Goal: Task Accomplishment & Management: Manage account settings

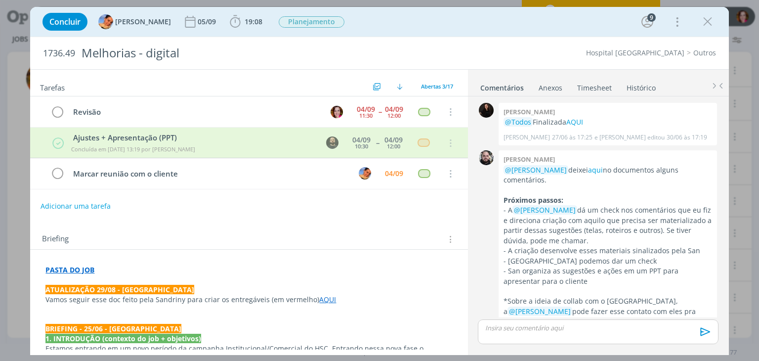
scroll to position [569, 0]
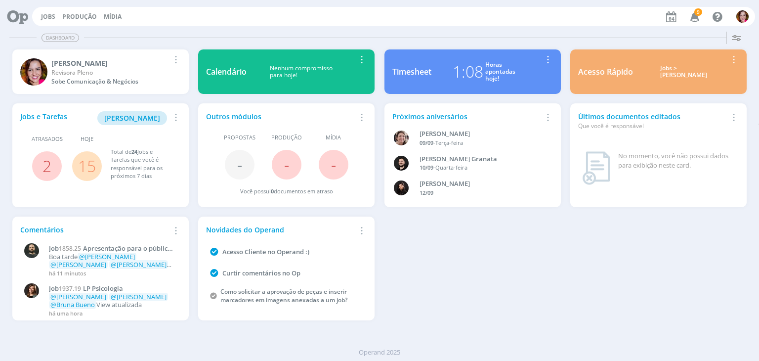
click at [699, 15] on span "9" at bounding box center [698, 11] width 8 height 7
click at [134, 116] on span "[PERSON_NAME]" at bounding box center [132, 117] width 56 height 9
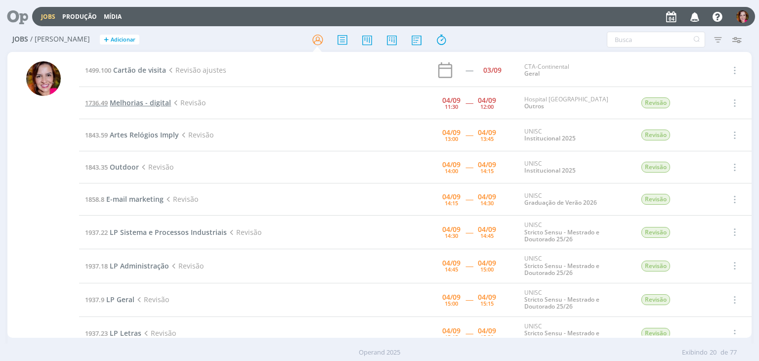
click at [121, 102] on span "Melhorias - digital" at bounding box center [140, 102] width 61 height 9
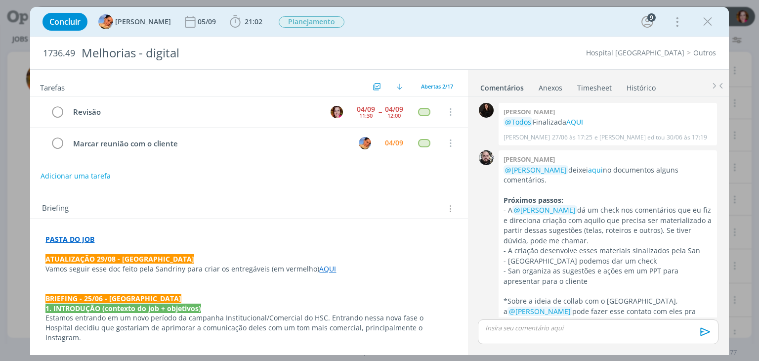
scroll to position [616, 0]
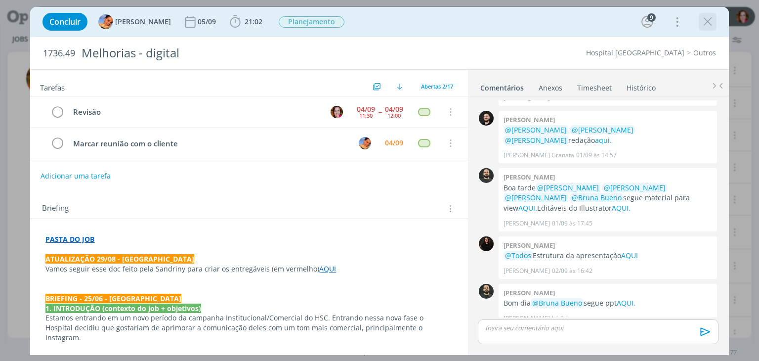
click at [709, 22] on icon "dialog" at bounding box center [707, 21] width 15 height 15
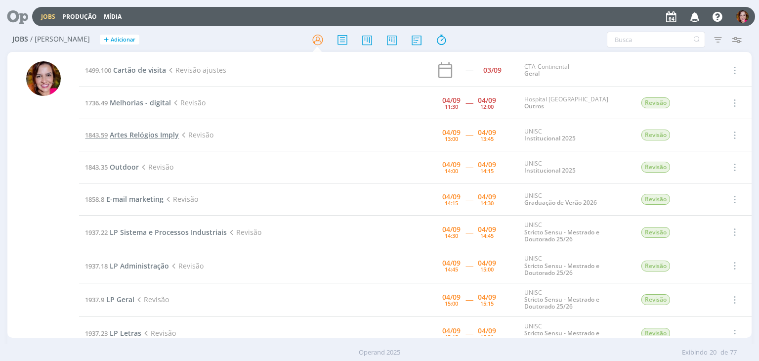
click at [126, 135] on span "Artes Relógios Imply" at bounding box center [144, 134] width 69 height 9
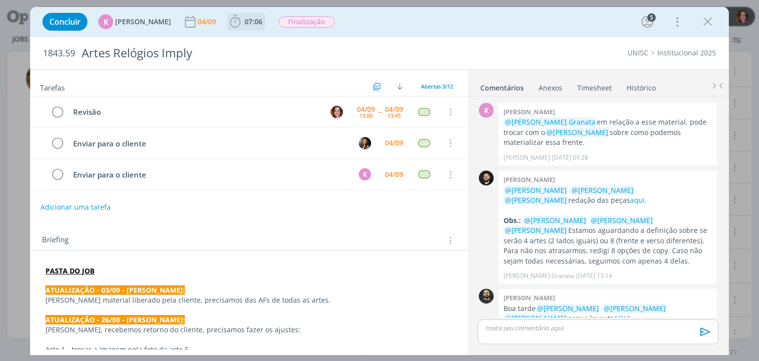
scroll to position [429, 0]
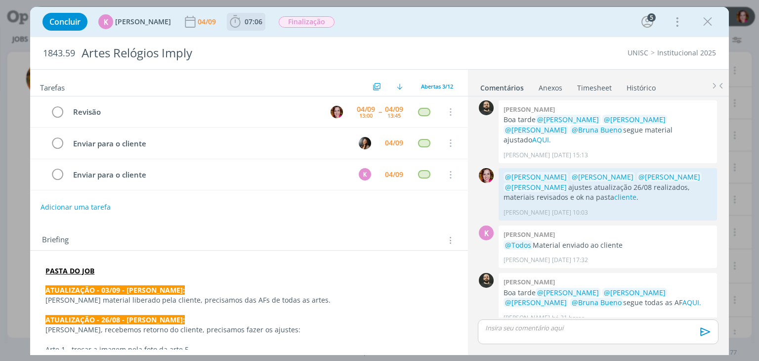
click at [244, 25] on span "07:06" at bounding box center [253, 21] width 18 height 9
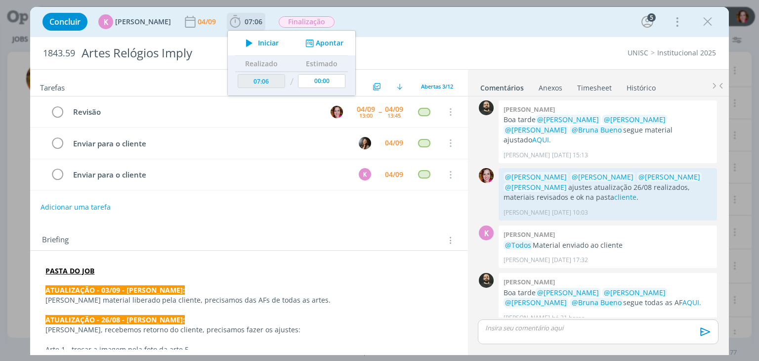
click at [245, 40] on icon "dialog" at bounding box center [249, 43] width 17 height 13
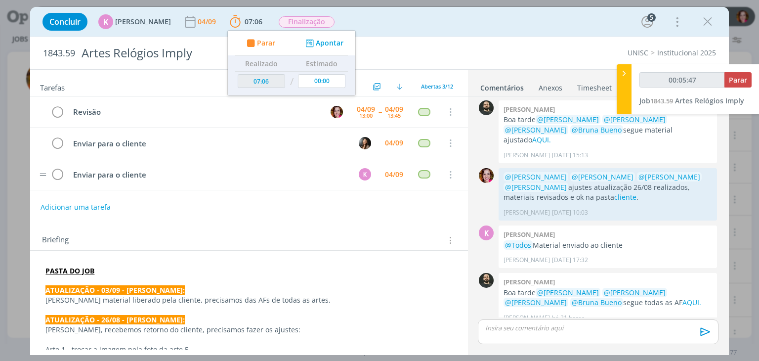
drag, startPoint x: 462, startPoint y: 170, endPoint x: 460, endPoint y: 178, distance: 8.3
click at [460, 178] on tr "Enviar para o cliente K 04/09 Cancelar" at bounding box center [248, 174] width 437 height 31
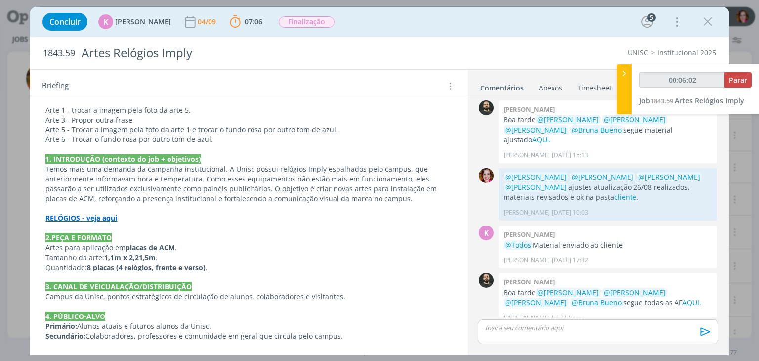
scroll to position [242, 0]
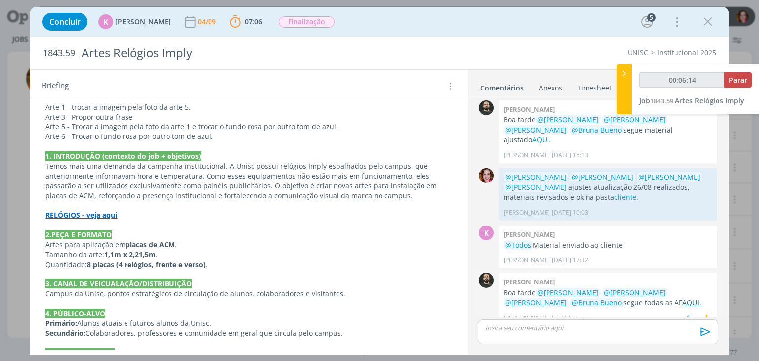
click at [682, 297] on link "AQUI." at bounding box center [691, 301] width 19 height 9
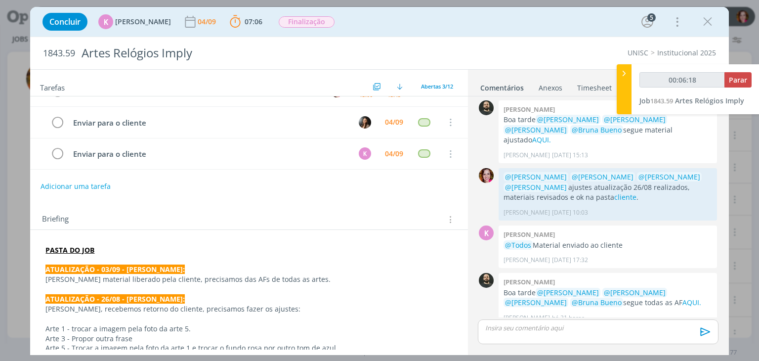
scroll to position [0, 0]
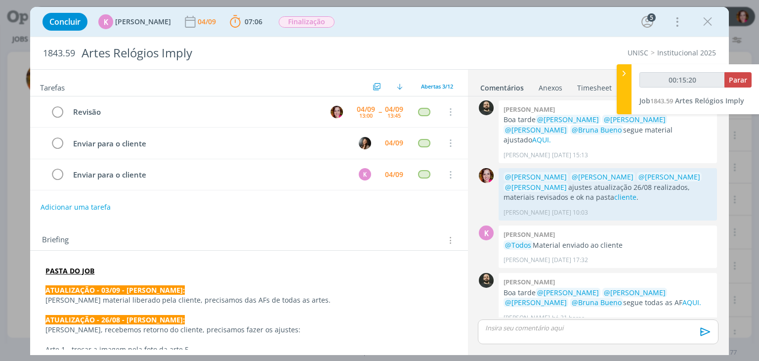
click at [215, 340] on p "dialog" at bounding box center [248, 339] width 406 height 10
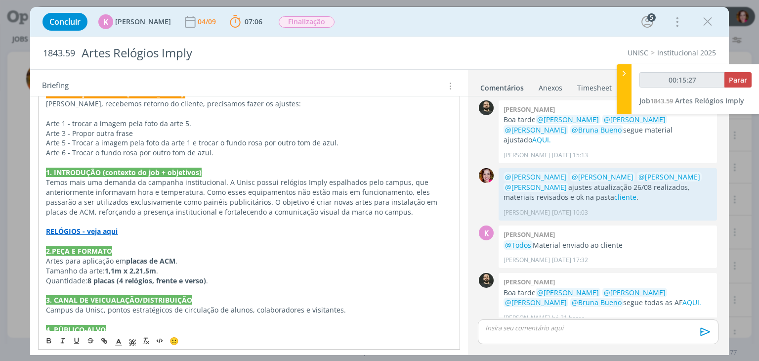
scroll to position [227, 0]
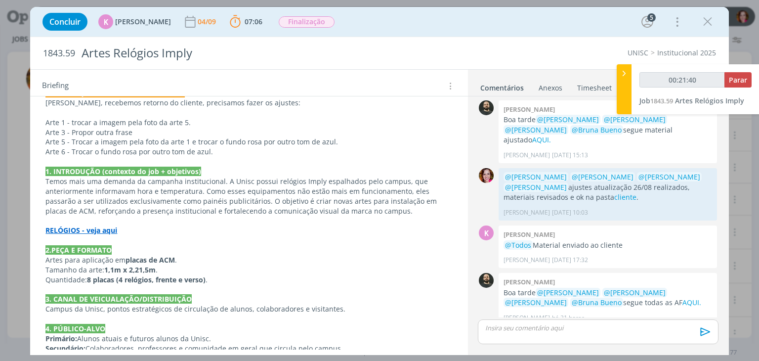
type input "00:21:41"
click at [582, 331] on p "dialog" at bounding box center [597, 327] width 224 height 9
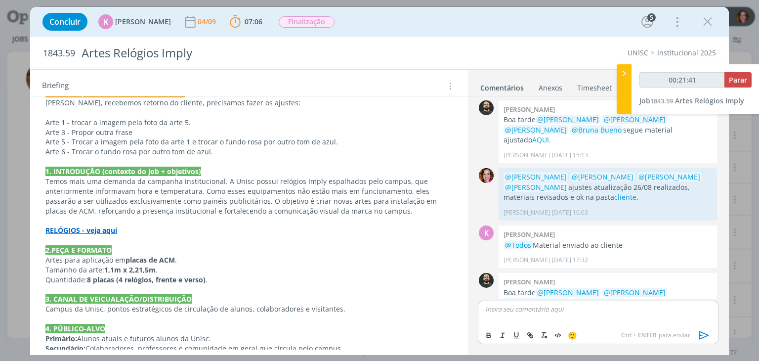
scroll to position [447, 0]
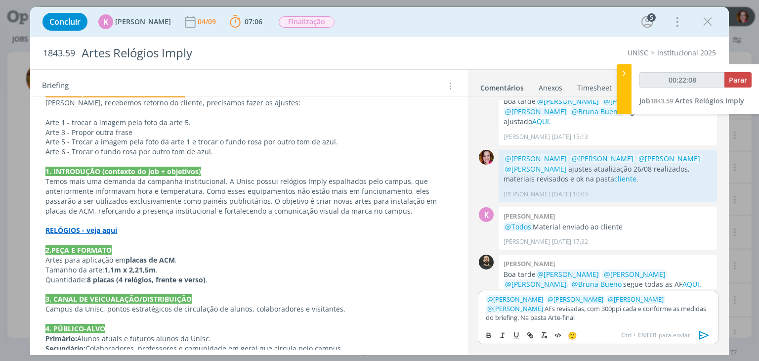
type input "00:22:09"
paste input "https://sobeae.sharepoint.com/sites/SOBEAE/Documentos%20Compartilhados/Forms/Al…"
type input "https://sobeae.sharepoint.com/sites/SOBEAE/Documentos%20Compartilhados/Forms/Al…"
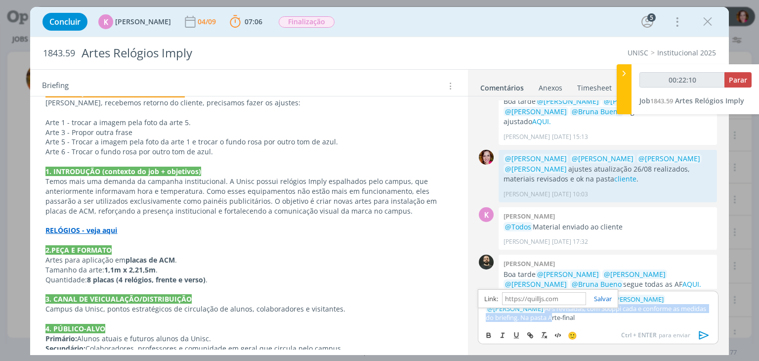
scroll to position [0, 0]
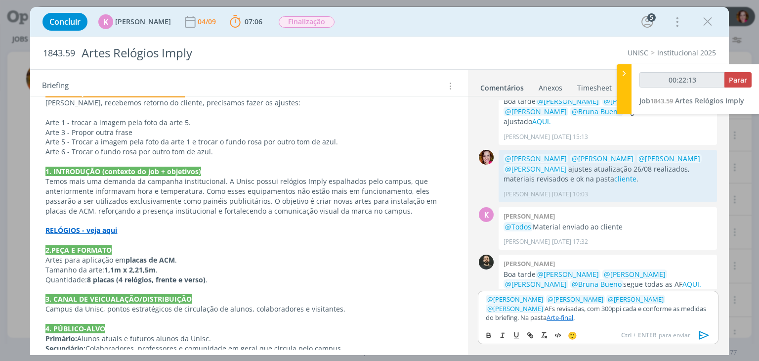
click at [546, 313] on link "Arte-final" at bounding box center [559, 317] width 27 height 9
click at [518, 296] on link "https://sobeae.sharepoint.com/sites/SOBEAE/Documentos%20Compartilhados/Forms/Al…" at bounding box center [542, 298] width 67 height 13
click at [534, 309] on p "﻿ @ Patrick Freitas ﻿ ﻿ @ Karoline Arend ﻿ ﻿ @ Luíza Santana ﻿ ﻿ @ Beatriz Luch…" at bounding box center [597, 307] width 224 height 27
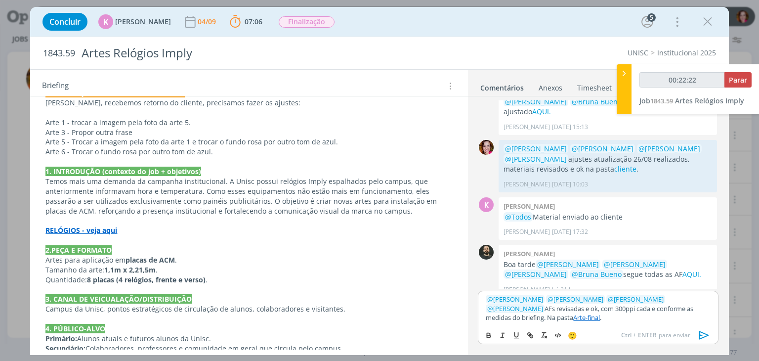
click at [701, 335] on icon "dialog" at bounding box center [703, 335] width 10 height 8
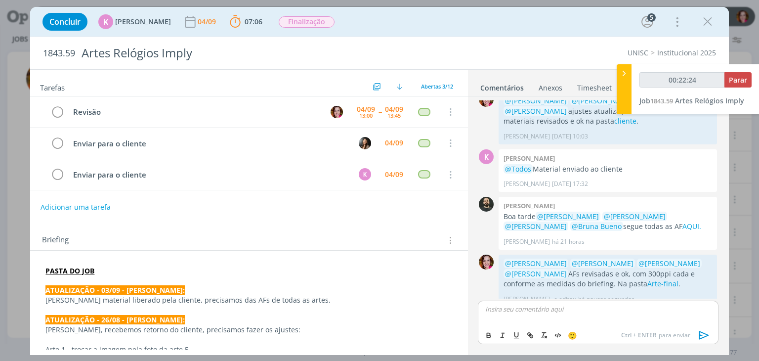
scroll to position [486, 0]
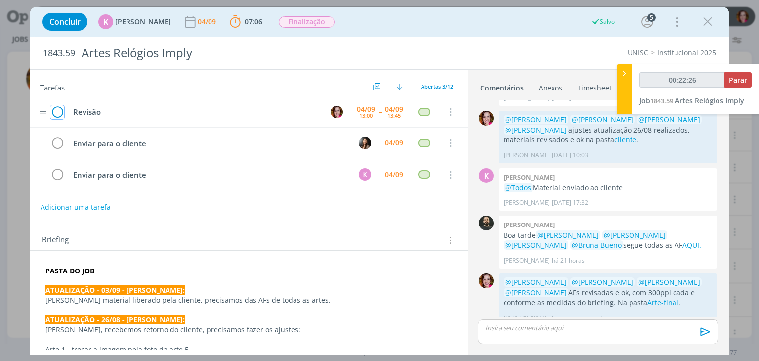
click at [55, 110] on icon "dialog" at bounding box center [57, 112] width 14 height 15
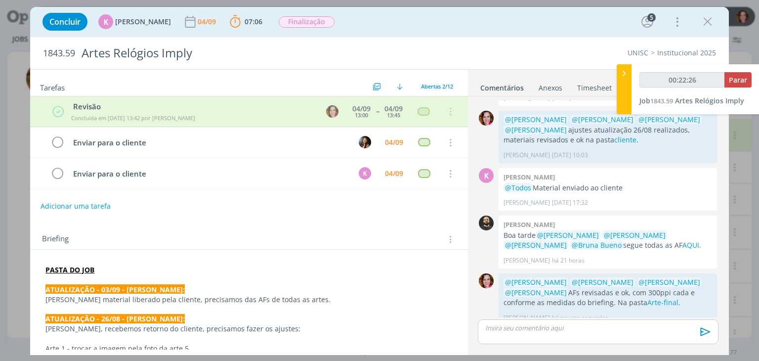
type input "00:22:27"
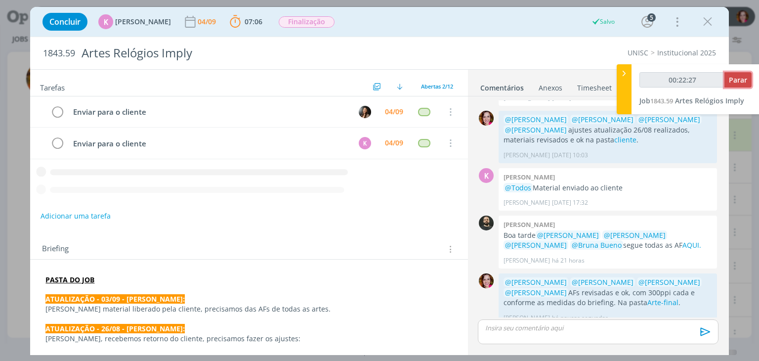
click at [729, 78] on span "Parar" at bounding box center [737, 79] width 18 height 9
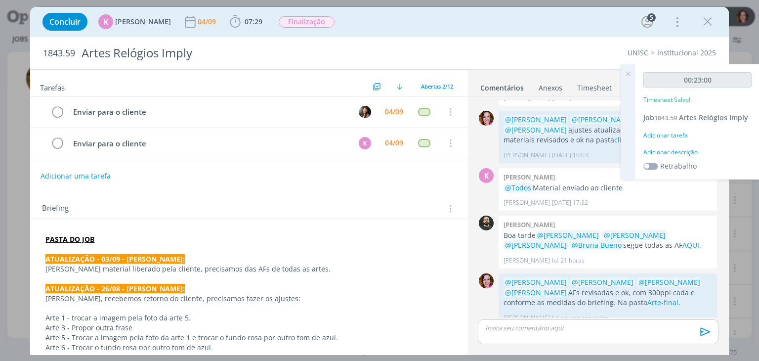
click at [689, 151] on div "Adicionar descrição" at bounding box center [697, 152] width 108 height 9
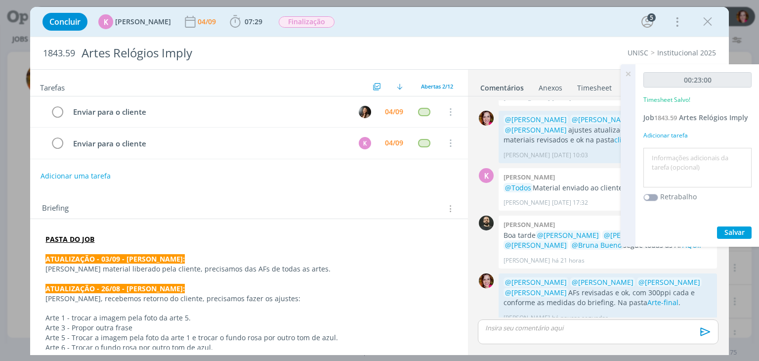
click at [689, 151] on textarea at bounding box center [697, 167] width 103 height 35
type textarea "Revisão AFs"
click at [733, 226] on button "Salvar" at bounding box center [734, 232] width 35 height 12
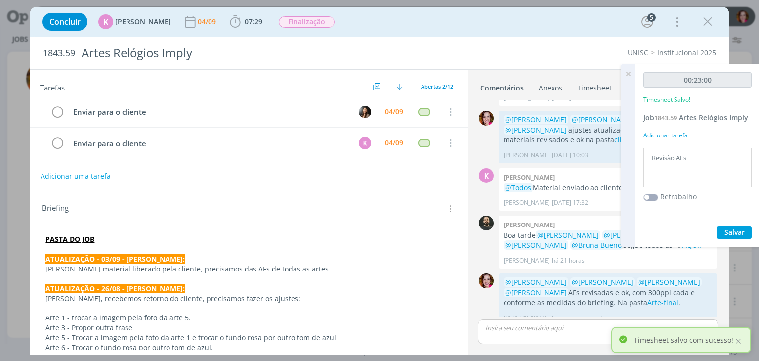
click at [628, 73] on icon at bounding box center [628, 73] width 18 height 19
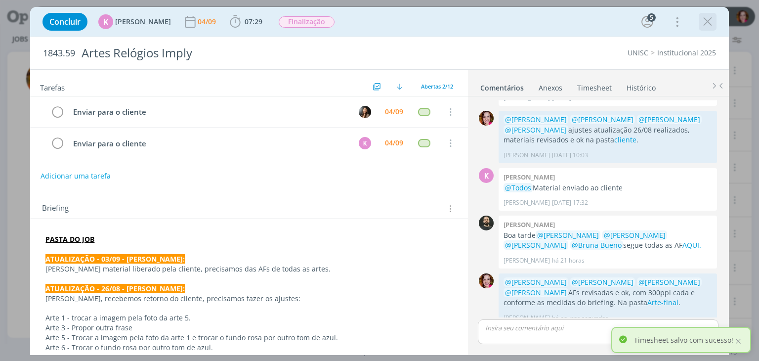
click at [709, 23] on icon "dialog" at bounding box center [707, 21] width 15 height 15
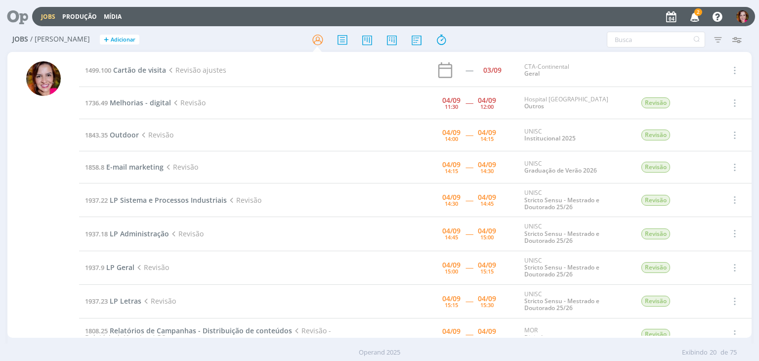
click at [51, 136] on div at bounding box center [43, 199] width 35 height 276
click at [695, 16] on icon "button" at bounding box center [694, 16] width 17 height 17
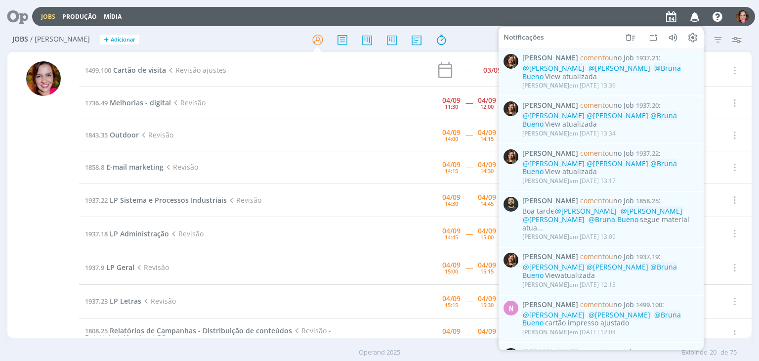
click at [509, 18] on div "Jobs Produção Mídia Notificações Letícia Frantz comentou no Job 1937.21 : @Karo…" at bounding box center [393, 16] width 723 height 19
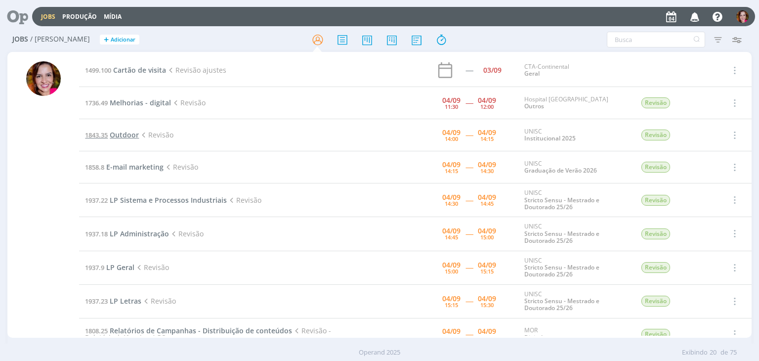
click at [117, 134] on span "Outdoor" at bounding box center [124, 134] width 29 height 9
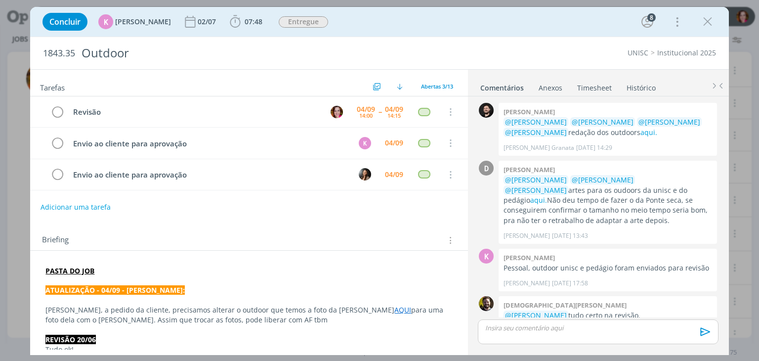
scroll to position [378, 0]
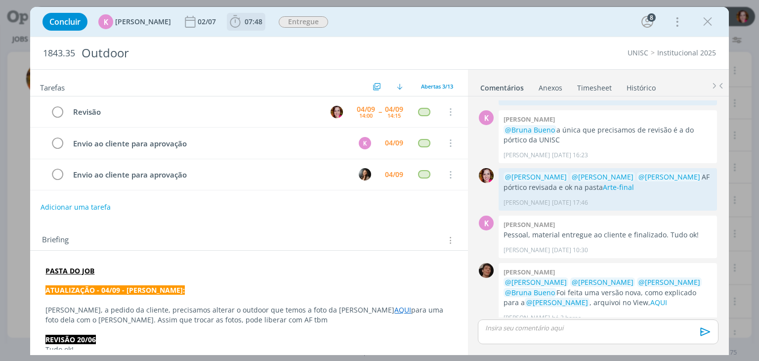
click at [246, 22] on span "07:48" at bounding box center [253, 21] width 18 height 9
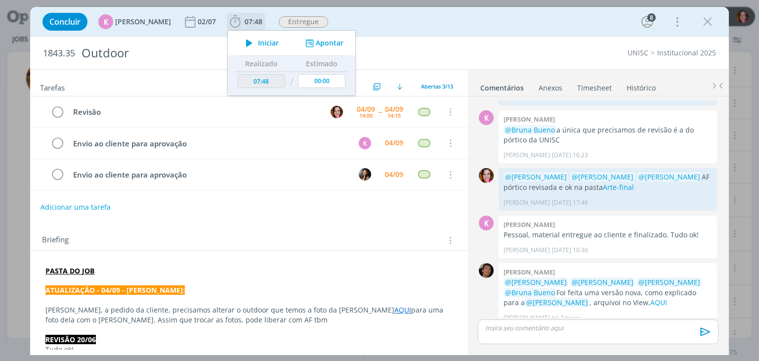
click at [243, 44] on icon "dialog" at bounding box center [249, 43] width 17 height 13
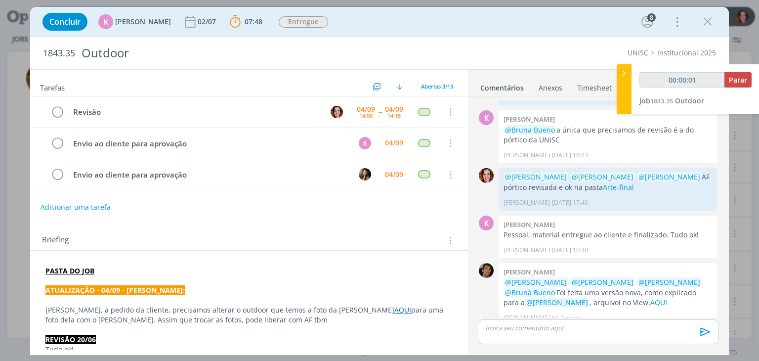
click at [394, 307] on link "AQUI" at bounding box center [402, 309] width 17 height 9
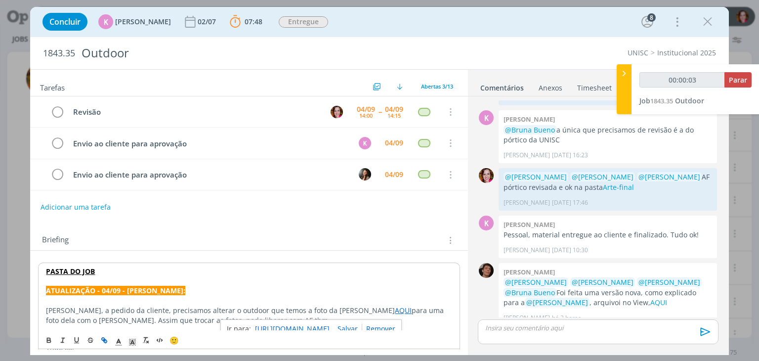
click at [314, 323] on link "https://sobeae.sharepoint.com/:i:/s/SOBEAE/EXIt_6hW_ypGvegIOwP1S2oBBcp5eM0EIhnl…" at bounding box center [292, 328] width 75 height 13
click at [650, 297] on link "AQUI" at bounding box center [658, 301] width 17 height 9
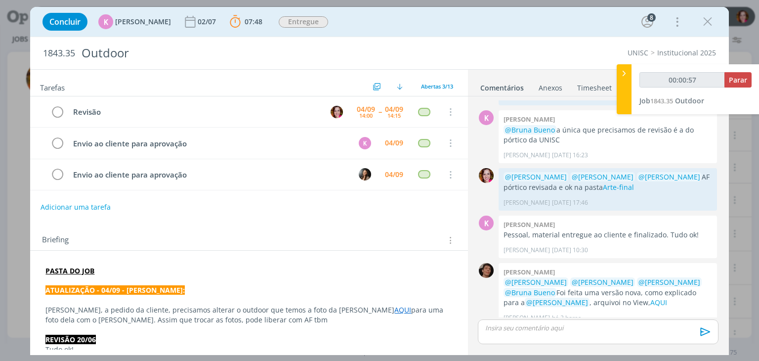
click at [394, 308] on link "AQUI" at bounding box center [402, 309] width 17 height 9
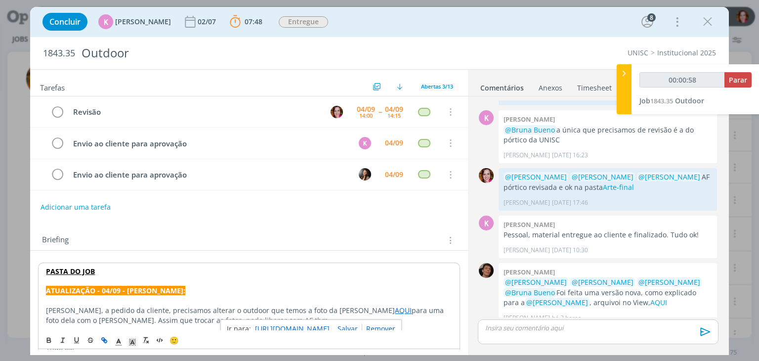
click at [314, 328] on link "https://sobeae.sharepoint.com/:i:/s/SOBEAE/EXIt_6hW_ypGvegIOwP1S2oBBcp5eM0EIhnl…" at bounding box center [292, 328] width 75 height 13
click at [221, 300] on p "dialog" at bounding box center [248, 300] width 405 height 10
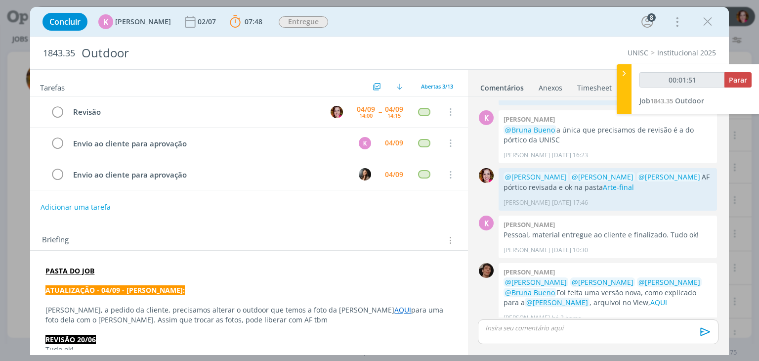
click at [580, 332] on p "dialog" at bounding box center [597, 327] width 224 height 9
type input "00:01:53"
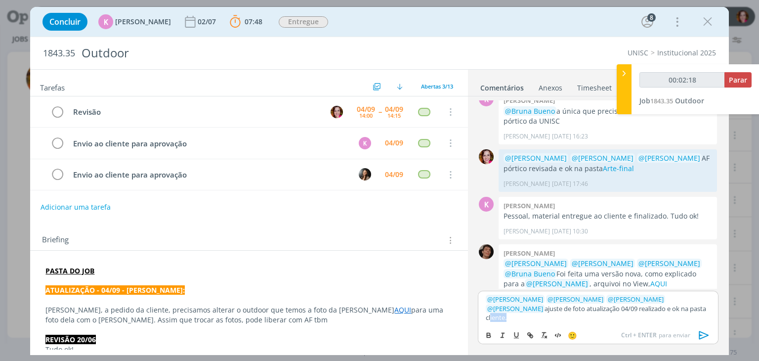
type input "00:02:19"
paste input "https://sobeae.sharepoint.com/sites/SOBEAE/Documentos%20Compartilhados/Forms/Al…"
type input "https://sobeae.sharepoint.com/sites/SOBEAE/Documentos%20Compartilhados/Forms/Al…"
click at [521, 319] on link "cliente" at bounding box center [511, 317] width 19 height 9
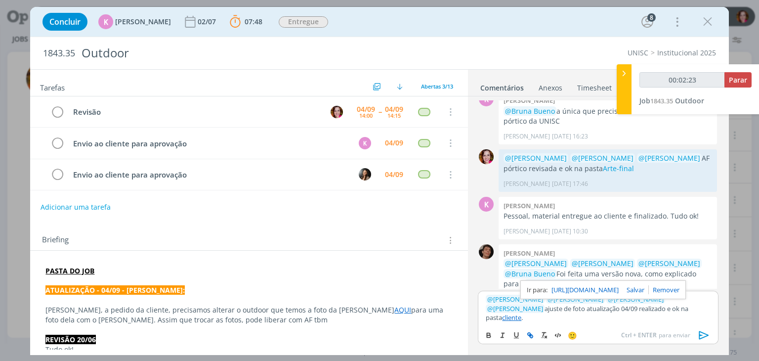
click at [600, 293] on link "https://sobeae.sharepoint.com/sites/SOBEAE/Documentos%20Compartilhados/Forms/Al…" at bounding box center [584, 289] width 67 height 13
click at [679, 294] on link "dialog" at bounding box center [663, 289] width 31 height 9
type input "00:02:43"
type input "cliente"
type input "00:02:44"
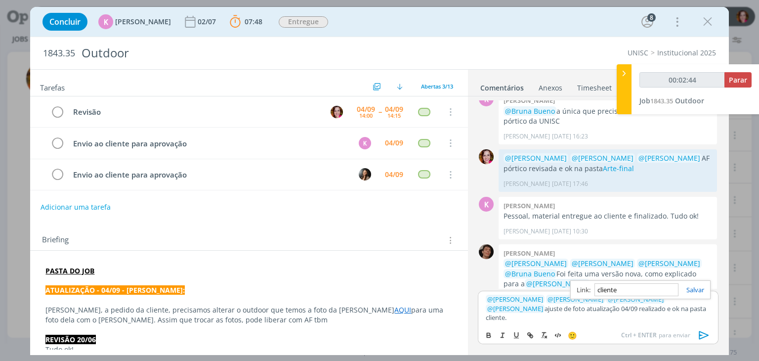
paste input "https://sobeae.sharepoint.com/sites/SOBEAE/Documentos%20Compartilhados/Forms/Al…"
type input "https://sobeae.sharepoint.com/sites/SOBEAE/Documentos%20Compartilhados/Forms/Al…"
click at [660, 321] on p "﻿ @ Patrick Meireles ﻿ ﻿ @ Luíza Santana ﻿ ﻿ @ Beatriz Luchese ﻿ ﻿ @ Karoline A…" at bounding box center [597, 307] width 224 height 27
click at [618, 296] on link "https://sobeae.sharepoint.com/sites/SOBEAE/Documentos%20Compartilhados/Forms/Al…" at bounding box center [584, 289] width 67 height 13
click at [688, 317] on p "﻿ @ Patrick Meireles ﻿ ﻿ @ Luíza Santana ﻿ ﻿ @ Beatriz Luchese ﻿ ﻿ @ Karoline A…" at bounding box center [597, 307] width 224 height 27
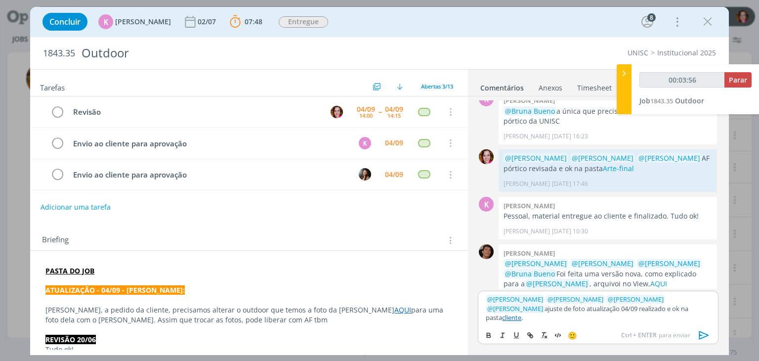
scroll to position [398, 0]
click at [702, 333] on icon "dialog" at bounding box center [703, 334] width 15 height 15
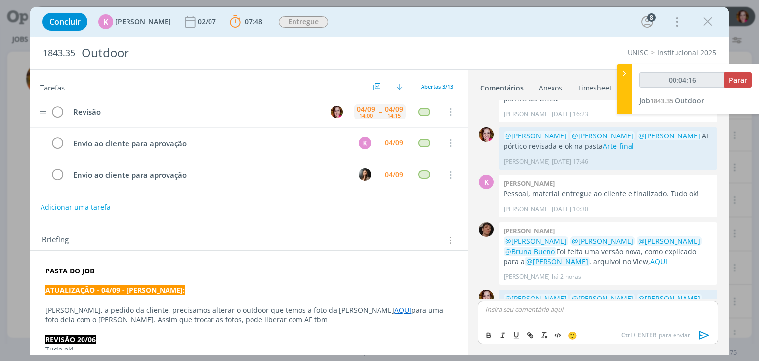
scroll to position [464, 0]
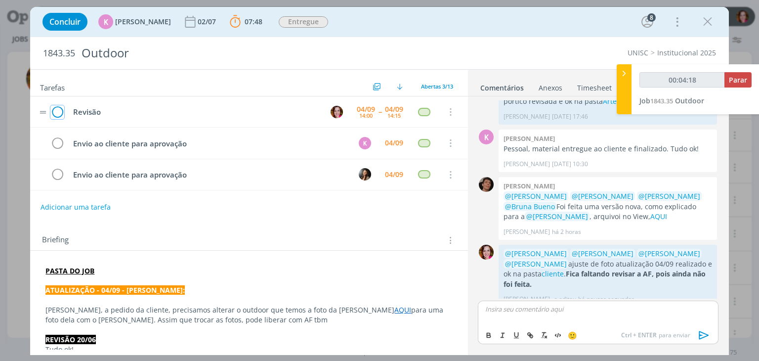
click at [56, 113] on icon "dialog" at bounding box center [57, 112] width 14 height 15
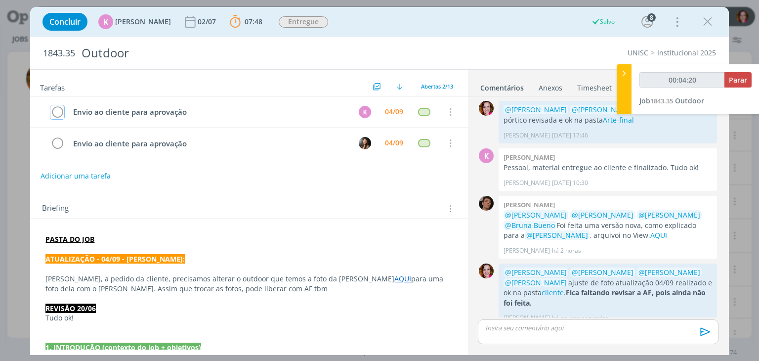
type input "00:04:22"
click at [736, 81] on span "Parar" at bounding box center [737, 79] width 18 height 9
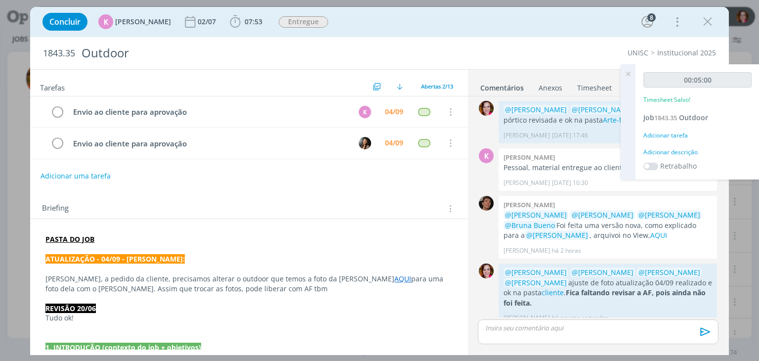
click at [664, 148] on div "Adicionar descrição" at bounding box center [697, 152] width 108 height 9
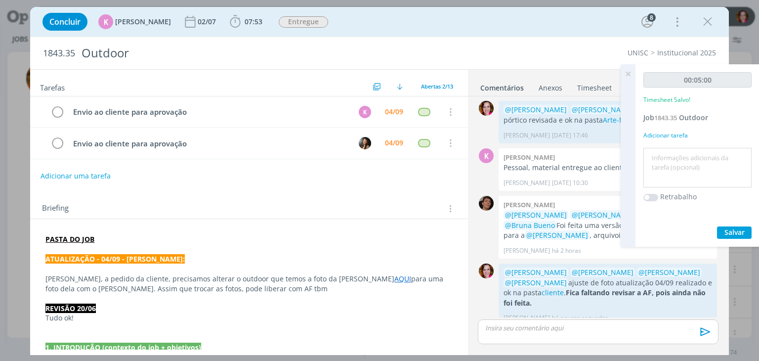
click at [664, 148] on div at bounding box center [697, 168] width 108 height 40
click at [662, 160] on textarea at bounding box center [697, 167] width 103 height 35
click at [741, 157] on textarea "Revisão ajuste outdoor foto - 04/09" at bounding box center [697, 167] width 103 height 35
type textarea "Revisão ajuste outdoor foto - atualização 04/09"
click at [735, 230] on span "Salvar" at bounding box center [734, 231] width 20 height 9
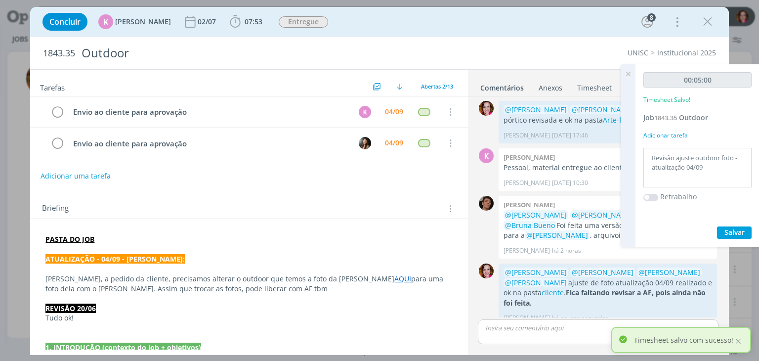
click at [624, 70] on icon at bounding box center [628, 73] width 18 height 19
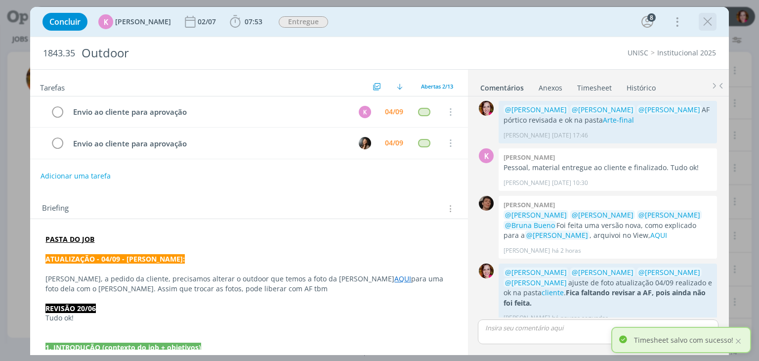
click at [705, 22] on icon "dialog" at bounding box center [707, 21] width 15 height 15
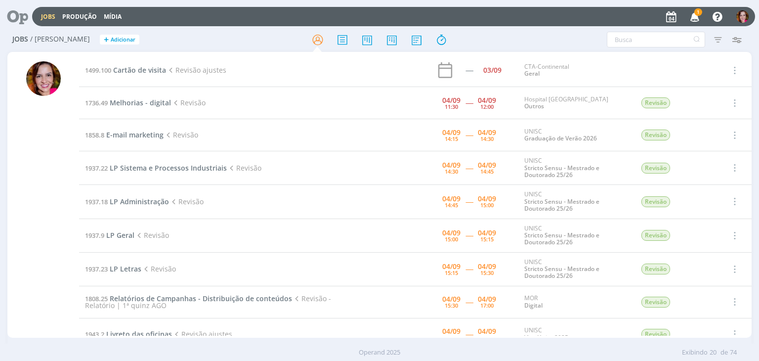
click at [694, 15] on icon "button" at bounding box center [694, 16] width 17 height 17
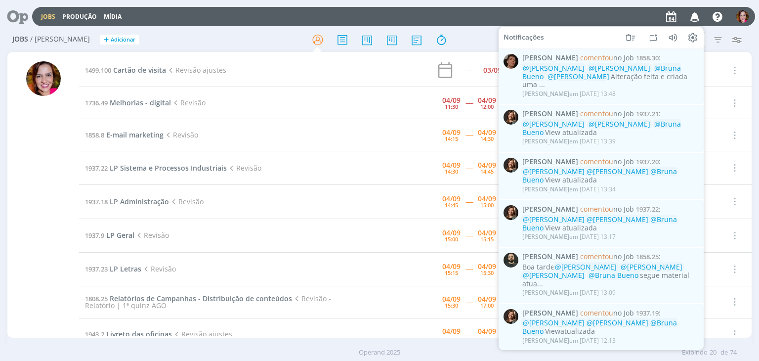
click at [562, 17] on div "Jobs Produção Mídia Notificações Patrick Meireles comentou no Job 1858.30 : @Ka…" at bounding box center [393, 16] width 723 height 19
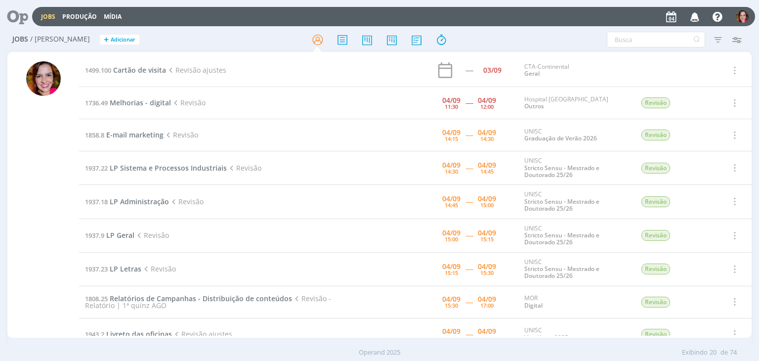
click at [699, 15] on icon "button" at bounding box center [694, 16] width 17 height 17
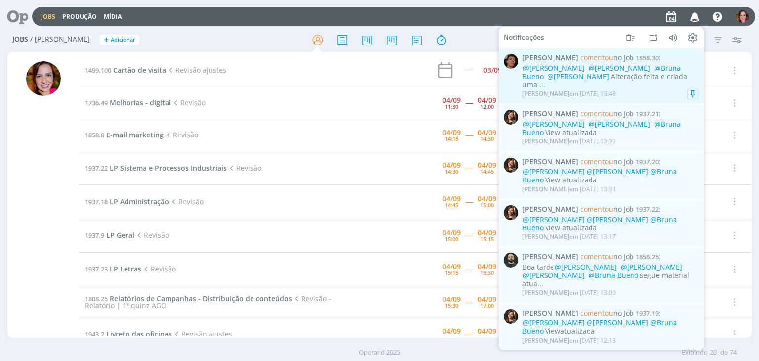
click at [639, 89] on div "Patrick Meireles em 04/09 às 13:48" at bounding box center [610, 94] width 176 height 10
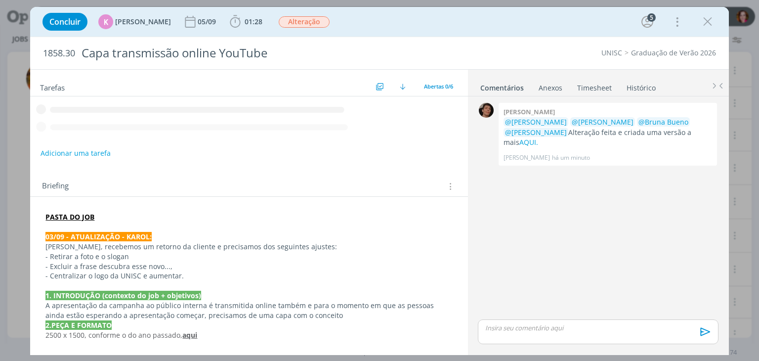
scroll to position [40, 0]
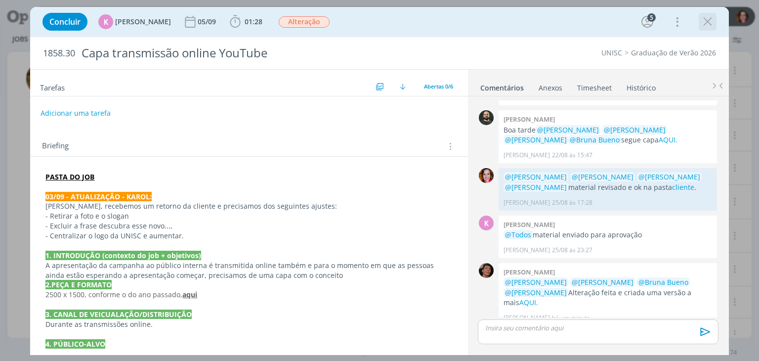
click at [707, 24] on icon "dialog" at bounding box center [707, 21] width 15 height 15
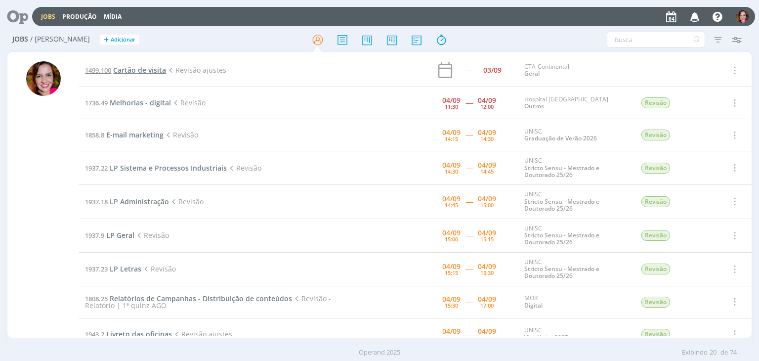
click at [143, 69] on span "Cartão de visita" at bounding box center [139, 69] width 53 height 9
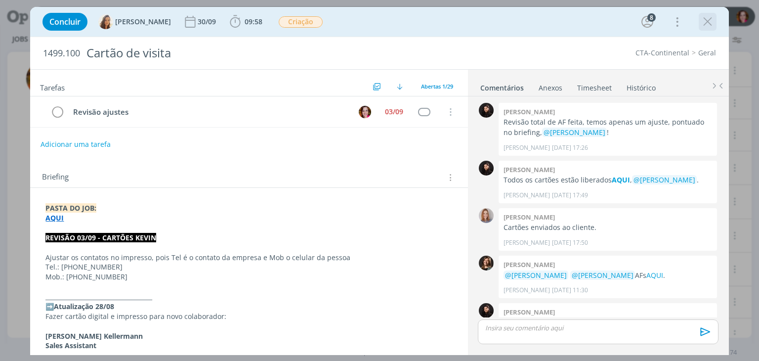
scroll to position [823, 0]
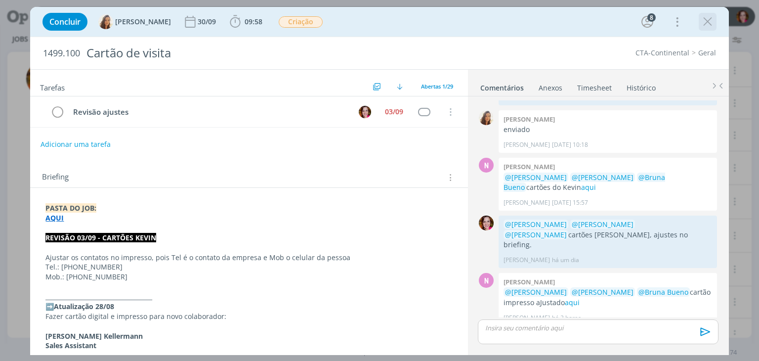
click at [708, 25] on icon "dialog" at bounding box center [707, 21] width 15 height 15
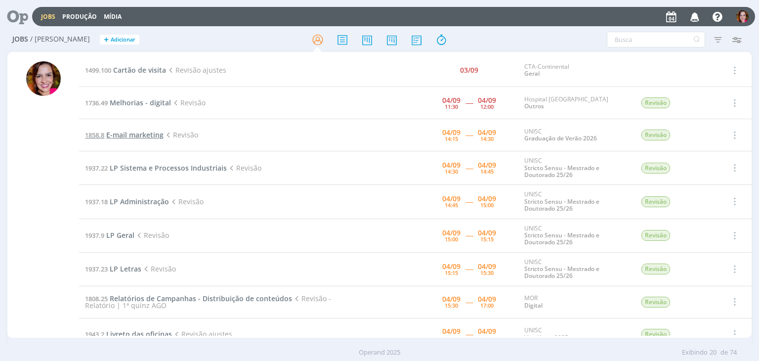
click at [125, 136] on span "E-mail marketing" at bounding box center [134, 134] width 57 height 9
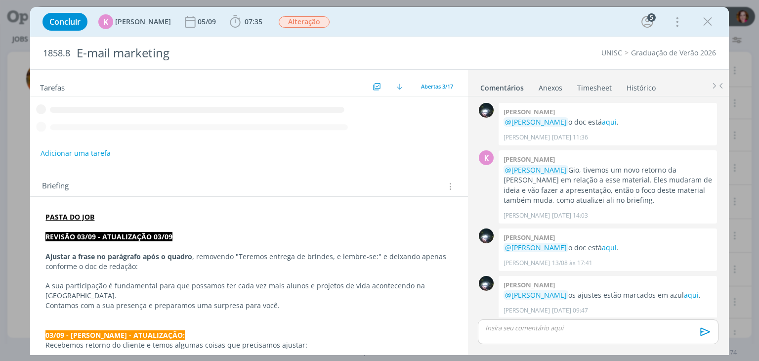
scroll to position [571, 0]
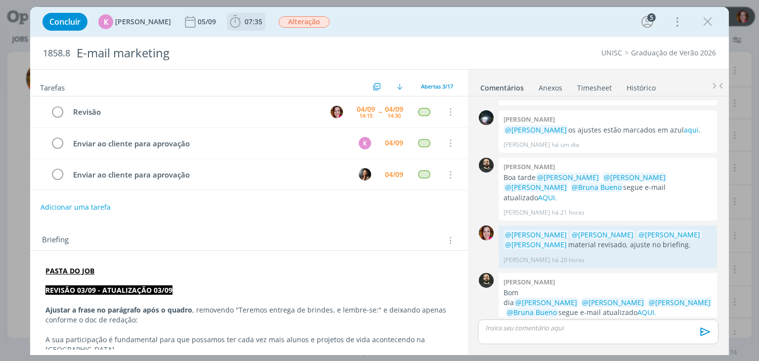
click at [249, 24] on span "07:35" at bounding box center [253, 21] width 18 height 9
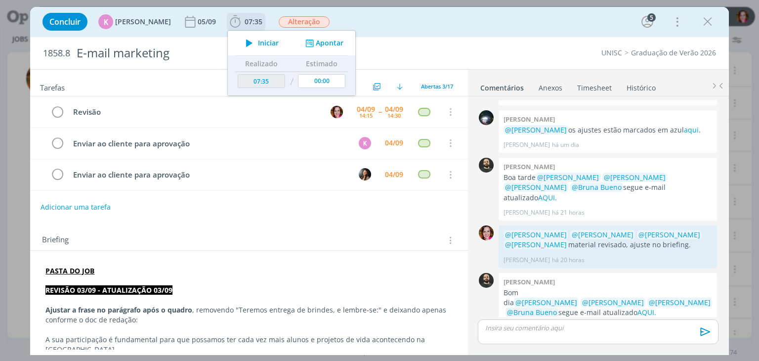
click at [249, 43] on icon "dialog" at bounding box center [249, 43] width 17 height 13
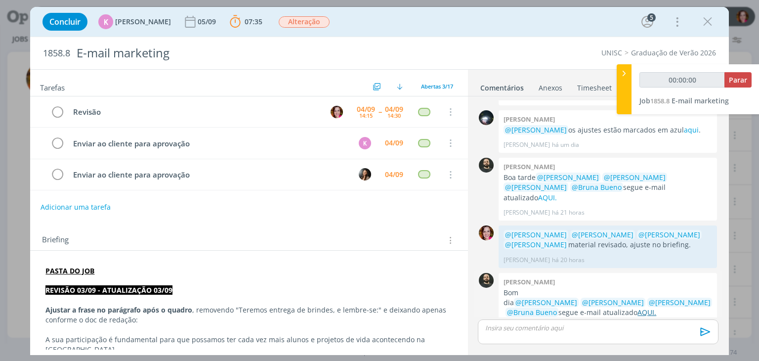
click at [656, 307] on link "AQUI." at bounding box center [646, 311] width 19 height 9
type input "00:05:29"
click at [520, 333] on div "dialog" at bounding box center [598, 331] width 240 height 25
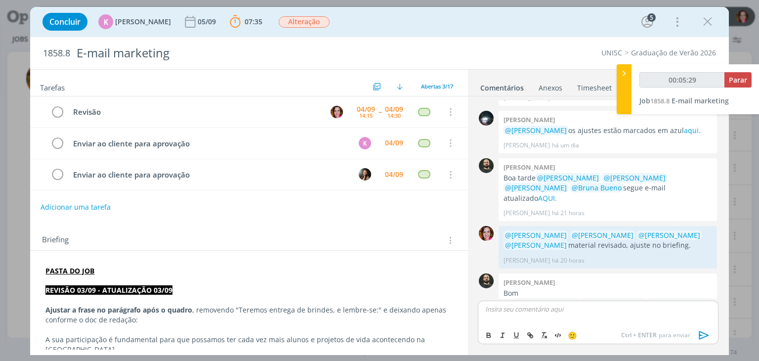
scroll to position [590, 0]
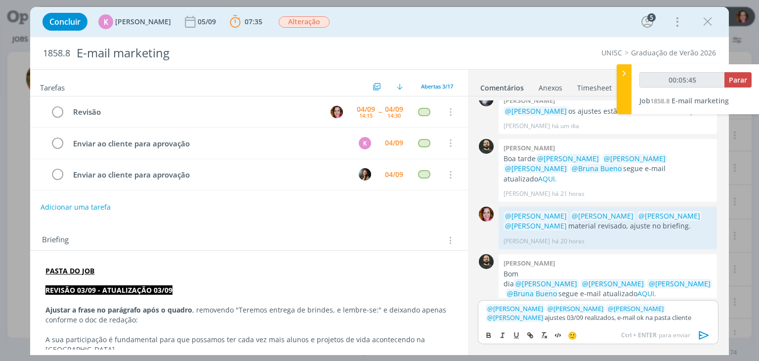
type input "00:05:46"
type input "cliente"
type input "00:05:47"
paste input "https://sobeae.sharepoint.com/sites/SOBEAE/Documentos%20Compartilhados/Forms/Al…"
type input "https://sobeae.sharepoint.com/sites/SOBEAE/Documentos%20Compartilhados/Forms/Al…"
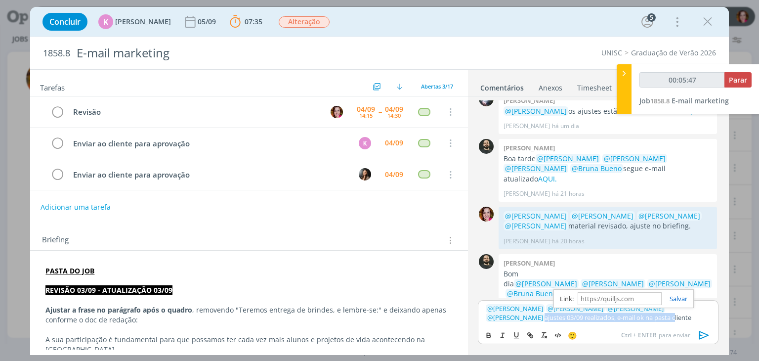
scroll to position [0, 0]
click at [670, 319] on link "cliente" at bounding box center [679, 317] width 19 height 9
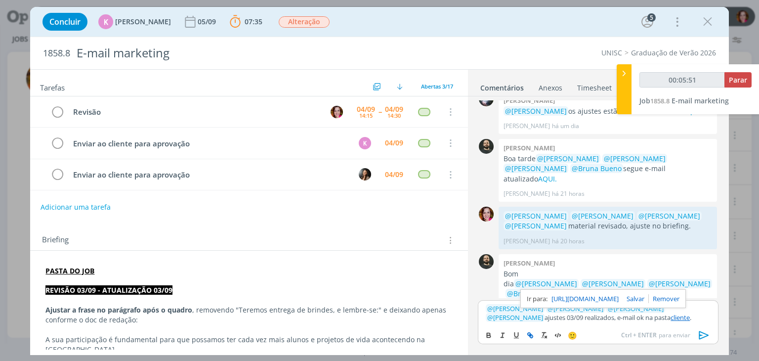
click at [610, 298] on link "https://sobeae.sharepoint.com/sites/SOBEAE/Documentos%20Compartilhados/Forms/Al…" at bounding box center [584, 298] width 67 height 13
click at [700, 336] on icon "dialog" at bounding box center [703, 334] width 15 height 15
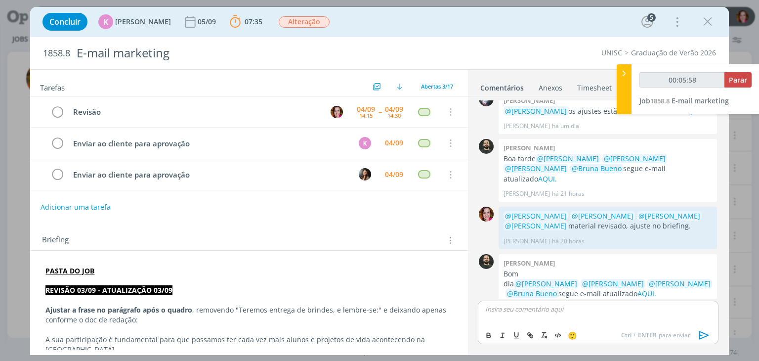
scroll to position [647, 0]
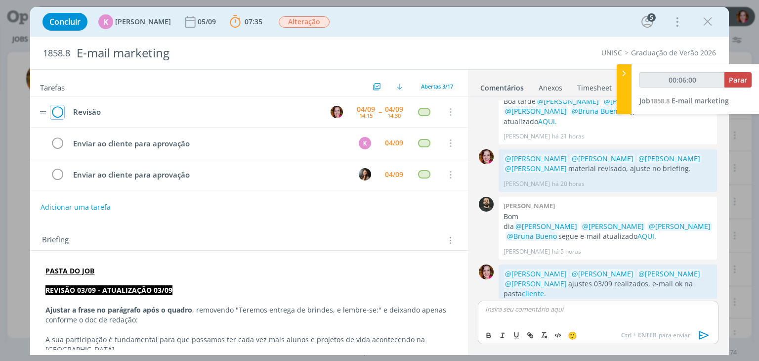
click at [62, 110] on icon "dialog" at bounding box center [57, 112] width 14 height 15
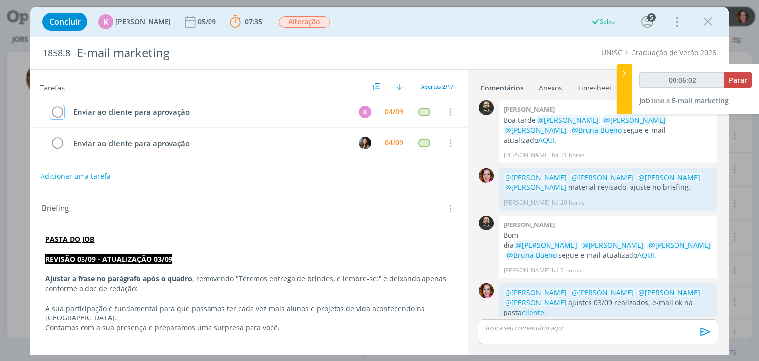
type input "00:06:03"
click at [738, 80] on span "Parar" at bounding box center [737, 79] width 18 height 9
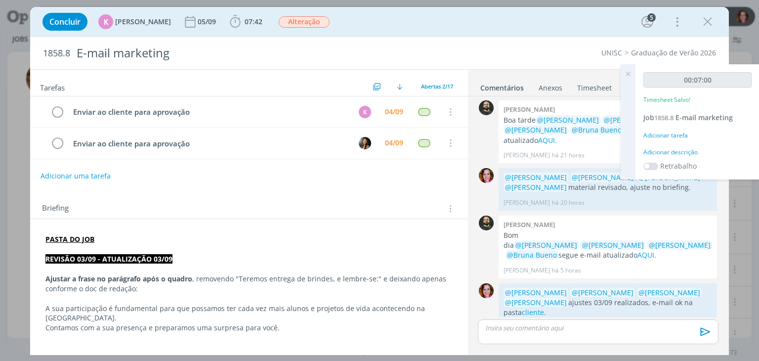
click at [666, 149] on div "Adicionar descrição" at bounding box center [697, 152] width 108 height 9
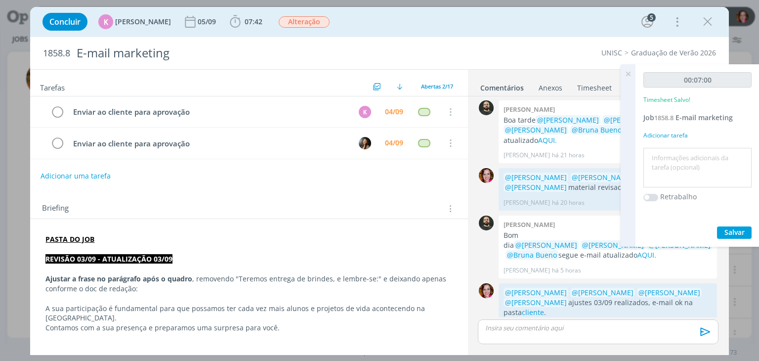
drag, startPoint x: 666, startPoint y: 149, endPoint x: 666, endPoint y: 159, distance: 10.4
click at [666, 159] on div at bounding box center [697, 168] width 108 height 40
click at [666, 159] on textarea at bounding box center [697, 167] width 103 height 35
type textarea "Revisão ajuste 03/09"
click at [728, 234] on span "Salvar" at bounding box center [734, 231] width 20 height 9
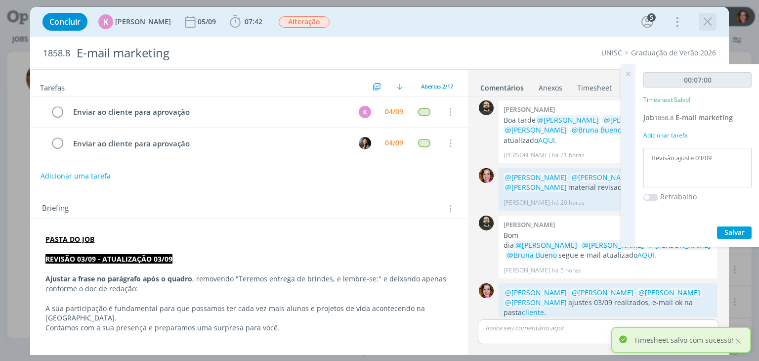
click at [708, 22] on icon "dialog" at bounding box center [707, 21] width 15 height 15
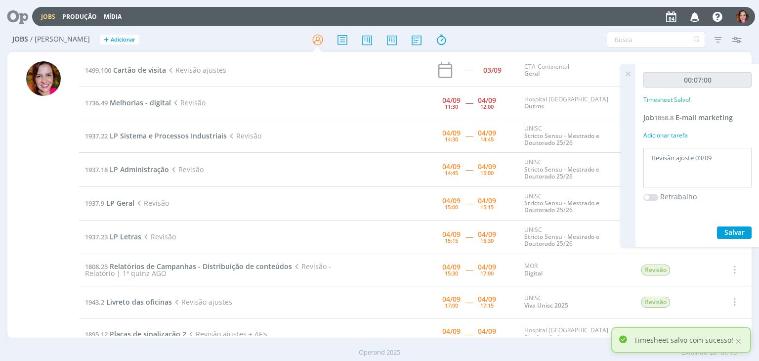
click at [629, 75] on icon at bounding box center [628, 73] width 18 height 19
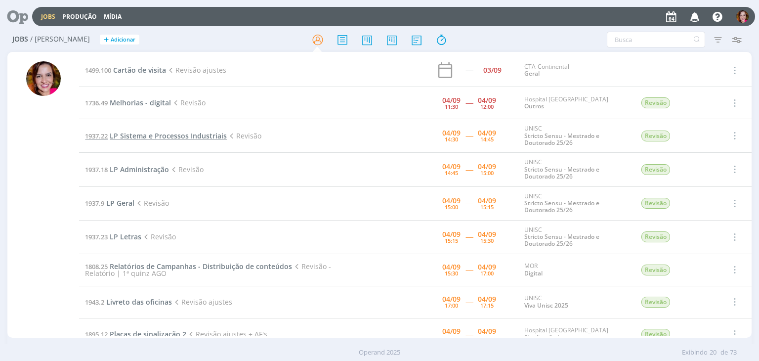
click at [131, 138] on span "LP Sistema e Processos Industriais" at bounding box center [168, 135] width 117 height 9
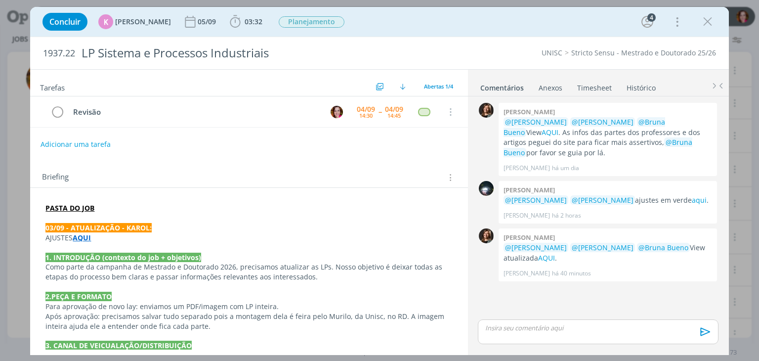
click at [85, 236] on strong "AQUI" at bounding box center [82, 237] width 18 height 9
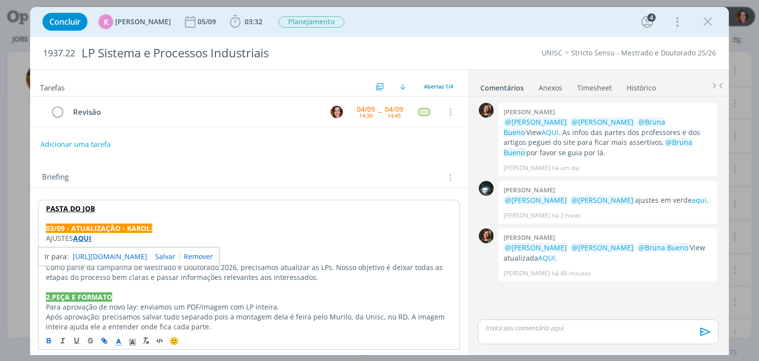
click at [110, 253] on link "https://sobeae.sharepoint.com/:w:/s/SOBEAE/Ef8GcQqqOFpLuNhSw6QRFHAB6wl1CjCSFera…" at bounding box center [110, 256] width 75 height 13
click at [245, 25] on span "03:32" at bounding box center [253, 21] width 18 height 9
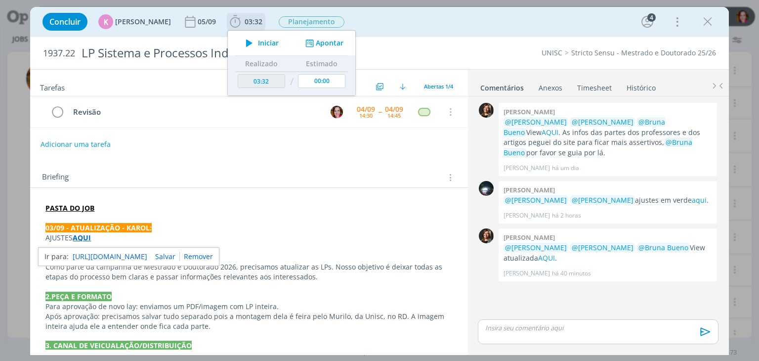
click at [245, 41] on icon "dialog" at bounding box center [249, 43] width 17 height 13
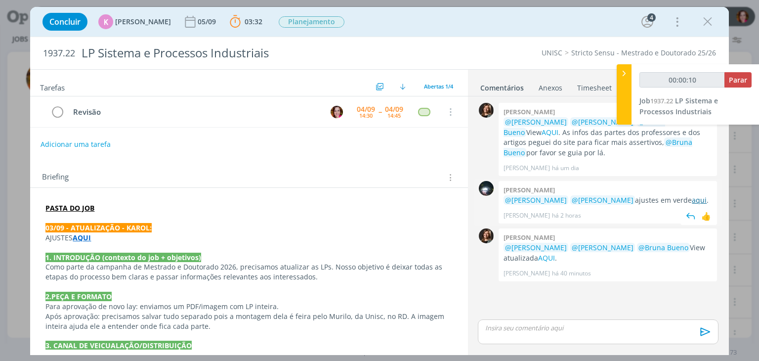
click at [691, 197] on link "aqui" at bounding box center [698, 199] width 15 height 9
click at [551, 254] on link "AQUI" at bounding box center [546, 257] width 17 height 9
type input "00:03:20"
click at [546, 329] on p "dialog" at bounding box center [597, 327] width 224 height 9
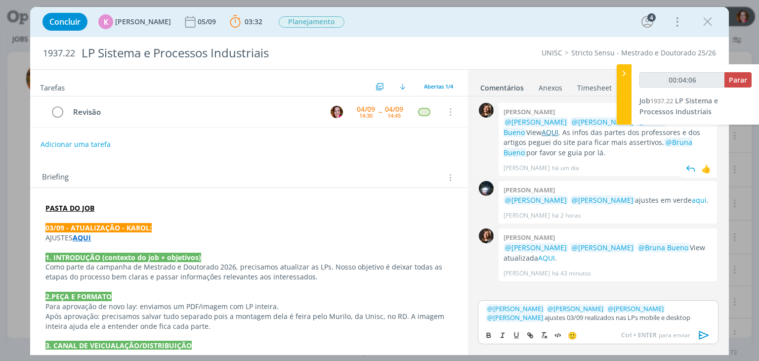
click at [555, 132] on link "AQUI" at bounding box center [549, 131] width 17 height 9
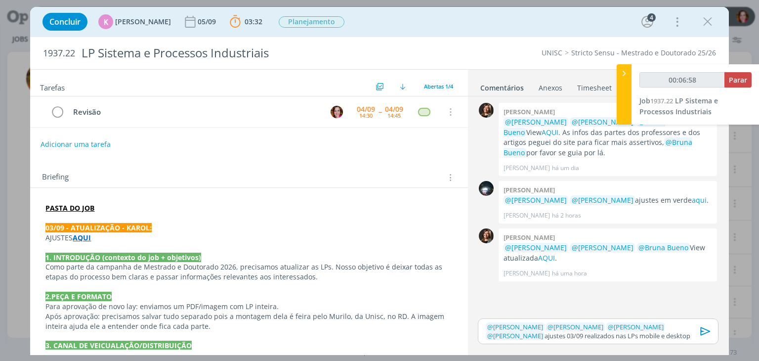
click at [644, 334] on p "﻿ @ Letícia Frantz ﻿ ﻿ @ Luíza Santana ﻿ ﻿ @ Beatriz Luchese ﻿ ﻿ @ Karoline Are…" at bounding box center [597, 331] width 224 height 18
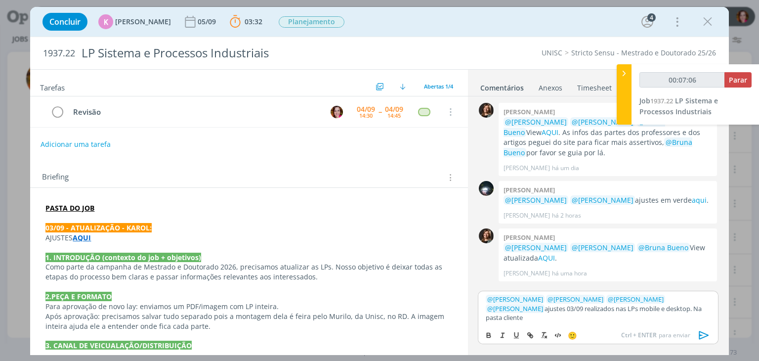
type input "00:07:07"
type input "cliente"
type input "00:07:08"
paste input "https://sobeae.sharepoint.com/sites/SOBEAE/Documentos%20Compartilhados/Forms/Al…"
type input "https://sobeae.sharepoint.com/sites/SOBEAE/Documentos%20Compartilhados/Forms/Al…"
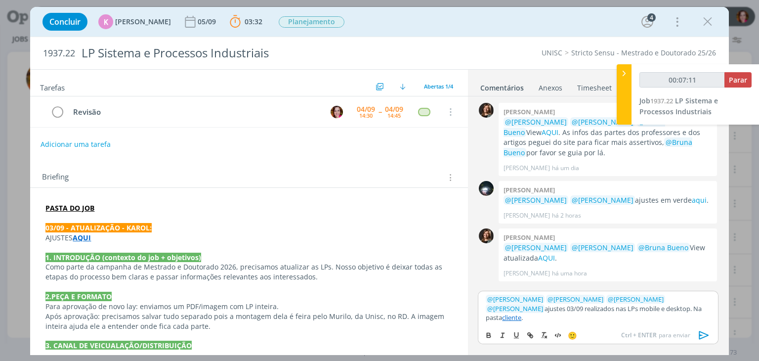
click at [521, 317] on link "cliente" at bounding box center [511, 317] width 19 height 9
click at [618, 295] on link "https://sobeae.sharepoint.com/sites/SOBEAE/Documentos%20Compartilhados/Forms/Al…" at bounding box center [584, 289] width 67 height 13
click at [702, 333] on icon "dialog" at bounding box center [703, 334] width 15 height 15
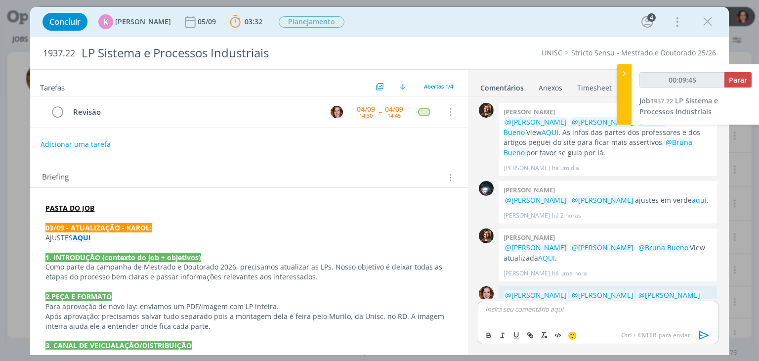
scroll to position [41, 0]
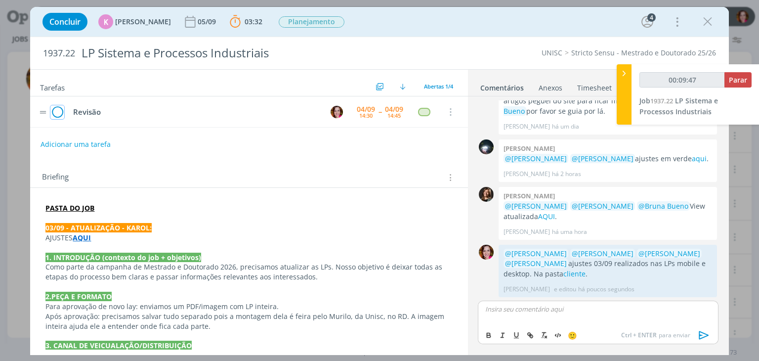
click at [60, 111] on icon "dialog" at bounding box center [57, 112] width 14 height 15
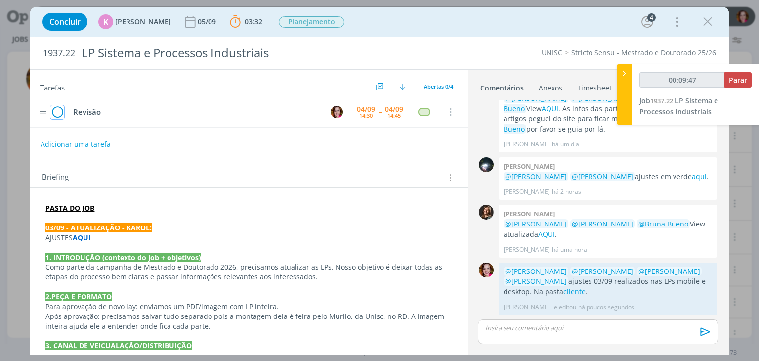
scroll to position [23, 0]
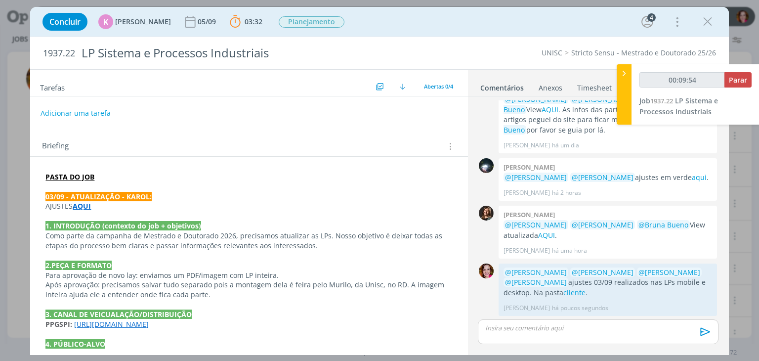
type input "00:09:55"
click at [746, 81] on span "Parar" at bounding box center [737, 79] width 18 height 9
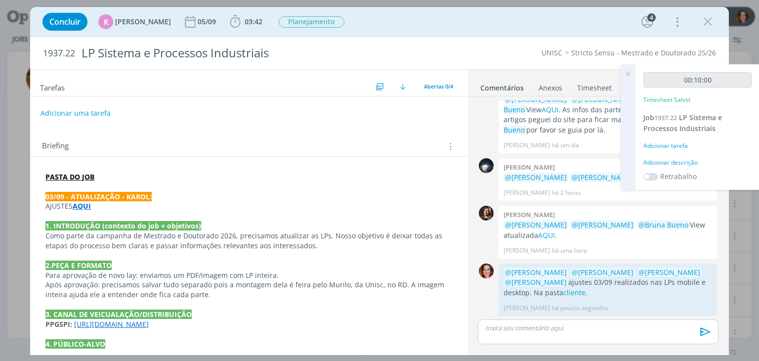
click at [685, 163] on div "Adicionar descrição" at bounding box center [697, 162] width 108 height 9
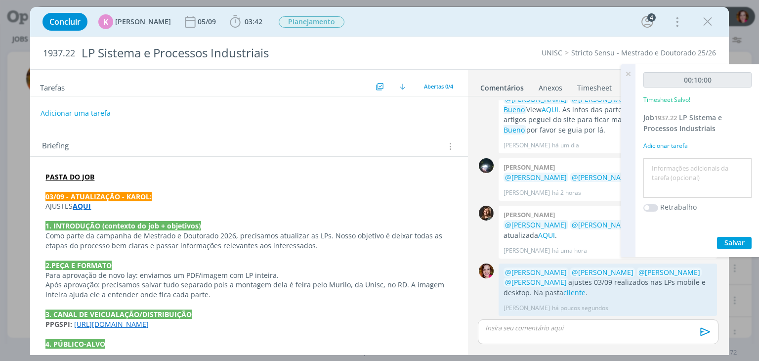
click at [685, 163] on textarea at bounding box center [697, 178] width 103 height 35
type textarea "Revisão ajustes 03/09"
click at [743, 243] on span "Salvar" at bounding box center [734, 242] width 20 height 9
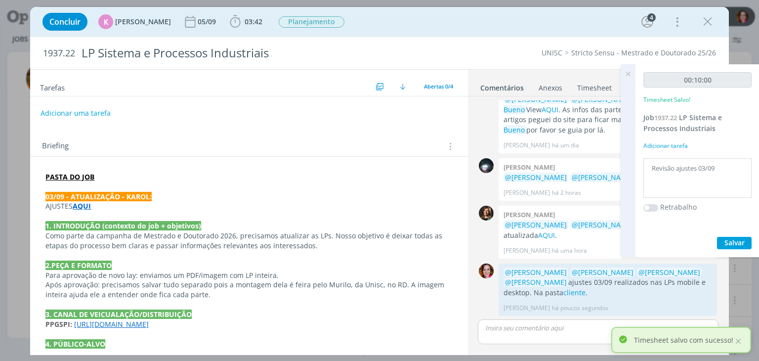
click at [628, 74] on icon at bounding box center [628, 73] width 18 height 19
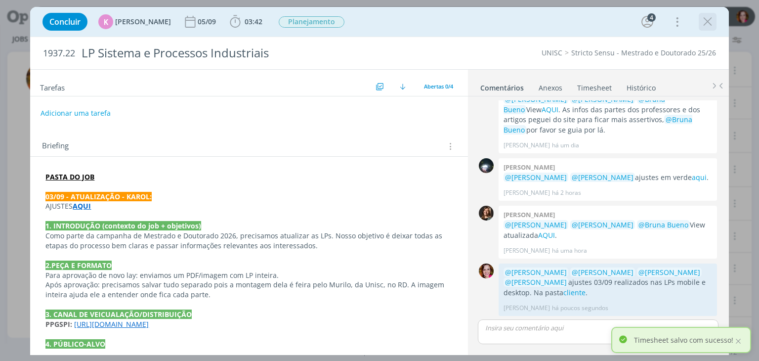
click at [708, 23] on icon "dialog" at bounding box center [707, 21] width 15 height 15
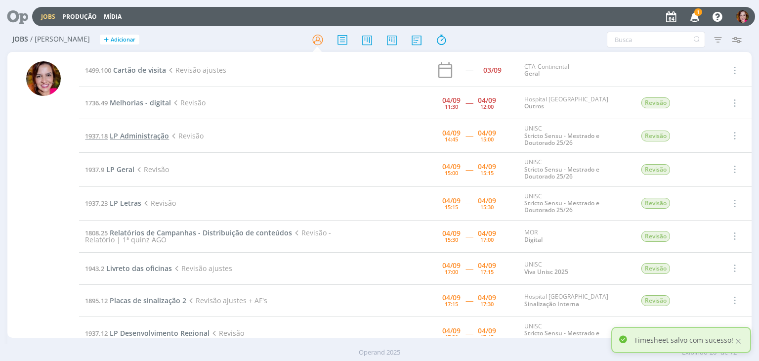
click at [133, 135] on span "LP Administração" at bounding box center [139, 135] width 59 height 9
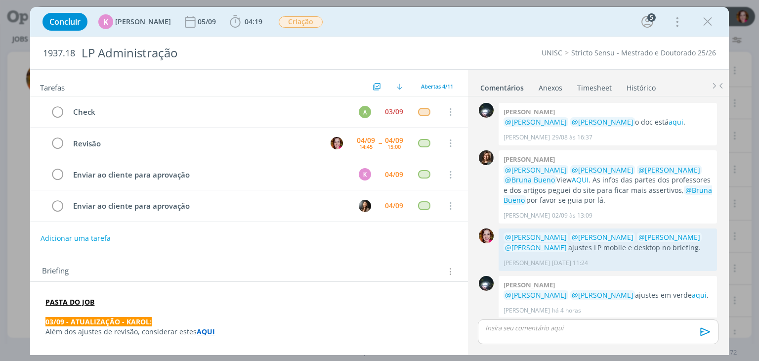
scroll to position [81, 0]
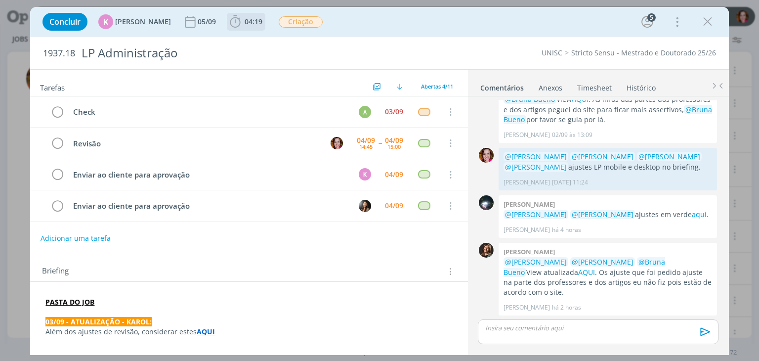
click at [245, 22] on span "04:19" at bounding box center [253, 21] width 18 height 9
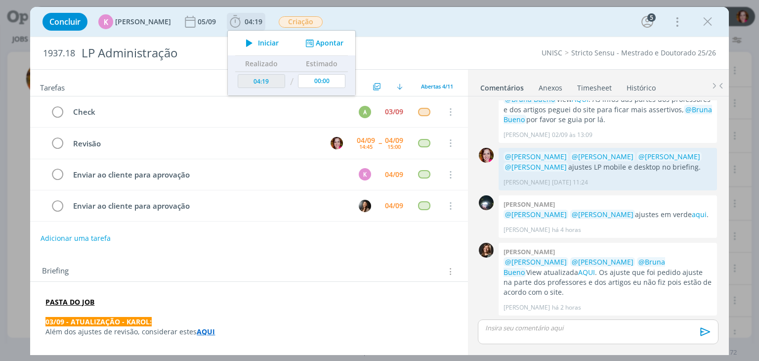
click at [246, 41] on icon "dialog" at bounding box center [249, 43] width 17 height 13
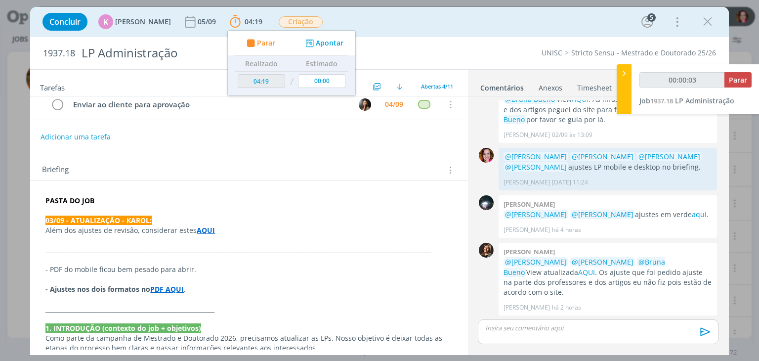
scroll to position [105, 0]
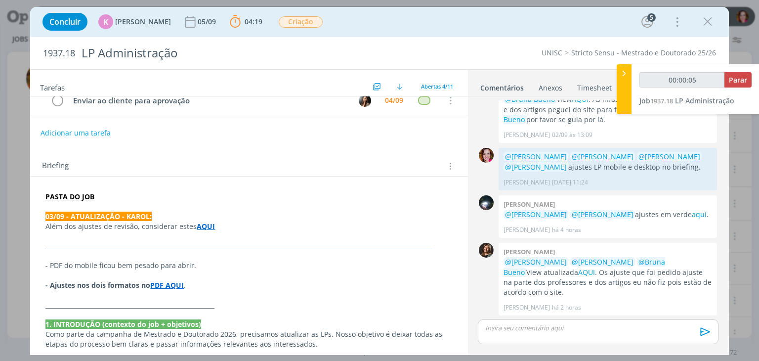
click at [165, 285] on strong "PDF AQUI" at bounding box center [167, 284] width 34 height 9
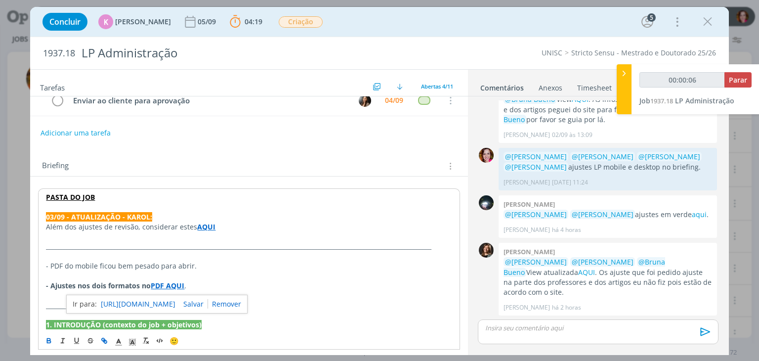
click at [175, 302] on link "https://sobeae.sharepoint.com/sites/SOBEAE/Documentos%20Compartilhados/Forms/Al…" at bounding box center [138, 303] width 75 height 13
click at [203, 222] on strong "AQUI" at bounding box center [206, 226] width 18 height 9
click at [210, 245] on link "https://sobeae.sharepoint.com/:w:/s/SOBEAE/Ef8GcQqqOFpLuNhSw6QRFHAB6wl1CjCSFera…" at bounding box center [173, 245] width 75 height 13
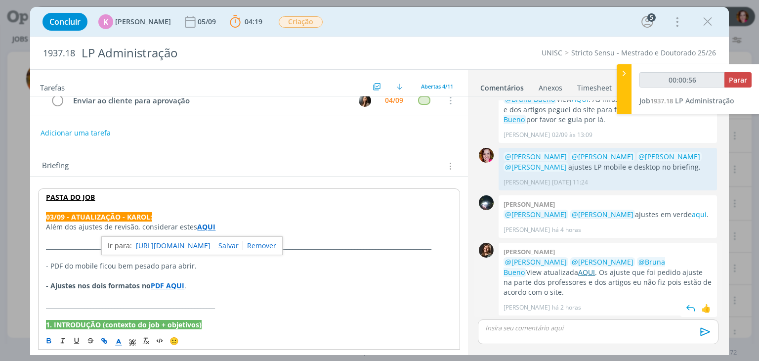
click at [593, 272] on link "AQUI" at bounding box center [586, 271] width 17 height 9
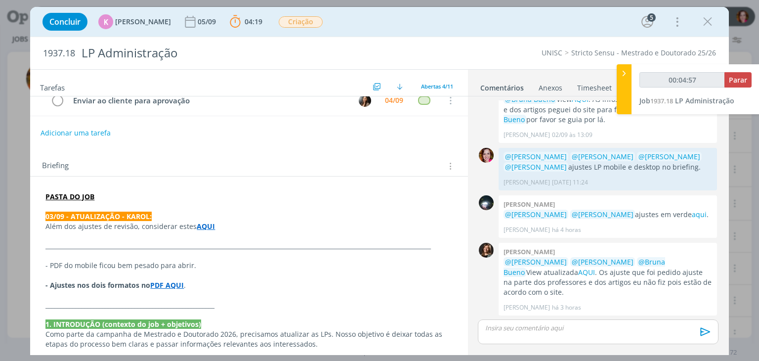
type input "00:04:58"
click at [537, 330] on p "dialog" at bounding box center [597, 327] width 224 height 9
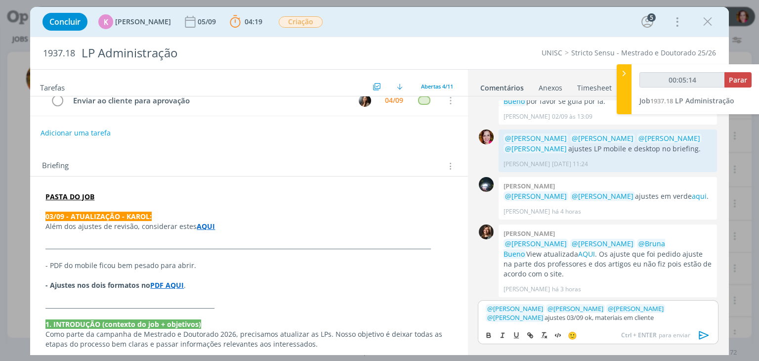
type input "00:05:15"
paste input "https://sobeae.sharepoint.com/sites/SOBEAE/Documentos%20Compartilhados/Forms/Al…"
type input "https://sobeae.sharepoint.com/sites/SOBEAE/Documentos%20Compartilhados/Forms/Al…"
click at [633, 317] on link "cliente" at bounding box center [642, 317] width 19 height 9
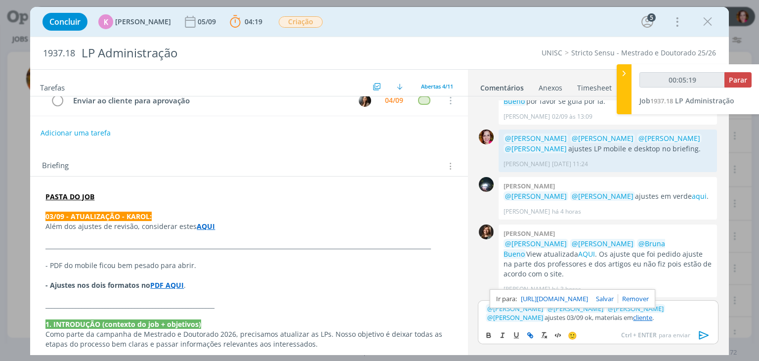
click at [576, 296] on link "https://sobeae.sharepoint.com/sites/SOBEAE/Documentos%20Compartilhados/Forms/Al…" at bounding box center [554, 298] width 67 height 13
click at [704, 338] on icon "dialog" at bounding box center [703, 334] width 15 height 15
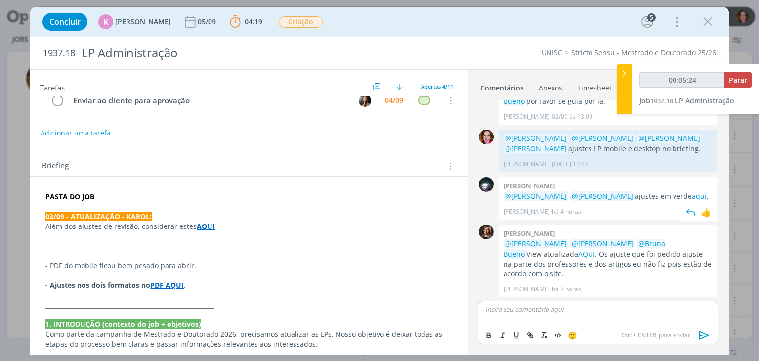
scroll to position [146, 0]
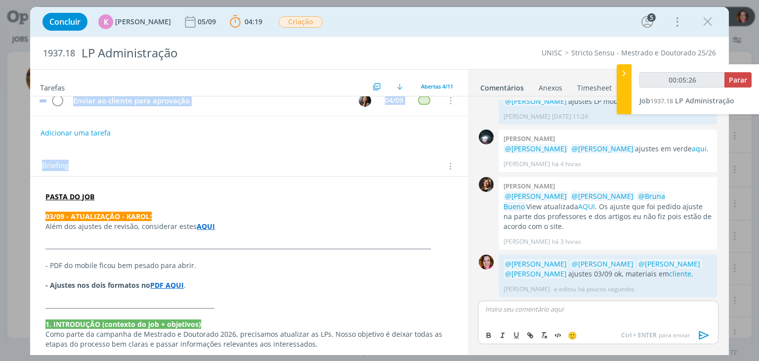
drag, startPoint x: 462, startPoint y: 183, endPoint x: 454, endPoint y: 102, distance: 80.9
click at [454, 102] on div "Tarefas Usar Job de template Ordenar por: Prazo crescente Prazo decrescente Ord…" at bounding box center [248, 210] width 437 height 280
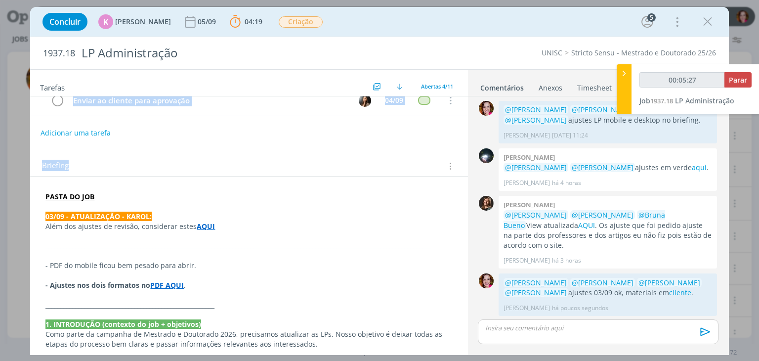
scroll to position [26, 0]
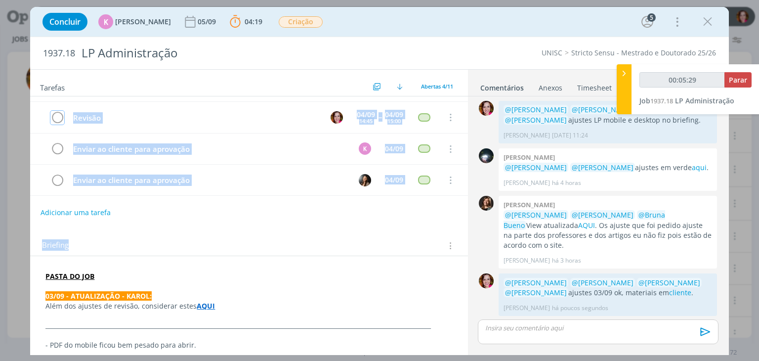
type input "00:05:30"
drag, startPoint x: 57, startPoint y: 119, endPoint x: 737, endPoint y: 85, distance: 680.9
click at [737, 85] on div "Jobs Produção Mídia Notificações Central de Ajuda Área de Membros Implantação o…" at bounding box center [379, 180] width 759 height 361
click at [737, 85] on button "Parar" at bounding box center [737, 79] width 27 height 15
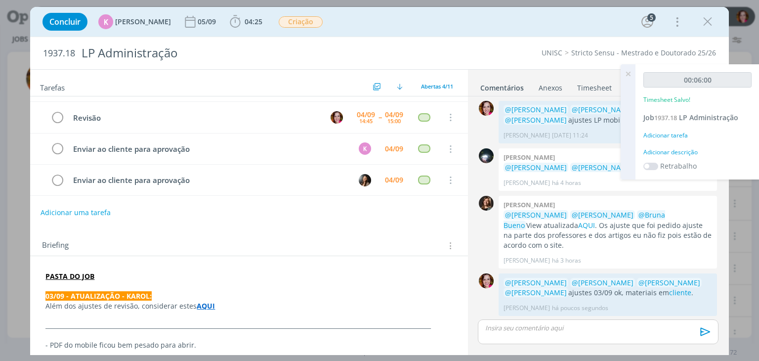
click at [670, 151] on div "Adicionar descrição" at bounding box center [697, 152] width 108 height 9
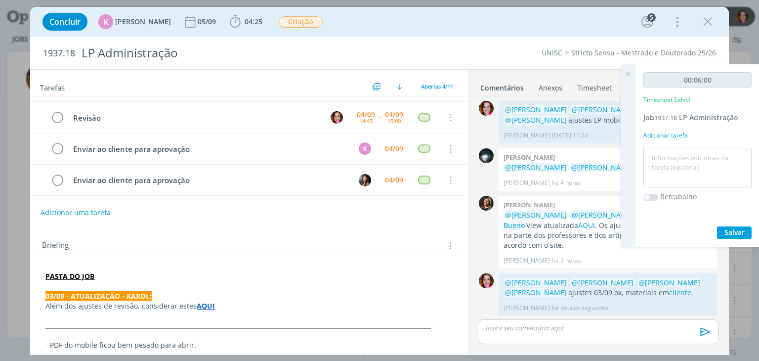
click at [670, 151] on textarea at bounding box center [697, 167] width 103 height 35
type textarea "Revisão ajustes 03/09"
click at [738, 234] on span "Salvar" at bounding box center [734, 231] width 20 height 9
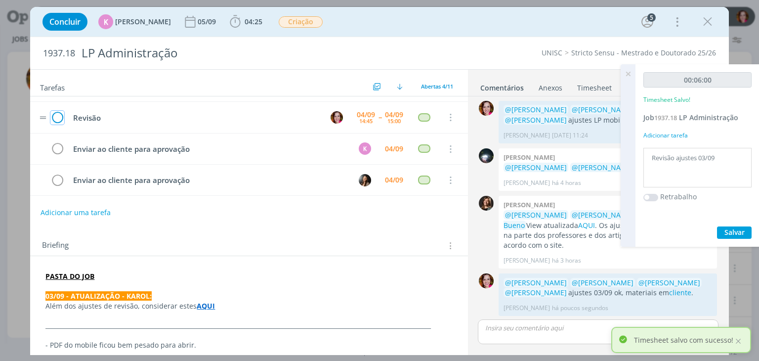
click at [57, 117] on icon "dialog" at bounding box center [57, 117] width 14 height 15
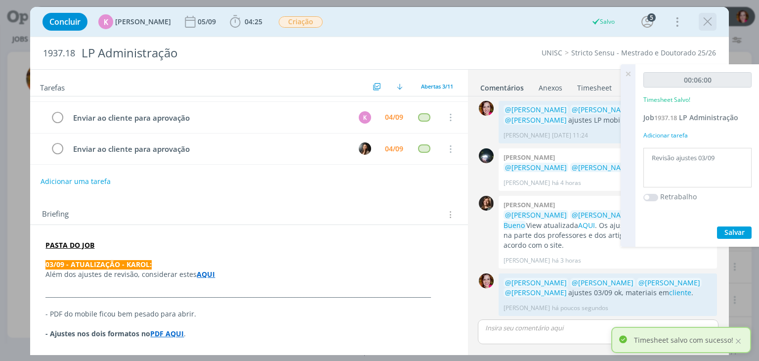
click at [709, 22] on icon "dialog" at bounding box center [707, 21] width 15 height 15
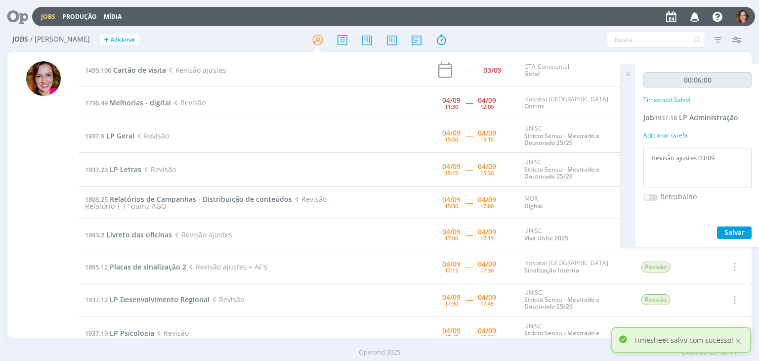
click at [630, 74] on icon at bounding box center [628, 73] width 18 height 19
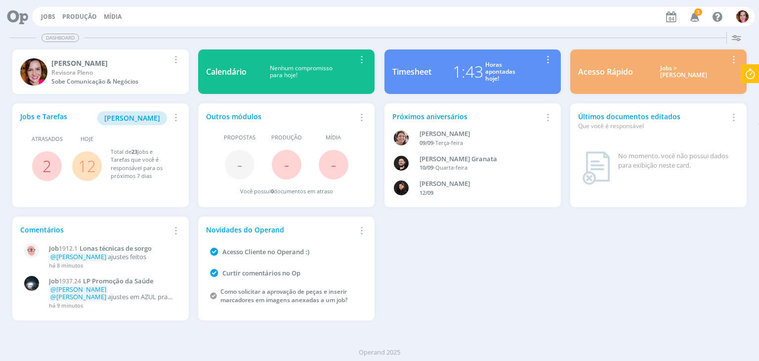
click at [697, 16] on icon "button" at bounding box center [694, 16] width 17 height 17
click at [151, 119] on span "[PERSON_NAME]" at bounding box center [132, 117] width 56 height 9
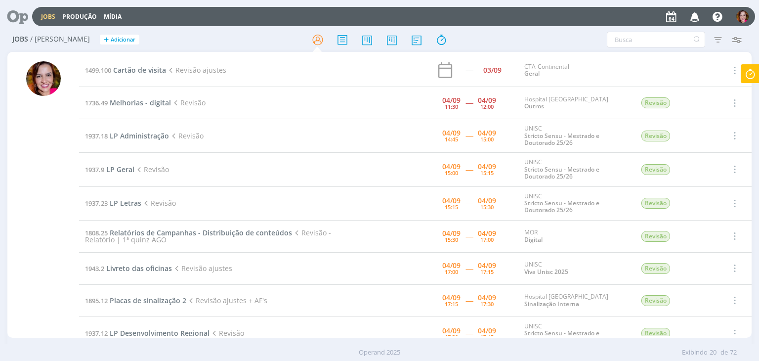
click at [28, 279] on div at bounding box center [43, 199] width 35 height 276
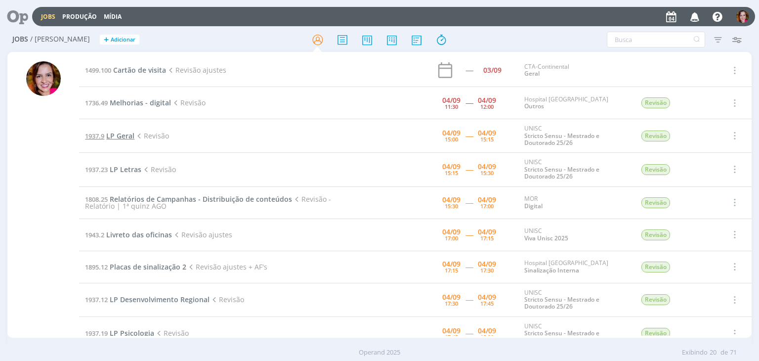
click at [126, 135] on span "LP Geral" at bounding box center [120, 135] width 28 height 9
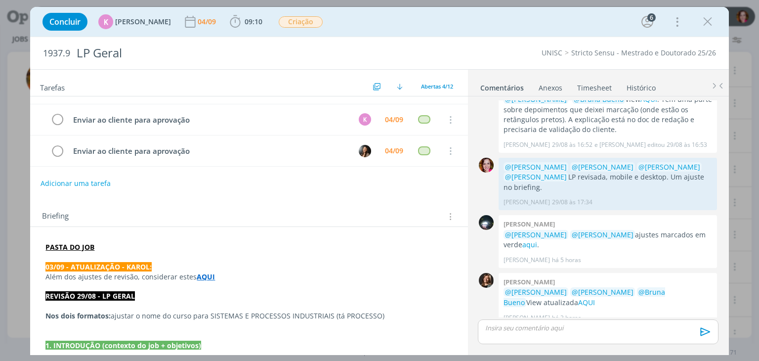
scroll to position [57, 0]
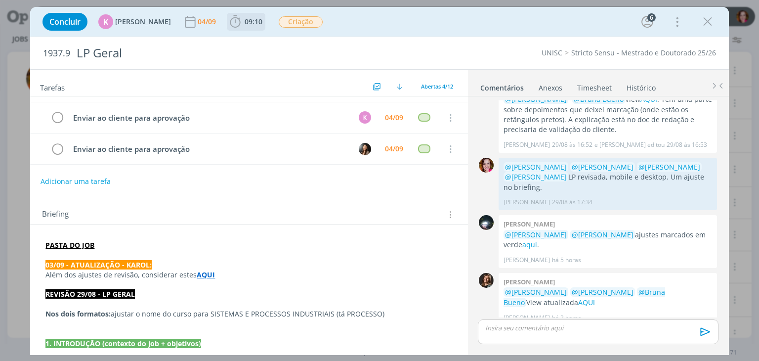
click at [248, 25] on span "09:10" at bounding box center [253, 21] width 18 height 9
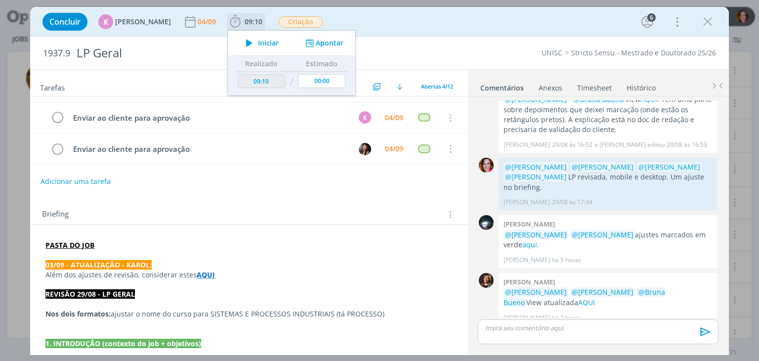
click at [263, 45] on span "Iniciar" at bounding box center [268, 43] width 21 height 7
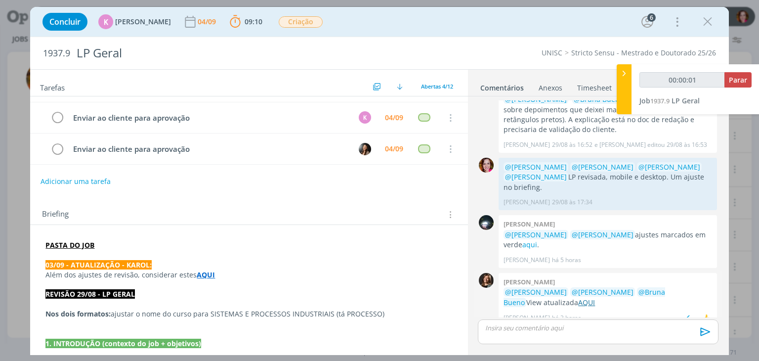
click at [590, 297] on link "AQUI" at bounding box center [586, 301] width 17 height 9
click at [203, 273] on strong "AQUI" at bounding box center [206, 274] width 18 height 9
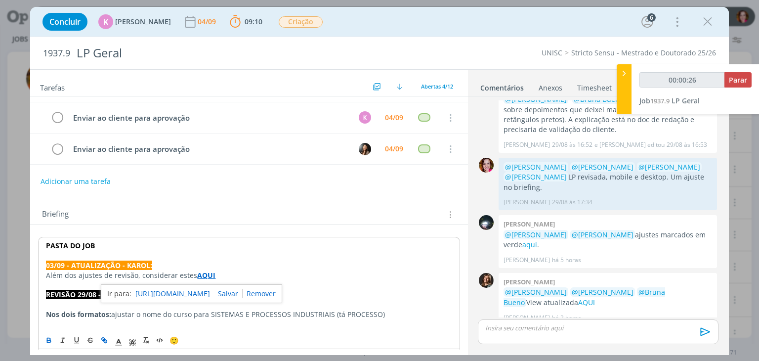
click at [199, 290] on link "[URL][DOMAIN_NAME]" at bounding box center [172, 293] width 75 height 13
type input "00:02:47"
click at [503, 325] on p "dialog" at bounding box center [597, 327] width 224 height 9
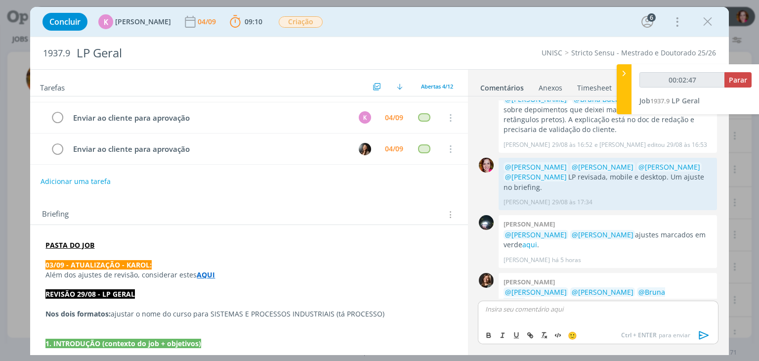
scroll to position [99, 0]
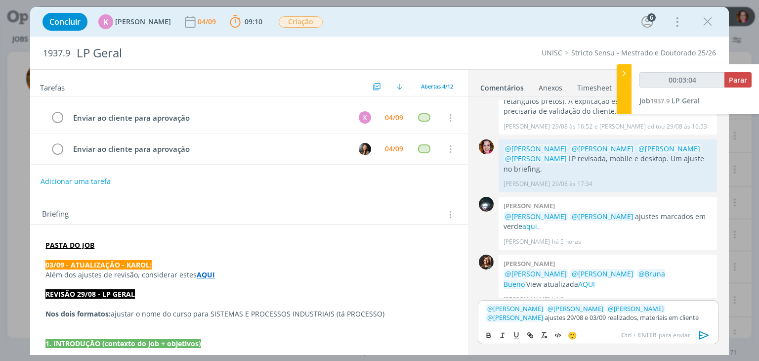
type input "00:03:05"
type input "cliente"
type input "00:03:06"
paste input "[URL][DOMAIN_NAME]"
type input "[URL][DOMAIN_NAME]"
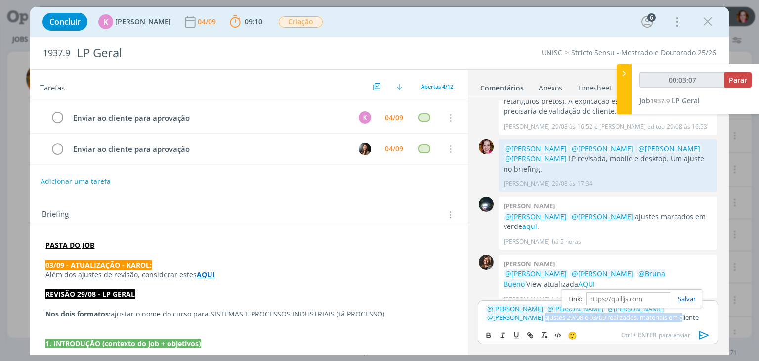
scroll to position [0, 0]
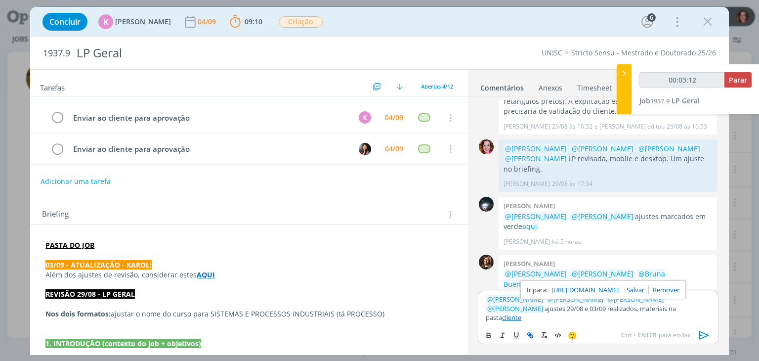
click at [587, 296] on link "[URL][DOMAIN_NAME]" at bounding box center [584, 289] width 67 height 13
click at [701, 336] on icon "dialog" at bounding box center [703, 334] width 15 height 15
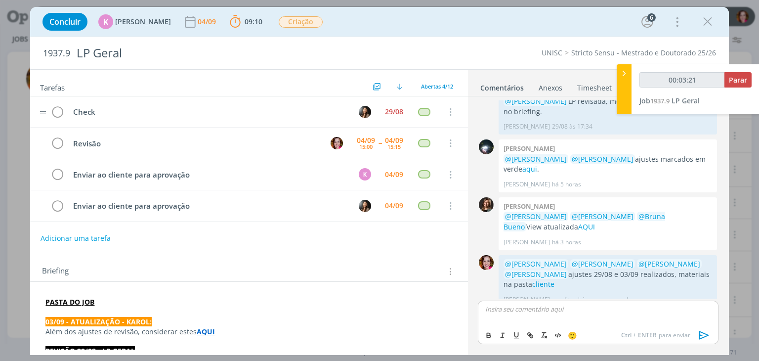
scroll to position [138, 0]
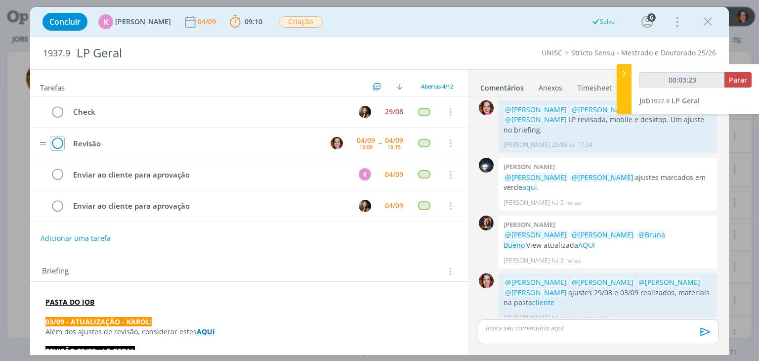
click at [61, 141] on icon "dialog" at bounding box center [57, 143] width 14 height 15
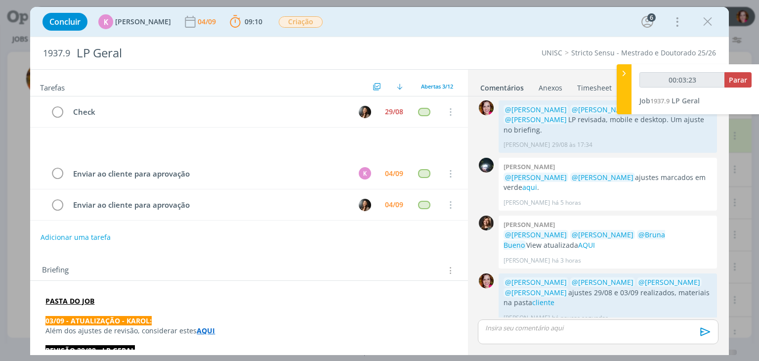
type input "00:03:24"
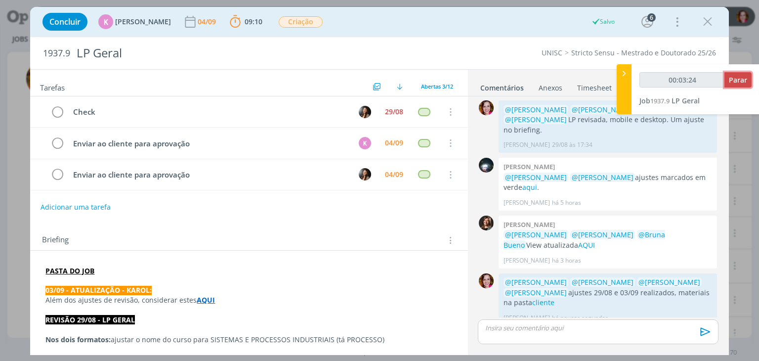
click at [736, 81] on span "Parar" at bounding box center [737, 79] width 18 height 9
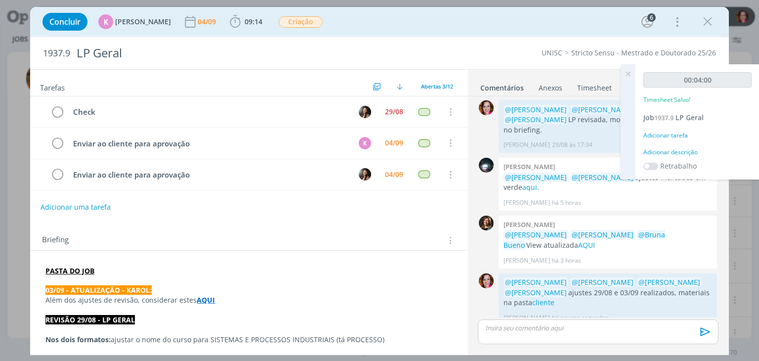
click at [676, 151] on div "Adicionar descrição" at bounding box center [697, 152] width 108 height 9
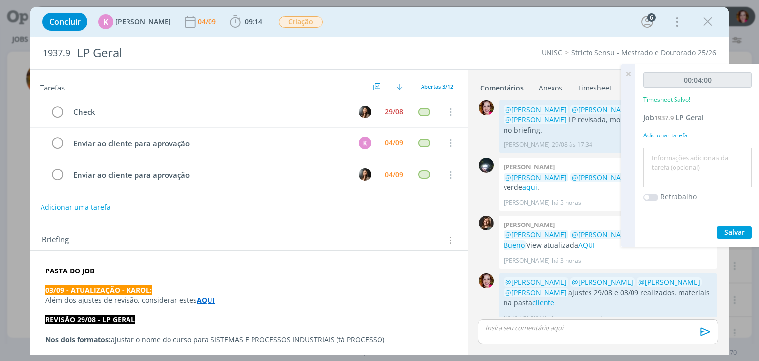
click at [676, 151] on textarea at bounding box center [697, 167] width 103 height 35
type textarea "A"
type textarea "Revisão ajustes 29/08 e 03/09"
click at [725, 232] on span "Salvar" at bounding box center [734, 231] width 20 height 9
click at [628, 76] on icon at bounding box center [628, 73] width 18 height 19
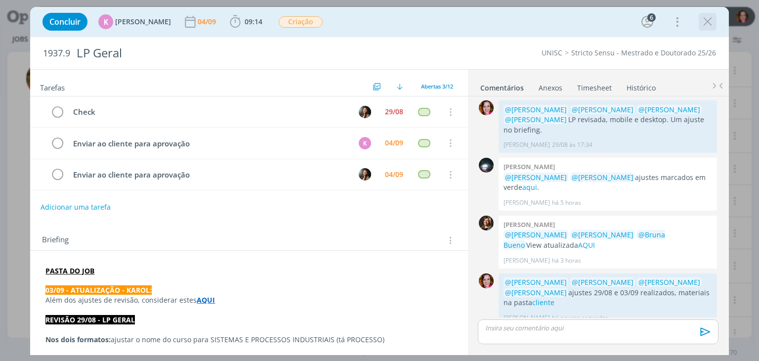
click at [704, 28] on icon "dialog" at bounding box center [707, 21] width 15 height 15
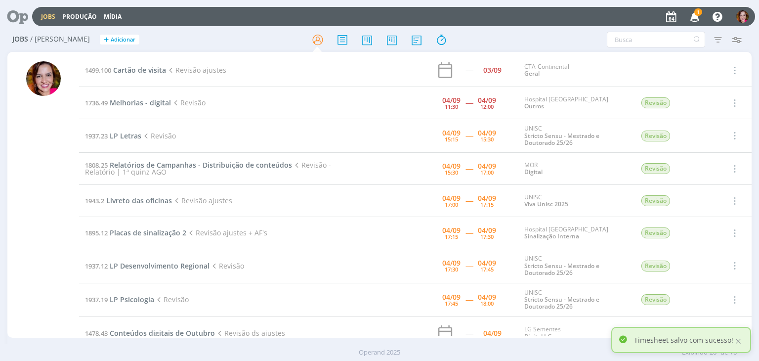
click at [702, 15] on icon "button" at bounding box center [694, 16] width 17 height 17
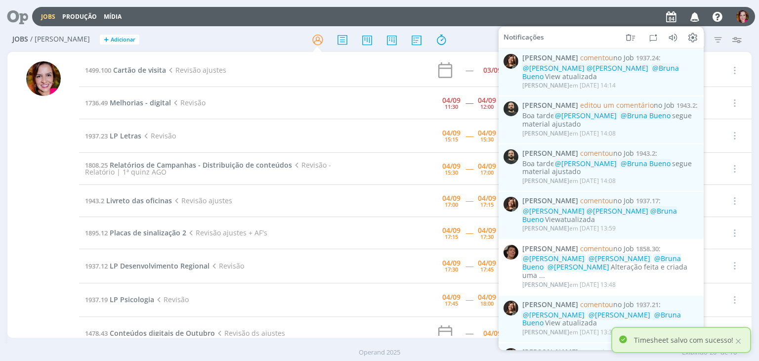
click at [575, 26] on div "Jobs Produção Mídia Notificações Letícia Frantz comentou no Job 1937.24 : @Karo…" at bounding box center [393, 16] width 723 height 19
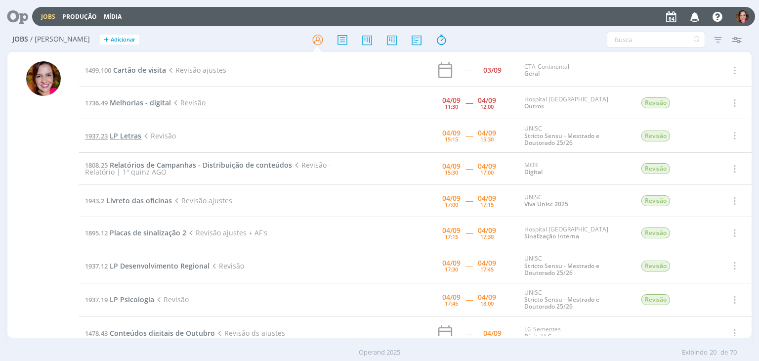
click at [132, 135] on span "LP Letras" at bounding box center [126, 135] width 32 height 9
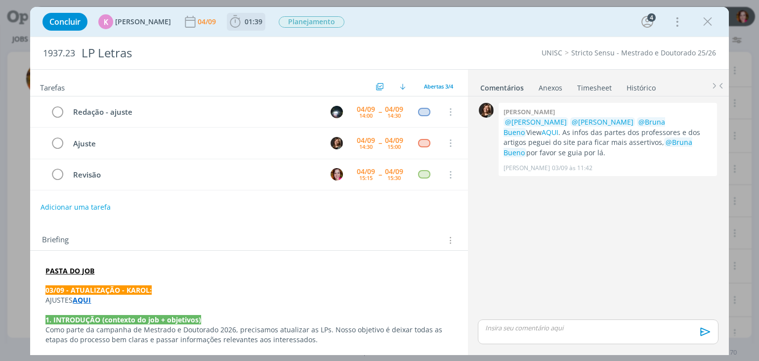
click at [243, 26] on span "01:39" at bounding box center [246, 21] width 37 height 15
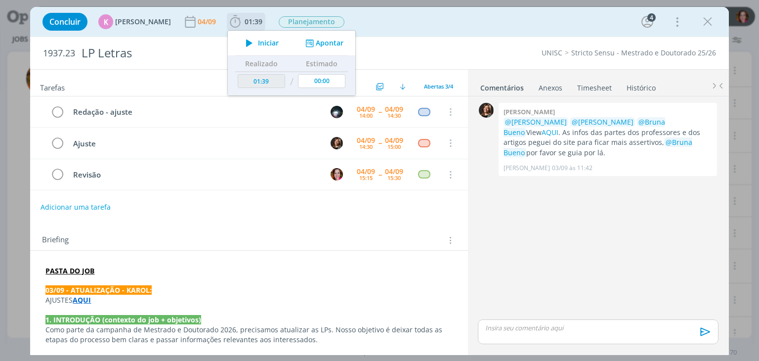
click at [247, 44] on icon "dialog" at bounding box center [249, 43] width 17 height 13
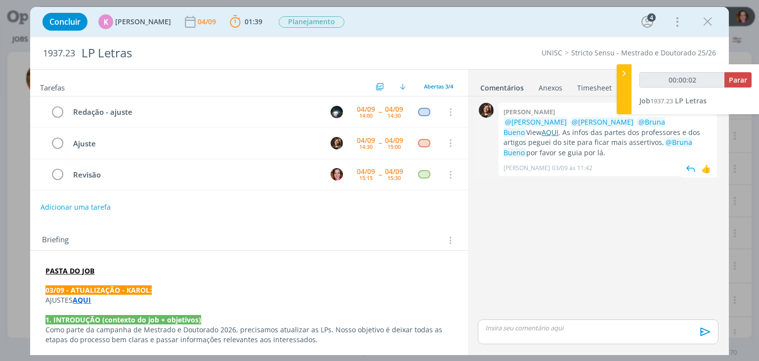
click at [553, 133] on link "AQUI" at bounding box center [549, 131] width 17 height 9
click at [86, 299] on strong "AQUI" at bounding box center [82, 299] width 18 height 9
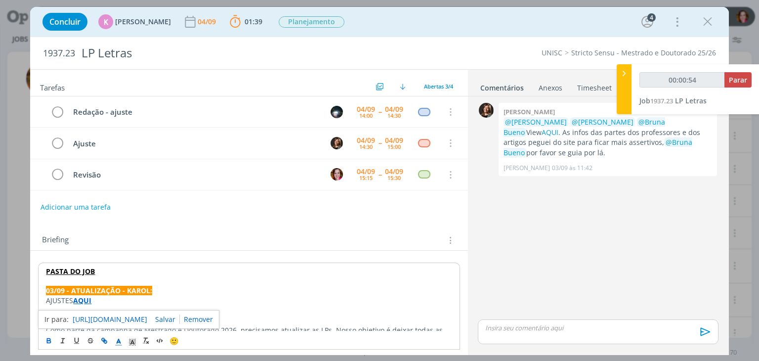
click at [113, 314] on link "https://sobeae.sharepoint.com/:w:/s/SOBEAE/Ef8GcQqqOFpLuNhSw6QRFHAB6wl1CjCSFera…" at bounding box center [110, 319] width 75 height 13
type input "00:08:19"
click at [735, 85] on button "Parar" at bounding box center [737, 79] width 27 height 15
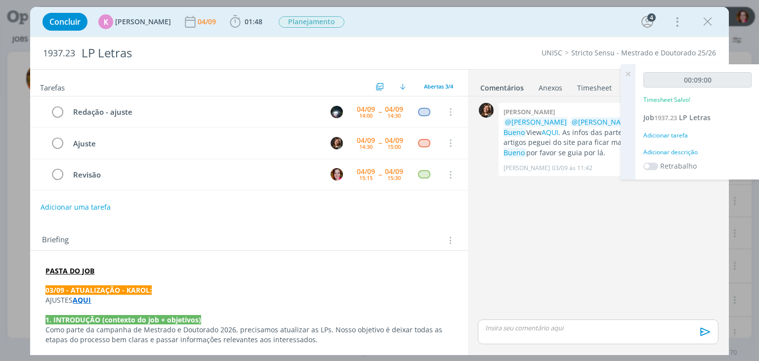
click at [629, 73] on icon at bounding box center [628, 73] width 18 height 19
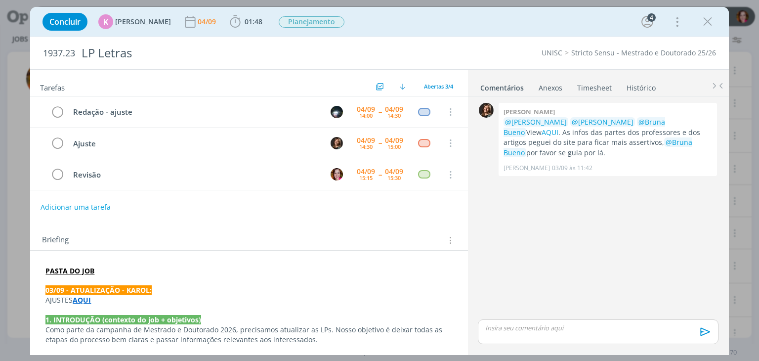
click at [601, 85] on link "Timesheet" at bounding box center [594, 86] width 36 height 14
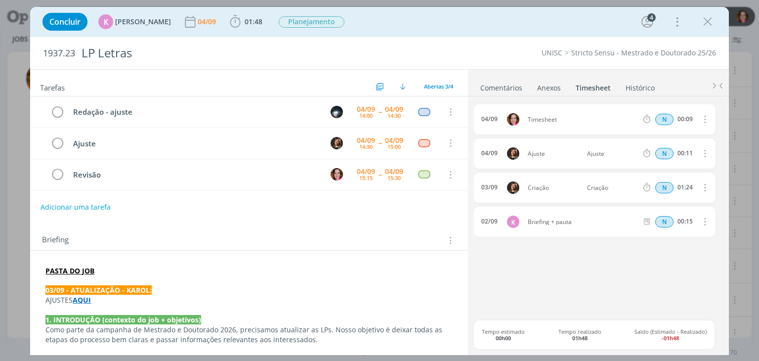
click at [701, 119] on icon "dialog" at bounding box center [703, 119] width 11 height 12
click at [675, 134] on link "Excluir" at bounding box center [676, 136] width 78 height 16
click at [691, 120] on button "Sim" at bounding box center [695, 119] width 19 height 11
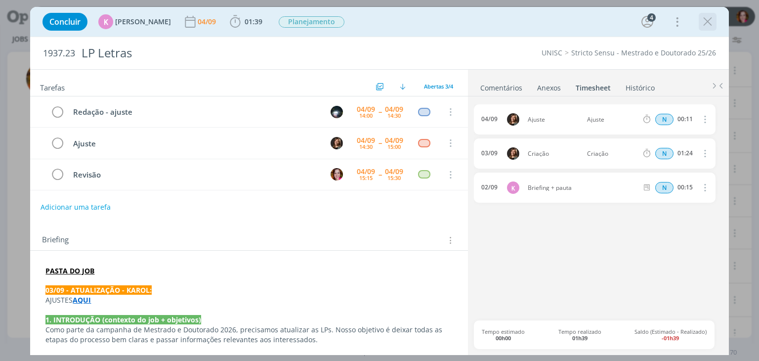
click at [704, 23] on icon "dialog" at bounding box center [707, 21] width 15 height 15
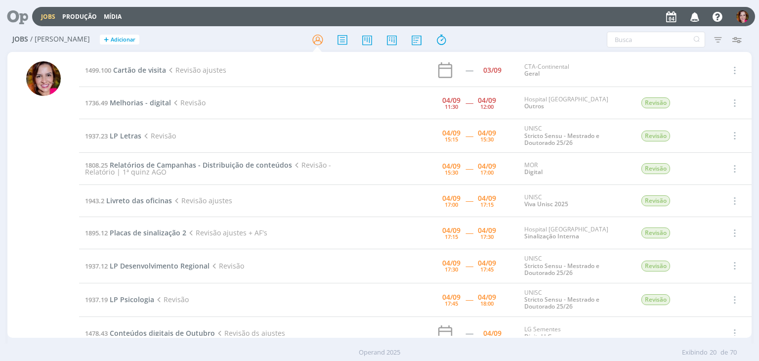
click at [39, 190] on div at bounding box center [43, 199] width 35 height 276
click at [140, 72] on span "Cartão de visita" at bounding box center [139, 69] width 53 height 9
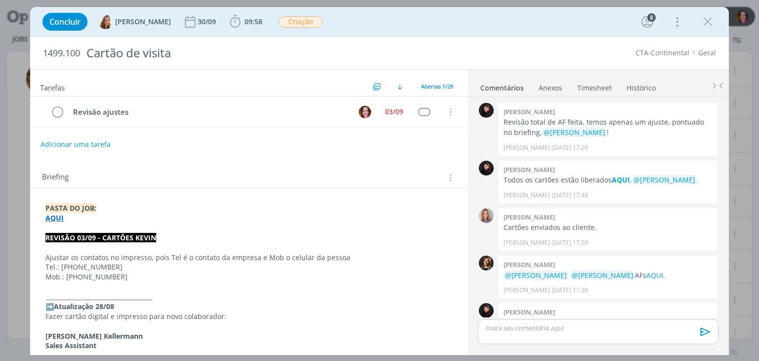
scroll to position [823, 0]
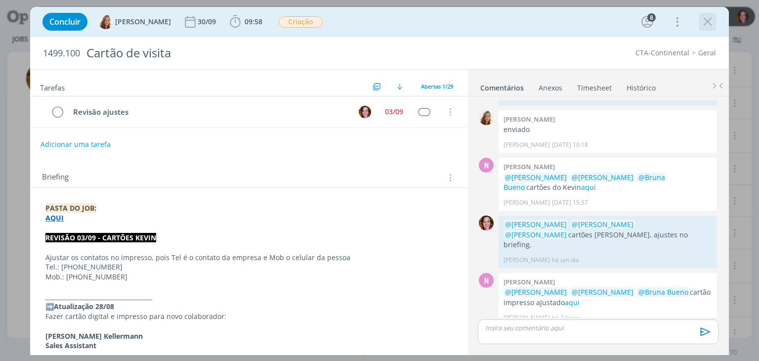
click at [709, 23] on icon "dialog" at bounding box center [707, 21] width 15 height 15
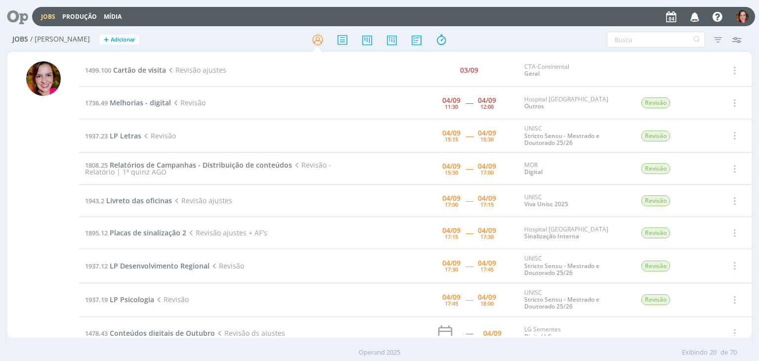
click at [130, 168] on span "Revisão - Relatório | 1ª quinz AGO" at bounding box center [207, 168] width 245 height 16
click at [170, 164] on span "Relatórios de Campanhas - Distribuição de conteúdos" at bounding box center [201, 164] width 182 height 9
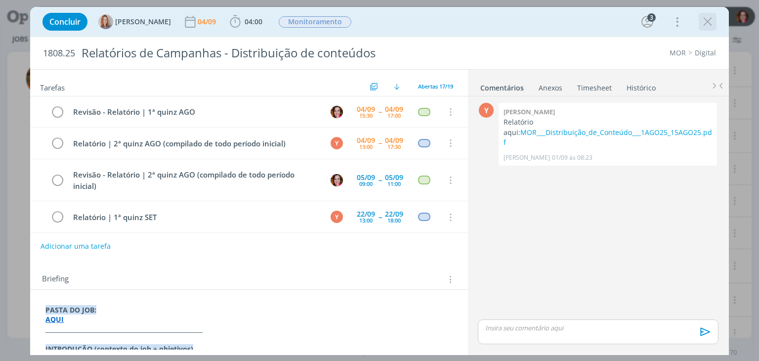
click at [707, 25] on icon "dialog" at bounding box center [707, 21] width 15 height 15
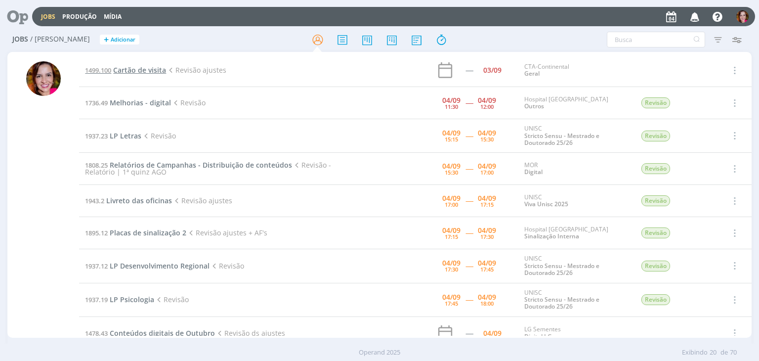
click at [131, 68] on span "Cartão de visita" at bounding box center [139, 69] width 53 height 9
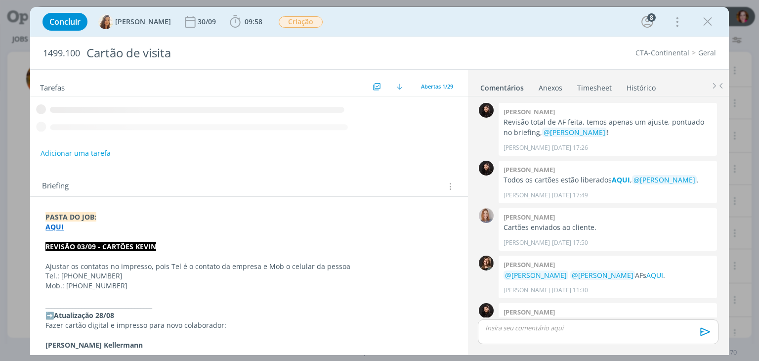
scroll to position [823, 0]
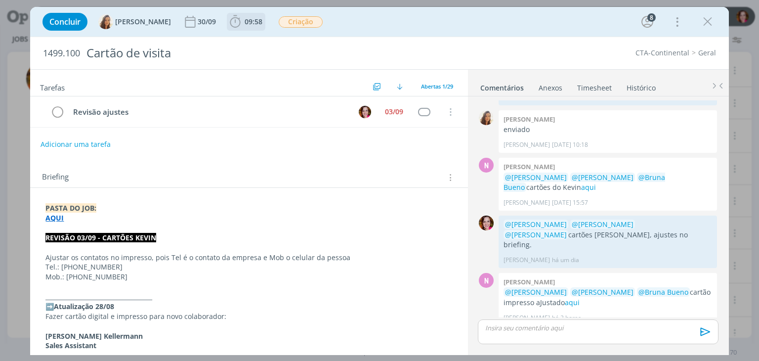
click at [251, 23] on span "09:58" at bounding box center [253, 21] width 18 height 9
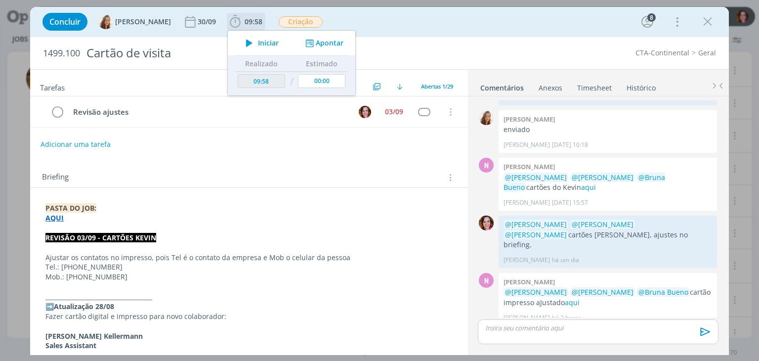
click at [258, 42] on span "Iniciar" at bounding box center [268, 43] width 21 height 7
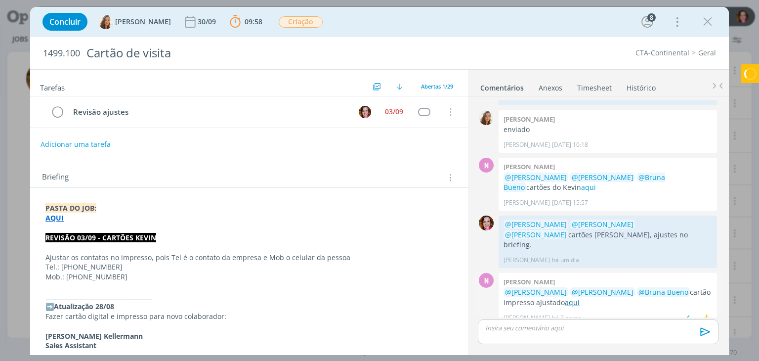
click at [572, 297] on link "aqui" at bounding box center [572, 301] width 15 height 9
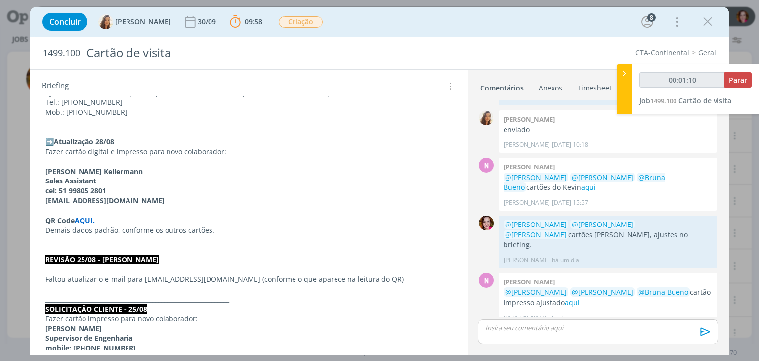
scroll to position [167, 0]
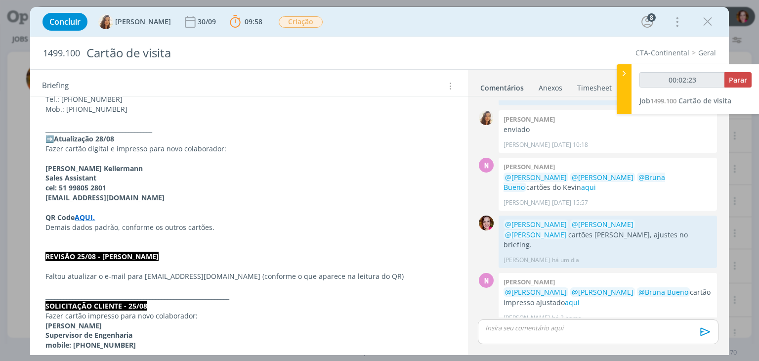
click at [532, 331] on p "dialog" at bounding box center [597, 327] width 224 height 9
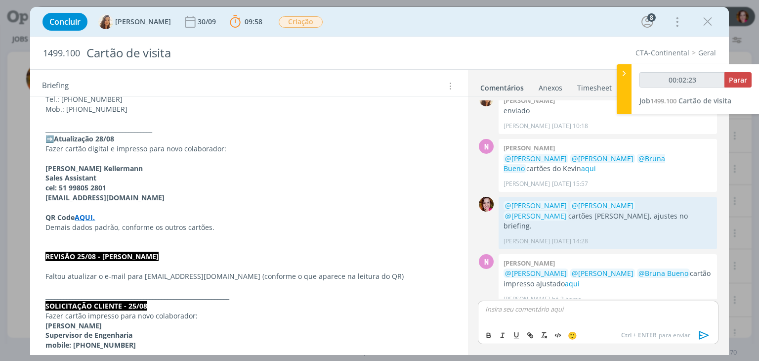
type input "00:02:24"
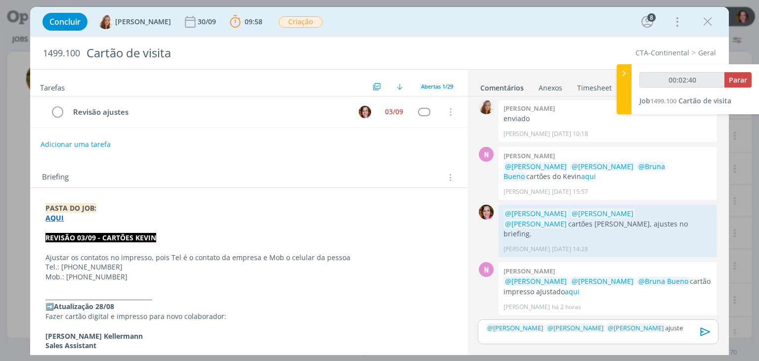
scroll to position [823, 0]
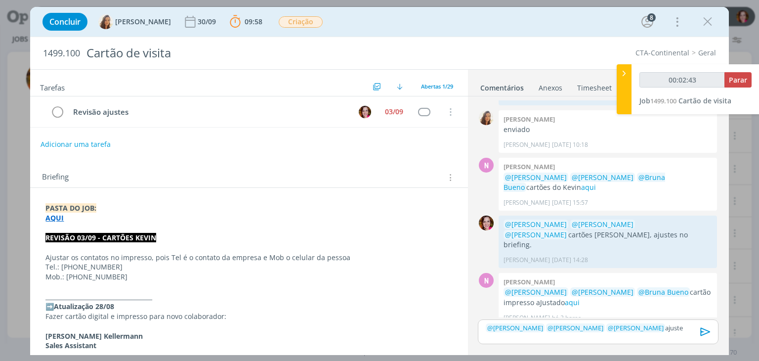
click at [676, 328] on p "﻿ @ Nathan Grellet ﻿ ﻿ @ Amanda Oliveira ﻿ ﻿ @ Vanessa Feron ﻿ ajuste" at bounding box center [597, 327] width 224 height 9
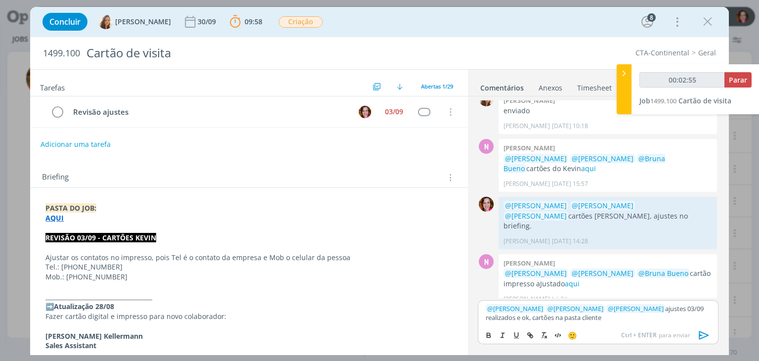
type input "00:02:56"
paste input "https://sobeae.sharepoint.com/sites/SOBEAE/Documentos%20Compartilhados/Forms/Al…"
type input "https://sobeae.sharepoint.com/sites/SOBEAE/Documentos%20Compartilhados/Forms/Al…"
click at [587, 319] on link "cliente" at bounding box center [589, 317] width 19 height 9
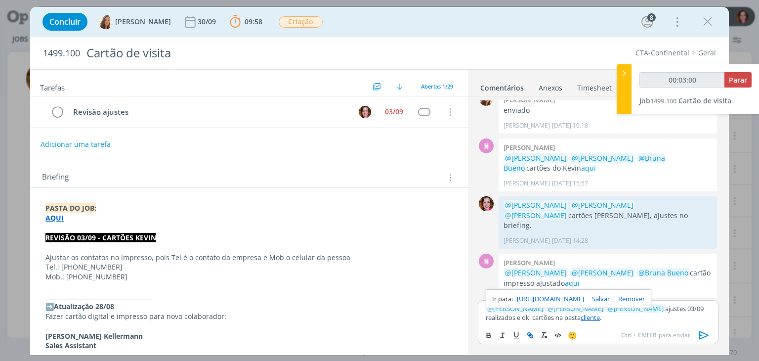
click at [577, 298] on link "https://sobeae.sharepoint.com/sites/SOBEAE/Documentos%20Compartilhados/Forms/Al…" at bounding box center [550, 298] width 67 height 13
click at [59, 109] on icon "dialog" at bounding box center [57, 112] width 14 height 15
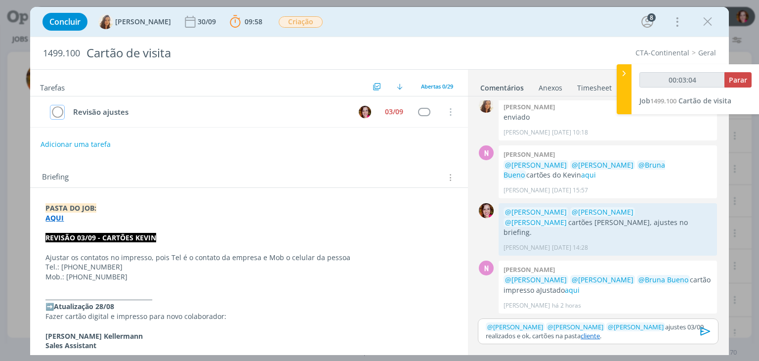
scroll to position [824, 0]
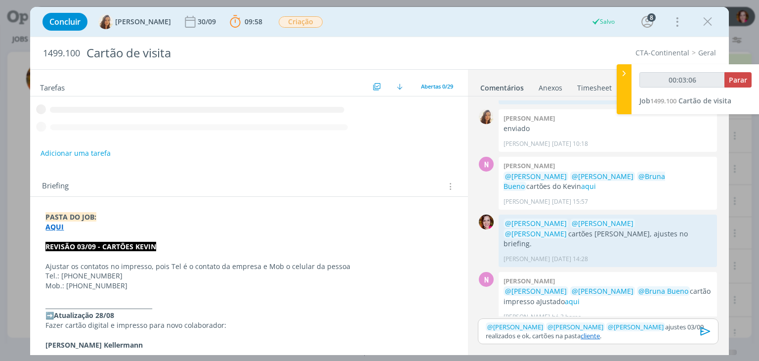
click at [698, 334] on icon "dialog" at bounding box center [705, 330] width 15 height 15
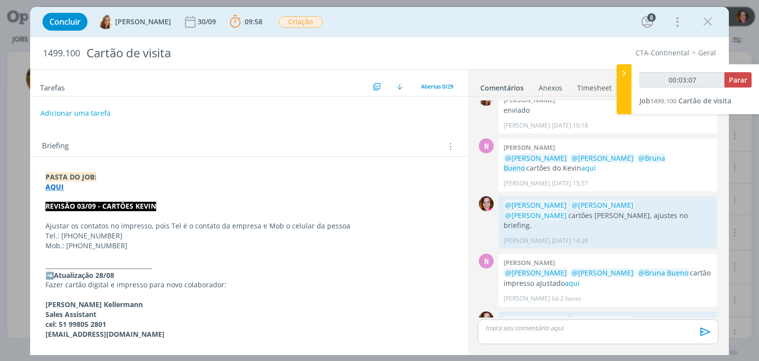
scroll to position [870, 0]
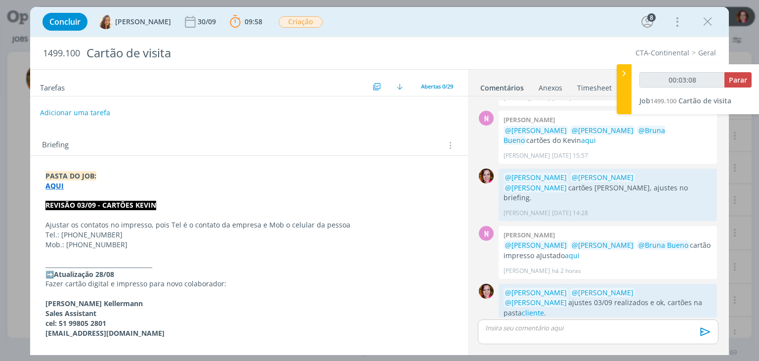
click at [79, 116] on button "Adicionar uma tarefa" at bounding box center [75, 112] width 70 height 17
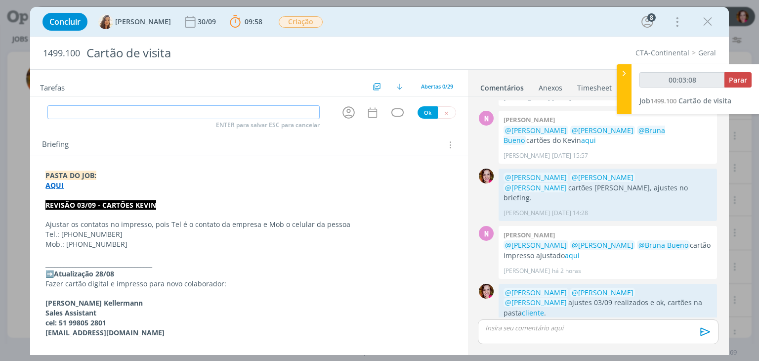
click at [79, 116] on input "dialog" at bounding box center [183, 112] width 272 height 14
type input "00:03:09"
type input "Enviar"
type input "00:03:10"
type input "Enviar"
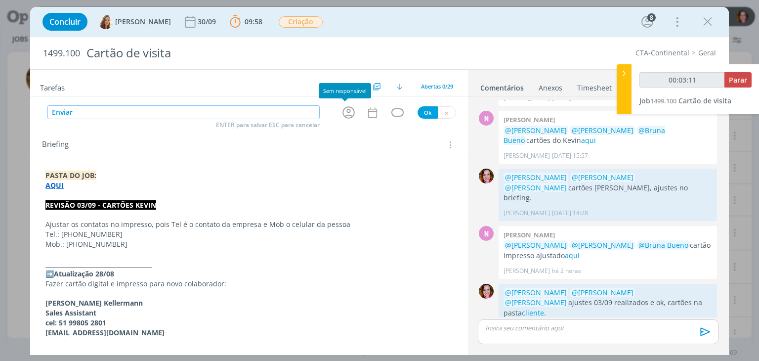
type input "00:03:12"
click at [346, 113] on icon "dialog" at bounding box center [348, 112] width 15 height 15
type input "Enviar"
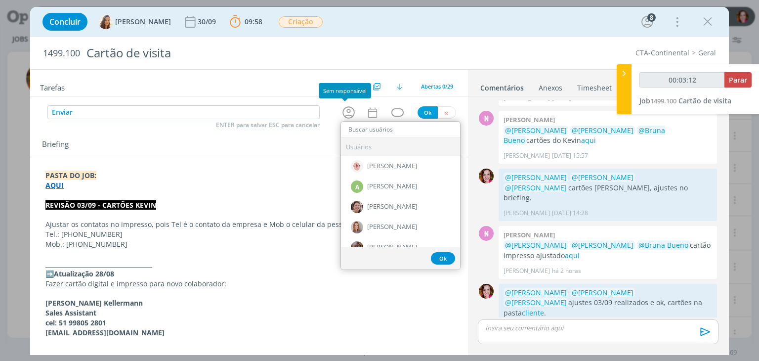
type input "v"
type input "00:03:13"
type input "vane"
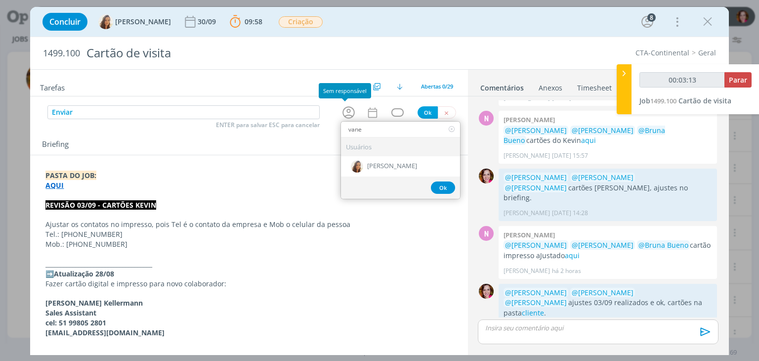
type input "00:03:14"
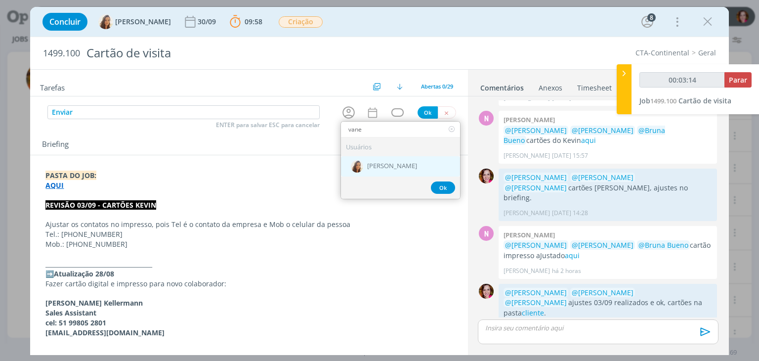
type input "vane"
click at [360, 165] on div "[PERSON_NAME]" at bounding box center [400, 166] width 119 height 20
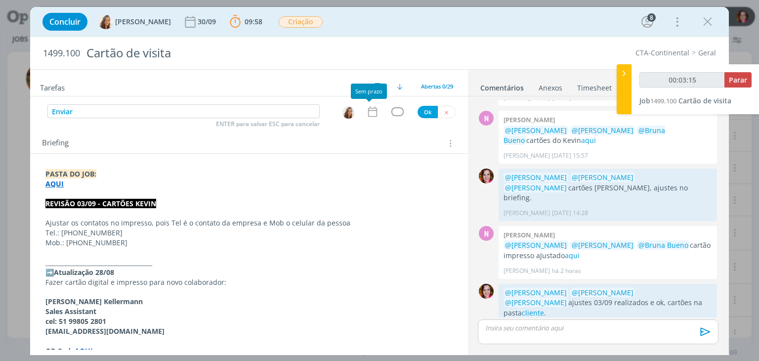
click at [369, 115] on icon "dialog" at bounding box center [372, 111] width 13 height 13
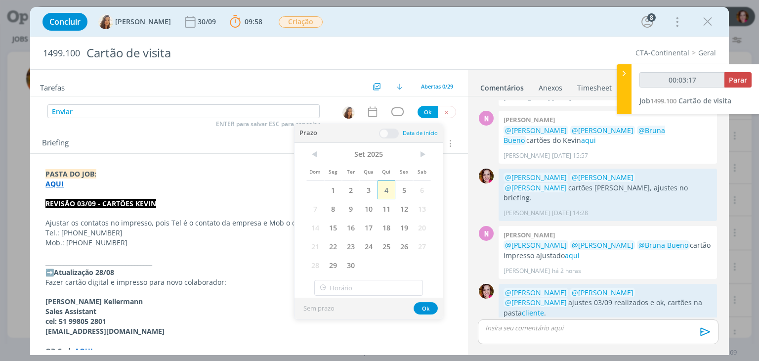
click at [389, 187] on span "4" at bounding box center [386, 189] width 18 height 19
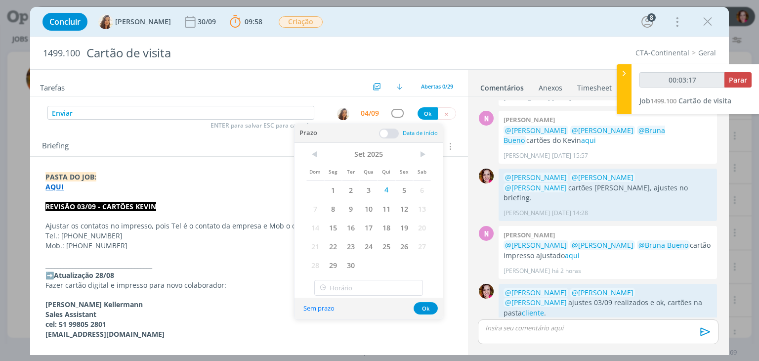
type input "00:03:18"
click at [428, 109] on button "Ok" at bounding box center [427, 113] width 20 height 12
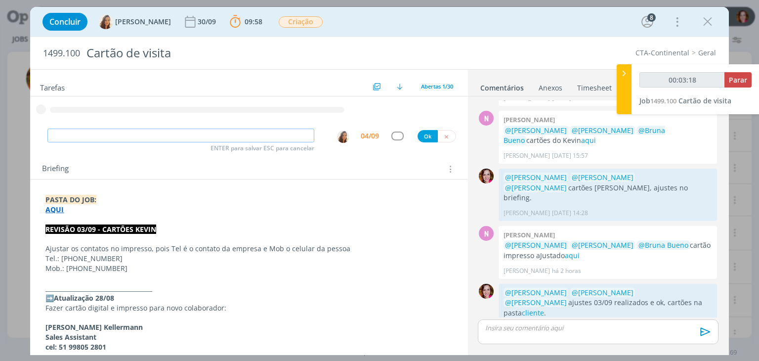
type input "00:03:19"
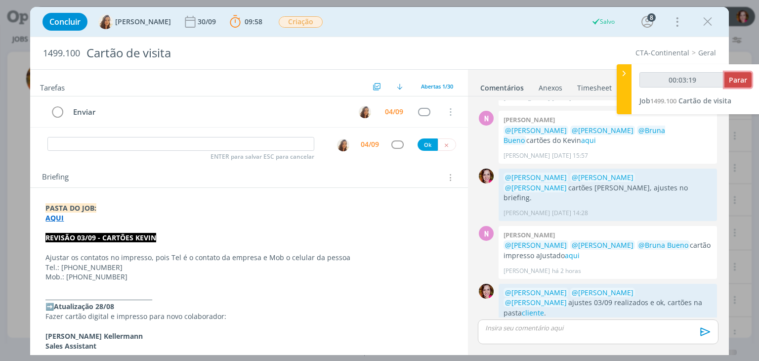
click at [741, 78] on span "Parar" at bounding box center [737, 79] width 18 height 9
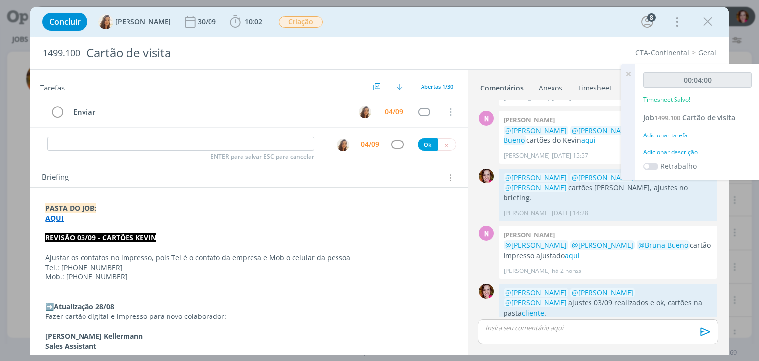
click at [658, 151] on div "Adicionar descrição" at bounding box center [697, 152] width 108 height 9
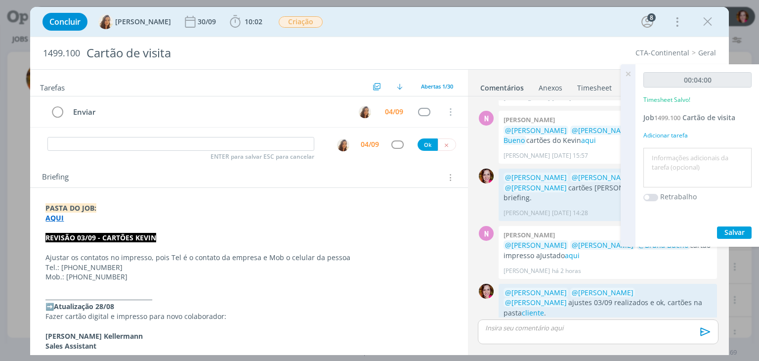
click at [658, 151] on textarea at bounding box center [697, 167] width 103 height 35
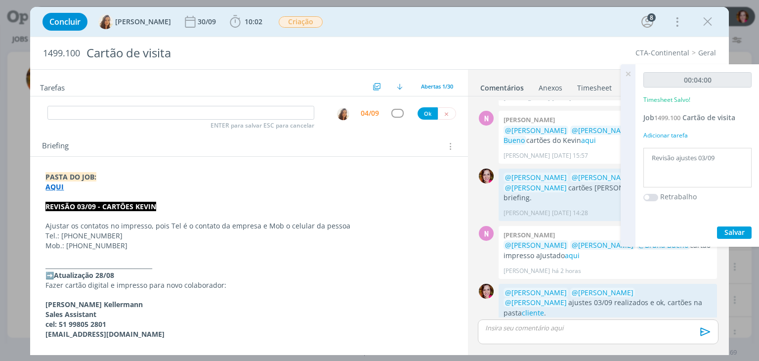
type textarea "Revisão ajustes 03/09"
click at [744, 230] on button "Salvar" at bounding box center [734, 232] width 35 height 12
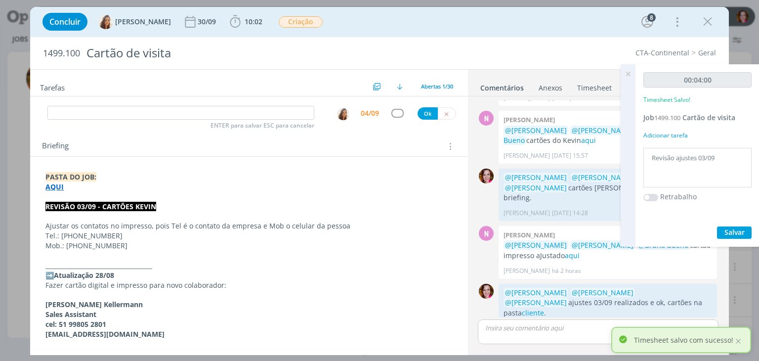
click at [627, 74] on icon at bounding box center [628, 73] width 18 height 19
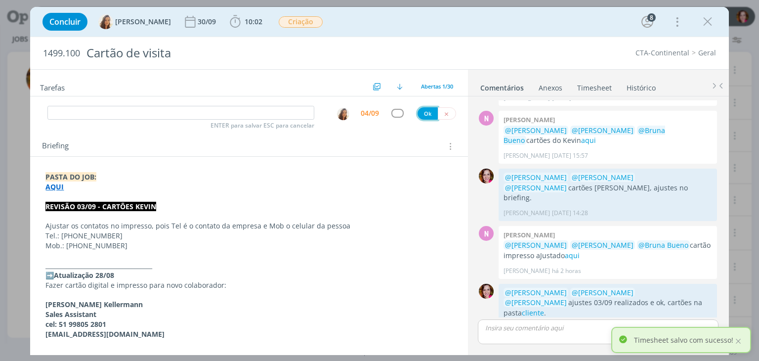
click at [417, 113] on button "Ok" at bounding box center [427, 113] width 20 height 12
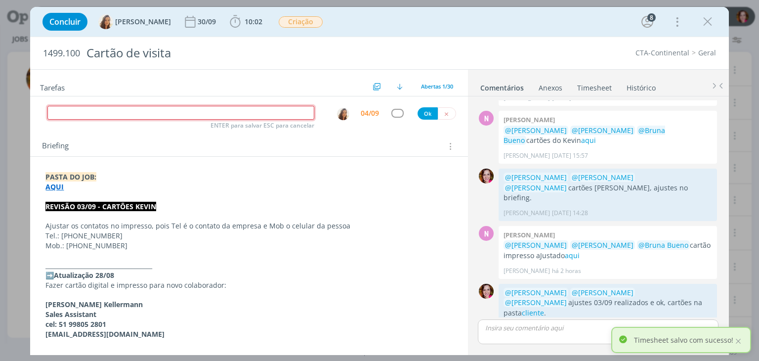
click at [158, 112] on input "dialog" at bounding box center [180, 113] width 267 height 14
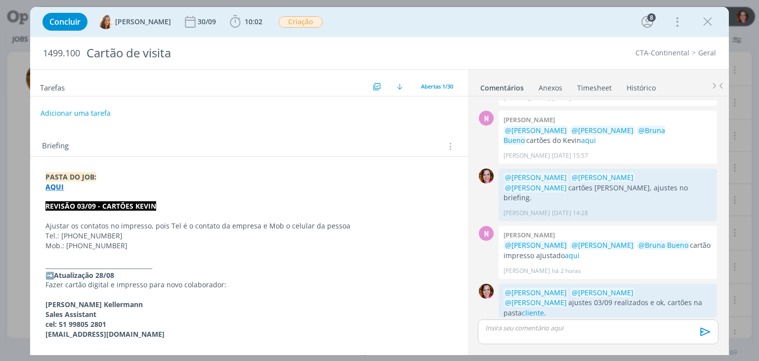
click at [456, 106] on div "Adicionar uma tarefa" at bounding box center [248, 113] width 437 height 18
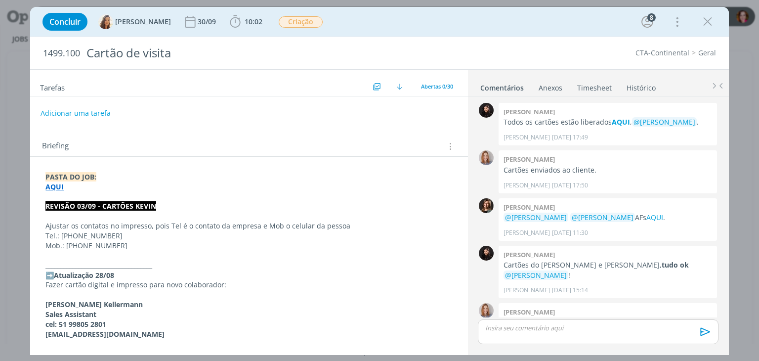
scroll to position [812, 0]
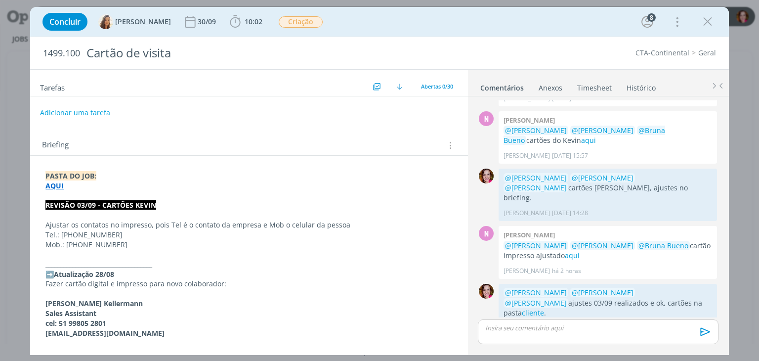
click at [82, 115] on button "Adicionar uma tarefa" at bounding box center [75, 112] width 70 height 17
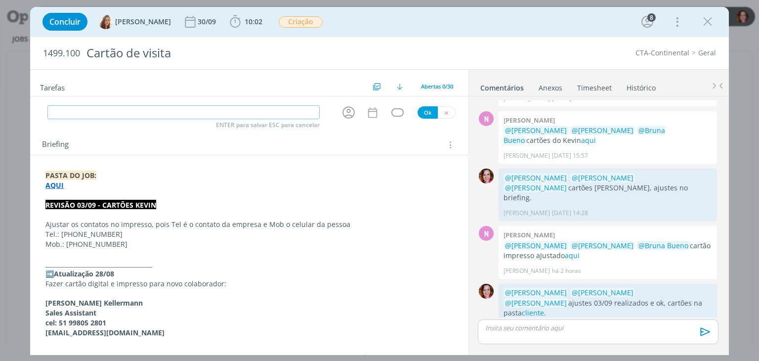
click at [82, 115] on input "dialog" at bounding box center [183, 112] width 272 height 14
type input "n"
click at [342, 116] on icon "dialog" at bounding box center [348, 112] width 12 height 12
type input "enviar"
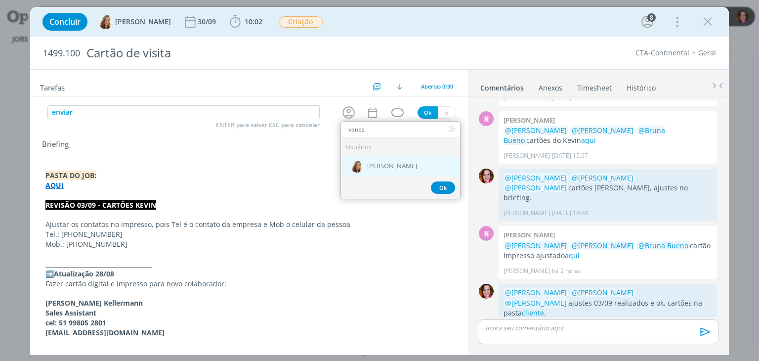
type input "vanes"
click at [382, 166] on span "[PERSON_NAME]" at bounding box center [392, 166] width 50 height 8
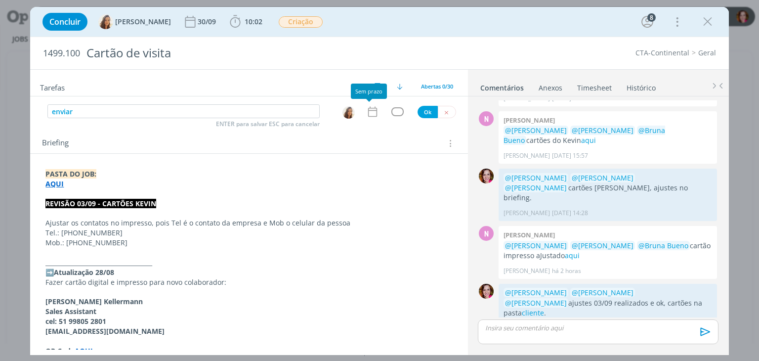
click at [373, 109] on icon "dialog" at bounding box center [372, 111] width 13 height 13
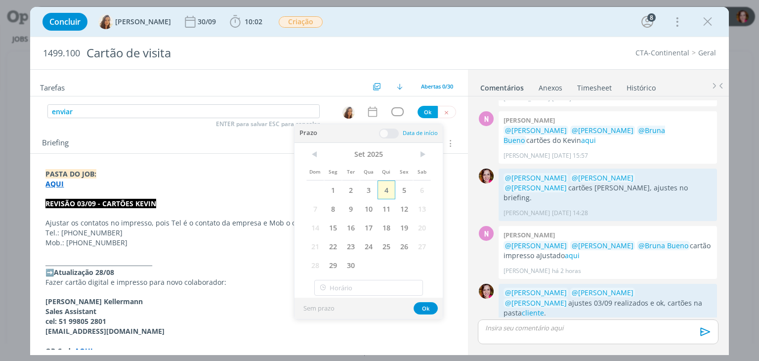
click at [389, 186] on span "4" at bounding box center [386, 189] width 18 height 19
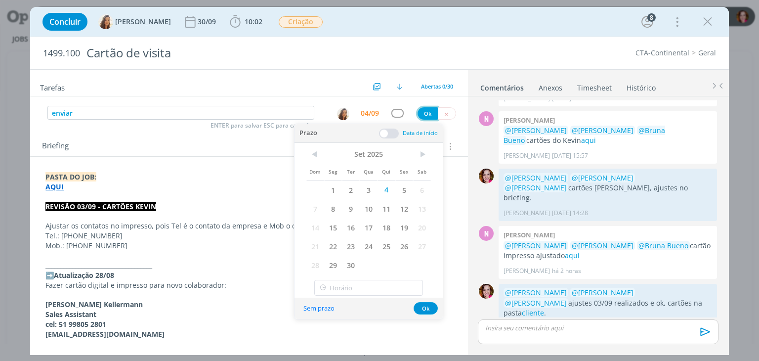
click at [426, 110] on button "Ok" at bounding box center [427, 113] width 20 height 12
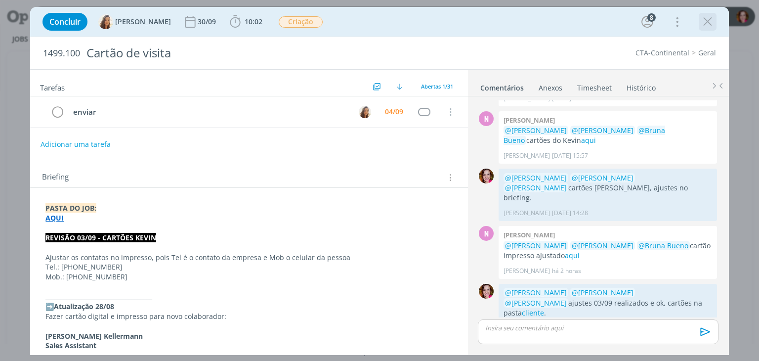
click at [705, 22] on icon "dialog" at bounding box center [707, 21] width 15 height 15
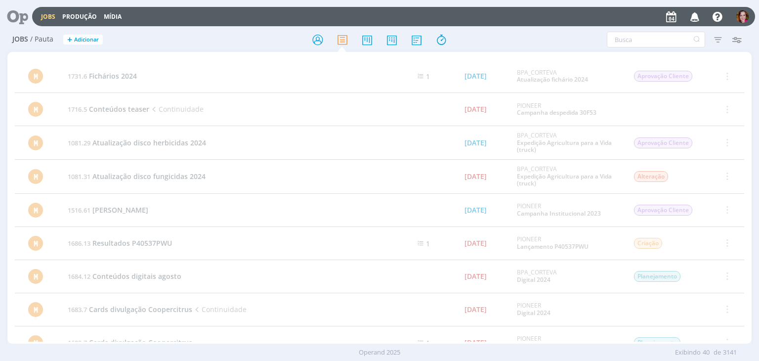
click at [17, 12] on icon at bounding box center [14, 16] width 20 height 19
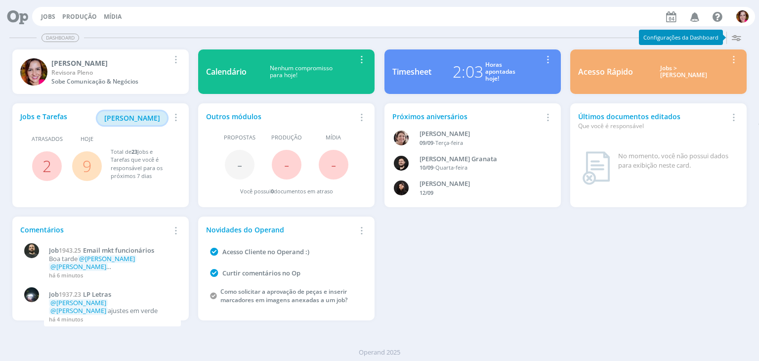
click at [131, 118] on span "Minha Pauta" at bounding box center [132, 117] width 56 height 9
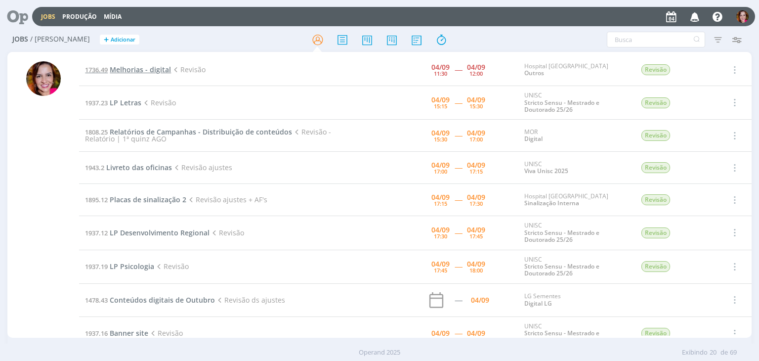
click at [137, 70] on span "Melhorias - digital" at bounding box center [140, 69] width 61 height 9
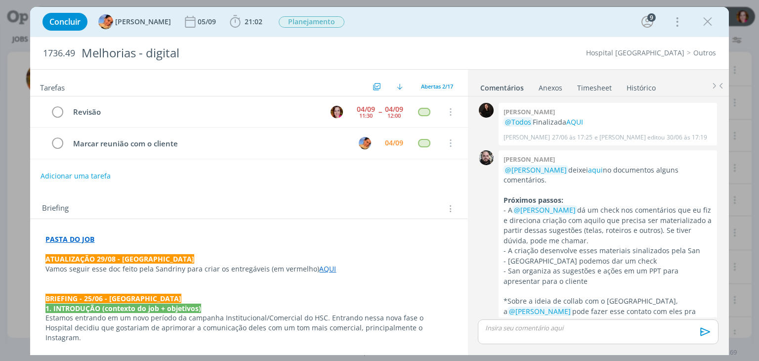
scroll to position [616, 0]
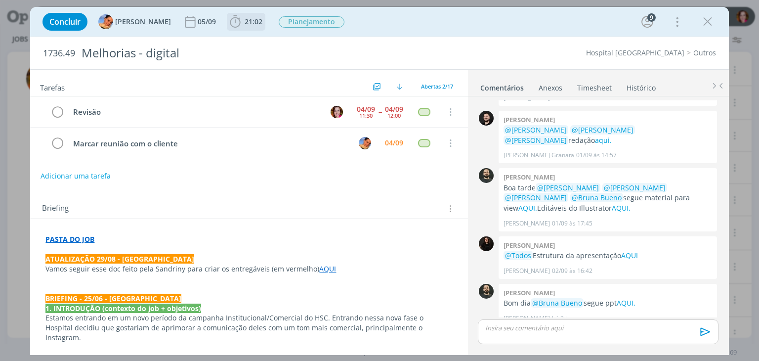
click at [244, 22] on span "21:02" at bounding box center [253, 21] width 18 height 9
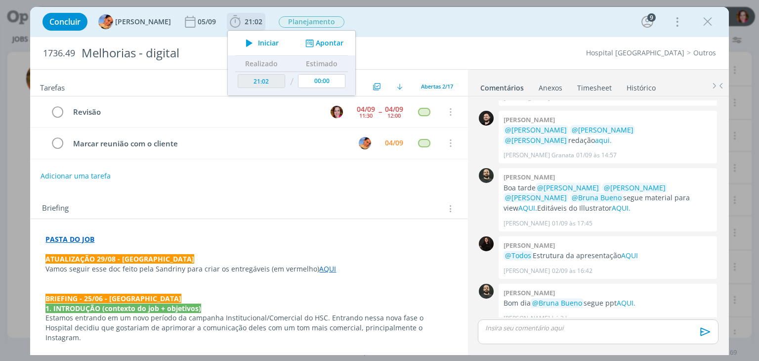
click at [246, 42] on icon "dialog" at bounding box center [249, 43] width 17 height 13
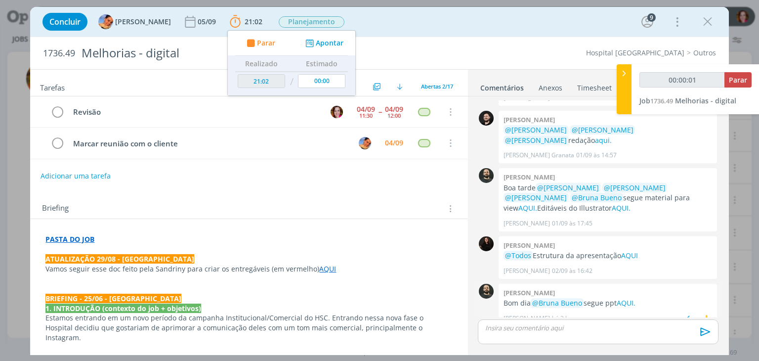
click at [627, 298] on p "Bom dia @Bruna Bueno segue ppt AQUI." at bounding box center [607, 303] width 208 height 10
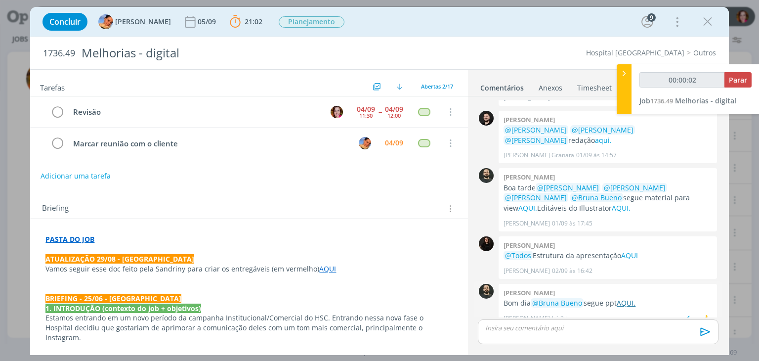
click at [626, 298] on link "AQUI." at bounding box center [625, 302] width 19 height 9
click at [634, 250] on link "AQUI" at bounding box center [629, 254] width 17 height 9
type input "00:13:34"
click at [517, 331] on p "dialog" at bounding box center [597, 327] width 224 height 9
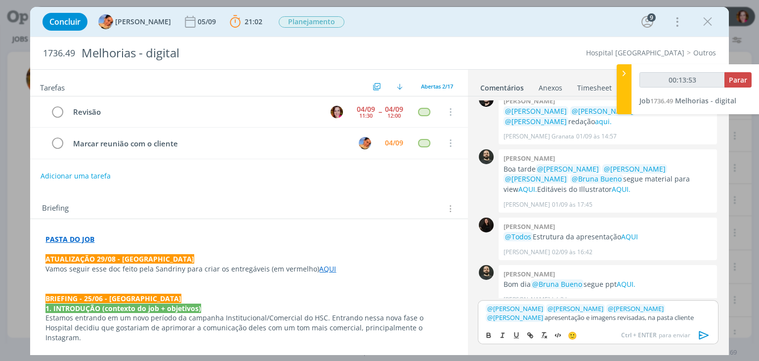
type input "00:13:54"
paste input "https://sobeae.sharepoint.com/sites/SOBEAE/Documentos%20Compartilhados/Forms/Al…"
type input "https://sobeae.sharepoint.com/sites/SOBEAE/Documentos%20Compartilhados/Forms/Al…"
click at [591, 318] on p "﻿ @ Patrick Freitas ﻿ ﻿ @ Luíza Santana ﻿ ﻿ @ Beatriz Luchese ﻿ ﻿ @ Karoline Ar…" at bounding box center [597, 313] width 224 height 18
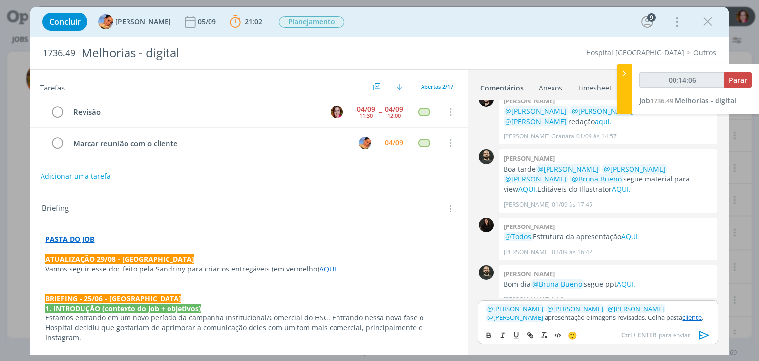
scroll to position [636, 0]
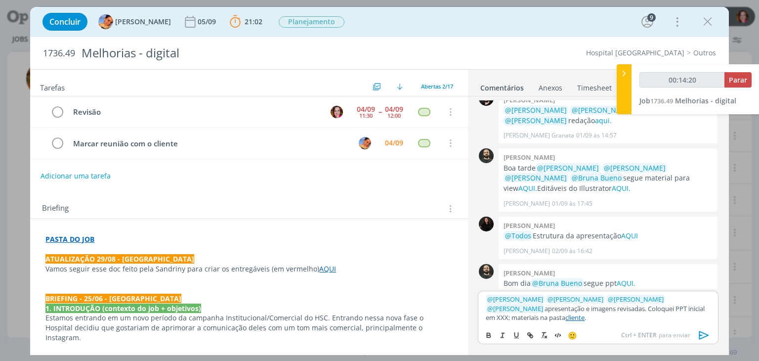
click at [701, 333] on icon "dialog" at bounding box center [703, 334] width 15 height 15
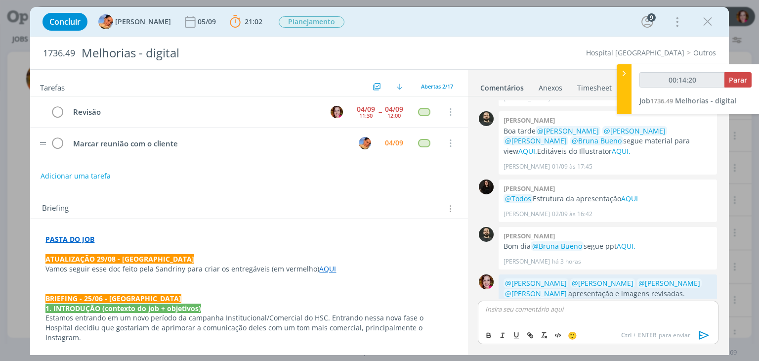
scroll to position [692, 0]
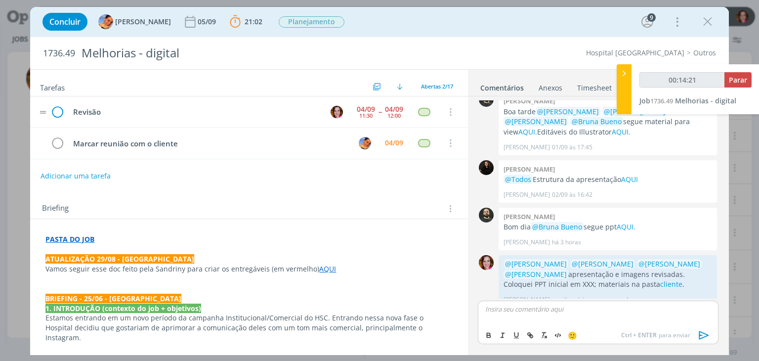
drag, startPoint x: 66, startPoint y: 109, endPoint x: 53, endPoint y: 113, distance: 13.4
click at [53, 113] on tr "Revisão 04/09 11:30 -- 04/09 12:00 Cancelar" at bounding box center [248, 111] width 437 height 31
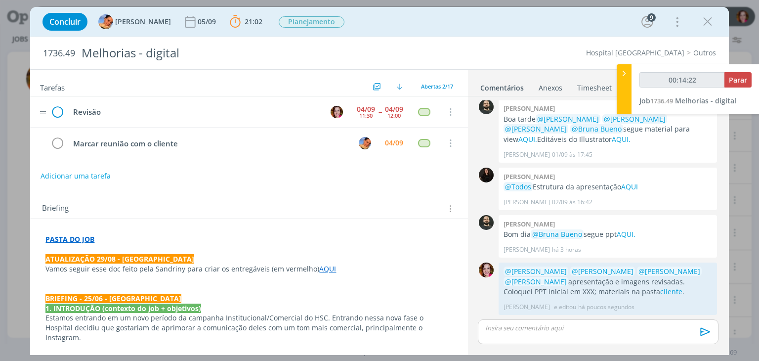
scroll to position [674, 0]
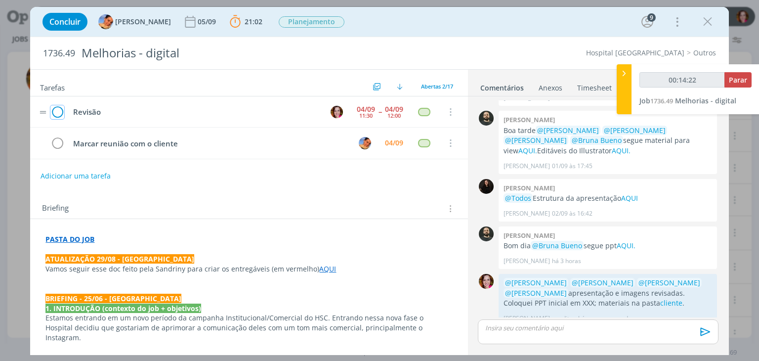
click at [53, 113] on icon "dialog" at bounding box center [57, 112] width 14 height 15
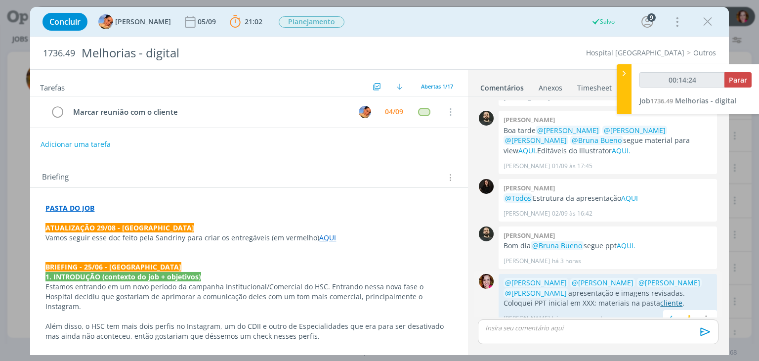
click at [660, 298] on link "cliente" at bounding box center [671, 302] width 22 height 9
type input "00:14:30"
click at [733, 82] on span "Parar" at bounding box center [737, 79] width 18 height 9
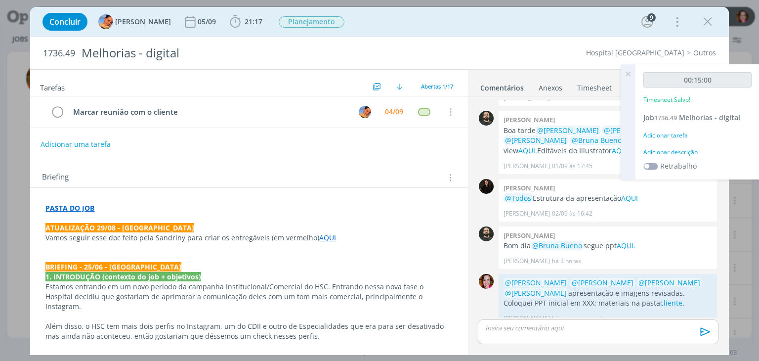
click at [689, 153] on div "Adicionar descrição" at bounding box center [697, 152] width 108 height 9
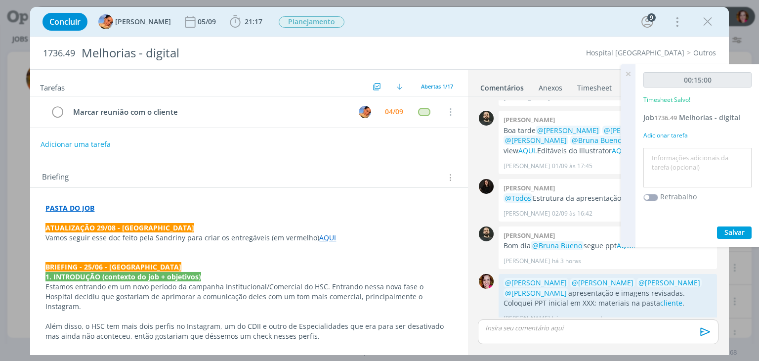
click at [689, 153] on textarea at bounding box center [697, 167] width 103 height 35
type textarea "Revisão PPT e artes"
click at [729, 227] on span "Salvar" at bounding box center [734, 231] width 20 height 9
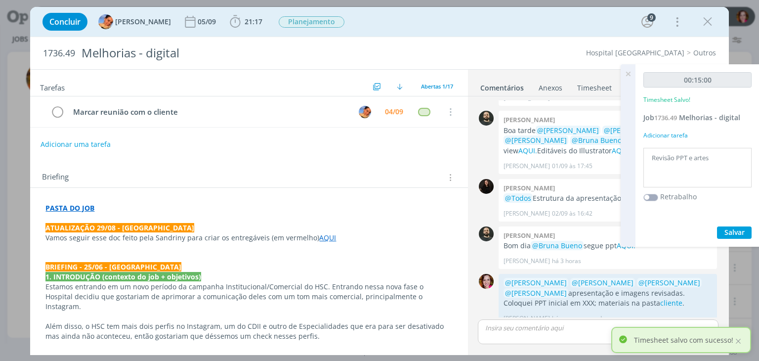
click at [627, 72] on icon at bounding box center [628, 73] width 18 height 19
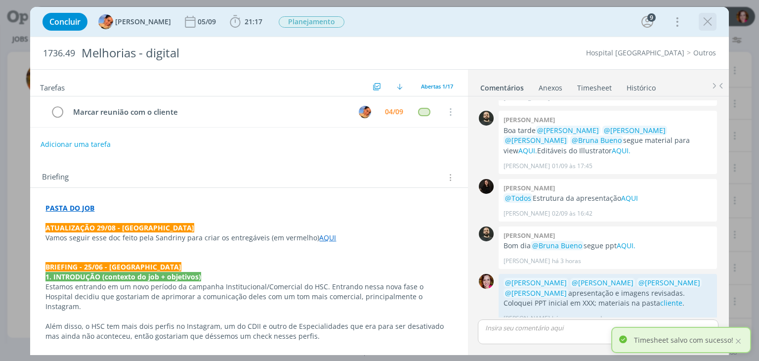
click at [704, 22] on icon "dialog" at bounding box center [707, 21] width 15 height 15
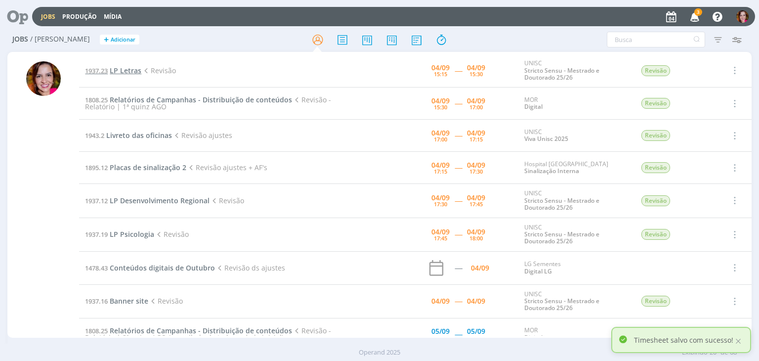
click at [124, 68] on span "LP Letras" at bounding box center [126, 70] width 32 height 9
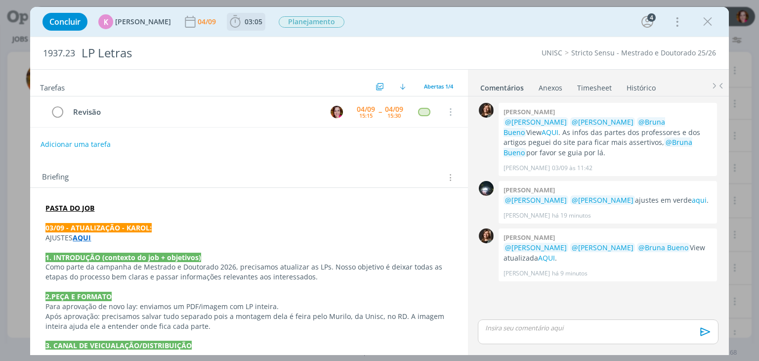
click at [244, 20] on span "03:05" at bounding box center [253, 21] width 18 height 9
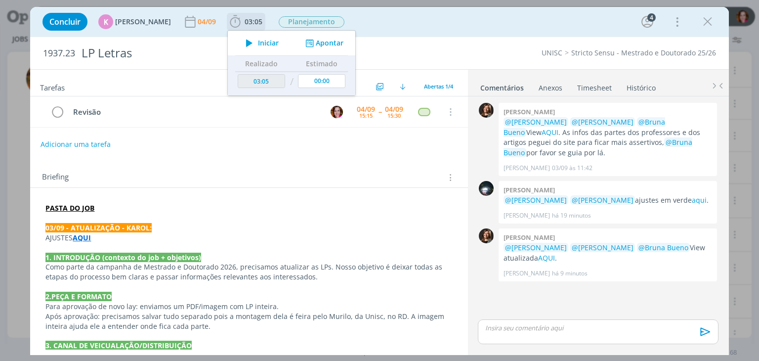
click at [247, 38] on icon "dialog" at bounding box center [249, 43] width 17 height 13
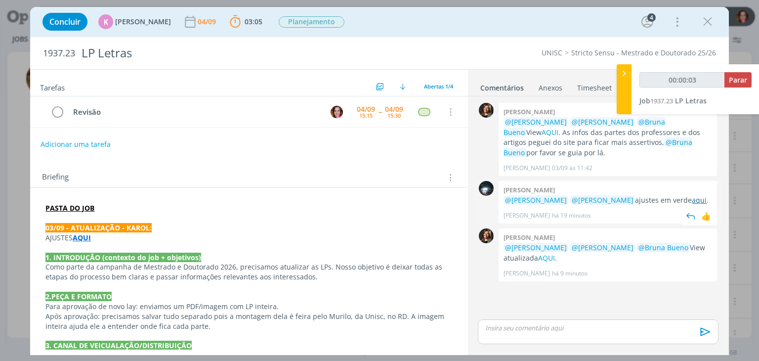
click at [691, 200] on link "aqui" at bounding box center [698, 199] width 15 height 9
click at [549, 258] on link "AQUI" at bounding box center [546, 257] width 17 height 9
type input "00:04:12"
click at [496, 332] on div "dialog" at bounding box center [598, 331] width 240 height 25
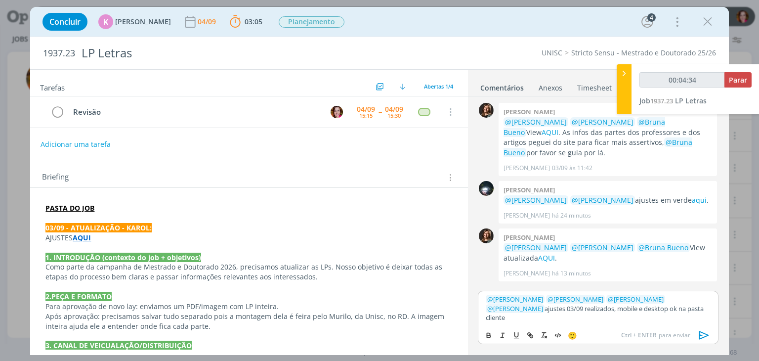
type input "00:04:35"
paste input "https://sobeae.sharepoint.com/sites/SOBEAE/Documentos%20Compartilhados/Forms/Al…"
type input "https://sobeae.sharepoint.com/sites/SOBEAE/Documentos%20Compartilhados/Forms/Al…"
click at [521, 315] on link "cliente" at bounding box center [511, 317] width 19 height 9
click at [618, 296] on link "https://sobeae.sharepoint.com/sites/SOBEAE/Documentos%20Compartilhados/Forms/Al…" at bounding box center [584, 289] width 67 height 13
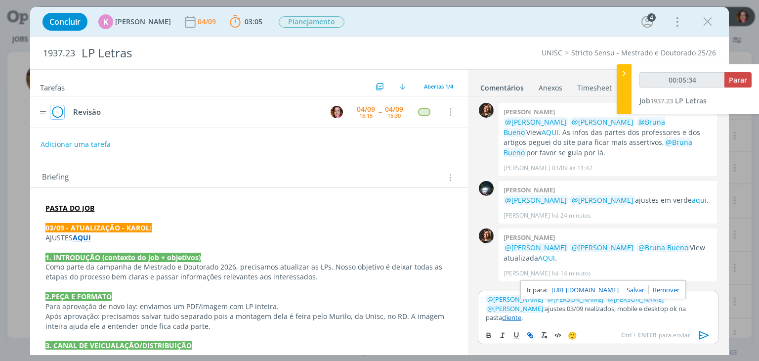
click at [58, 112] on icon "dialog" at bounding box center [57, 112] width 14 height 15
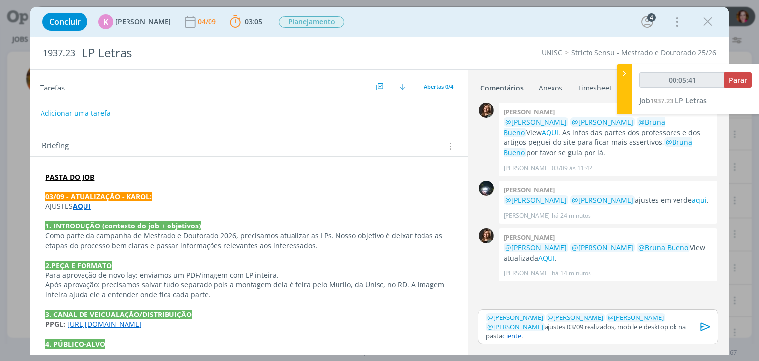
click at [702, 333] on icon "dialog" at bounding box center [705, 326] width 15 height 15
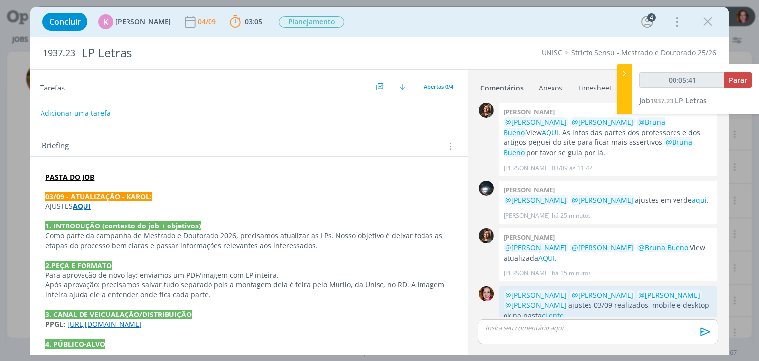
scroll to position [23, 0]
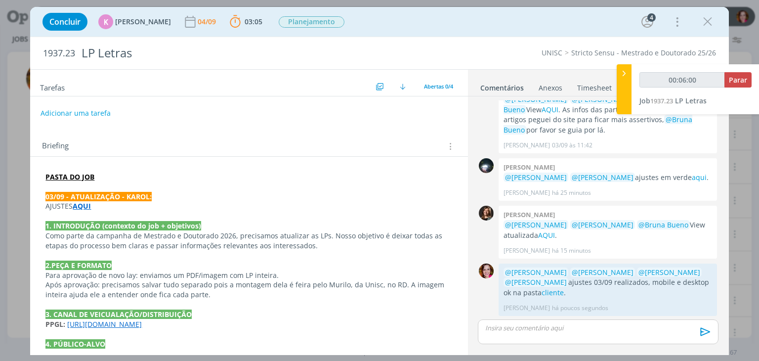
type input "00:06:01"
click at [733, 81] on span "Parar" at bounding box center [737, 79] width 18 height 9
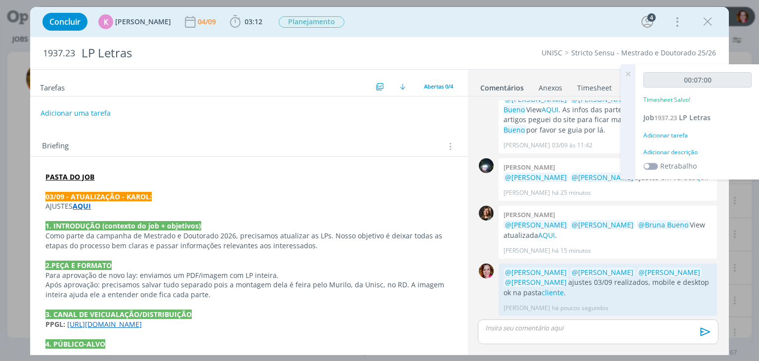
click at [667, 148] on div "Adicionar descrição" at bounding box center [697, 152] width 108 height 9
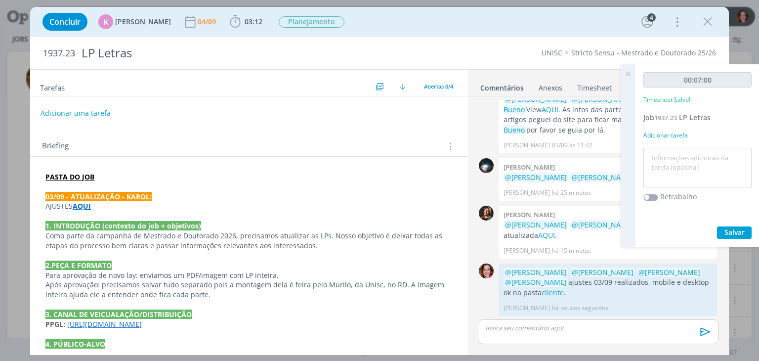
drag, startPoint x: 667, startPoint y: 147, endPoint x: 667, endPoint y: 156, distance: 8.4
click at [667, 156] on div at bounding box center [697, 168] width 108 height 40
click at [667, 156] on textarea at bounding box center [697, 167] width 103 height 35
type textarea "Revisão LP e ajustes 03/09"
click at [743, 233] on span "Salvar" at bounding box center [734, 231] width 20 height 9
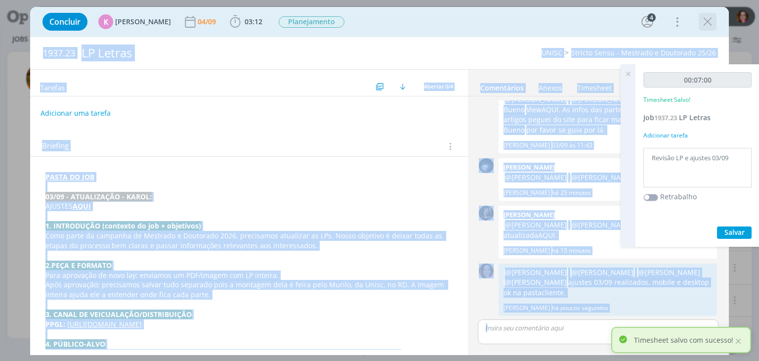
drag, startPoint x: 628, startPoint y: 74, endPoint x: 709, endPoint y: 22, distance: 95.9
click at [709, 22] on div "Jobs Produção Mídia Notificações Central de Ajuda Área de Membros Implantação o…" at bounding box center [379, 180] width 759 height 361
click at [709, 22] on icon "dialog" at bounding box center [707, 21] width 15 height 15
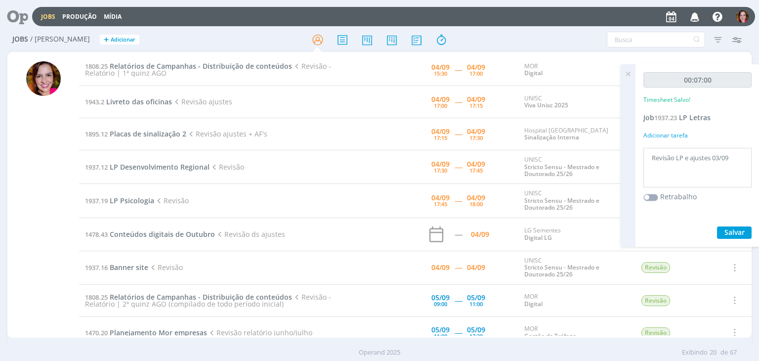
click at [623, 78] on icon at bounding box center [628, 73] width 18 height 19
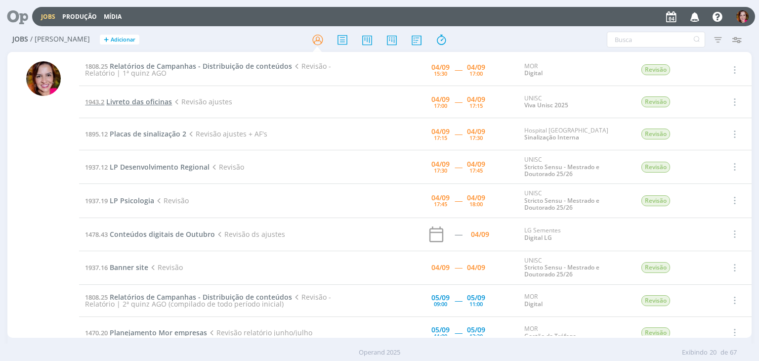
click at [149, 100] on span "Livreto das oficinas" at bounding box center [139, 101] width 66 height 9
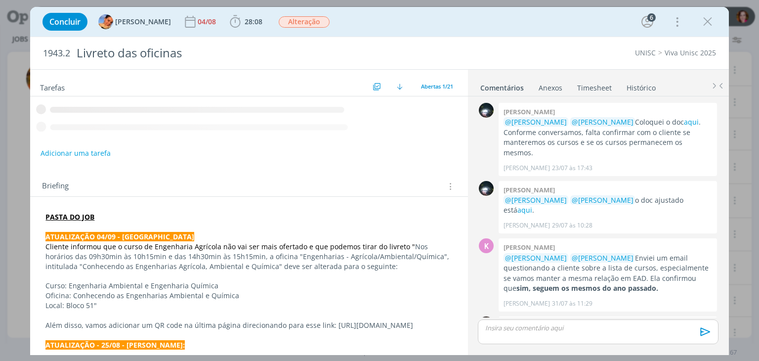
scroll to position [733, 0]
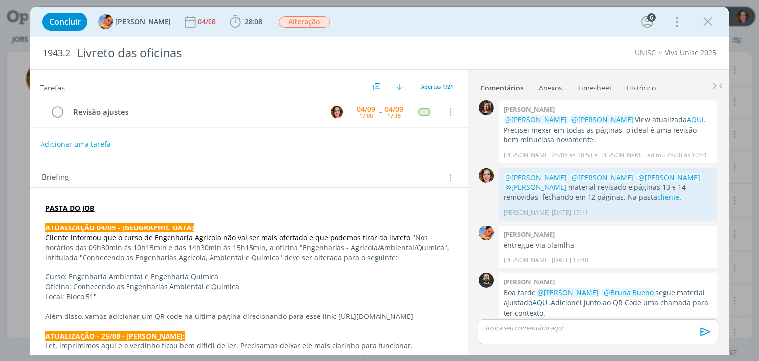
click at [541, 297] on link "AQUI." at bounding box center [541, 301] width 19 height 9
click at [244, 25] on span "28:08" at bounding box center [253, 21] width 18 height 9
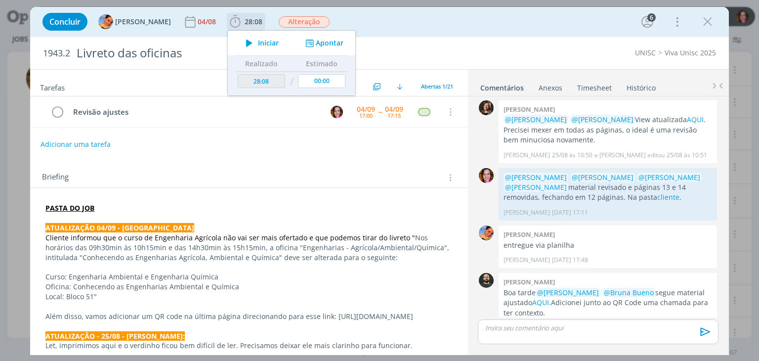
click at [241, 45] on icon "dialog" at bounding box center [249, 43] width 17 height 13
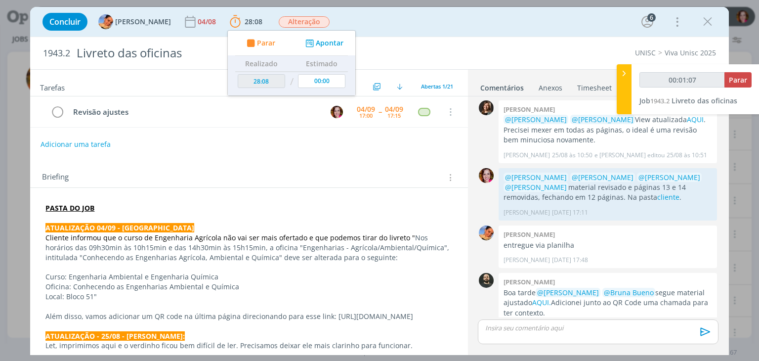
scroll to position [733, 0]
type input "00:01:15"
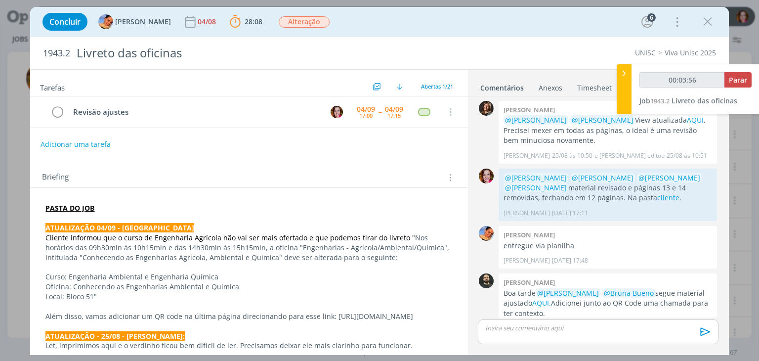
click at [530, 328] on p "dialog" at bounding box center [597, 327] width 224 height 9
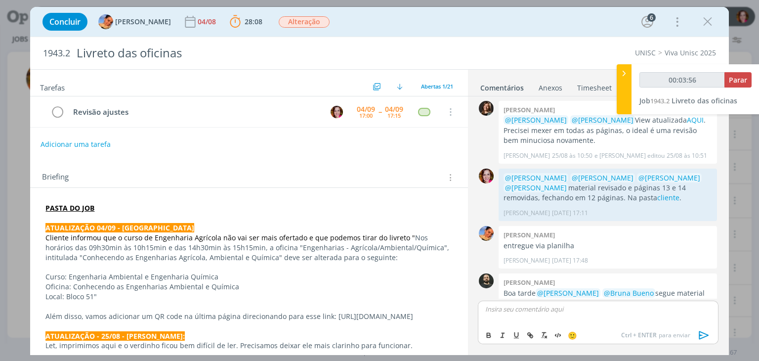
scroll to position [752, 0]
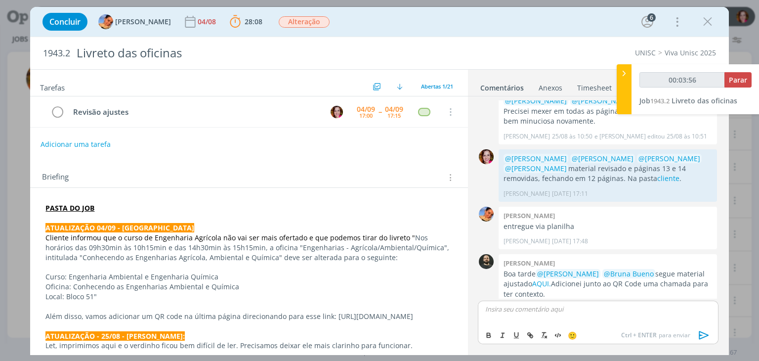
type input "00:03:57"
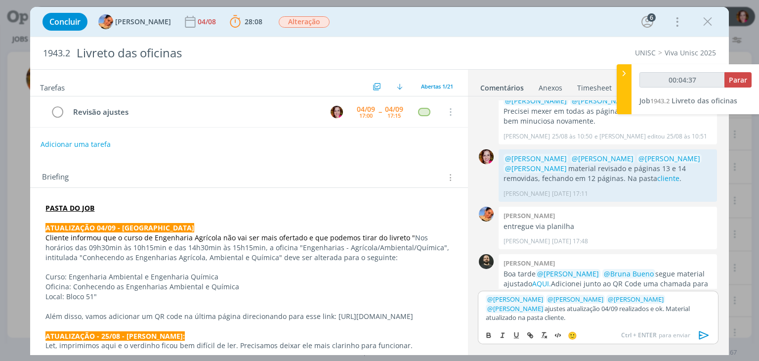
click at [600, 307] on p "﻿ @ Patrick Freitas ﻿ ﻿ @ Luíza Santana ﻿ ﻿ @ Beatriz Luchese ﻿ ﻿ @ Karoline Ar…" at bounding box center [597, 307] width 224 height 27
click at [585, 320] on p "﻿ @ Patrick Freitas ﻿ ﻿ @ Luíza Santana ﻿ ﻿ @ Beatriz Luchese ﻿ ﻿ @ Karoline Ar…" at bounding box center [597, 307] width 224 height 27
type input "00:05:40"
type input "cliente"
type input "00:05:41"
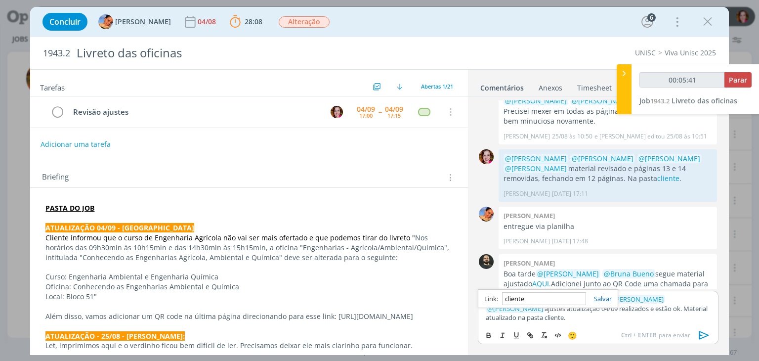
paste input "https://sobeae.sharepoint.com/sites/SOBEAE/Documentos%20Compartilhados/Forms/Al…"
type input "https://sobeae.sharepoint.com/sites/SOBEAE/Documentos%20Compartilhados/Forms/Al…"
click at [543, 320] on link "cliente" at bounding box center [552, 317] width 19 height 9
click at [522, 303] on link "https://sobeae.sharepoint.com/sites/SOBEAE/Documentos%20Compartilhados/Forms/Al…" at bounding box center [542, 298] width 67 height 13
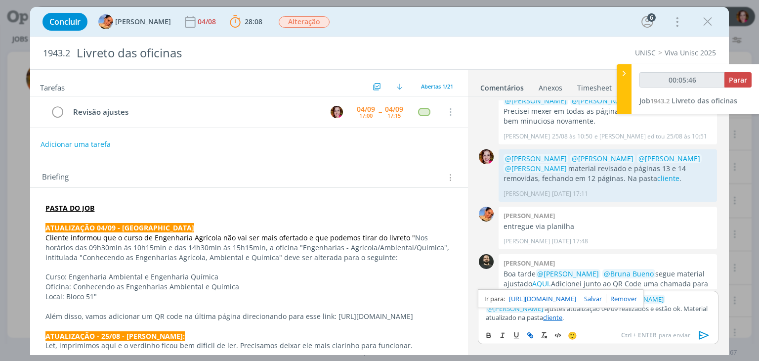
type input "00:05:47"
click at [734, 81] on span "Parar" at bounding box center [737, 79] width 18 height 9
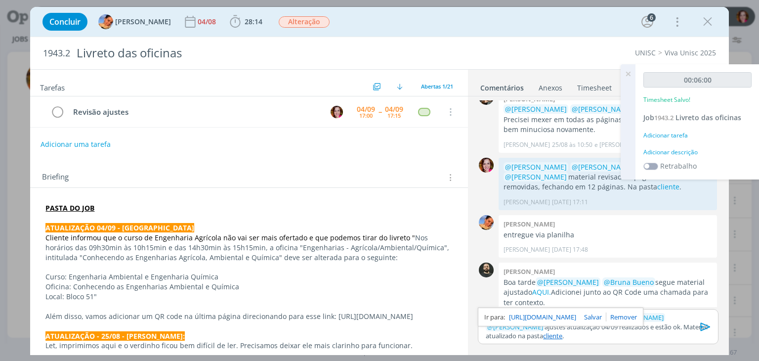
click at [674, 152] on div "Adicionar descrição" at bounding box center [697, 152] width 108 height 9
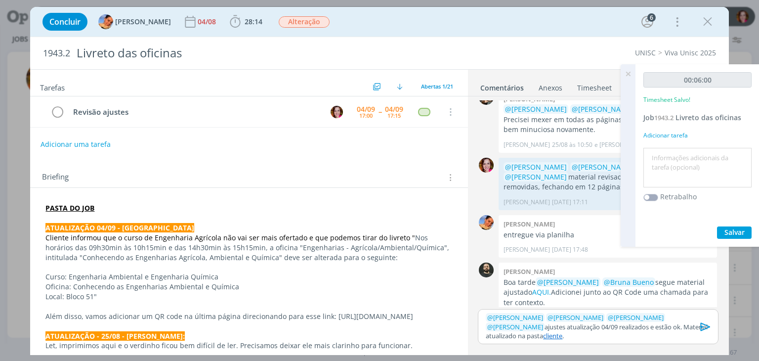
click at [674, 152] on textarea at bounding box center [697, 167] width 103 height 35
type textarea "Revisão ajustes 04/09"
click at [737, 228] on span "Salvar" at bounding box center [734, 231] width 20 height 9
click at [631, 73] on icon at bounding box center [628, 73] width 18 height 19
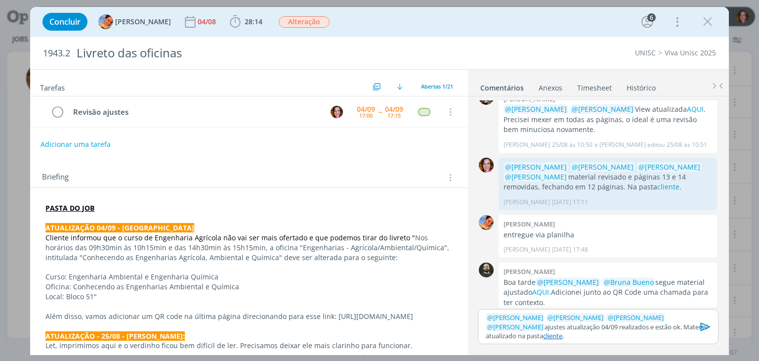
click at [701, 326] on icon "dialog" at bounding box center [705, 326] width 10 height 8
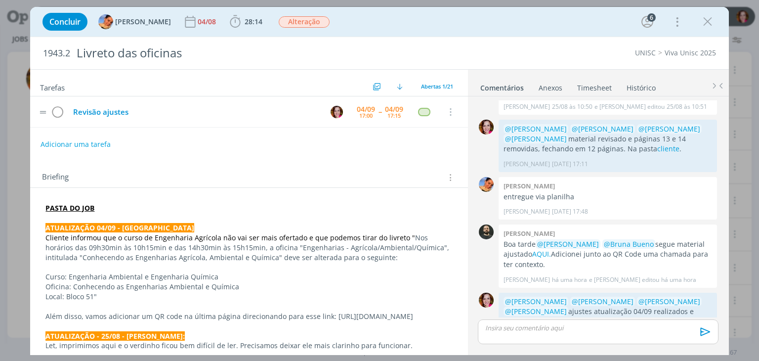
scroll to position [790, 0]
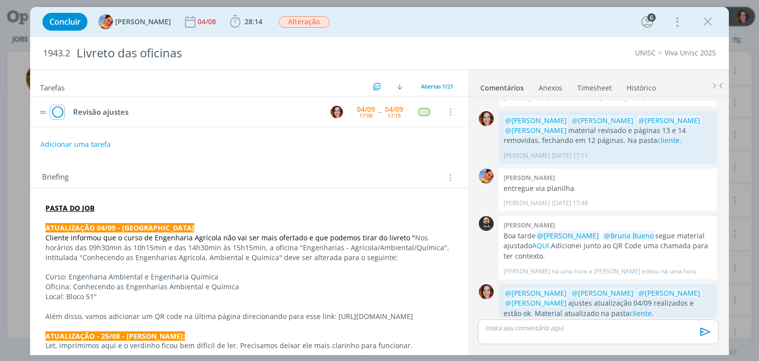
click at [54, 116] on icon "dialog" at bounding box center [57, 112] width 14 height 15
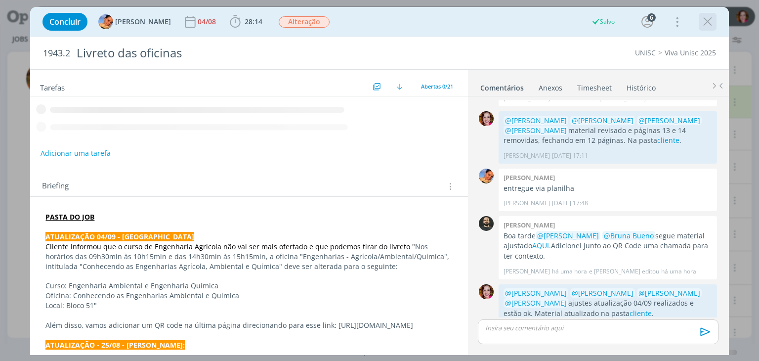
click at [708, 19] on icon "dialog" at bounding box center [707, 21] width 15 height 15
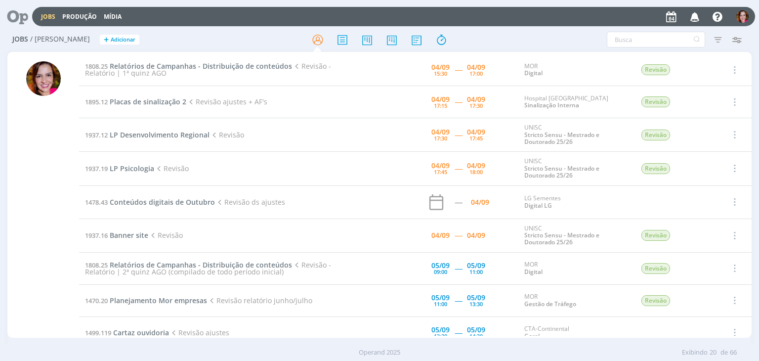
click at [40, 183] on div at bounding box center [43, 199] width 35 height 276
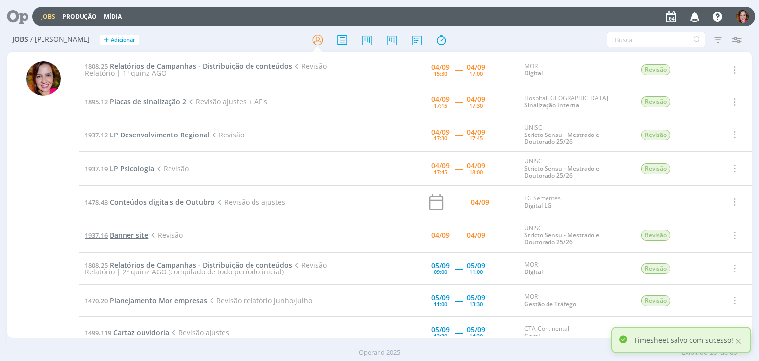
click at [133, 235] on span "Banner site" at bounding box center [129, 234] width 39 height 9
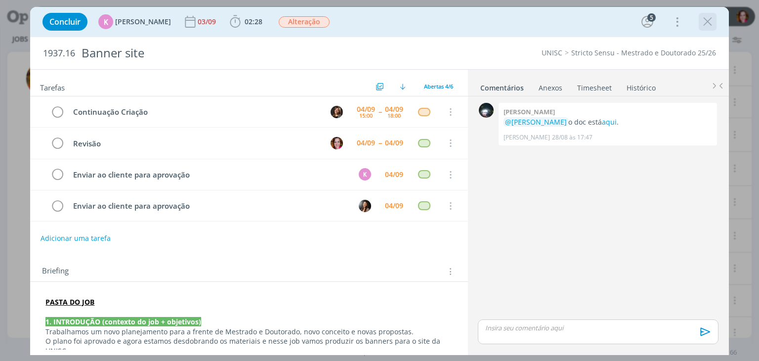
click at [706, 23] on icon "dialog" at bounding box center [707, 21] width 15 height 15
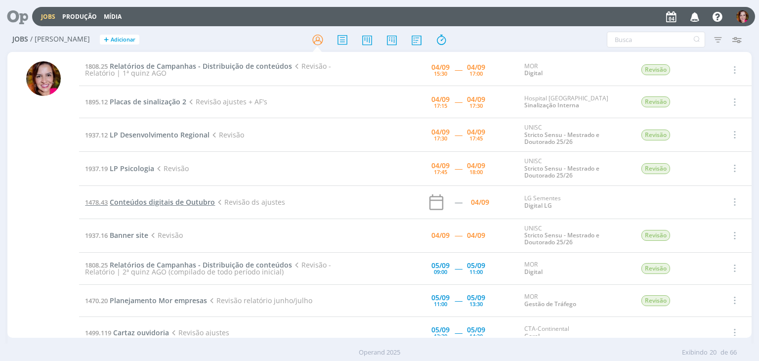
click at [172, 202] on span "Conteúdos digitais de Outubro" at bounding box center [162, 201] width 105 height 9
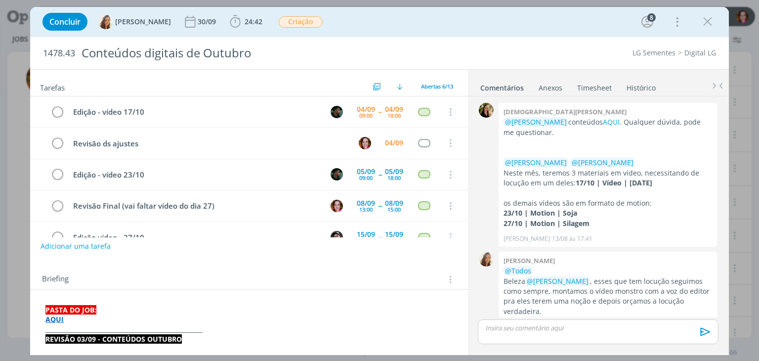
scroll to position [360, 0]
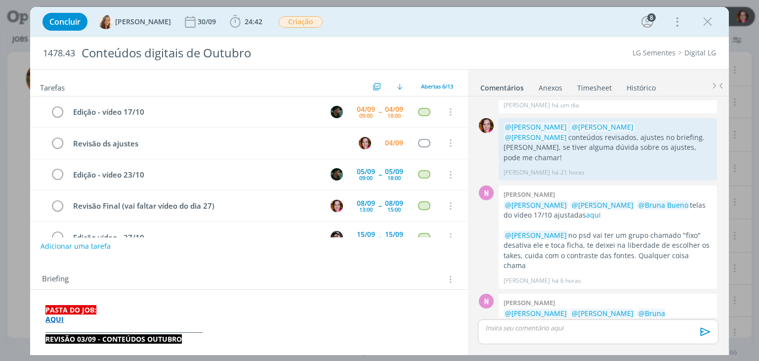
click at [195, 318] on p "AQUI" at bounding box center [248, 319] width 406 height 10
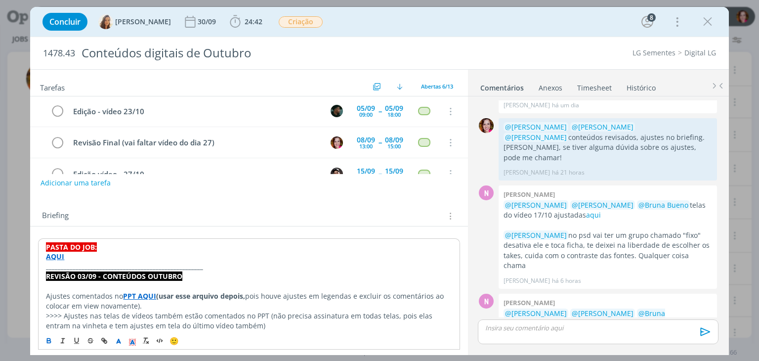
scroll to position [73, 0]
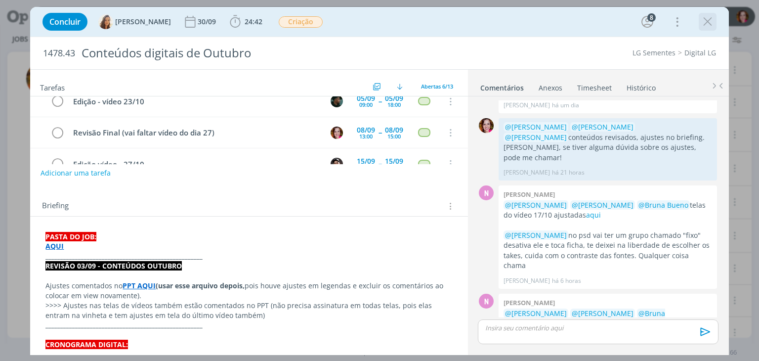
click at [707, 24] on icon "dialog" at bounding box center [707, 21] width 15 height 15
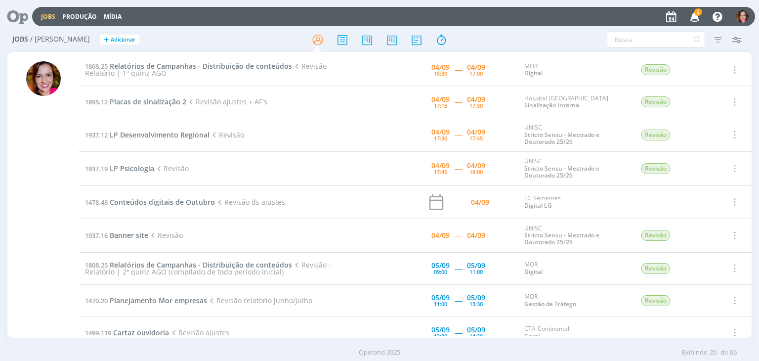
click at [693, 17] on icon "button" at bounding box center [694, 16] width 17 height 17
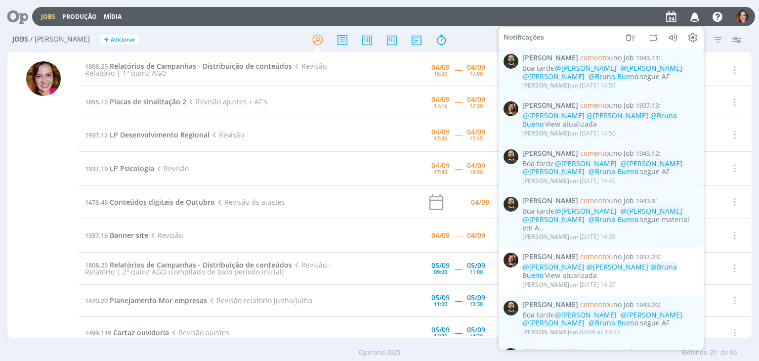
click at [5, 190] on div "Jobs / Minha Pauta + Adicionar Atenção! Novo comportamento nos filtros de Pauta…" at bounding box center [379, 197] width 759 height 338
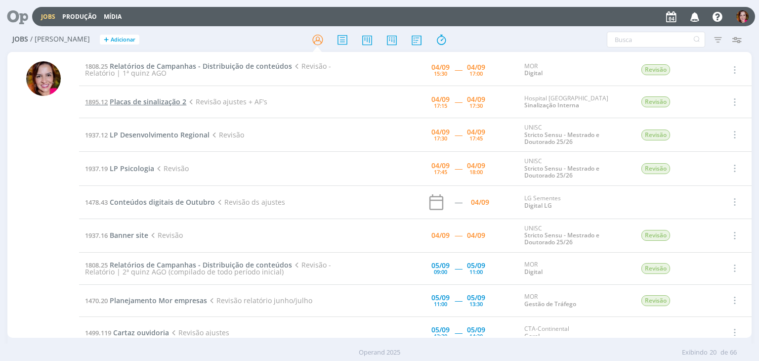
click at [160, 103] on span "Placas de sinalização 2" at bounding box center [148, 101] width 77 height 9
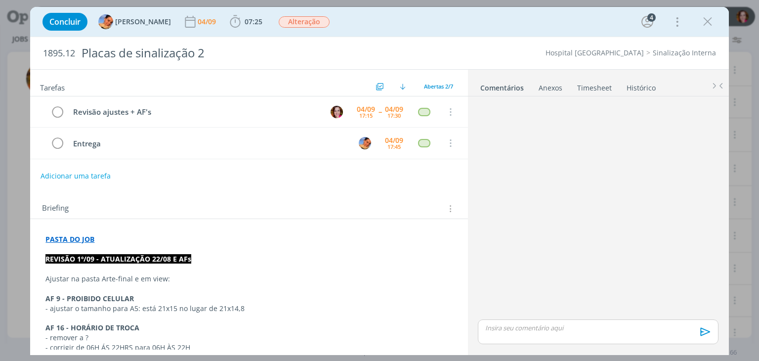
scroll to position [80, 0]
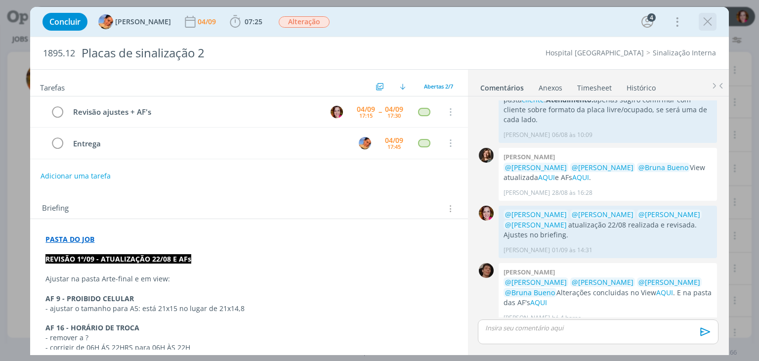
click at [703, 24] on icon "dialog" at bounding box center [707, 21] width 15 height 15
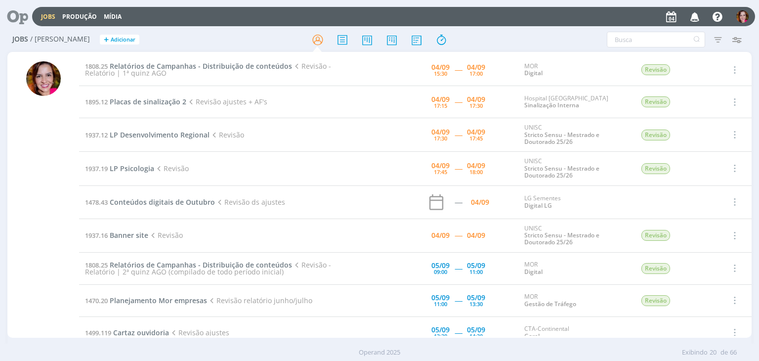
click at [46, 147] on div at bounding box center [43, 199] width 35 height 276
click at [150, 201] on span "Conteúdos digitais de Outubro" at bounding box center [162, 201] width 105 height 9
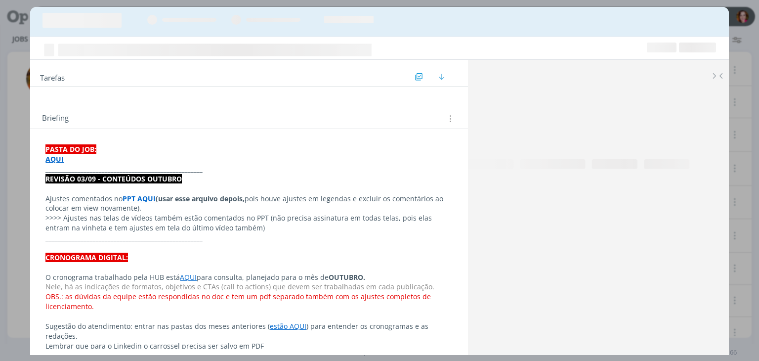
scroll to position [360, 0]
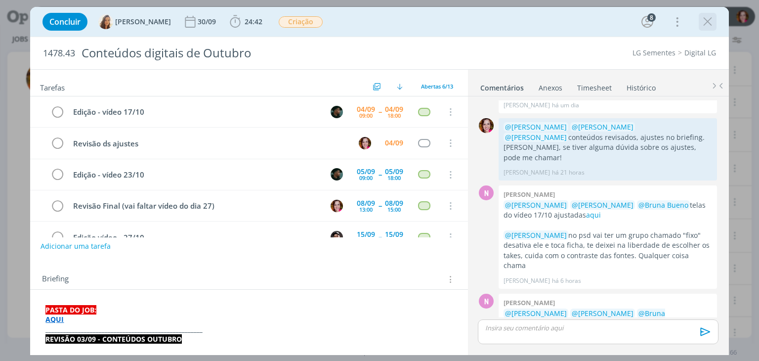
click at [707, 24] on icon "dialog" at bounding box center [707, 21] width 15 height 15
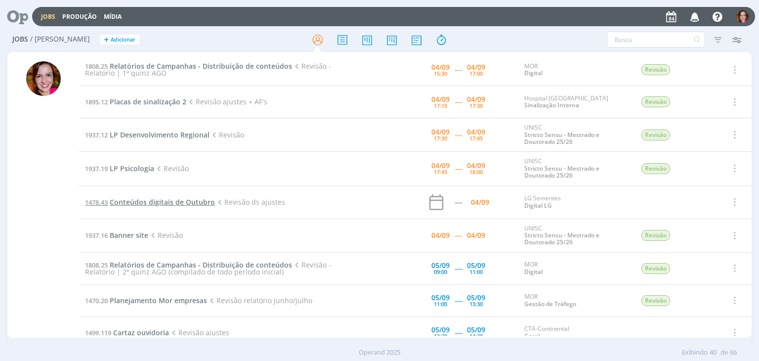
click at [148, 200] on span "Conteúdos digitais de Outubro" at bounding box center [162, 201] width 105 height 9
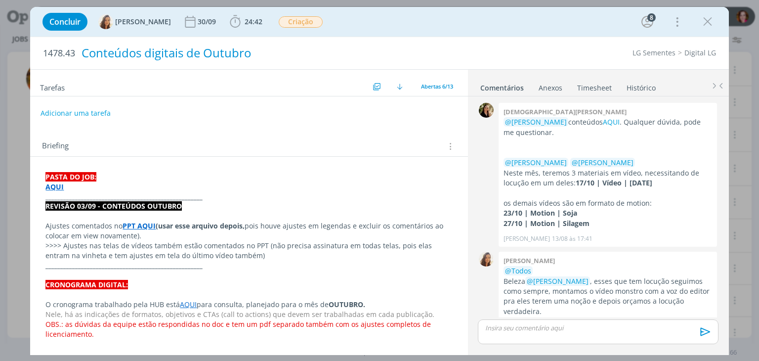
scroll to position [360, 0]
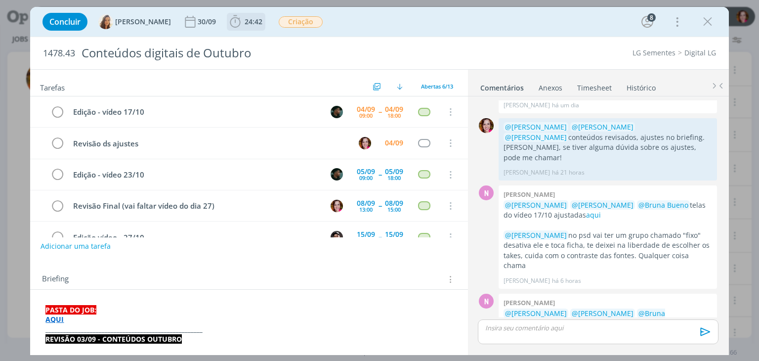
click at [244, 23] on span "24:42" at bounding box center [253, 21] width 18 height 9
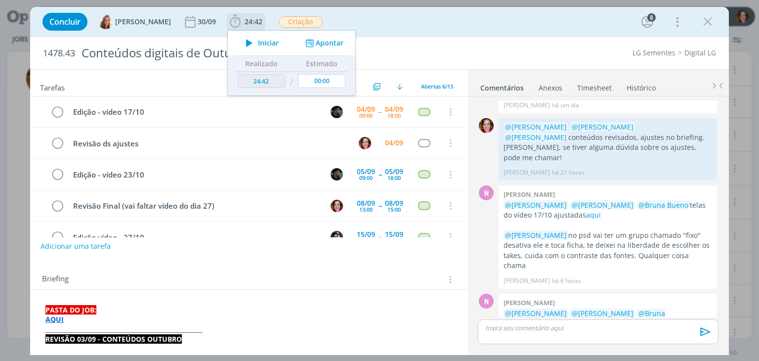
click at [242, 43] on icon "dialog" at bounding box center [249, 43] width 17 height 13
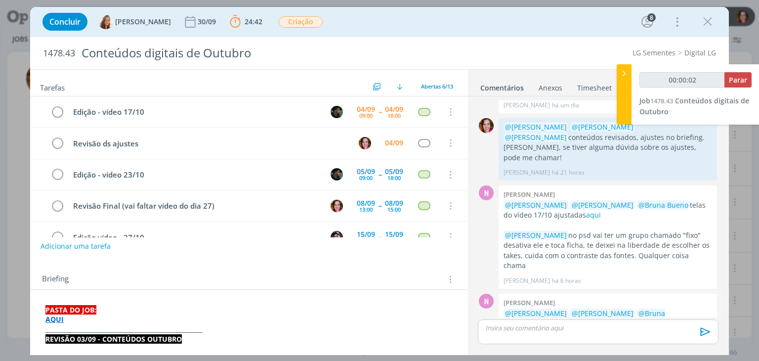
click at [570, 318] on link "aqui" at bounding box center [577, 322] width 15 height 9
click at [170, 320] on p "AQUI" at bounding box center [248, 319] width 406 height 10
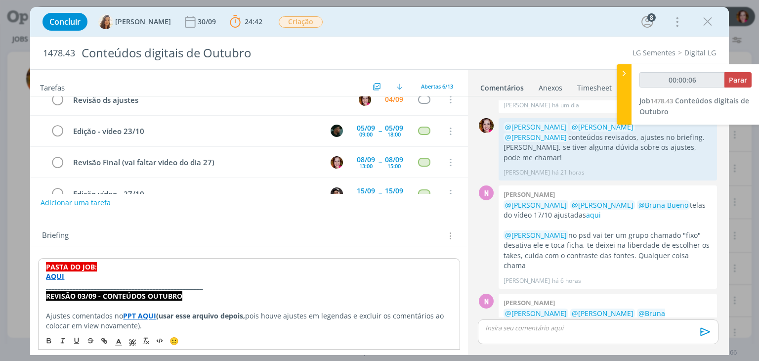
scroll to position [53, 0]
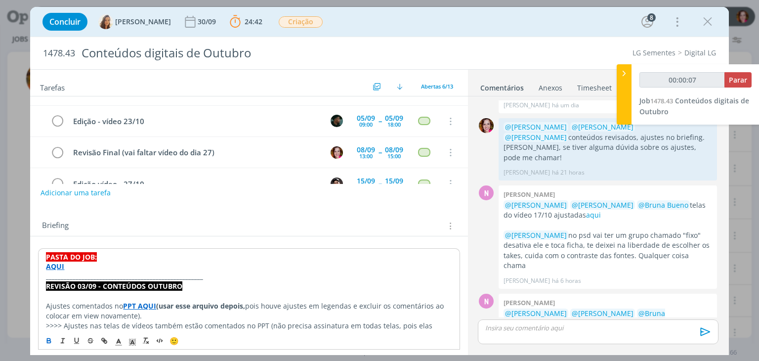
click at [134, 305] on strong "PPT AQUI" at bounding box center [139, 305] width 33 height 9
click at [155, 323] on link "https://sobeae.sharepoint.com/sites/SOBEAE/Documentos%20Compartilhados/Forms/Al…" at bounding box center [121, 324] width 97 height 13
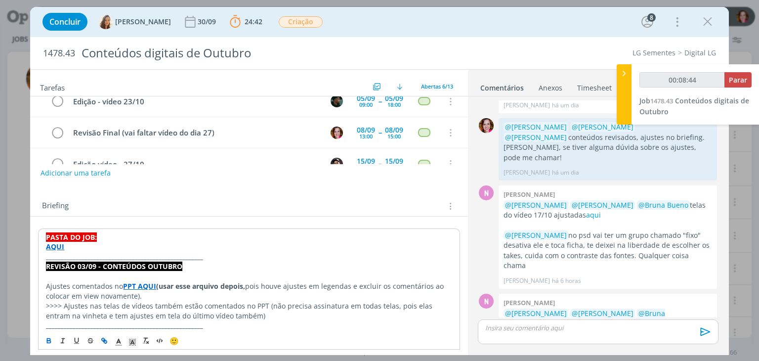
click at [202, 257] on p "_____________________________________________________" at bounding box center [248, 256] width 405 height 10
copy div "_____________________________________________________ REVISÃO 03/09 - CONTEÚDOS…"
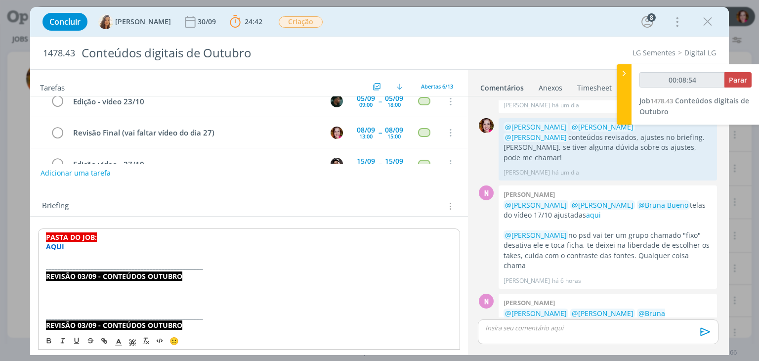
type input "00:08:55"
click at [86, 275] on strong "REVISÃO 03/09 - CONTEÚDOS OUTUBRO" at bounding box center [114, 275] width 136 height 9
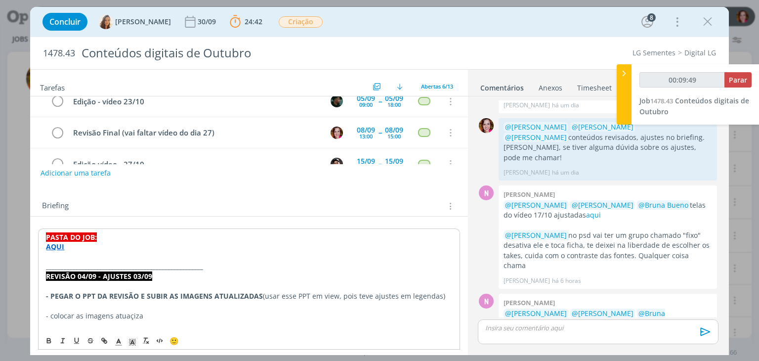
click at [140, 296] on strong "- PEGAR O PPT DA REVISÃO E SUBIR AS IMAGENS ATUALIZADAS" at bounding box center [154, 295] width 217 height 9
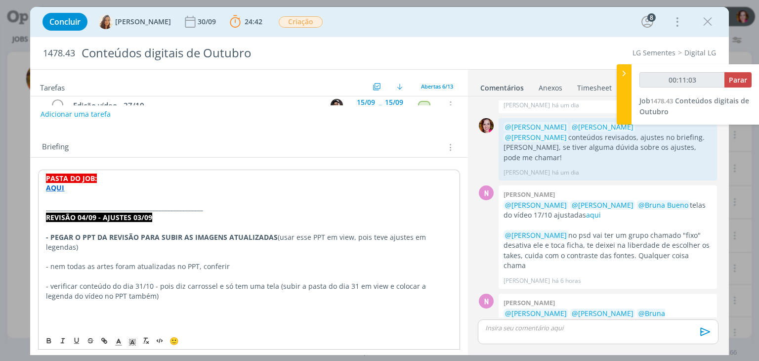
scroll to position [141, 0]
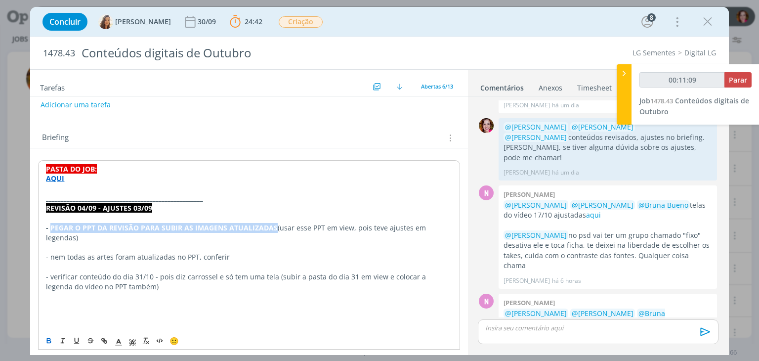
drag, startPoint x: 274, startPoint y: 225, endPoint x: 50, endPoint y: 224, distance: 223.2
click at [50, 224] on strong "- PEGAR O PPT DA REVISÃO PARA SUBIR AS IMAGENS ATUALIZADAS" at bounding box center [162, 227] width 232 height 9
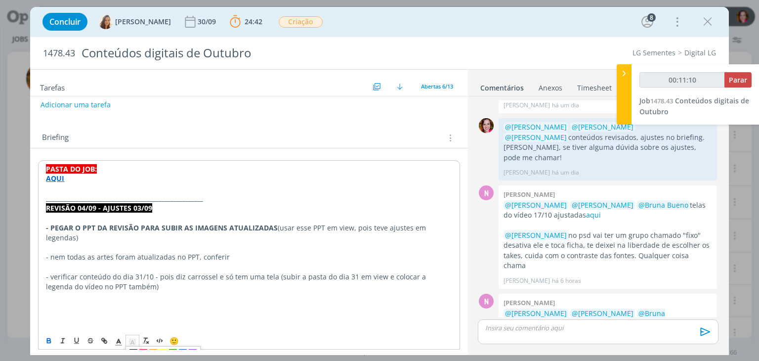
click at [130, 342] on icon "dialog" at bounding box center [132, 341] width 9 height 9
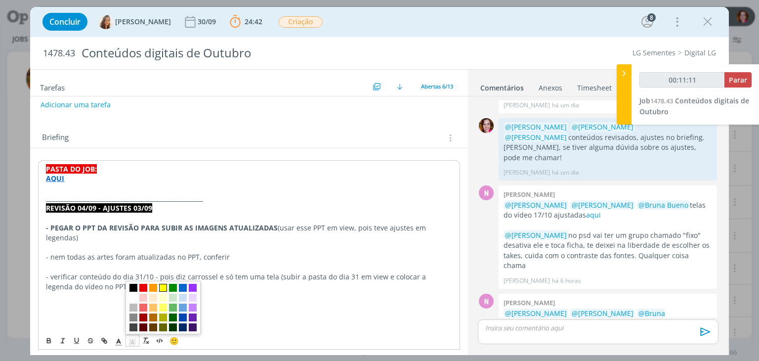
click at [162, 287] on span "dialog" at bounding box center [163, 287] width 8 height 8
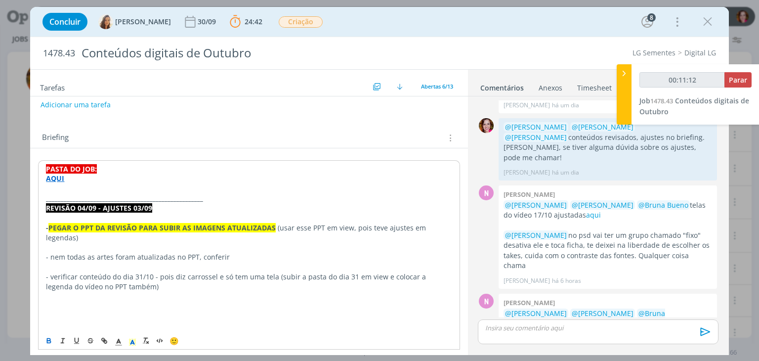
click at [153, 243] on p "dialog" at bounding box center [248, 248] width 405 height 10
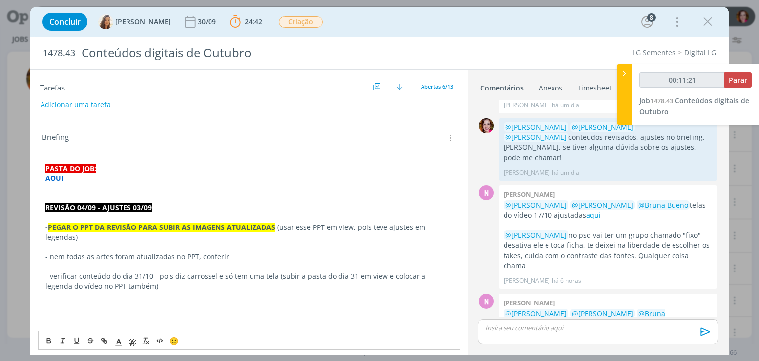
type input "00:11:22"
drag, startPoint x: 292, startPoint y: 225, endPoint x: 322, endPoint y: 227, distance: 30.2
click at [322, 227] on p "- PEGAR O PPT DA REVISÃO PARA SUBIR AS IMAGENS ATUALIZADAS (usar esse PPT em vi…" at bounding box center [248, 232] width 406 height 20
type input "esse PPT"
type input "00:11:23"
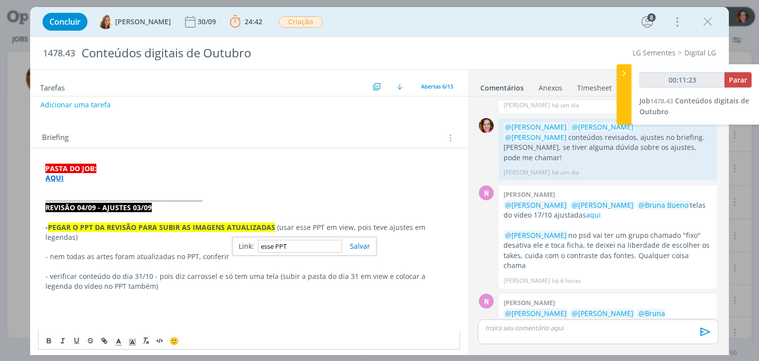
paste input "https://sobeae.sharepoint.com/:p:/r/sites/SOBEAE/_layouts/15/Doc.aspx?sourcedoc…"
type input "https://sobeae.sharepoint.com/:p:/r/sites/SOBEAE/_layouts/15/Doc.aspx?sourcedoc…"
click at [320, 227] on link "esse PPT" at bounding box center [308, 226] width 29 height 9
click at [308, 245] on link "https://sobeae.sharepoint.com/:p:/r/sites/SOBEAE/_layouts/15/Doc.aspx?sourcedoc…" at bounding box center [278, 246] width 75 height 13
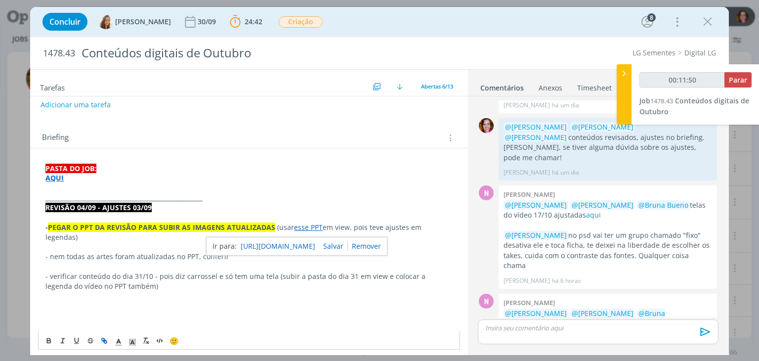
click at [75, 301] on p "dialog" at bounding box center [248, 306] width 406 height 10
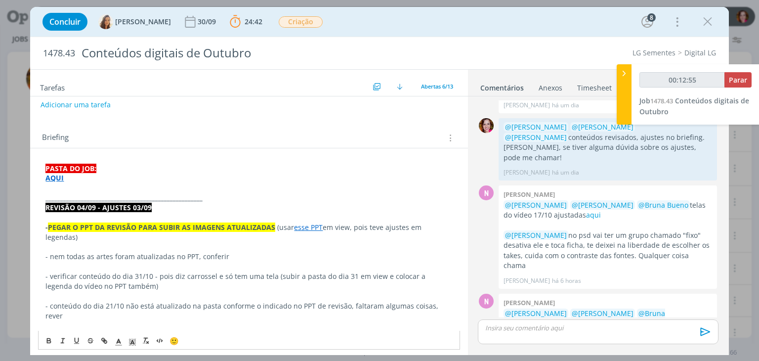
click at [271, 242] on p "dialog" at bounding box center [248, 247] width 406 height 10
click at [95, 245] on p "dialog" at bounding box center [248, 247] width 406 height 10
click at [94, 254] on p "- a maioria das artes não foram atualizadas no PPT, conferir" at bounding box center [248, 256] width 406 height 10
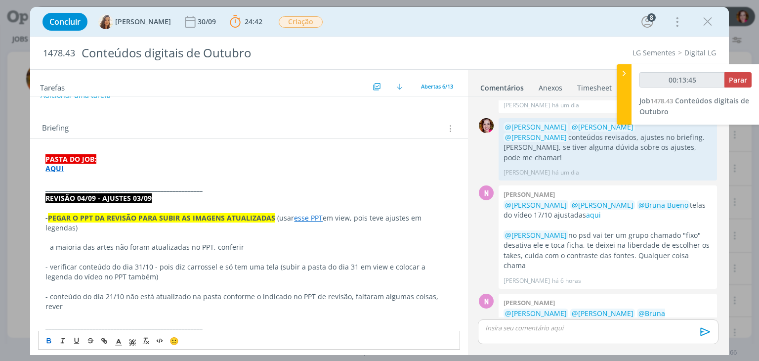
click at [567, 328] on p "dialog" at bounding box center [597, 327] width 224 height 9
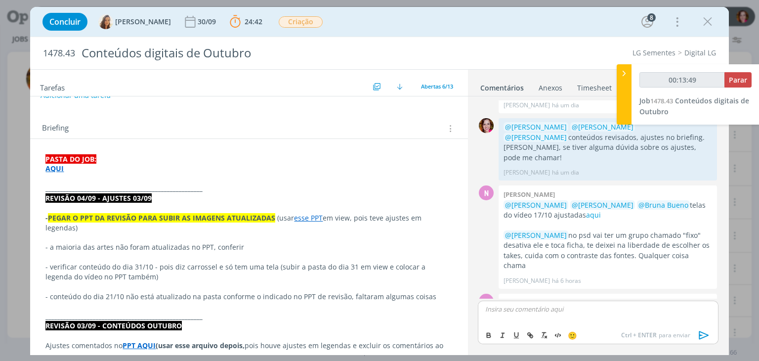
scroll to position [378, 0]
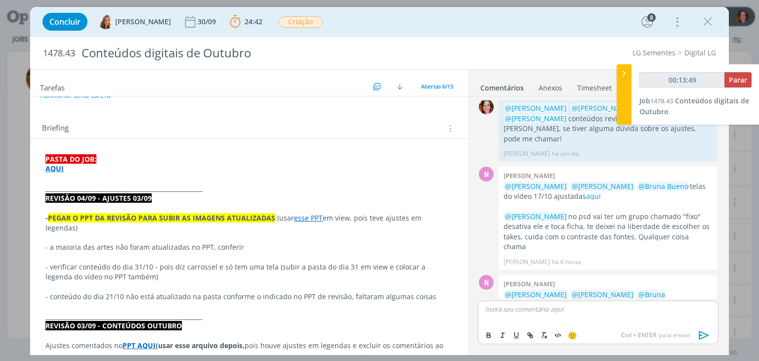
type input "00:13:50"
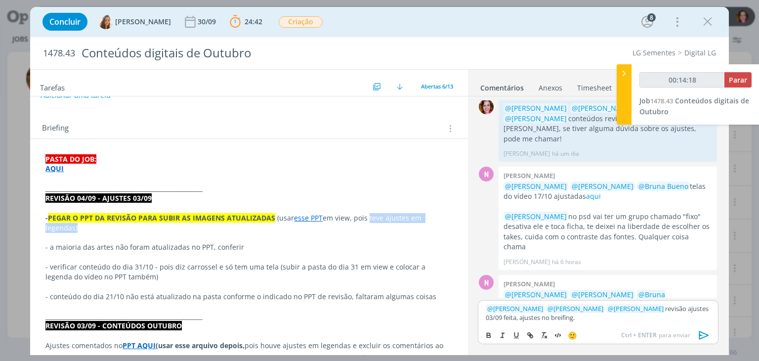
drag, startPoint x: 367, startPoint y: 217, endPoint x: 424, endPoint y: 225, distance: 57.3
click at [424, 225] on p "- PEGAR O PPT DA REVISÃO PARA SUBIR AS IMAGENS ATUALIZADAS (usar esse PPT em vi…" at bounding box center [248, 223] width 406 height 20
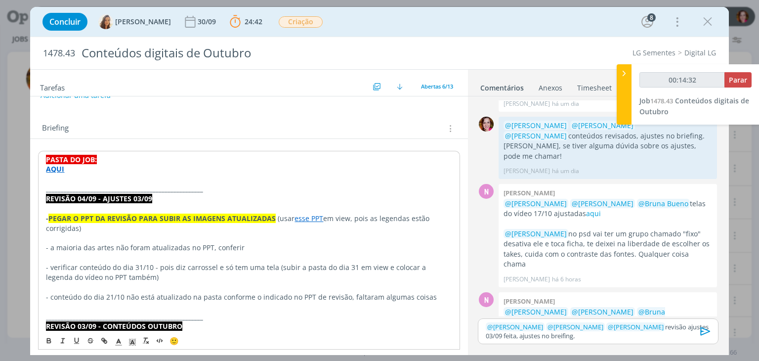
click at [247, 248] on p "- a maioria das artes não foram atualizadas no PPT, conferir" at bounding box center [248, 248] width 405 height 10
click at [95, 243] on p "- a maioria das artes não foram atualizadas no PPT, conferir" at bounding box center [248, 248] width 405 height 10
click at [566, 335] on p "﻿ @ Nathan Grellet ﻿ ﻿ @ Amanda Oliveira ﻿ ﻿ @ Vanessa Feron ﻿ revisão ajustes …" at bounding box center [597, 331] width 224 height 18
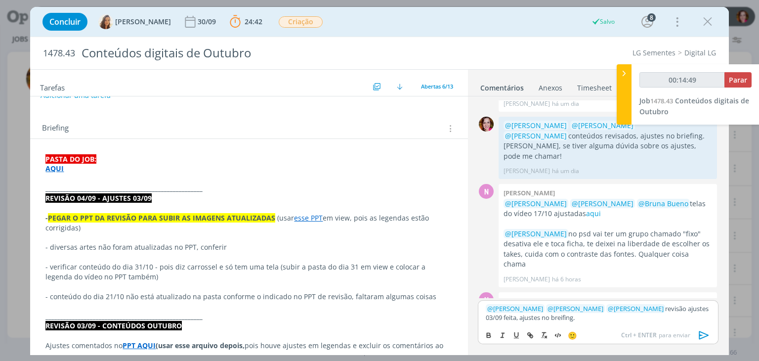
scroll to position [379, 0]
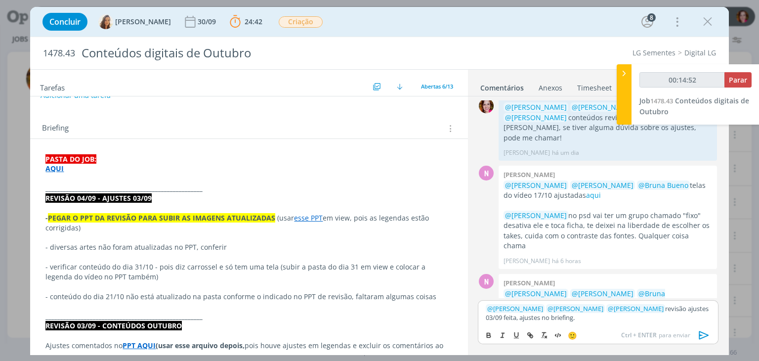
click at [703, 334] on icon "dialog" at bounding box center [703, 334] width 15 height 15
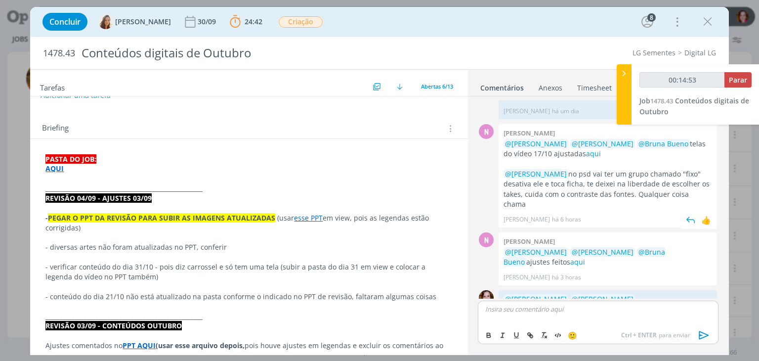
scroll to position [426, 0]
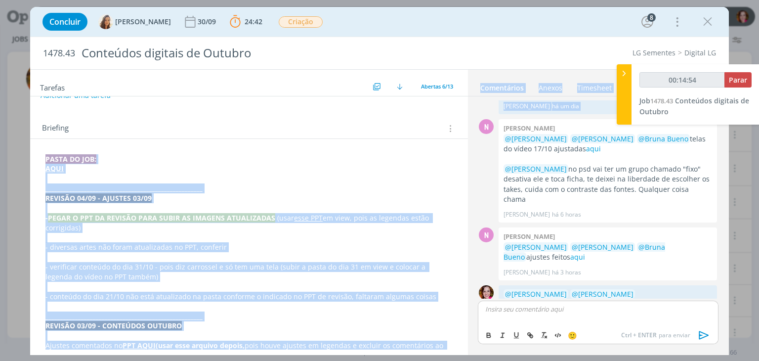
drag, startPoint x: 467, startPoint y: 174, endPoint x: 463, endPoint y: 116, distance: 58.9
click at [463, 116] on div "Tarefas Usar Job de template Ordenar por: Prazo crescente Prazo decrescente Ord…" at bounding box center [379, 211] width 698 height 285
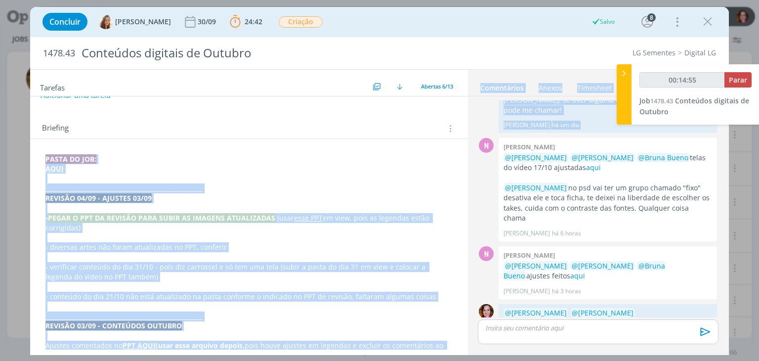
scroll to position [0, 0]
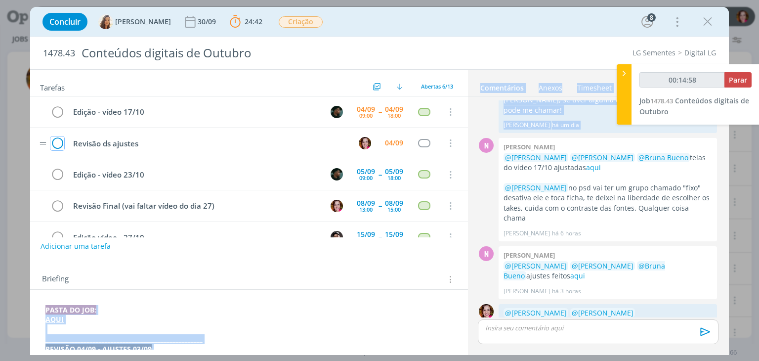
click at [59, 142] on icon "dialog" at bounding box center [57, 143] width 14 height 15
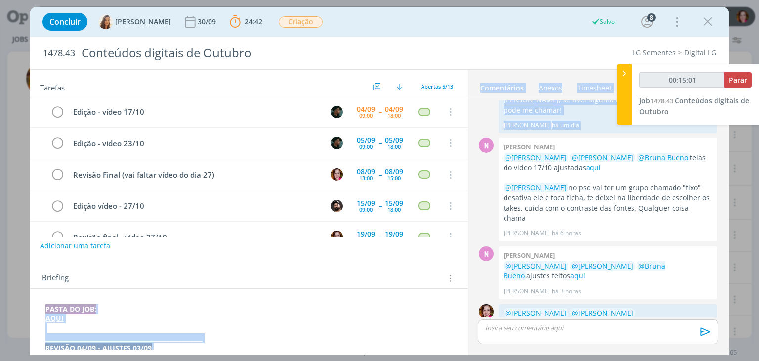
click at [70, 245] on button "Adicionar uma tarefa" at bounding box center [75, 245] width 70 height 17
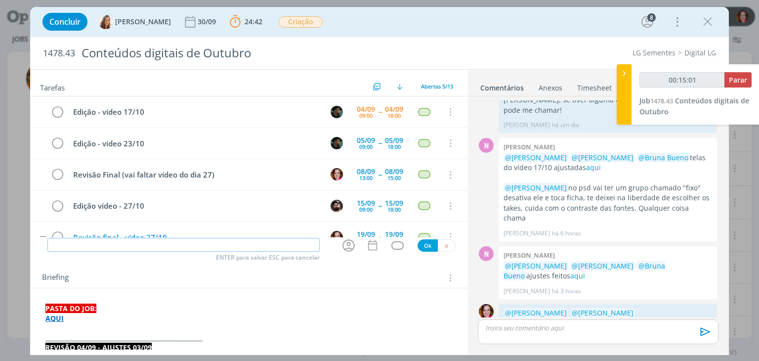
type input "00:15:02"
type input "pautar"
type input "00:15:03"
type input "pautar ajustes"
type input "00:15:07"
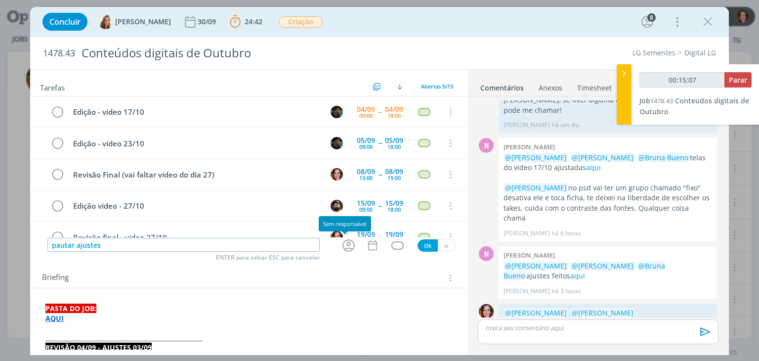
click at [344, 244] on icon "dialog" at bounding box center [348, 245] width 12 height 12
type input "pautar ajustes"
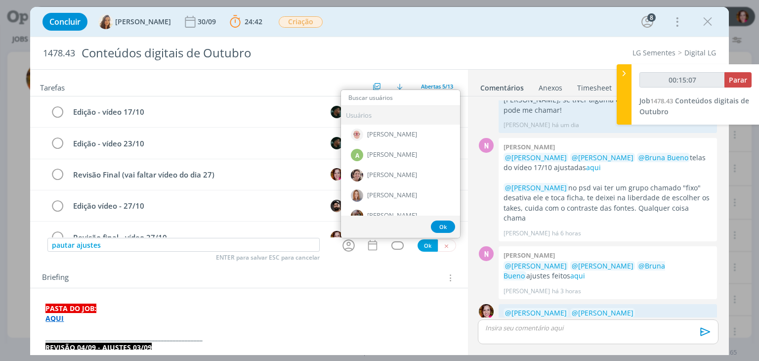
type input "00:15:08"
click at [364, 96] on input "a" at bounding box center [400, 98] width 119 height 14
type input "aman"
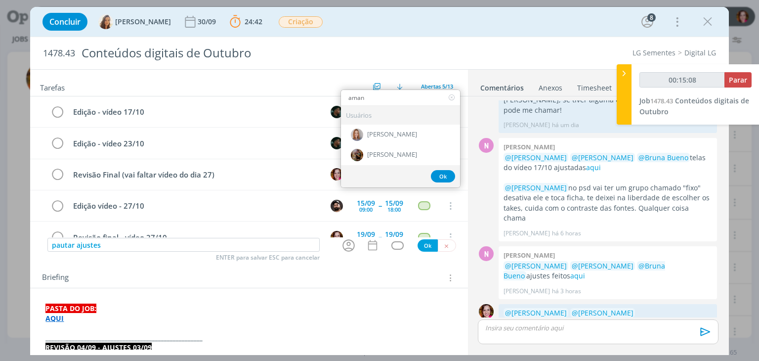
type input "00:15:09"
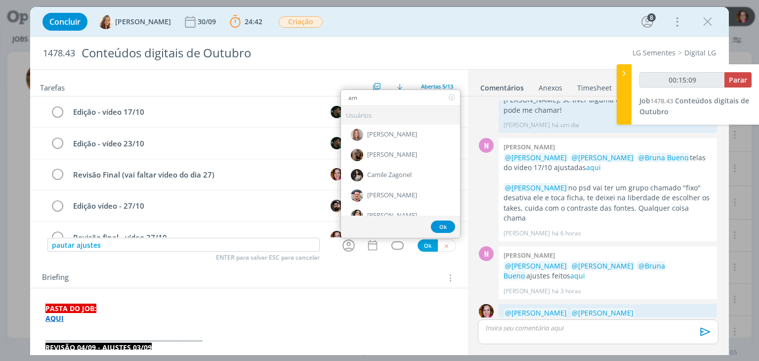
type input "a"
type input "00:15:10"
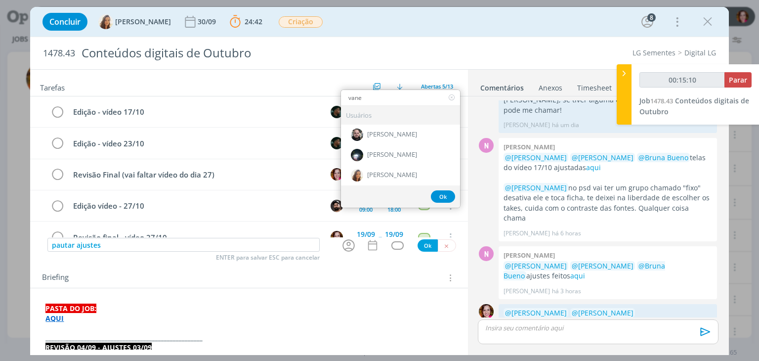
type input "vanes"
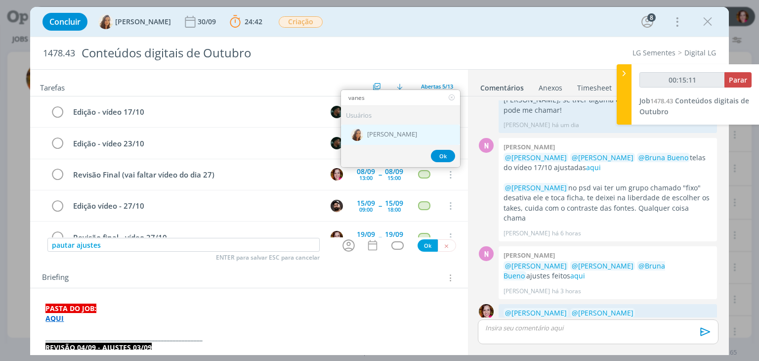
type input "00:15:12"
type input "vanes"
click at [367, 133] on span "[PERSON_NAME]" at bounding box center [392, 134] width 50 height 8
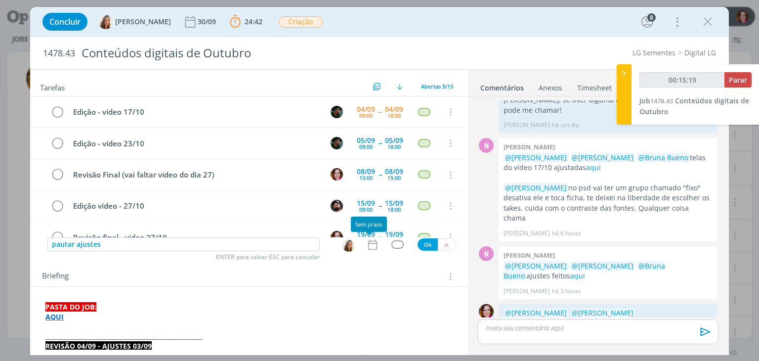
click at [370, 244] on icon "dialog" at bounding box center [372, 244] width 13 height 13
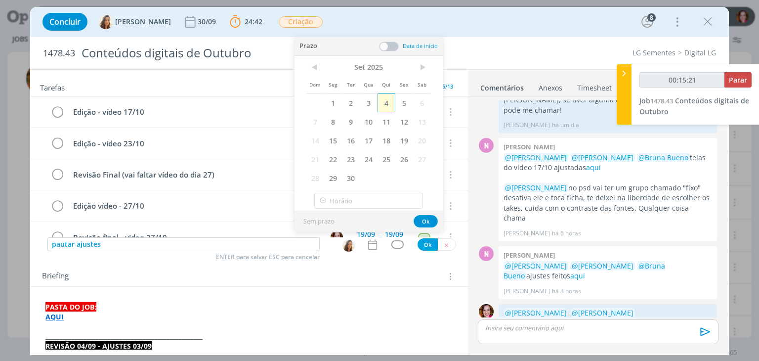
click at [387, 101] on span "4" at bounding box center [386, 102] width 18 height 19
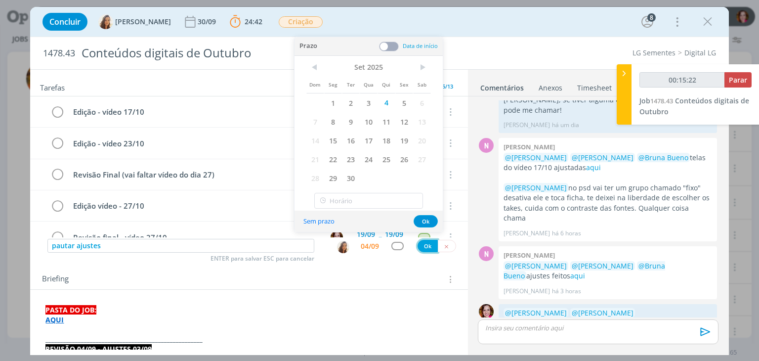
type input "00:15:23"
click at [421, 245] on button "Ok" at bounding box center [427, 246] width 20 height 12
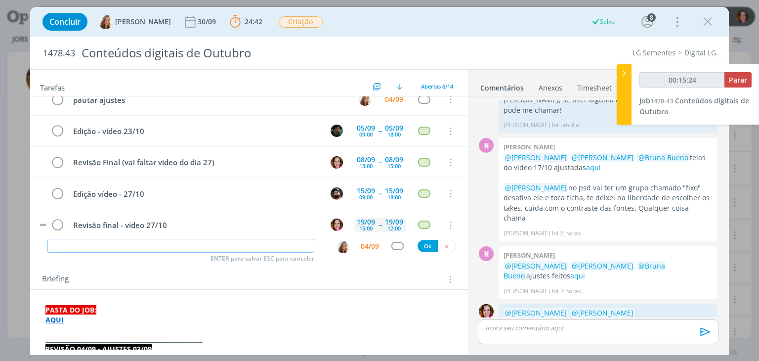
scroll to position [52, 0]
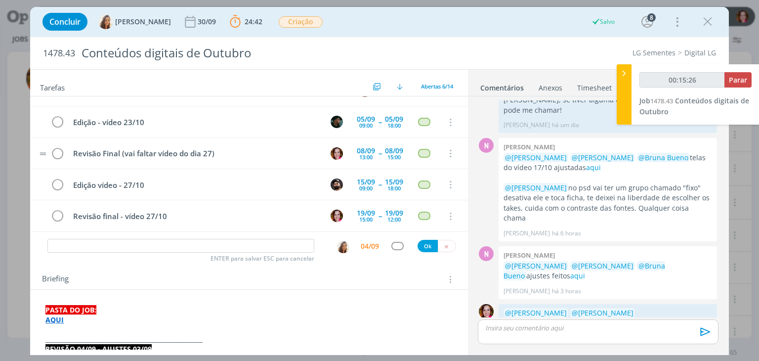
click at [460, 145] on tr "Revisão Final (vai faltar vídeo do dia 27) 08/09 13:00 -- 08/09 15:00 Cancelar" at bounding box center [248, 153] width 437 height 31
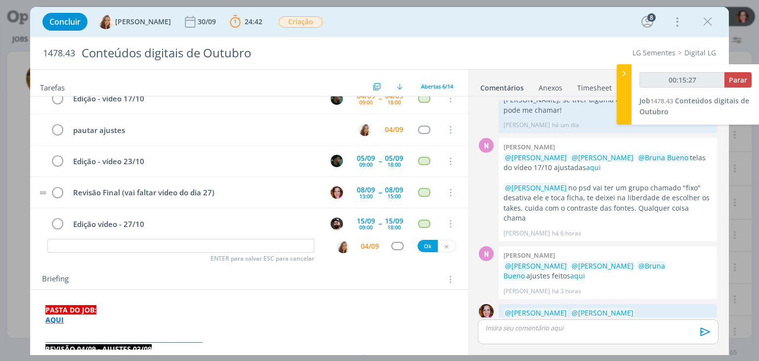
scroll to position [0, 0]
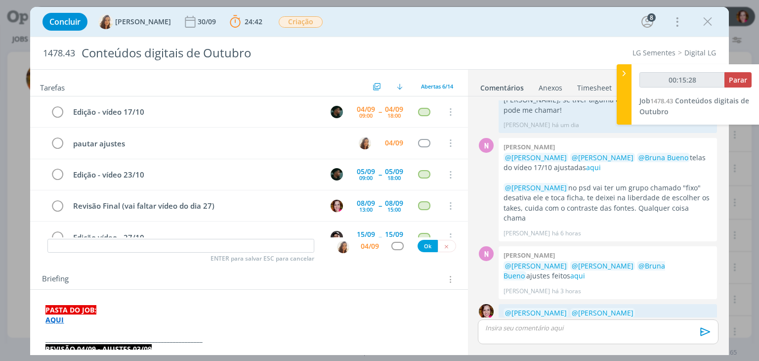
type input "00:15:29"
click at [740, 80] on span "Parar" at bounding box center [737, 79] width 18 height 9
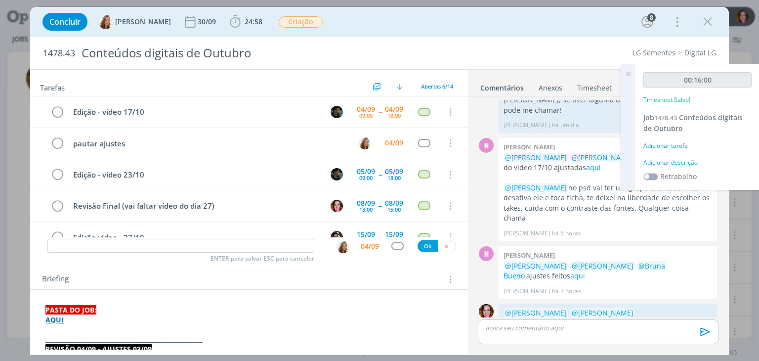
click at [665, 161] on div "Adicionar descrição" at bounding box center [697, 162] width 108 height 9
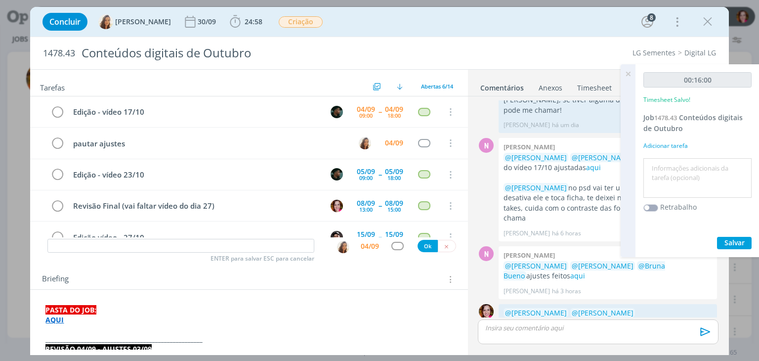
click at [665, 161] on textarea at bounding box center [697, 178] width 103 height 35
type textarea "Revisão ajustes 03/09"
click at [721, 240] on button "Salvar" at bounding box center [734, 243] width 35 height 12
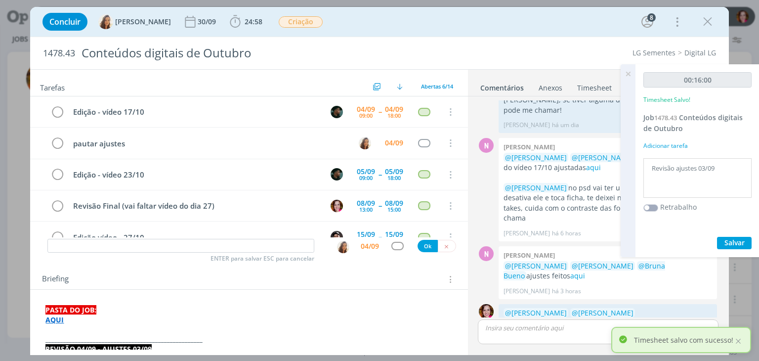
click at [625, 75] on icon at bounding box center [628, 73] width 18 height 19
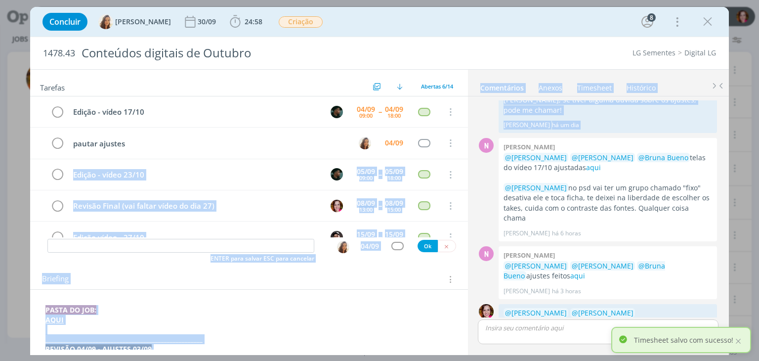
drag, startPoint x: 467, startPoint y: 123, endPoint x: 463, endPoint y: 142, distance: 19.3
click at [463, 142] on div "Tarefas Usar Job de template Ordenar por: Prazo crescente Prazo decrescente Ord…" at bounding box center [379, 211] width 698 height 285
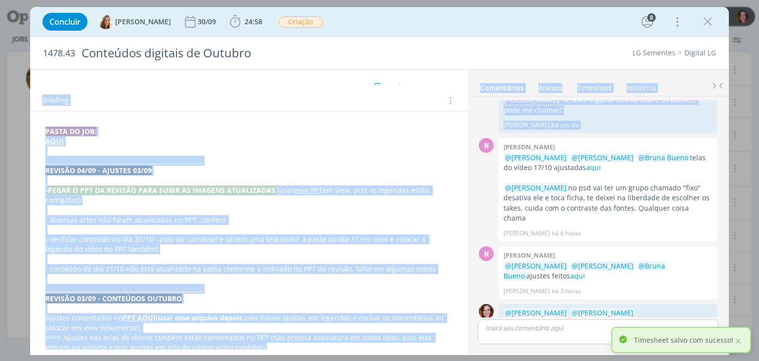
scroll to position [186, 0]
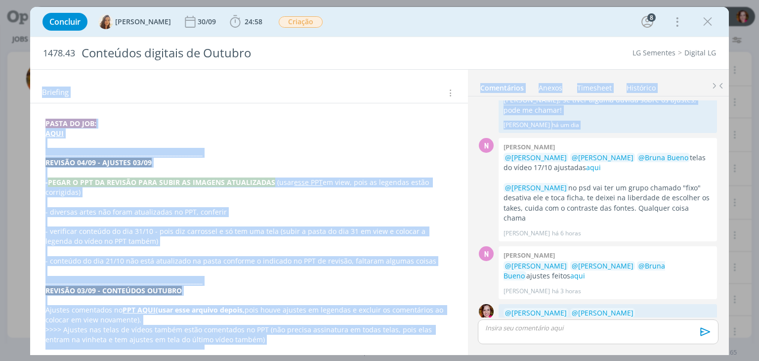
click at [280, 187] on p "- PEGAR O PPT DA REVISÃO PARA SUBIR AS IMAGENS ATUALIZADAS (usar esse PPT em vi…" at bounding box center [248, 187] width 406 height 20
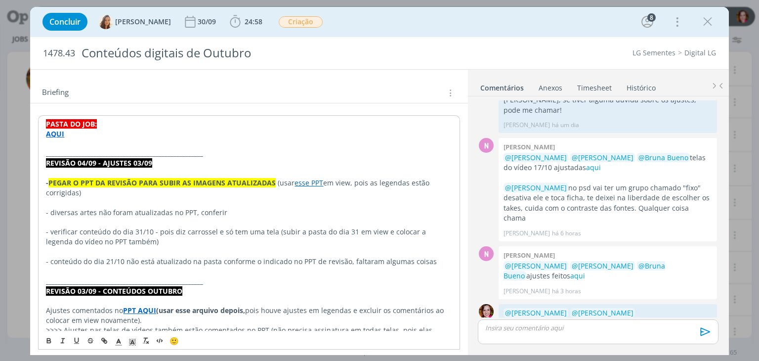
click at [211, 281] on p "_____________________________________________________" at bounding box center [248, 281] width 405 height 10
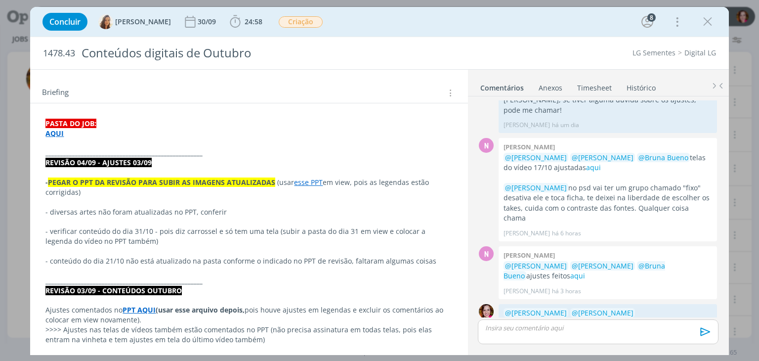
scroll to position [0, 0]
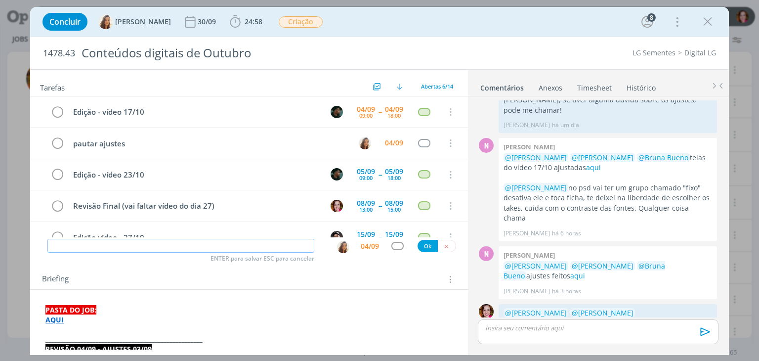
click at [134, 241] on input "dialog" at bounding box center [180, 246] width 267 height 14
click at [709, 24] on icon "dialog" at bounding box center [707, 21] width 15 height 15
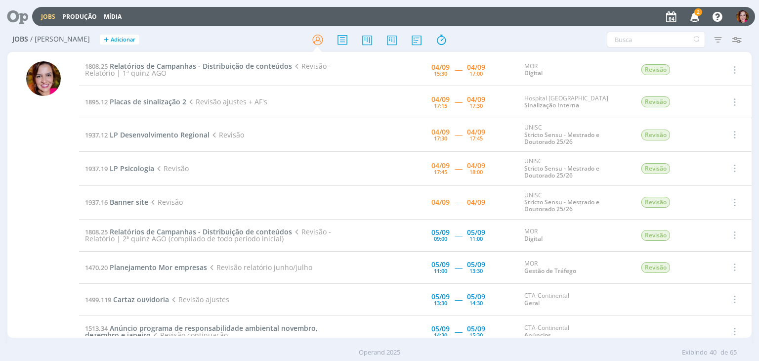
click at [699, 17] on icon "button" at bounding box center [694, 16] width 17 height 17
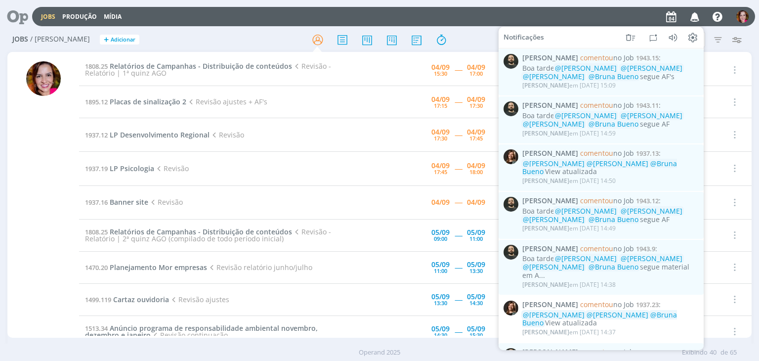
click at [1, 176] on div "Jobs / Minha Pauta + Adicionar Atenção! Novo comportamento nos filtros de Pauta…" at bounding box center [379, 197] width 759 height 338
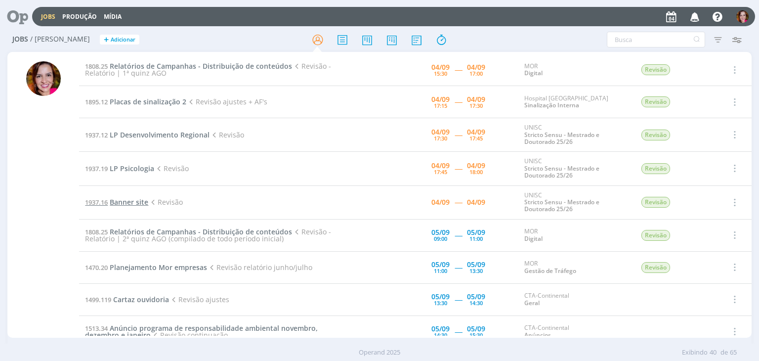
click at [128, 202] on span "Banner site" at bounding box center [129, 201] width 39 height 9
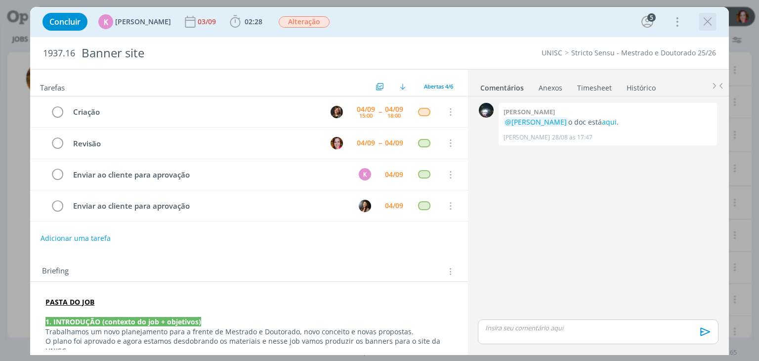
click at [704, 23] on icon "dialog" at bounding box center [707, 21] width 15 height 15
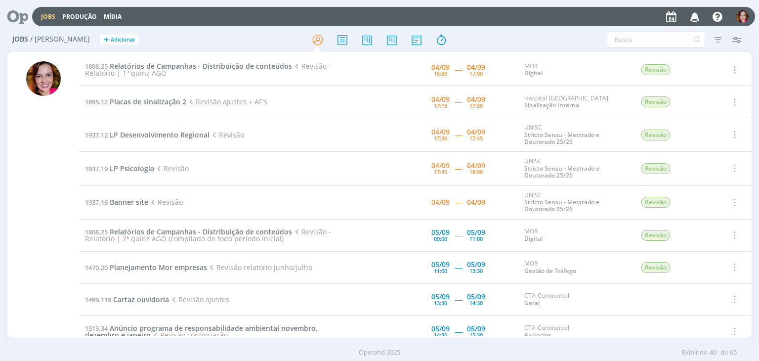
click at [0, 193] on div "Jobs / Minha Pauta + Adicionar Atenção! Novo comportamento nos filtros de Pauta…" at bounding box center [379, 197] width 759 height 338
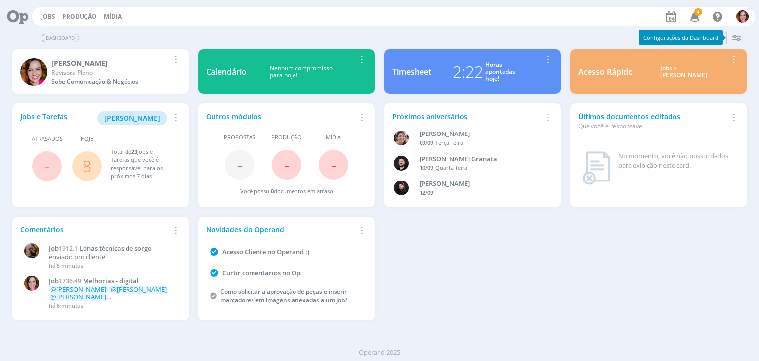
click at [693, 13] on icon "button" at bounding box center [694, 16] width 17 height 17
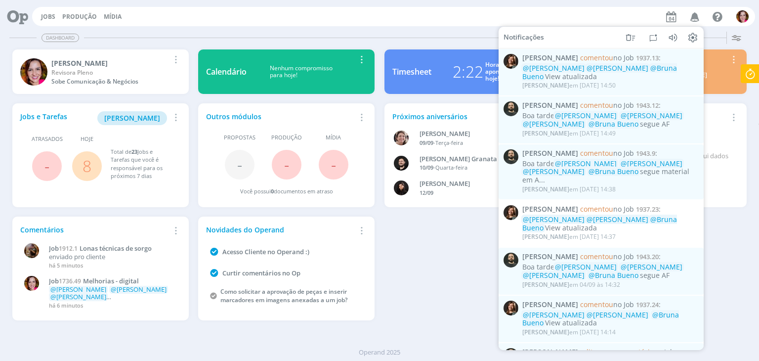
click at [431, 28] on div "Dashboard Salvar Selecione abaixo os cards desejados: Meus Meu Perfil [GEOGRAPH…" at bounding box center [379, 194] width 759 height 333
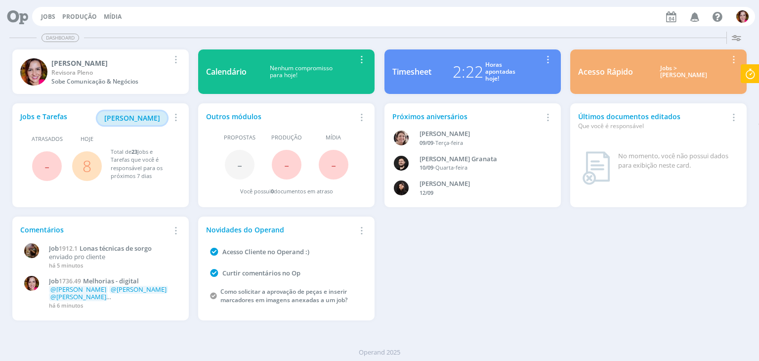
click at [134, 115] on span "[PERSON_NAME]" at bounding box center [132, 117] width 56 height 9
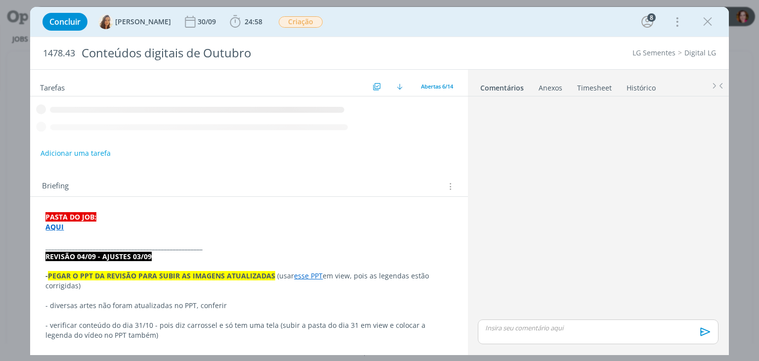
scroll to position [407, 0]
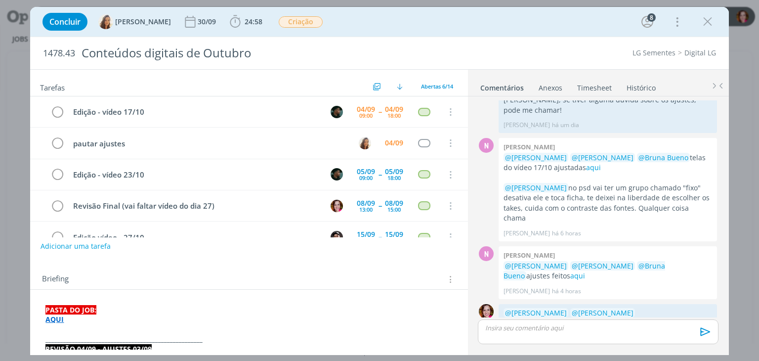
click at [213, 316] on p "AQUI" at bounding box center [248, 319] width 406 height 10
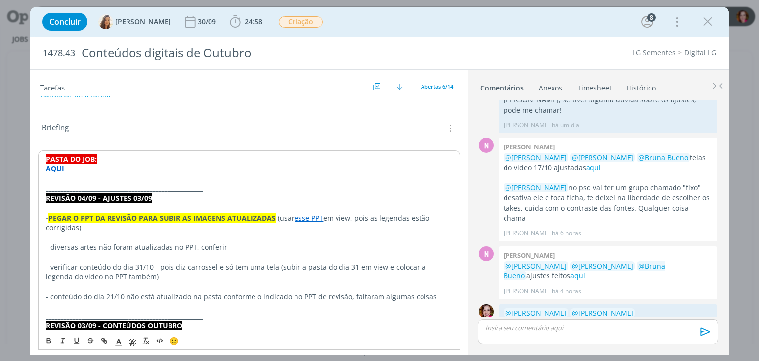
scroll to position [161, 0]
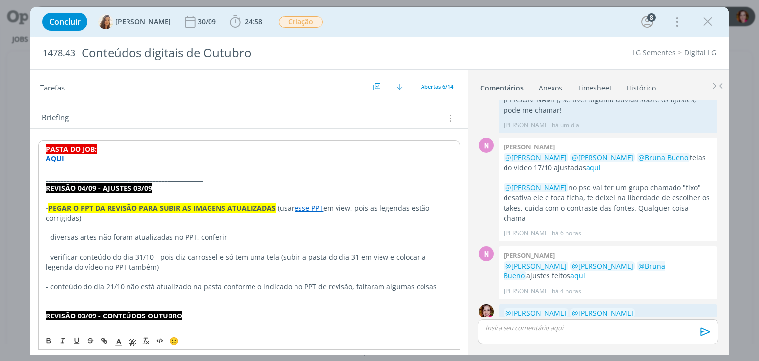
click at [441, 285] on p "- conteúdo do dia 21/10 não está atualizado na pasta conforme o indicado no PPT…" at bounding box center [248, 287] width 405 height 10
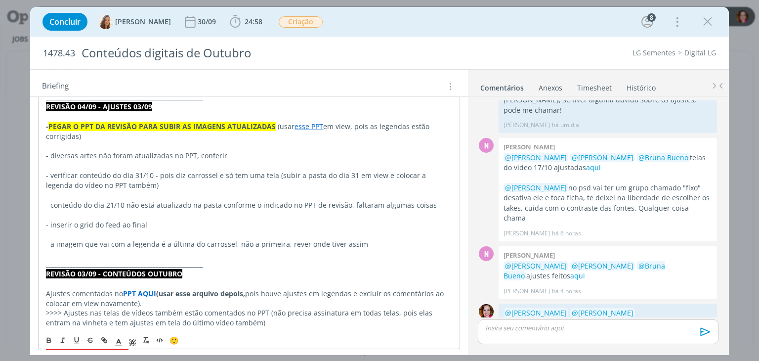
scroll to position [254, 0]
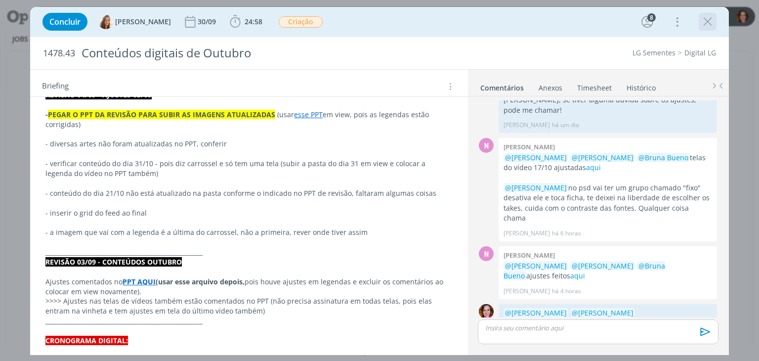
click at [710, 24] on icon "dialog" at bounding box center [707, 21] width 15 height 15
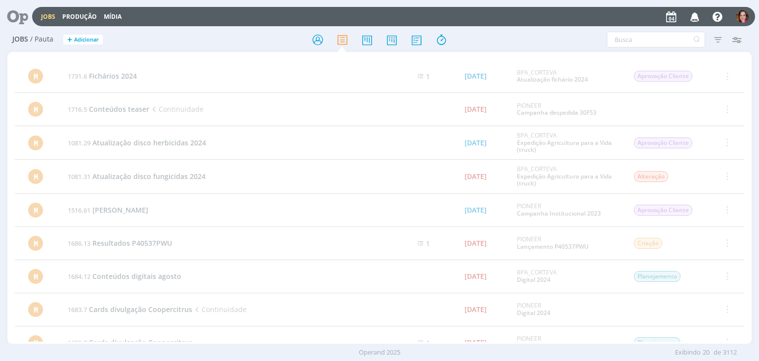
click at [15, 11] on icon at bounding box center [14, 16] width 20 height 19
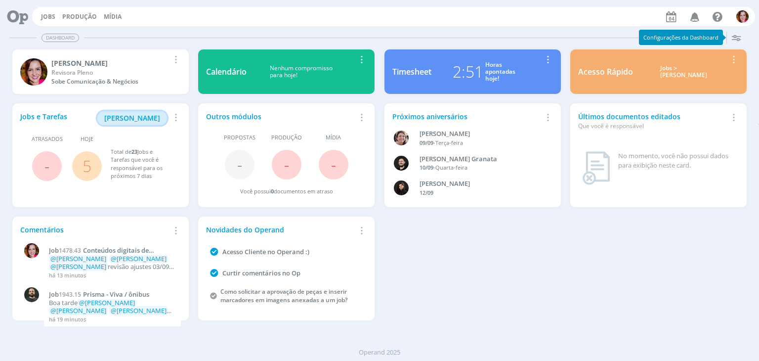
click at [144, 119] on span "[PERSON_NAME]" at bounding box center [132, 117] width 56 height 9
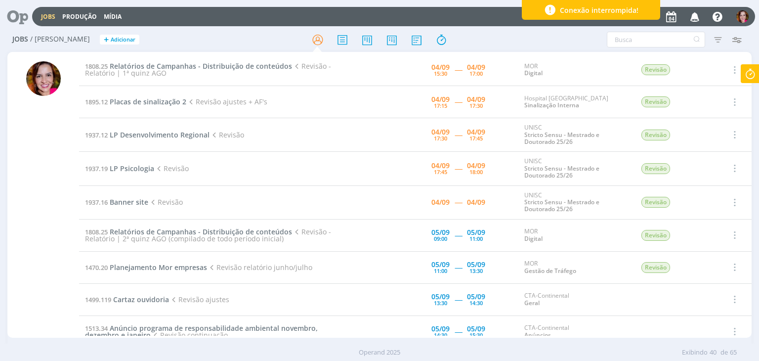
click at [41, 168] on div at bounding box center [43, 199] width 35 height 276
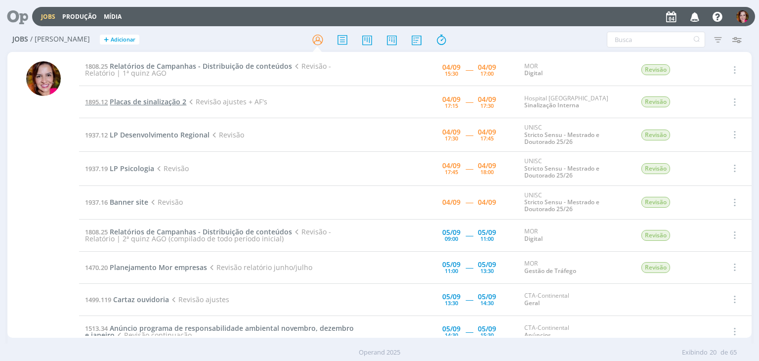
click at [151, 103] on span "Placas de sinalização 2" at bounding box center [148, 101] width 77 height 9
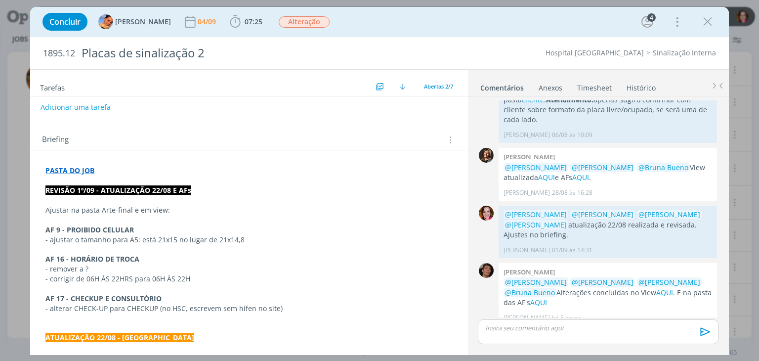
scroll to position [66, 0]
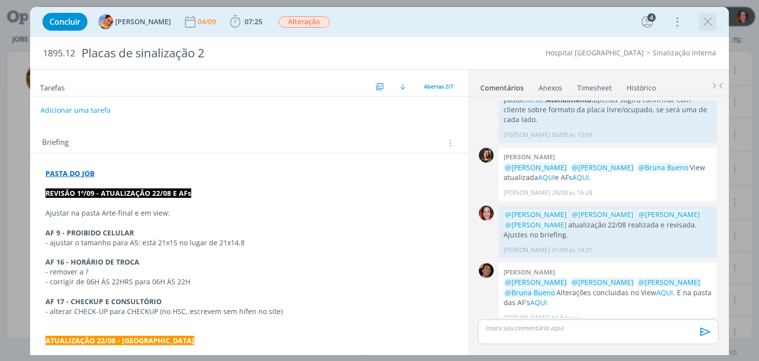
click at [707, 26] on icon "dialog" at bounding box center [707, 21] width 15 height 15
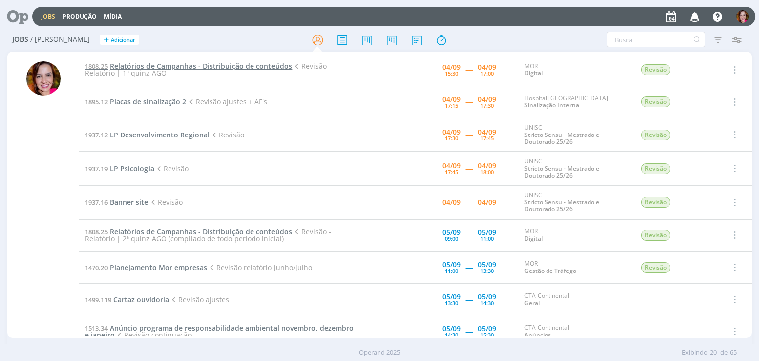
click at [185, 69] on span "Relatórios de Campanhas - Distribuição de conteúdos" at bounding box center [201, 65] width 182 height 9
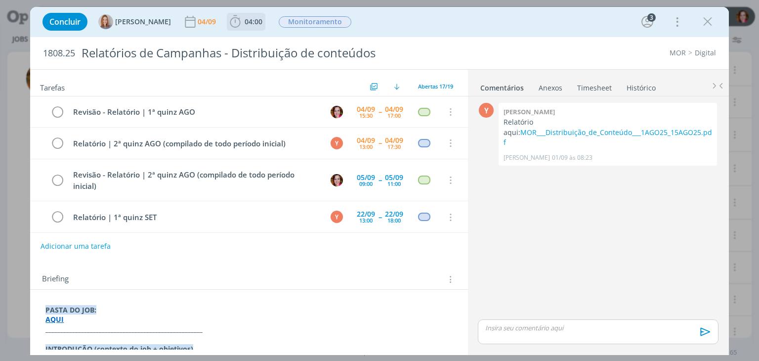
click at [249, 30] on span "04:00 Iniciar Apontar Data * 04/09/2025 Horas * 00:00 Tarefa Selecione a tarefa…" at bounding box center [246, 22] width 39 height 18
click at [242, 21] on icon "dialog" at bounding box center [235, 21] width 15 height 15
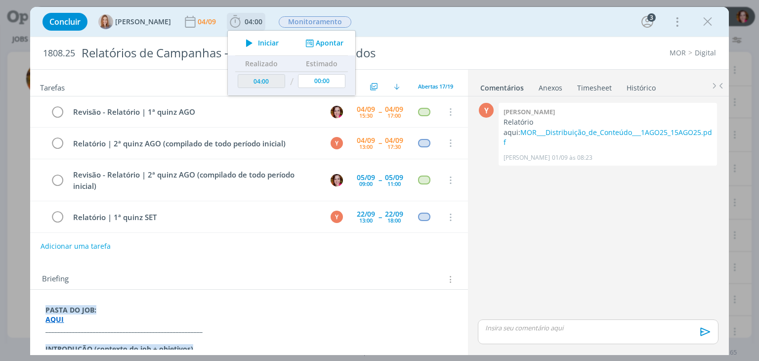
click at [246, 43] on icon "dialog" at bounding box center [249, 43] width 17 height 13
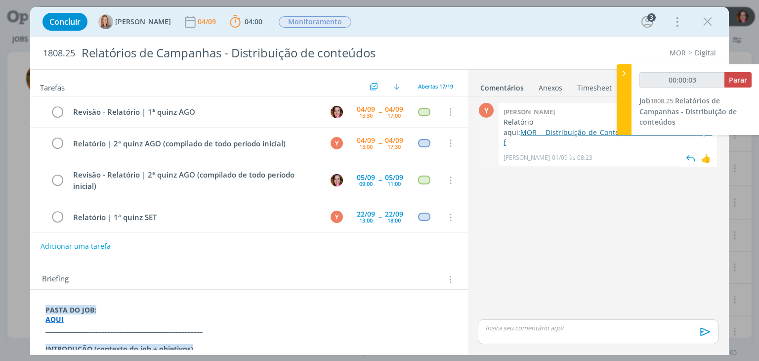
click at [591, 133] on link "MOR___Distribuição_de_Conteúdo___1AGO25_15AGO25.pdf" at bounding box center [607, 136] width 208 height 19
click at [529, 131] on link "MOR___Distribuição_de_Conteúdo___1AGO25_15AGO25.pdf" at bounding box center [607, 136] width 208 height 19
type input "00:29:14"
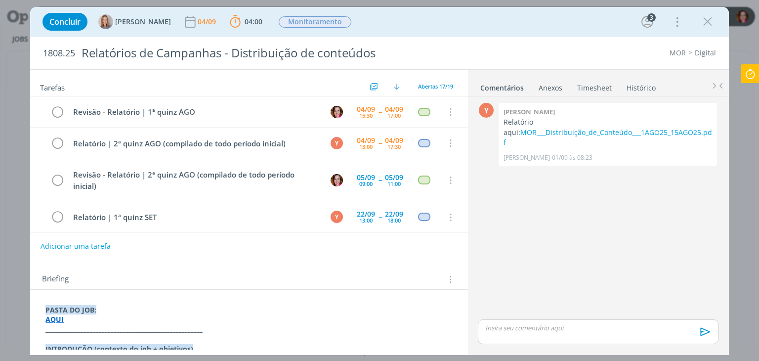
click at [539, 328] on p "dialog" at bounding box center [597, 327] width 224 height 9
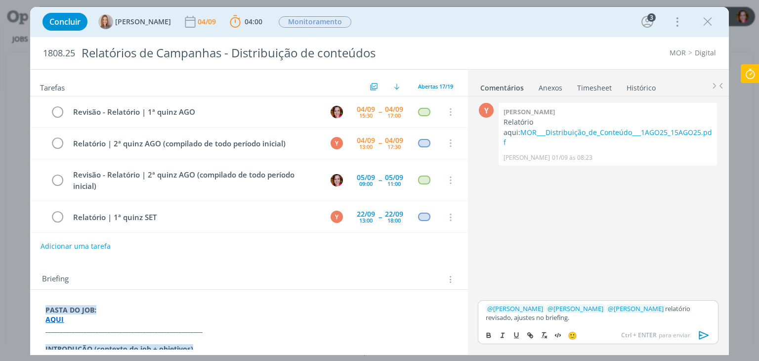
click at [204, 326] on p "_____________________________________________________" at bounding box center [248, 329] width 406 height 10
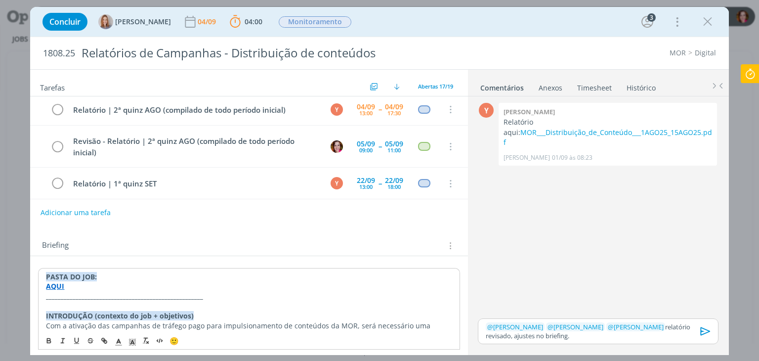
scroll to position [43, 0]
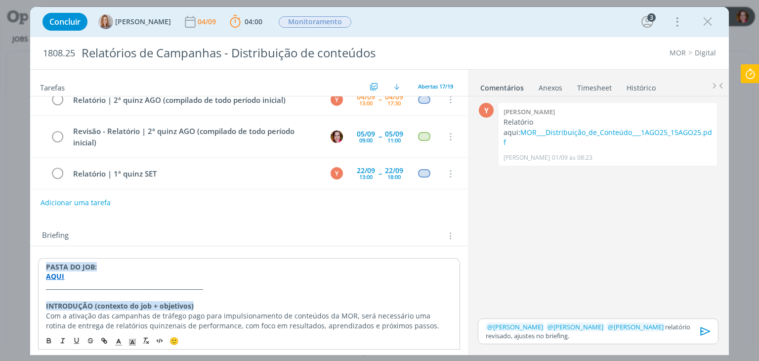
click at [209, 291] on p "dialog" at bounding box center [248, 296] width 405 height 10
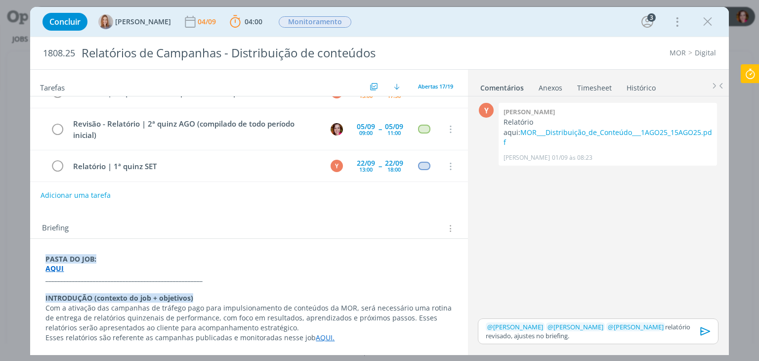
click at [221, 281] on p "_____________________________________________________" at bounding box center [248, 278] width 406 height 10
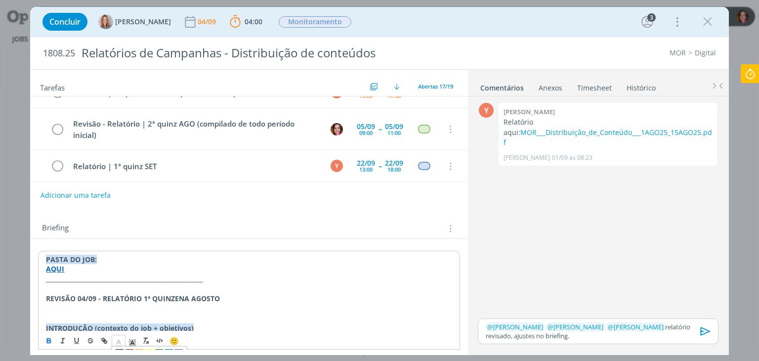
click at [118, 342] on line "dialog" at bounding box center [119, 342] width 2 height 0
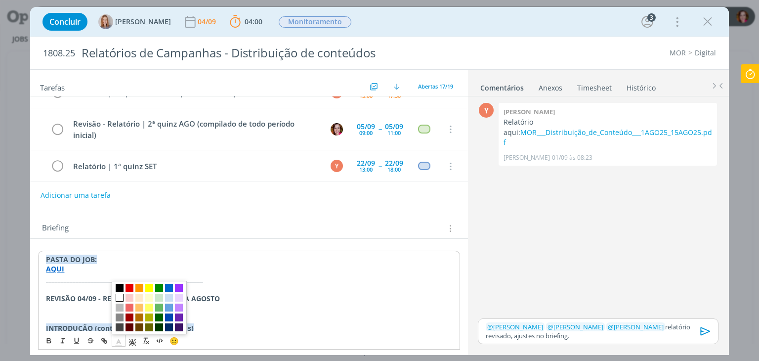
click at [119, 297] on span "dialog" at bounding box center [120, 297] width 8 height 8
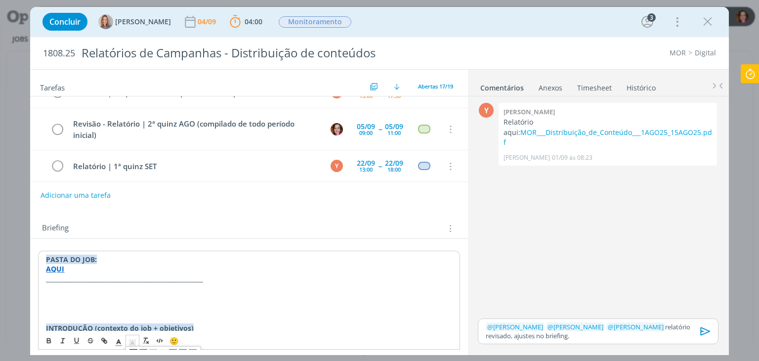
click at [131, 343] on line "dialog" at bounding box center [132, 343] width 2 height 0
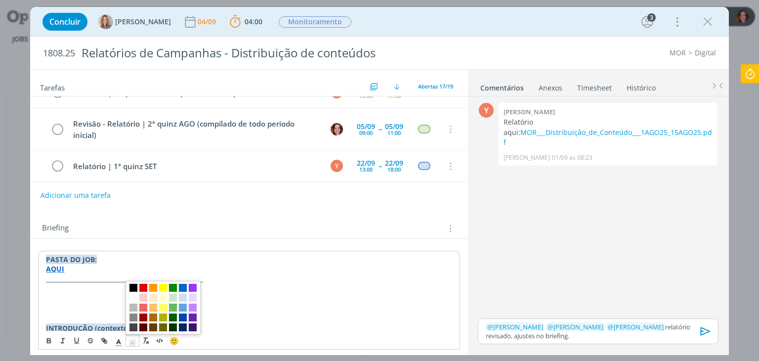
click at [132, 286] on span "dialog" at bounding box center [133, 287] width 8 height 8
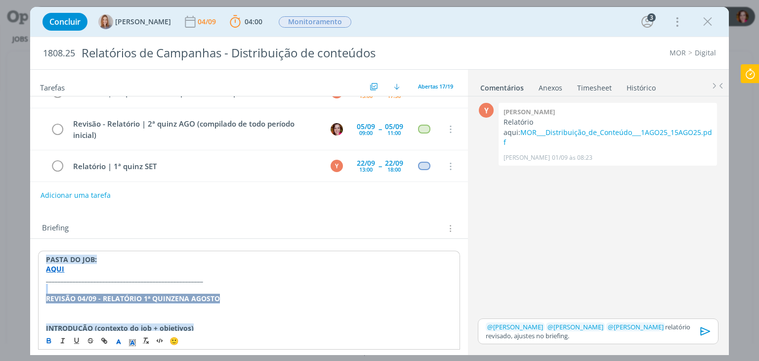
click at [225, 301] on p "REVISÃO 04/09 - RELATÓRIO 1ª QUINZENA AGOSTO" at bounding box center [248, 298] width 405 height 10
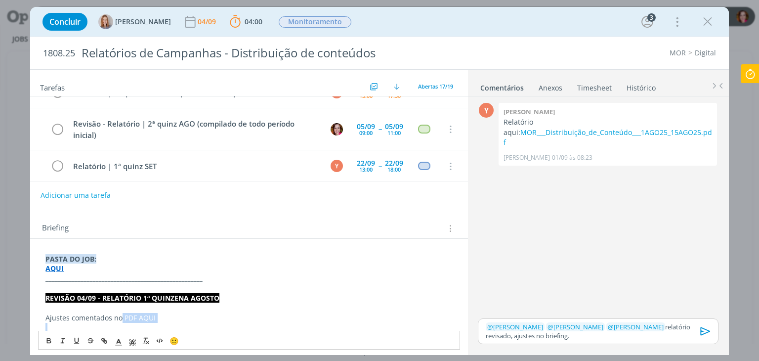
click at [163, 315] on p "Ajustes comentados no PDF AQUI" at bounding box center [248, 318] width 406 height 10
paste input "[URL][DOMAIN_NAME]"
type input "[URL][DOMAIN_NAME]"
click at [160, 323] on p "dialog" at bounding box center [248, 328] width 406 height 10
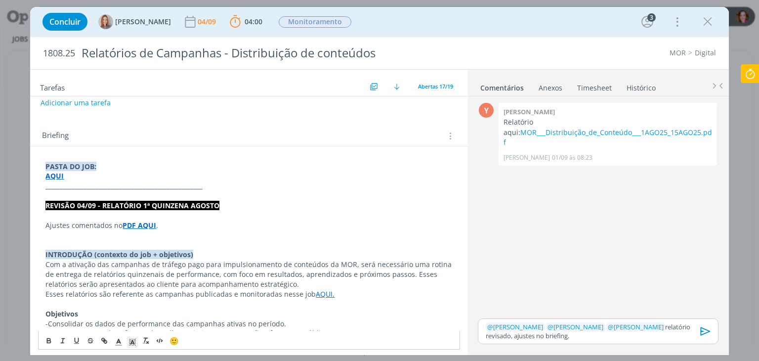
scroll to position [149, 0]
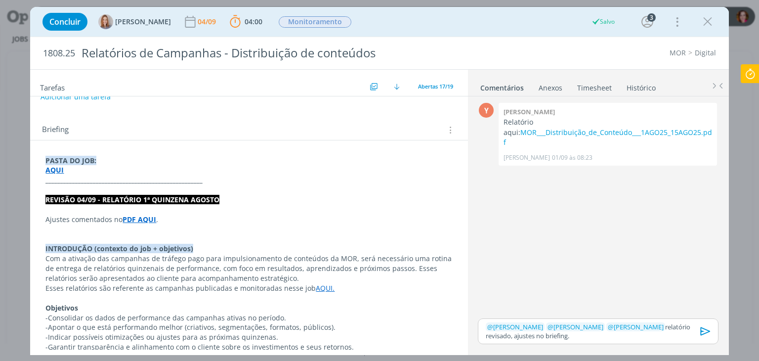
click at [163, 227] on p "dialog" at bounding box center [248, 229] width 406 height 10
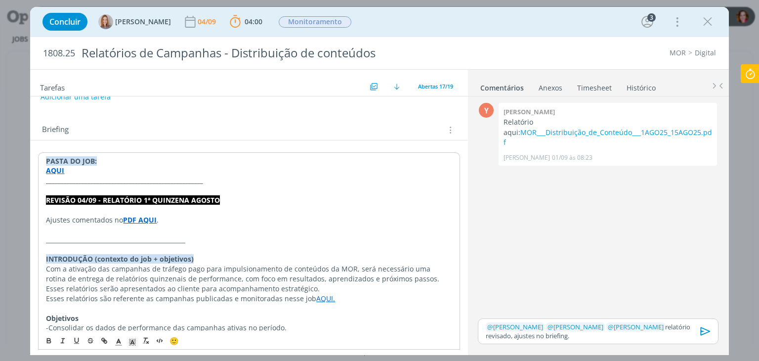
click at [148, 218] on strong "PDF AQUI" at bounding box center [140, 219] width 34 height 9
click at [147, 237] on link "[URL][DOMAIN_NAME]" at bounding box center [110, 238] width 75 height 13
click at [594, 336] on p "﻿ @ [PERSON_NAME] ﻿ ﻿ @ [PERSON_NAME] ﻿ ﻿ @ [PERSON_NAME] ﻿ relatório revisado,…" at bounding box center [597, 331] width 224 height 18
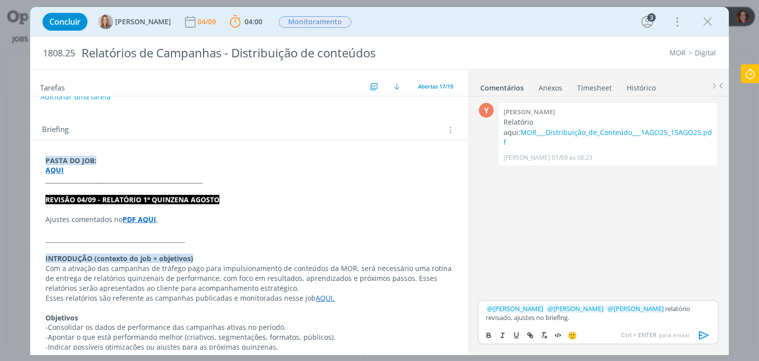
click at [705, 336] on icon "dialog" at bounding box center [703, 335] width 10 height 8
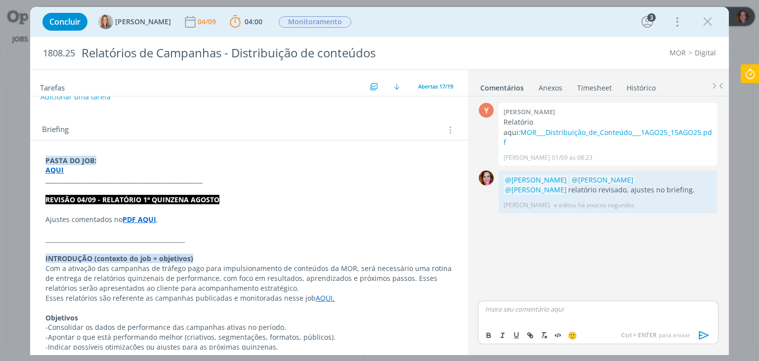
scroll to position [0, 0]
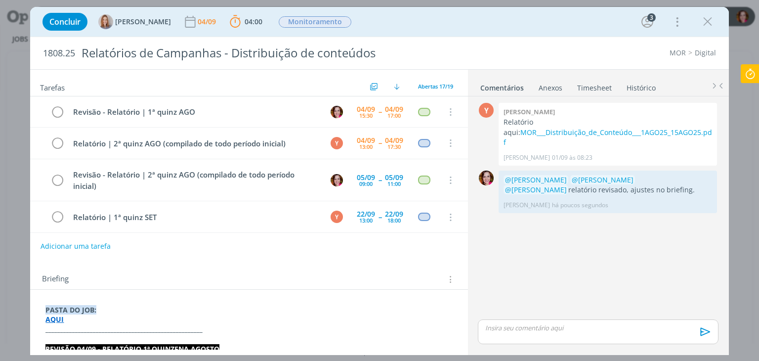
click at [201, 330] on p "_____________________________________________________" at bounding box center [248, 329] width 406 height 10
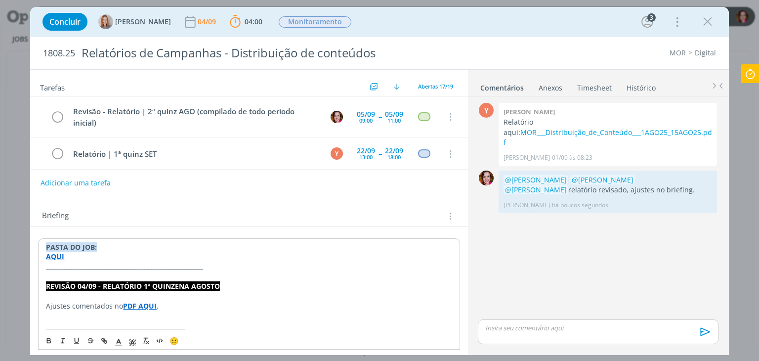
scroll to position [73, 0]
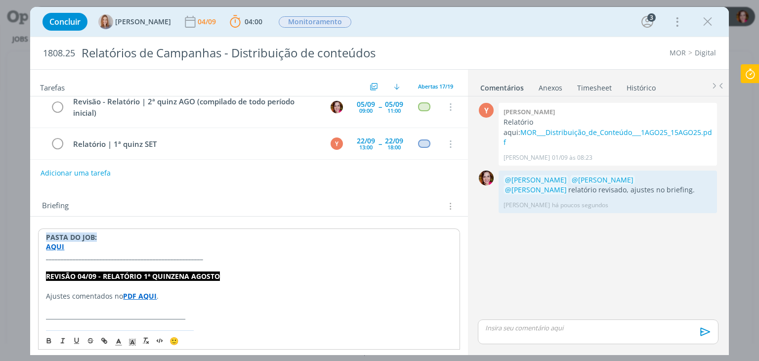
click at [136, 293] on strong "PDF AQUI" at bounding box center [140, 295] width 34 height 9
click at [147, 313] on link "https://sobeae.sharepoint.com/sites/SOBEAE/Documentos%20Compartilhados/Forms/Al…" at bounding box center [110, 314] width 75 height 13
click at [749, 73] on icon at bounding box center [750, 73] width 18 height 19
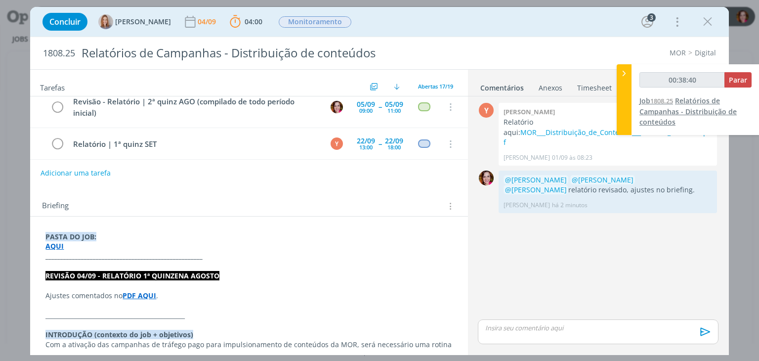
type input "00:38:41"
click at [737, 80] on span "Parar" at bounding box center [737, 79] width 18 height 9
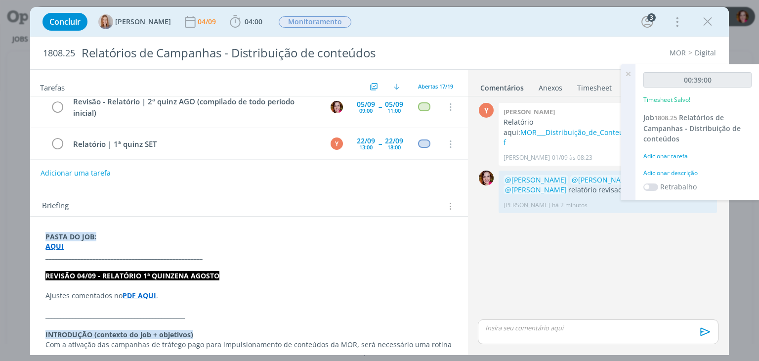
click at [672, 169] on div "Adicionar descrição" at bounding box center [697, 172] width 108 height 9
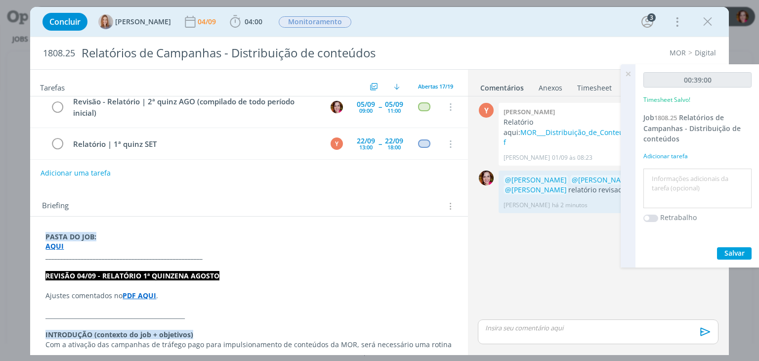
click at [669, 176] on textarea at bounding box center [697, 188] width 103 height 35
type textarea "Revisão relatório 1ª quinz ago"
click at [734, 251] on span "Salvar" at bounding box center [734, 252] width 20 height 9
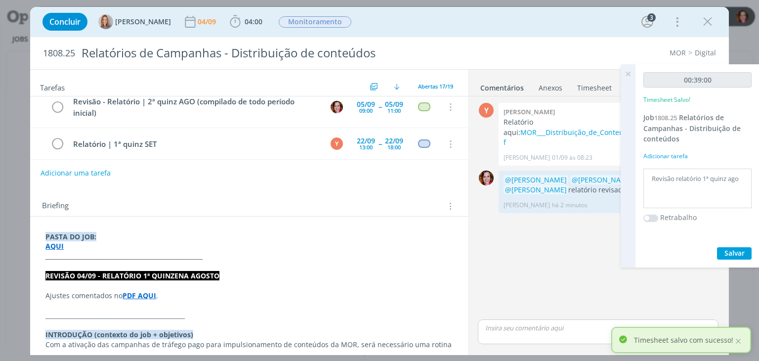
click at [628, 73] on icon at bounding box center [628, 73] width 18 height 19
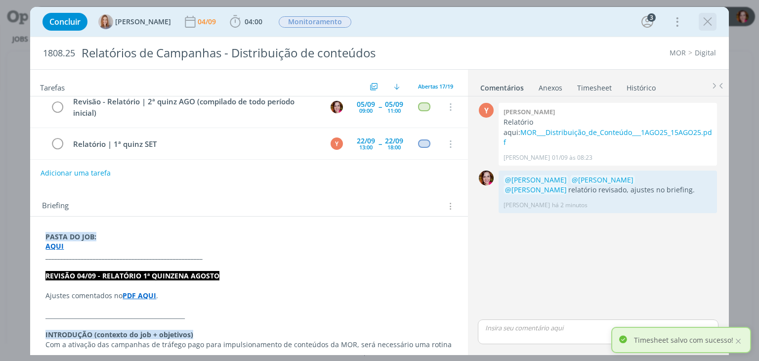
click at [706, 26] on icon "dialog" at bounding box center [707, 21] width 15 height 15
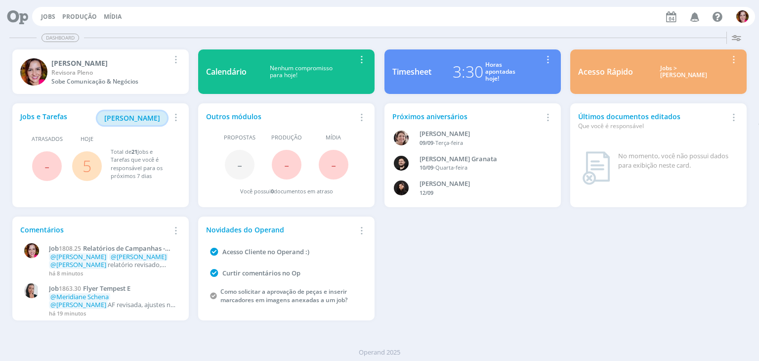
click at [120, 117] on span "[PERSON_NAME]" at bounding box center [132, 117] width 56 height 9
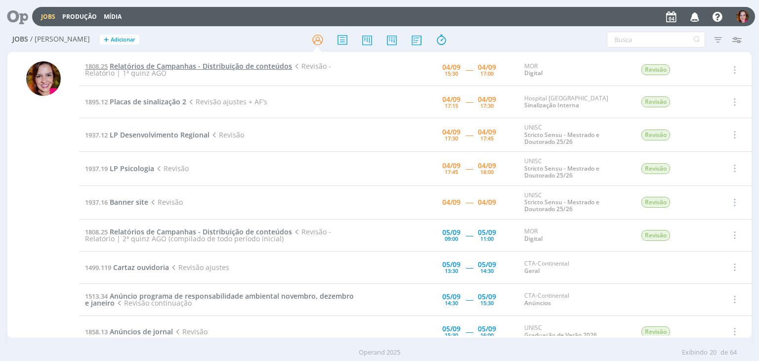
click at [176, 67] on span "Relatórios de Campanhas - Distribuição de conteúdos" at bounding box center [201, 65] width 182 height 9
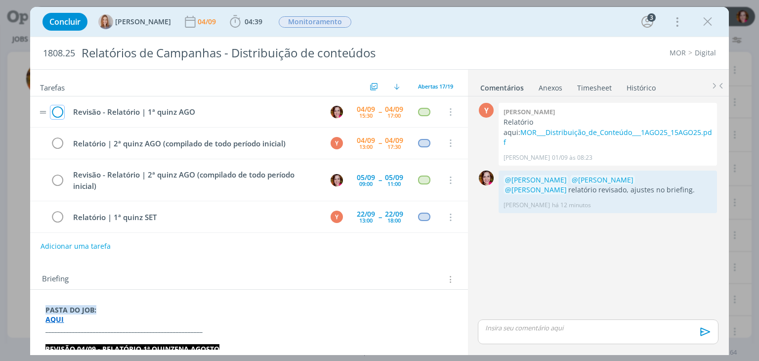
click at [53, 113] on icon "dialog" at bounding box center [57, 112] width 14 height 15
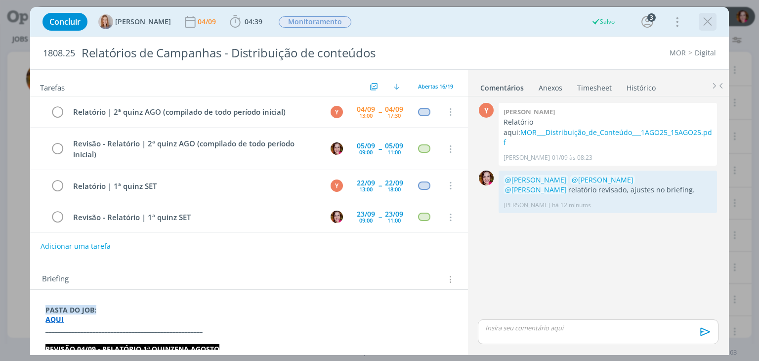
click at [705, 26] on icon "dialog" at bounding box center [707, 21] width 15 height 15
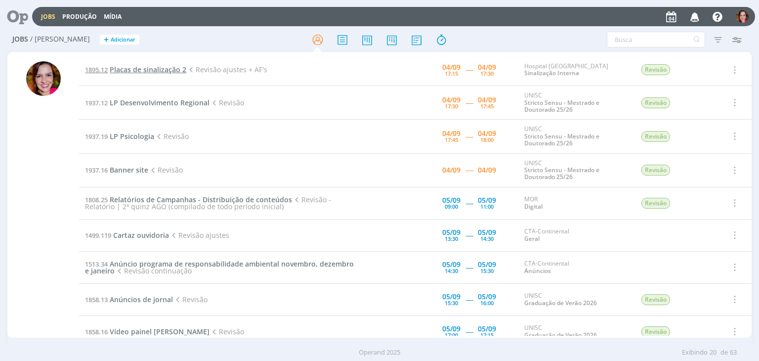
click at [151, 69] on span "Placas de sinalização 2" at bounding box center [148, 69] width 77 height 9
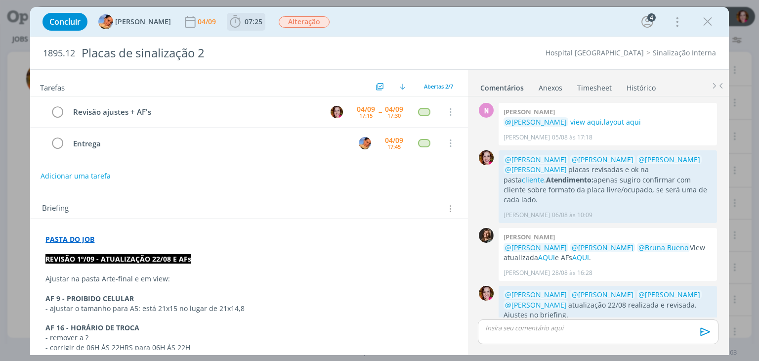
scroll to position [80, 0]
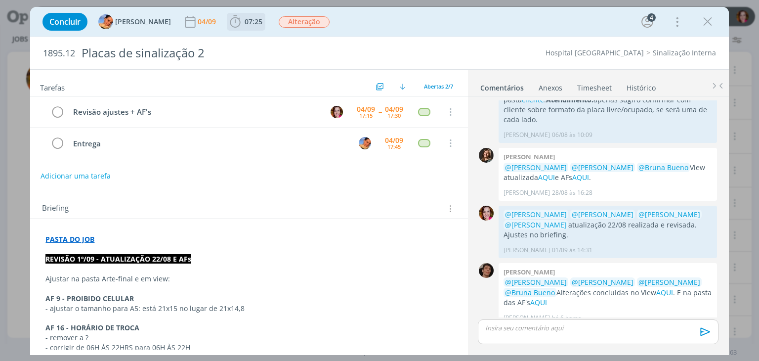
click at [239, 26] on span "07:25" at bounding box center [246, 21] width 37 height 15
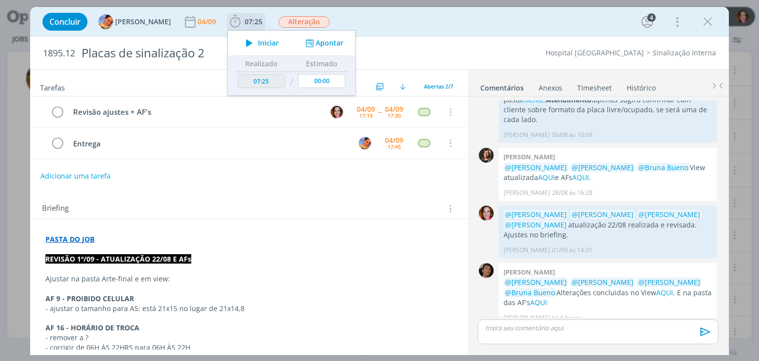
click at [258, 44] on span "Iniciar" at bounding box center [268, 43] width 21 height 7
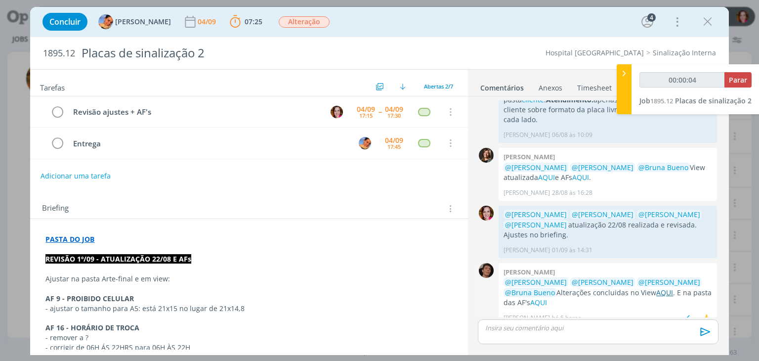
click at [656, 287] on link "AQUI" at bounding box center [664, 291] width 17 height 9
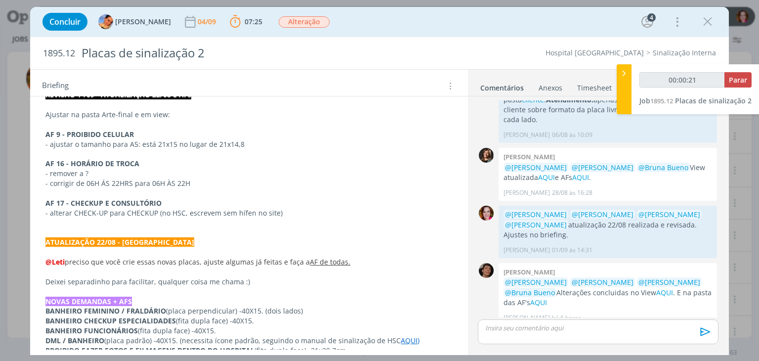
scroll to position [166, 0]
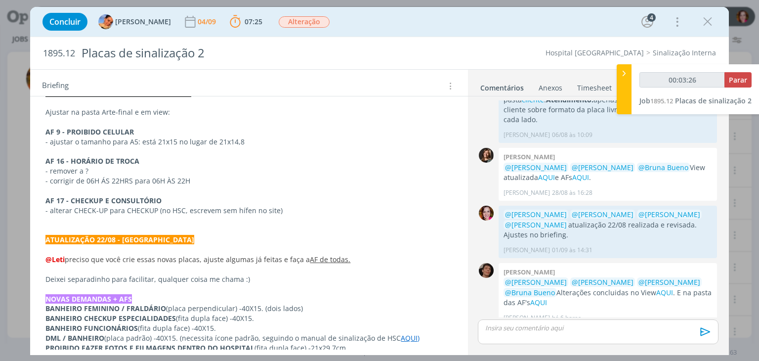
click at [217, 178] on p "- corrigir de 06H ÁS 22HRS para 06H ÀS 22H" at bounding box center [248, 181] width 406 height 10
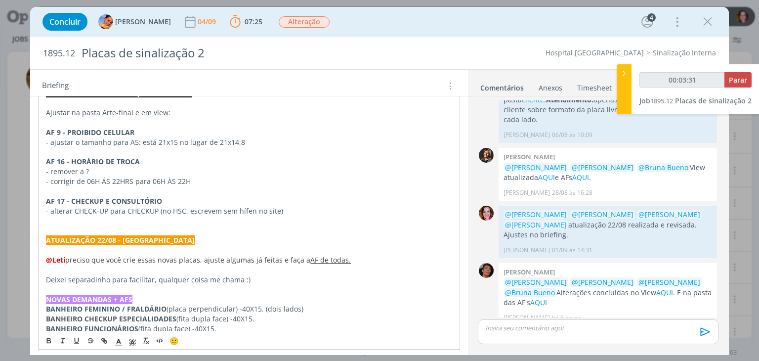
click at [221, 180] on p "- corrigir de 06H ÁS 22HRS para 06H ÀS 22H" at bounding box center [248, 181] width 405 height 10
click at [89, 118] on p "dialog" at bounding box center [248, 122] width 406 height 10
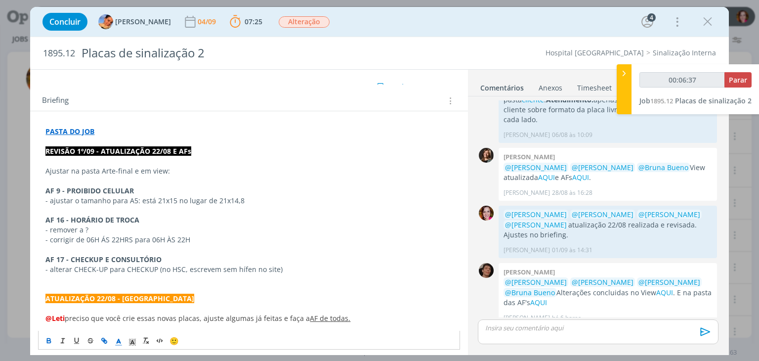
scroll to position [103, 0]
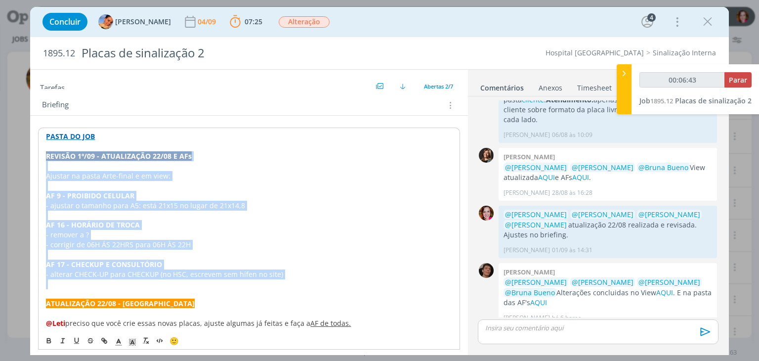
copy div "REVISÃO 1º/09 - ATUALIZAÇÃO 22/08 E AFs Ajustar na pasta Arte-final e em view: …"
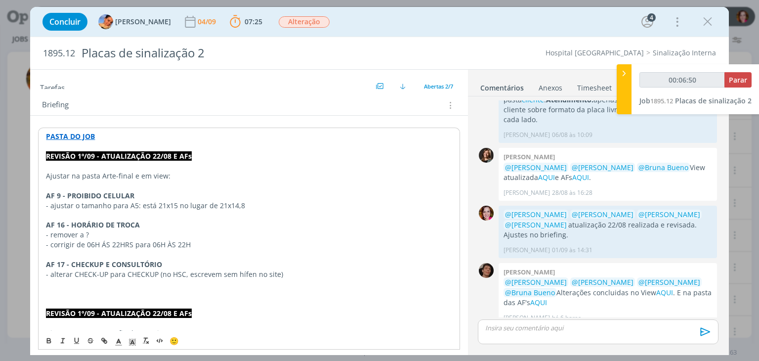
type input "00:06:51"
click at [85, 152] on strong "REVISÃO 1º/09 - ATUALIZAÇÃO 22/08 E AFs" at bounding box center [119, 155] width 146 height 9
click at [140, 202] on p "- ajustar o tamanho para A5: está 21x15 no lugar de 21x14,8" at bounding box center [248, 205] width 406 height 10
click at [136, 194] on p "AF 9 - PROIBIDO CELULAR" at bounding box center [248, 195] width 406 height 10
click at [176, 203] on p "- ajustar o tamanho para A5: está 21x15 no lugar de 21x14,8" at bounding box center [248, 205] width 406 height 10
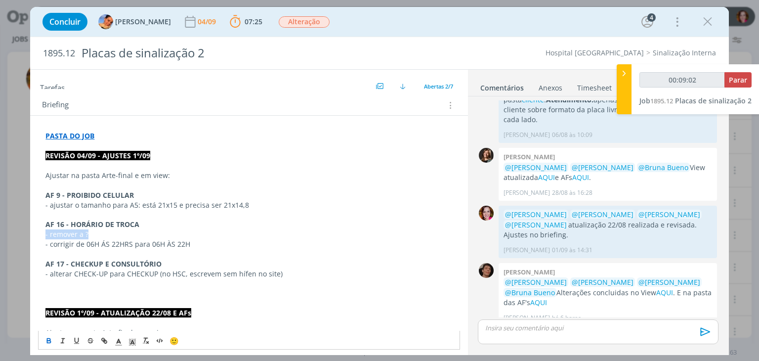
drag, startPoint x: 42, startPoint y: 232, endPoint x: 93, endPoint y: 233, distance: 50.4
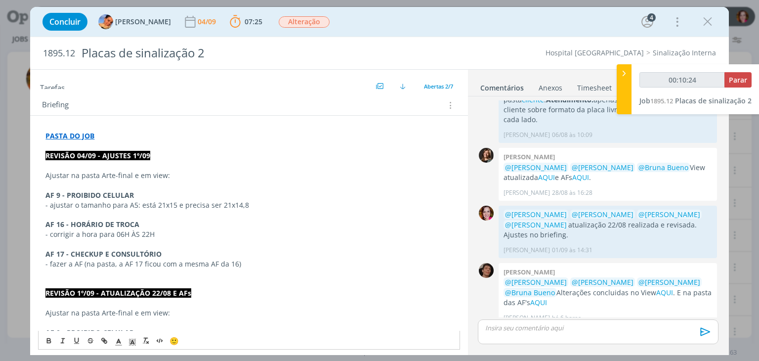
click at [46, 275] on p "dialog" at bounding box center [248, 274] width 406 height 10
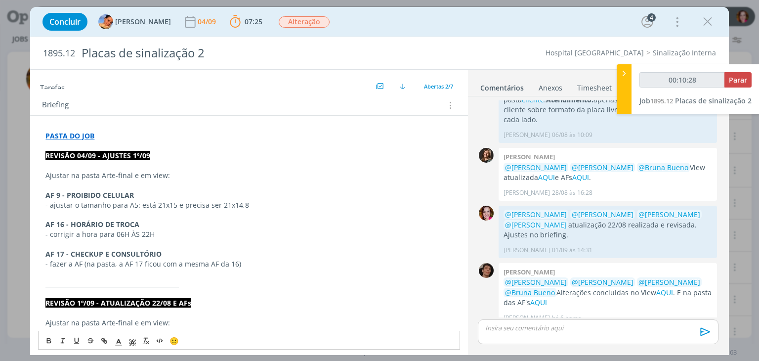
click at [47, 192] on strong "AF 9 - PROIBIDO CELULAR" at bounding box center [89, 194] width 88 height 9
click at [130, 343] on icon "dialog" at bounding box center [132, 341] width 9 height 9
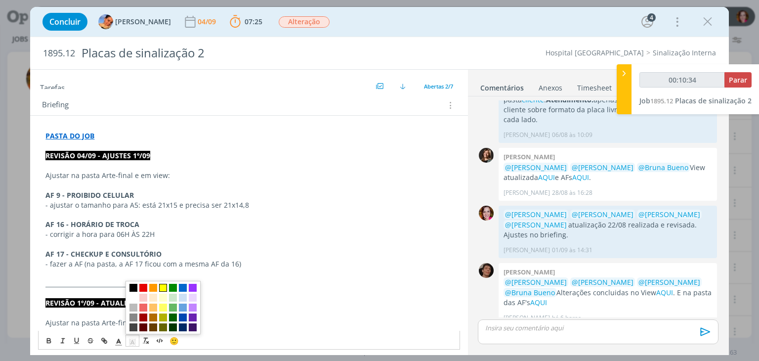
click at [162, 286] on span "dialog" at bounding box center [163, 287] width 8 height 8
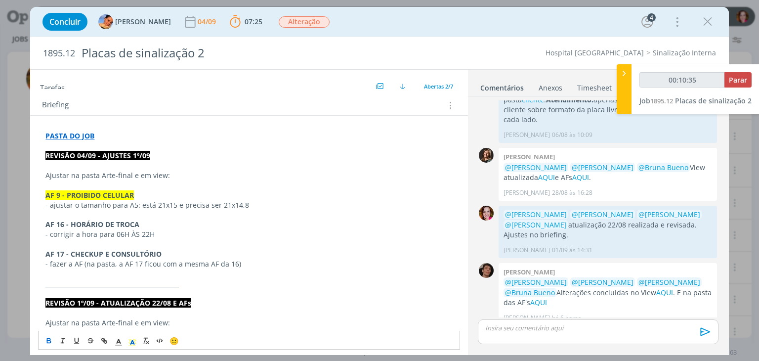
click at [87, 224] on strong "AF 16 - HORÁRIO DE TROCA" at bounding box center [92, 223] width 94 height 9
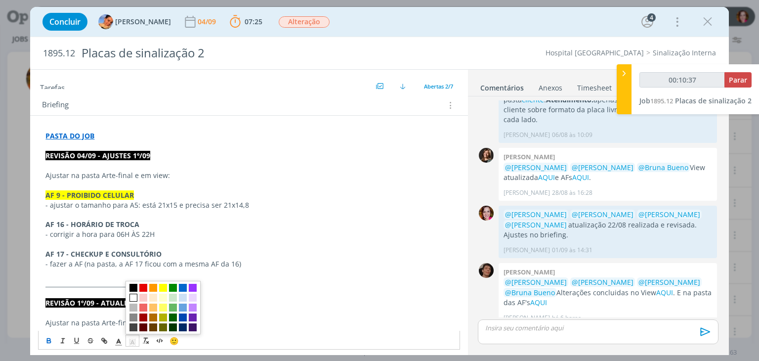
click at [131, 341] on polyline "dialog" at bounding box center [132, 342] width 3 height 4
click at [165, 285] on span "dialog" at bounding box center [163, 287] width 8 height 8
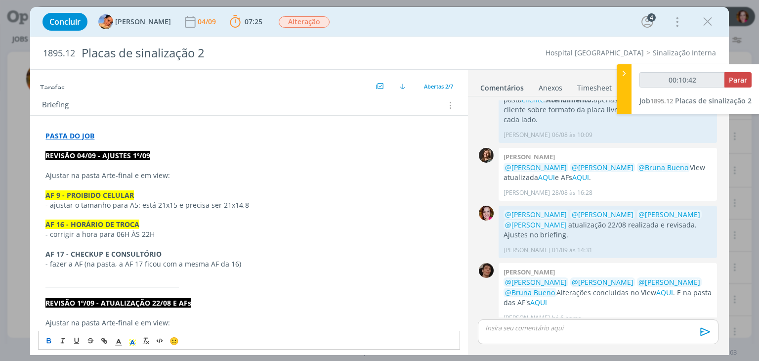
click at [126, 250] on strong "AF 17 - CHECKUP E CONSULTÓRIO" at bounding box center [103, 253] width 116 height 9
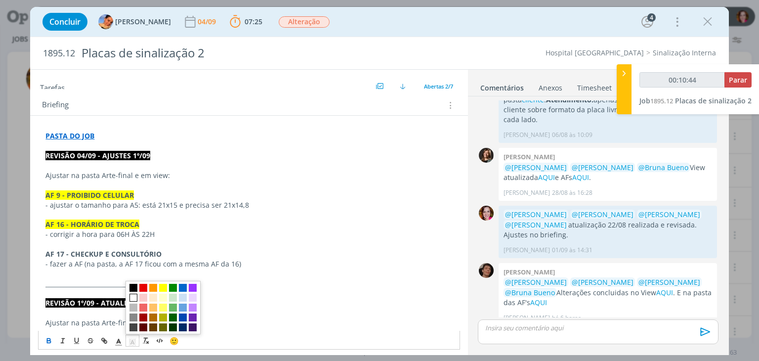
click at [130, 342] on icon "dialog" at bounding box center [132, 341] width 9 height 9
click at [164, 287] on span "dialog" at bounding box center [163, 287] width 8 height 8
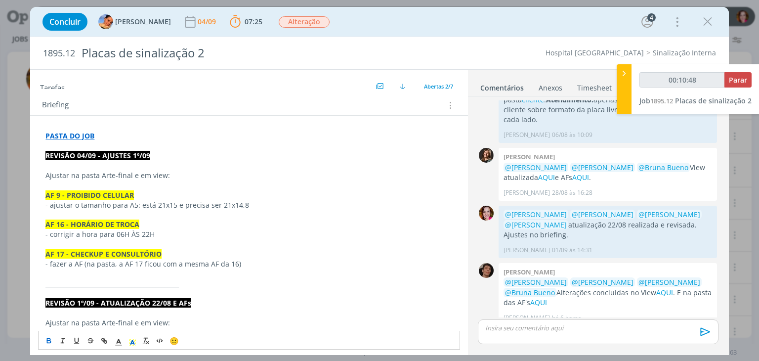
click at [111, 263] on p "- fazer a AF (na pasta, a AF 17 ficou com a mesma AF da 16)" at bounding box center [248, 264] width 406 height 10
click at [497, 336] on div "dialog" at bounding box center [598, 331] width 240 height 25
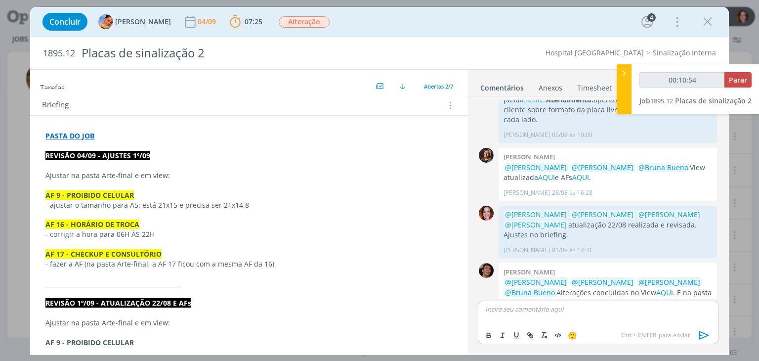
type input "00:10:55"
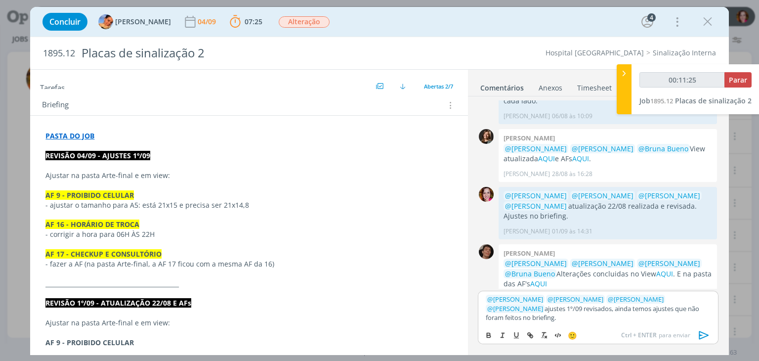
click at [594, 307] on p "﻿ @ Patrick Meireles ﻿ ﻿ @ Luíza Santana ﻿ ﻿ @ Beatriz Luchese ﻿ ﻿ @ Karoline A…" at bounding box center [597, 307] width 224 height 27
click at [560, 307] on p "﻿ @ Patrick Meireles ﻿ ﻿ @ Luíza Santana ﻿ ﻿ @ Beatriz Luchese ﻿ ﻿ @ Karoline A…" at bounding box center [597, 307] width 224 height 27
click at [701, 335] on icon "dialog" at bounding box center [703, 334] width 15 height 15
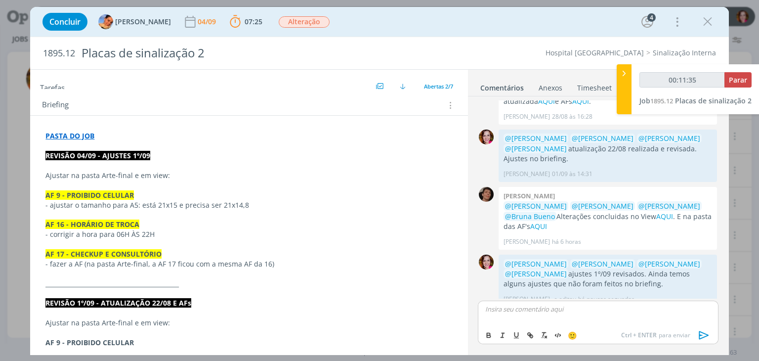
click at [85, 192] on strong "AF 9 - PROIBIDO CELULAR" at bounding box center [89, 194] width 88 height 9
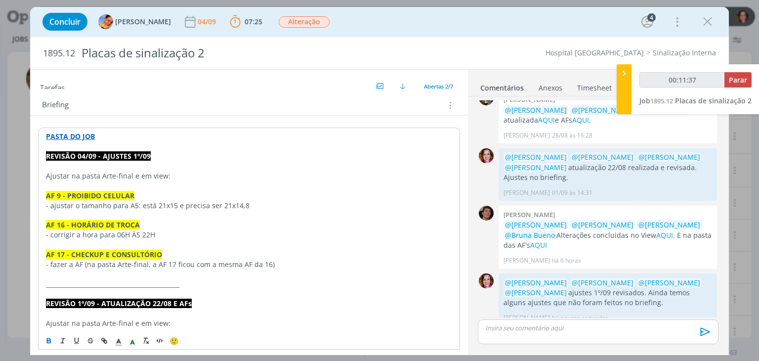
click at [137, 193] on p "AF 9 - PROIBIDO CELULAR" at bounding box center [248, 196] width 405 height 10
click at [110, 203] on p "- ajustar o tamanho para A5: está 21x15 e precisa ser 21x14,8" at bounding box center [248, 206] width 405 height 10
click at [262, 262] on p "- fazer a AF (na pasta Arte-final, a AF 17 ficou com a mesma AF da 16)" at bounding box center [248, 264] width 405 height 10
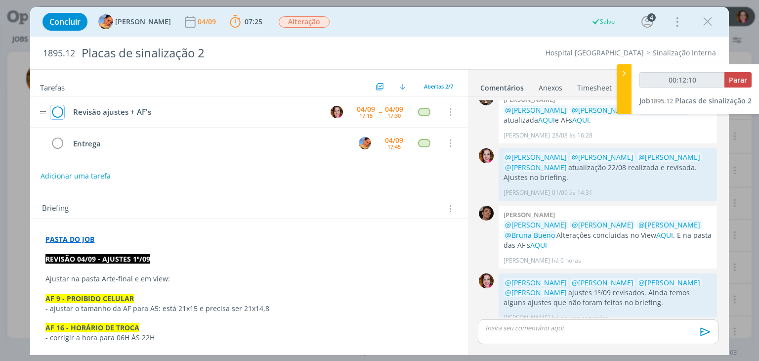
click at [56, 111] on icon "dialog" at bounding box center [57, 112] width 14 height 15
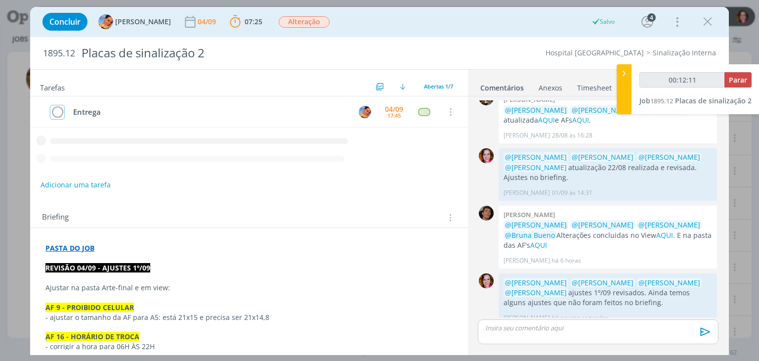
type input "00:12:12"
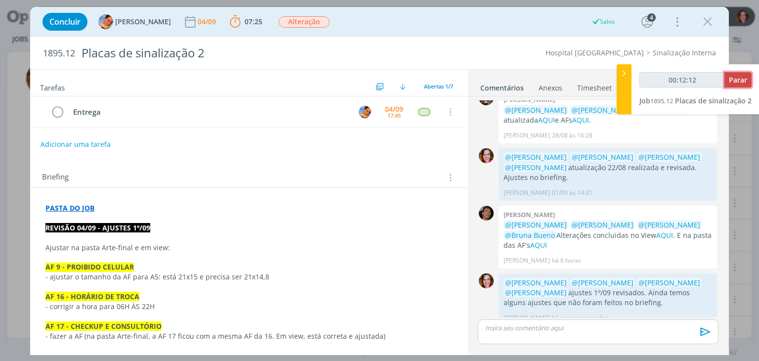
click at [739, 80] on span "Parar" at bounding box center [737, 79] width 18 height 9
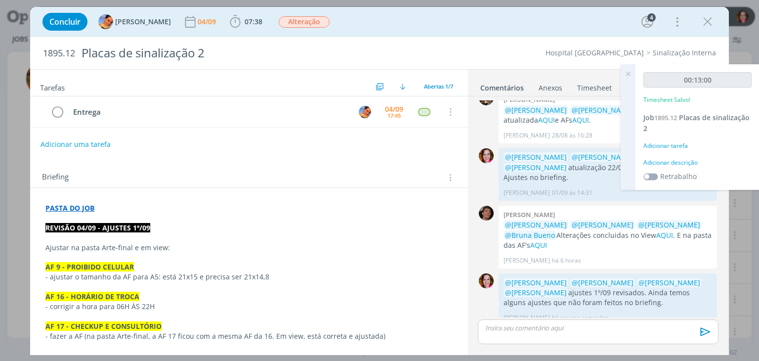
click at [663, 161] on div "Adicionar descrição" at bounding box center [697, 162] width 108 height 9
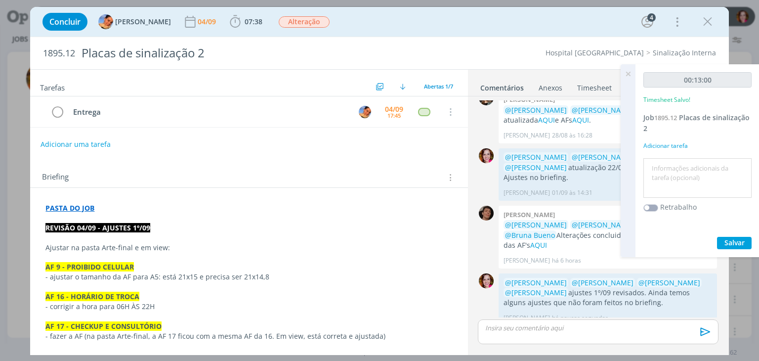
click at [663, 166] on textarea at bounding box center [697, 178] width 103 height 35
type textarea "Revisão ajustes 1º/09"
click at [736, 238] on span "Salvar" at bounding box center [734, 242] width 20 height 9
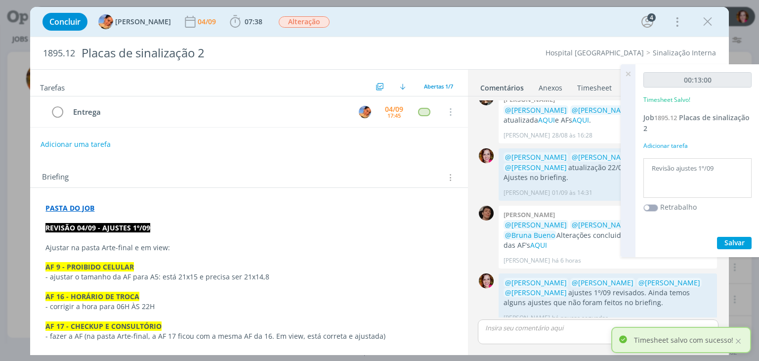
click at [297, 282] on p "dialog" at bounding box center [248, 287] width 406 height 10
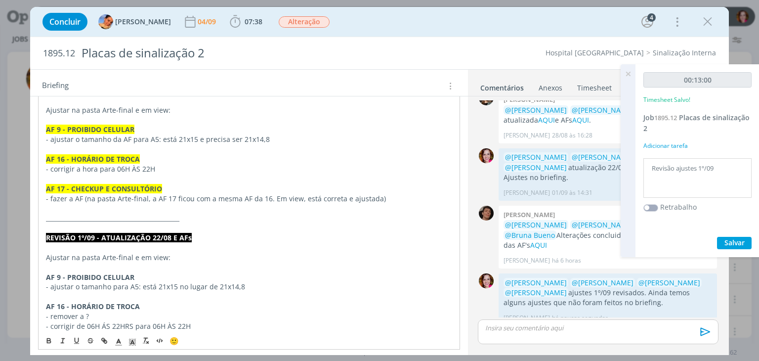
scroll to position [148, 0]
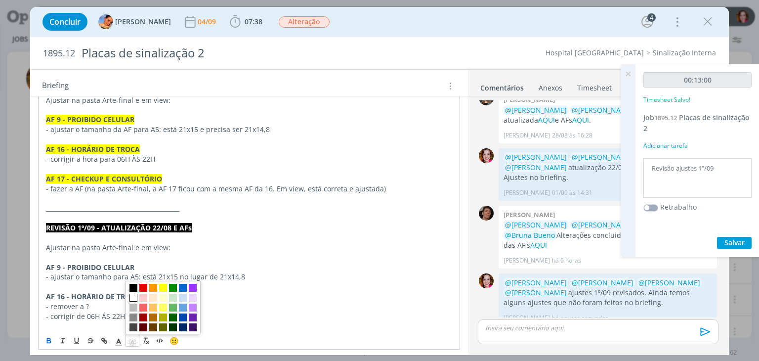
click at [131, 343] on line "dialog" at bounding box center [132, 343] width 2 height 0
click at [164, 288] on span "dialog" at bounding box center [163, 287] width 8 height 8
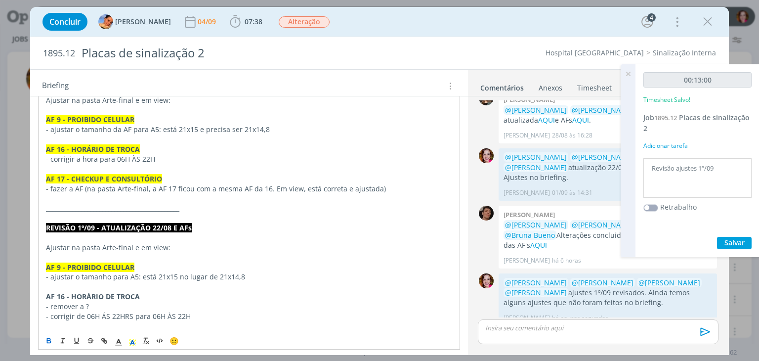
click at [101, 295] on strong "AF 16 - HORÁRIO DE TROCA" at bounding box center [93, 295] width 94 height 9
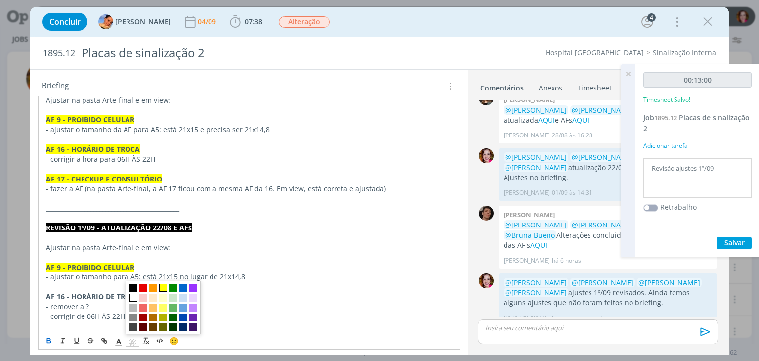
drag, startPoint x: 130, startPoint y: 342, endPoint x: 164, endPoint y: 286, distance: 65.0
click at [139, 334] on span "dialog" at bounding box center [132, 340] width 14 height 12
click at [164, 286] on span "dialog" at bounding box center [163, 287] width 8 height 8
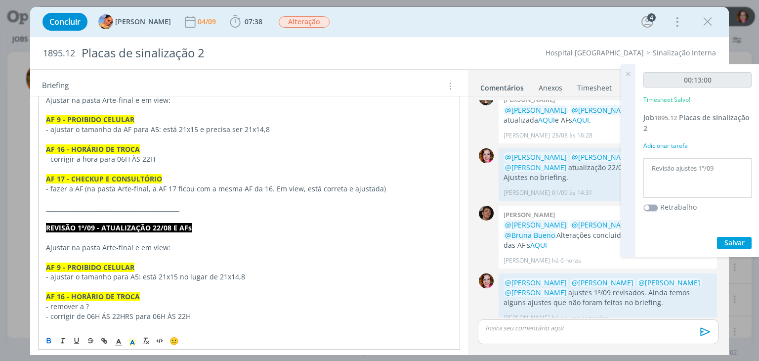
click at [134, 304] on p "- remover a ?" at bounding box center [248, 306] width 405 height 10
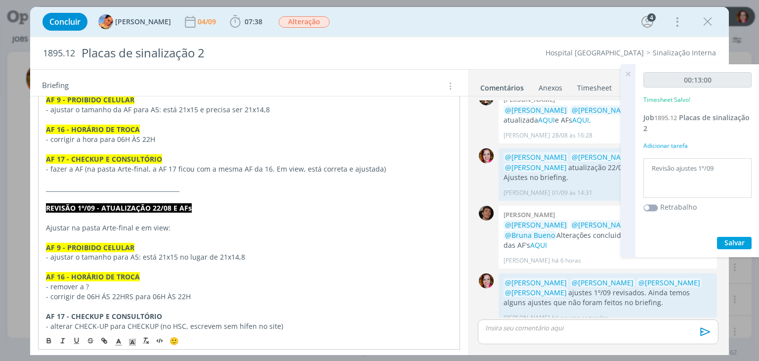
scroll to position [177, 0]
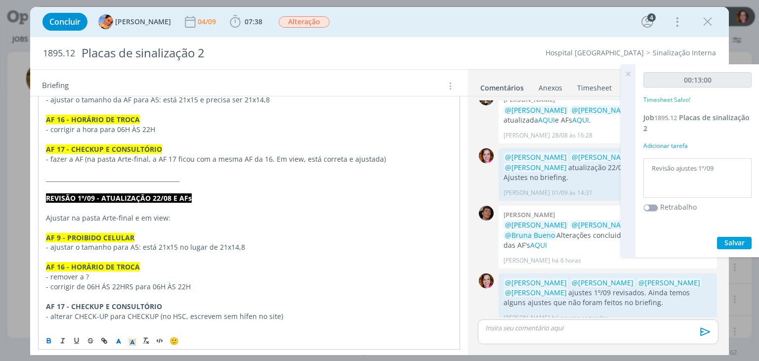
click at [112, 299] on p "dialog" at bounding box center [248, 296] width 405 height 10
click at [110, 303] on strong "AF 17 - CHECKUP E CONSULTÓRIO" at bounding box center [104, 305] width 116 height 9
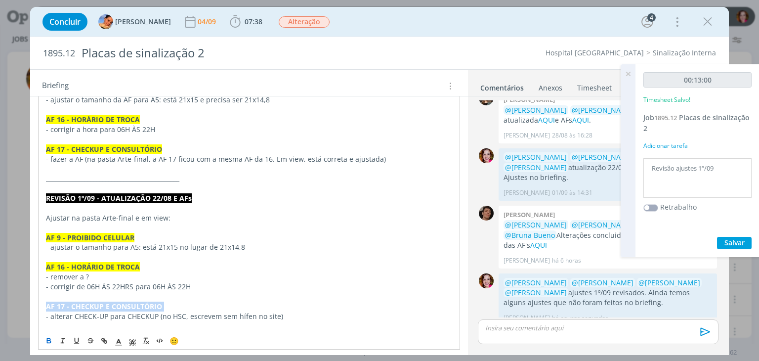
click at [110, 303] on strong "AF 17 - CHECKUP E CONSULTÓRIO" at bounding box center [104, 305] width 116 height 9
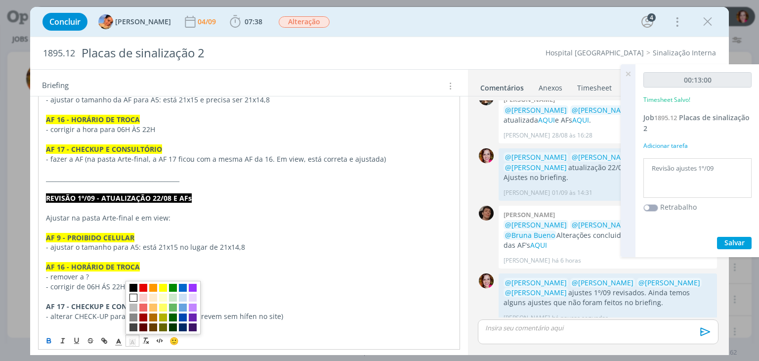
click at [131, 341] on polyline "dialog" at bounding box center [132, 342] width 3 height 4
click at [162, 285] on span "dialog" at bounding box center [163, 287] width 8 height 8
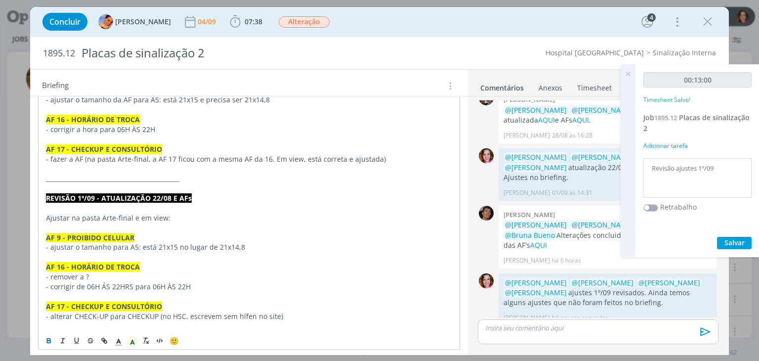
click at [212, 263] on p "AF 16 - HORÁRIO DE TROCA" at bounding box center [248, 267] width 405 height 10
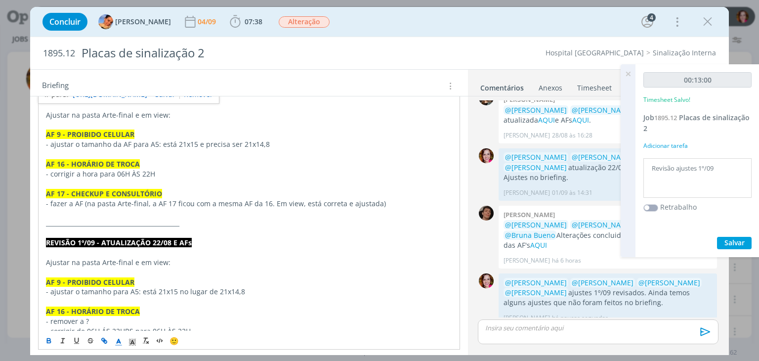
drag, startPoint x: 463, startPoint y: 169, endPoint x: 462, endPoint y: 133, distance: 36.6
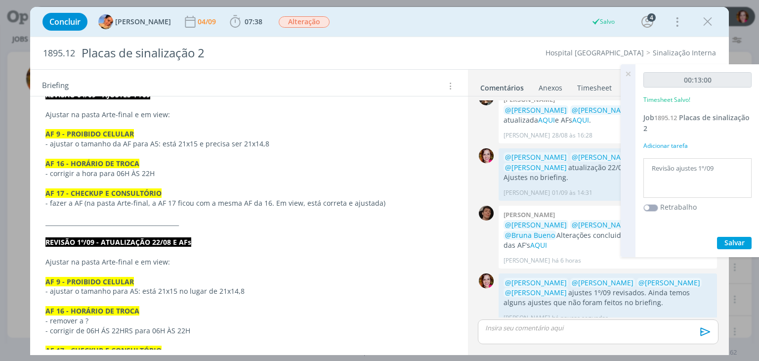
click at [465, 134] on div "Tarefas Usar Job de template Ordenar por: Prazo crescente Prazo decrescente Ord…" at bounding box center [248, 210] width 437 height 280
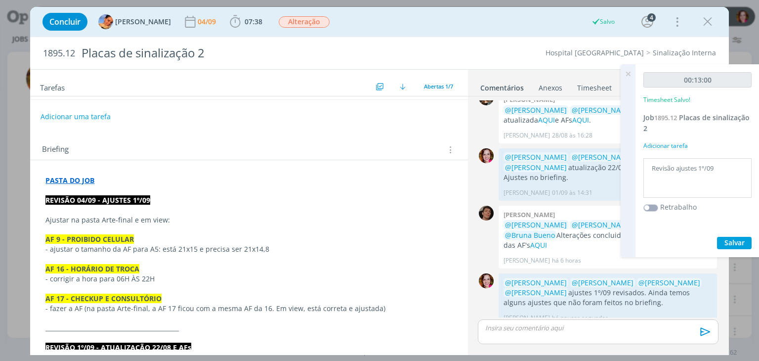
scroll to position [24, 0]
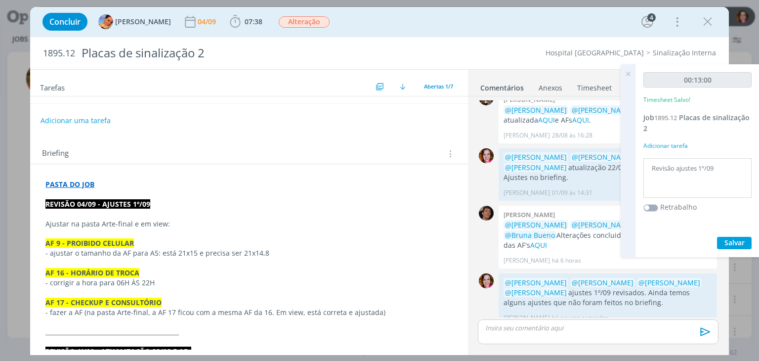
click at [629, 73] on icon at bounding box center [628, 73] width 18 height 19
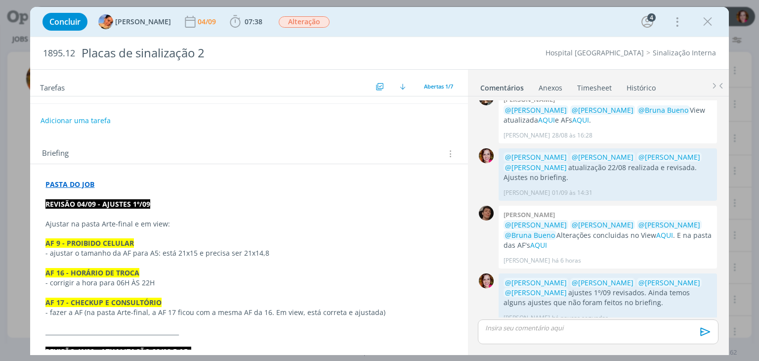
click at [272, 254] on p "- ajustar o tamanho da AF para A5: está 21x15 e precisa ser 21x14,8" at bounding box center [248, 253] width 406 height 10
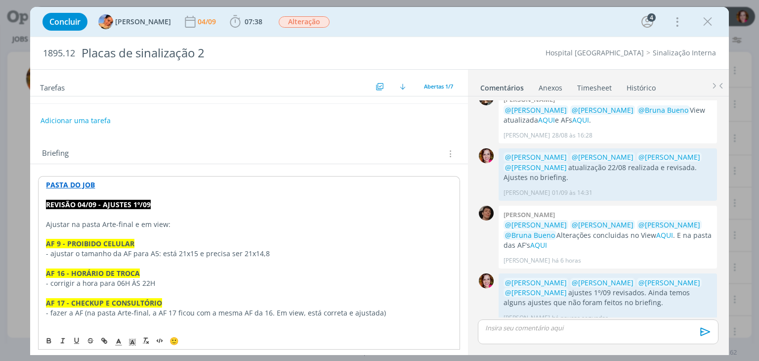
click at [114, 282] on p "- corrigir a hora para 06H ÀS 22H" at bounding box center [248, 283] width 405 height 10
click at [709, 25] on icon "dialog" at bounding box center [707, 21] width 15 height 15
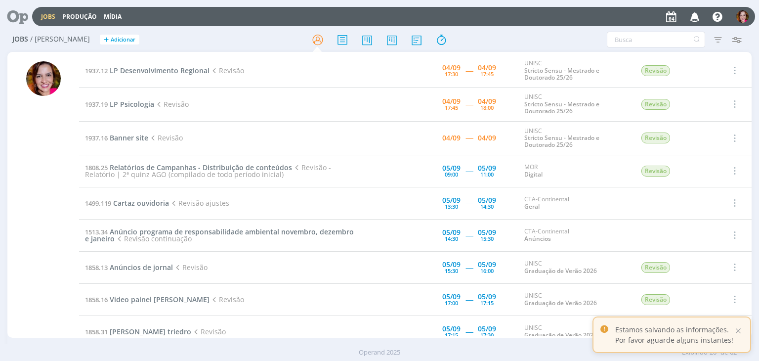
click at [344, 242] on div at bounding box center [379, 180] width 759 height 361
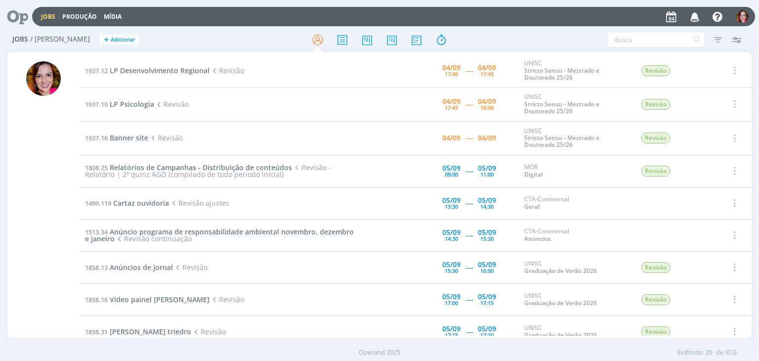
click at [20, 18] on icon at bounding box center [14, 16] width 20 height 19
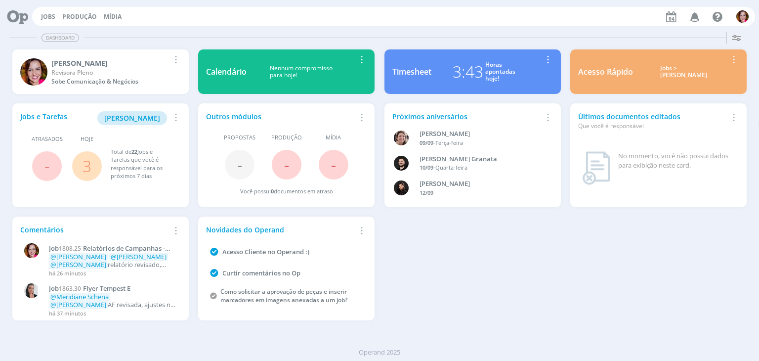
click at [177, 232] on icon "button" at bounding box center [174, 230] width 11 height 12
click at [37, 228] on div "Comentários" at bounding box center [94, 229] width 149 height 10
click at [82, 61] on div "[PERSON_NAME]" at bounding box center [110, 63] width 118 height 10
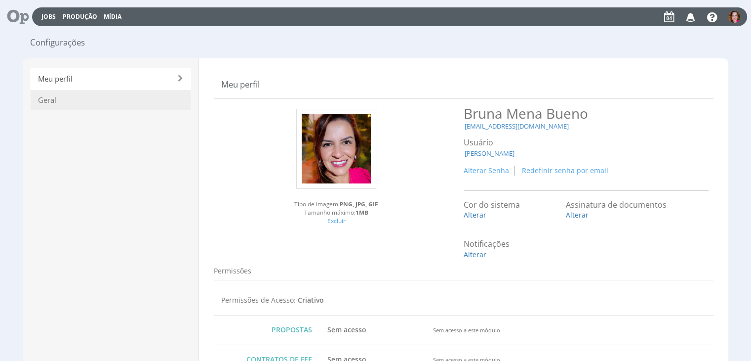
click at [132, 95] on span "Geral" at bounding box center [110, 99] width 161 height 21
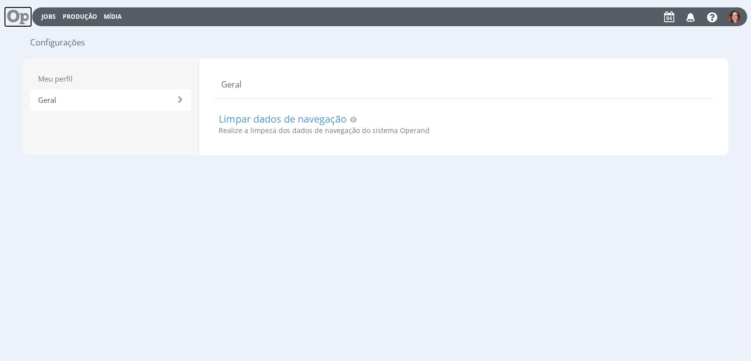
click at [13, 10] on span at bounding box center [18, 16] width 28 height 21
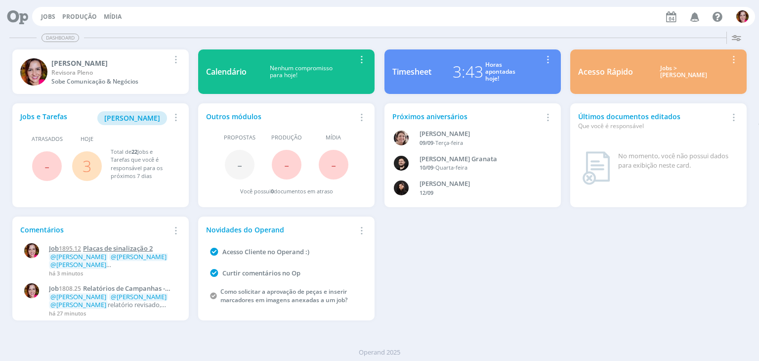
click at [118, 247] on span "Placas de sinalização 2" at bounding box center [118, 247] width 70 height 9
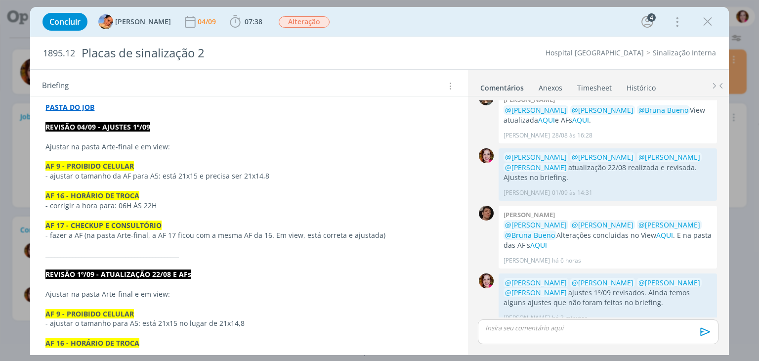
scroll to position [103, 0]
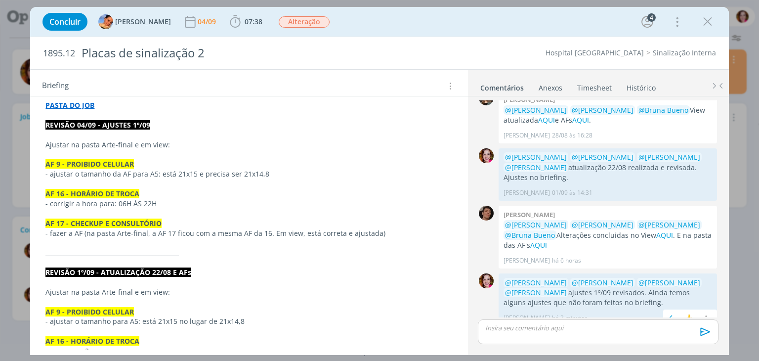
click at [597, 292] on p "@Patrick Meireles @Luíza Santana @Beatriz Luchese @Karoline Arend ajustes 1º/09…" at bounding box center [607, 293] width 208 height 30
click at [219, 186] on p "dialog" at bounding box center [248, 184] width 406 height 10
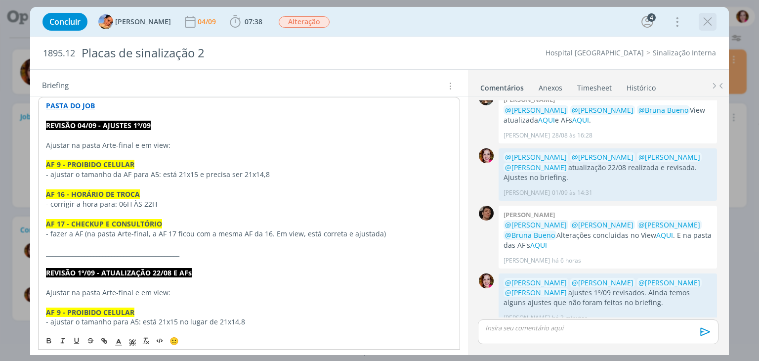
click at [707, 24] on icon "dialog" at bounding box center [707, 21] width 15 height 15
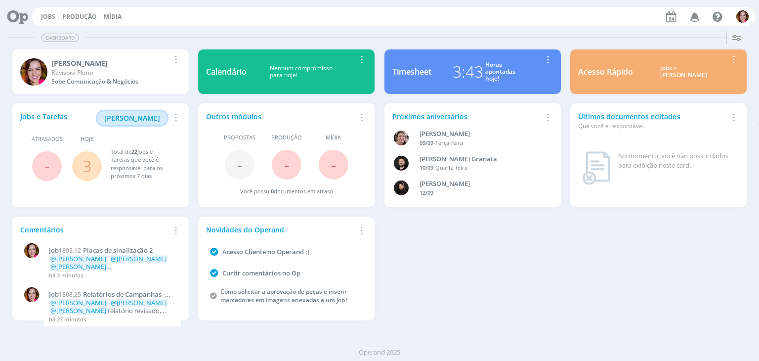
click at [156, 116] on span "[PERSON_NAME]" at bounding box center [132, 117] width 56 height 9
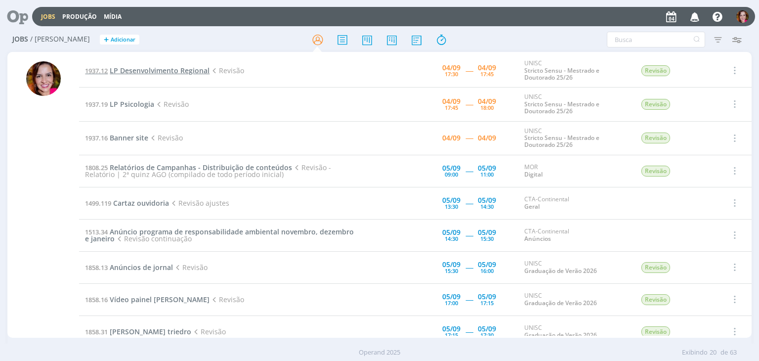
click at [162, 72] on span "LP Desenvolvimento Regional" at bounding box center [160, 70] width 100 height 9
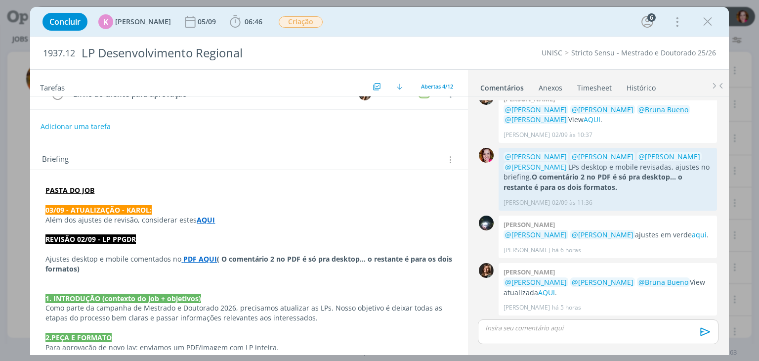
scroll to position [109, 0]
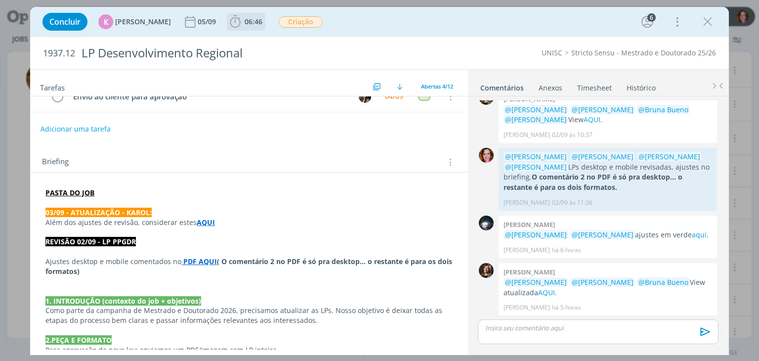
click at [249, 26] on span "06:46" at bounding box center [246, 21] width 37 height 15
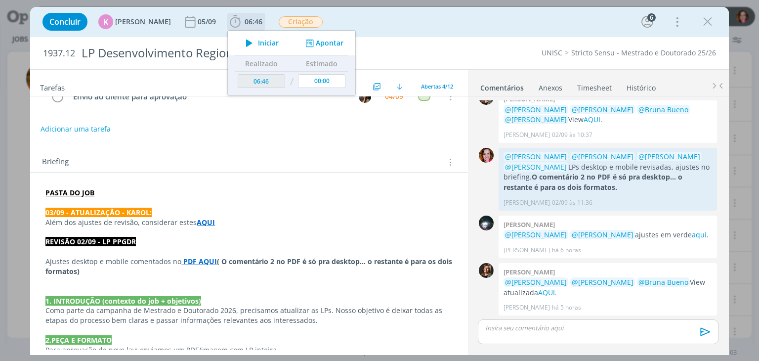
click at [258, 44] on span "Iniciar" at bounding box center [268, 43] width 21 height 7
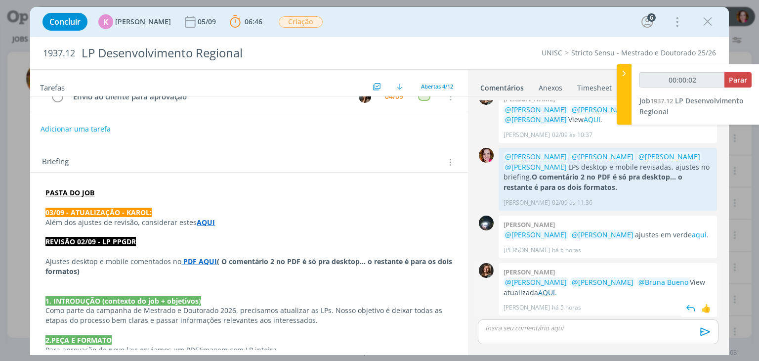
click at [547, 291] on link "AQUI" at bounding box center [546, 291] width 17 height 9
click at [691, 234] on link "aqui" at bounding box center [698, 234] width 15 height 9
click at [198, 259] on strong "PDF AQUI" at bounding box center [200, 260] width 34 height 9
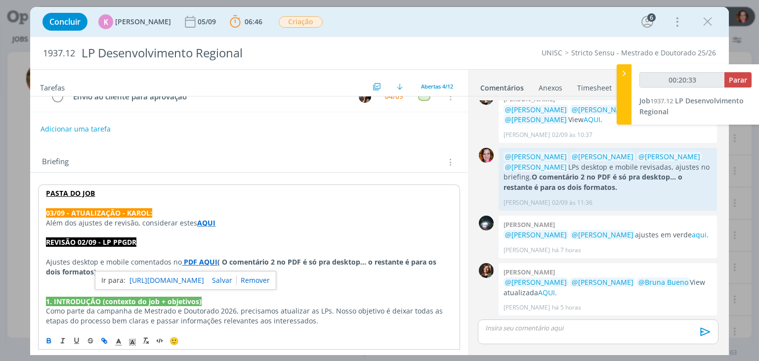
click at [204, 274] on link "https://sobeae.sharepoint.com/sites/SOBEAE/Documentos%20Compartilhados/Forms/Al…" at bounding box center [166, 280] width 75 height 13
click at [200, 218] on strong "AQUI" at bounding box center [206, 222] width 18 height 9
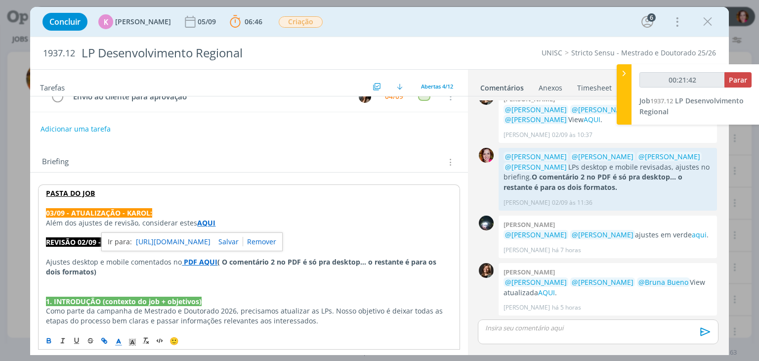
click at [207, 236] on link "https://sobeae.sharepoint.com/:w:/s/SOBEAE/Ef8GcQqqOFpLuNhSw6QRFHAB6wl1CjCSFera…" at bounding box center [173, 241] width 75 height 13
click at [549, 292] on link "AQUI" at bounding box center [546, 291] width 17 height 9
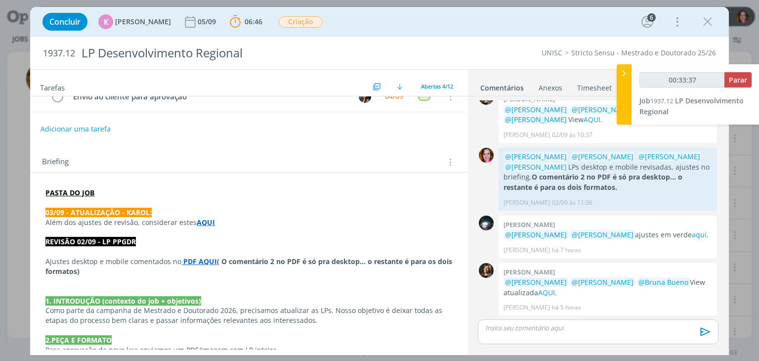
type input "00:33:38"
click at [530, 333] on div "dialog" at bounding box center [598, 331] width 240 height 25
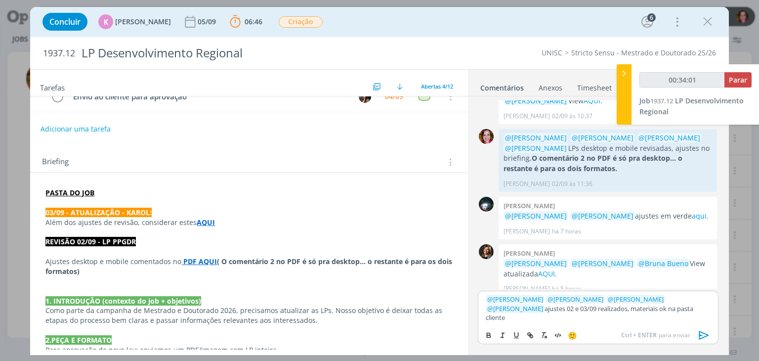
type input "00:34:02"
type input "cliente"
type input "00:34:03"
paste input "https://sobeae.sharepoint.com/sites/SOBEAE/Documentos%20Compartilhados/Forms/Al…"
type input "https://sobeae.sharepoint.com/sites/SOBEAE/Documentos%20Compartilhados/Forms/Al…"
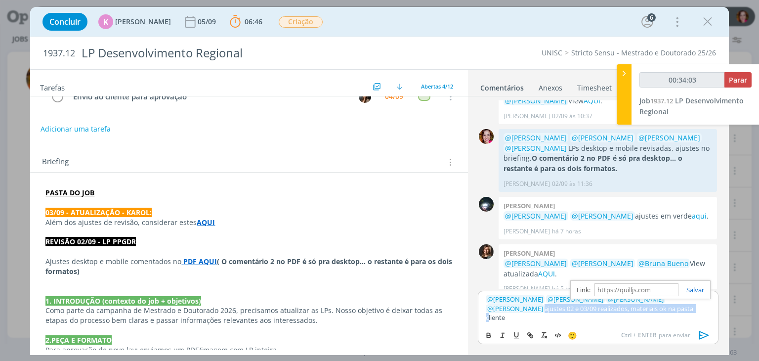
scroll to position [0, 0]
click at [702, 335] on icon "dialog" at bounding box center [703, 334] width 15 height 15
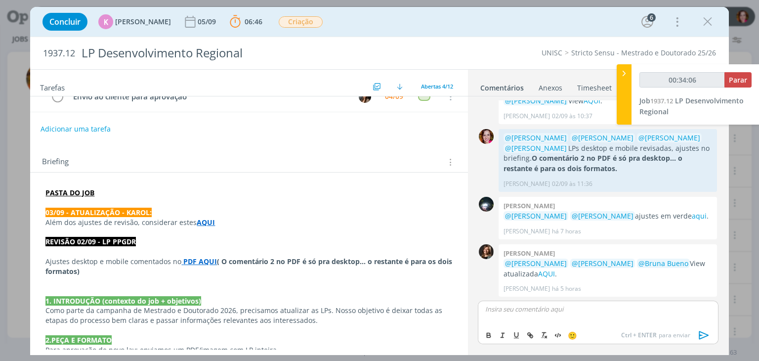
scroll to position [136, 0]
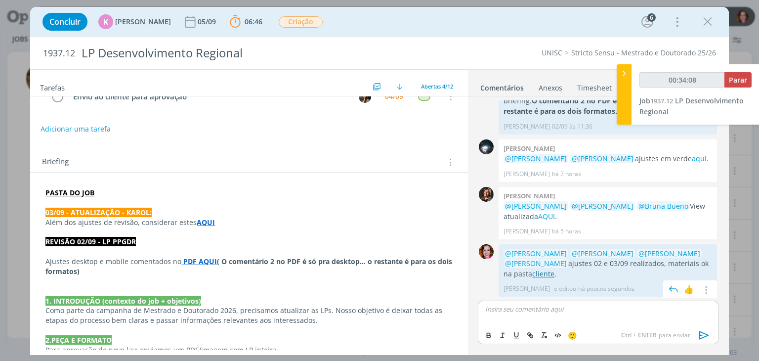
click at [539, 271] on link "cliente" at bounding box center [543, 273] width 22 height 9
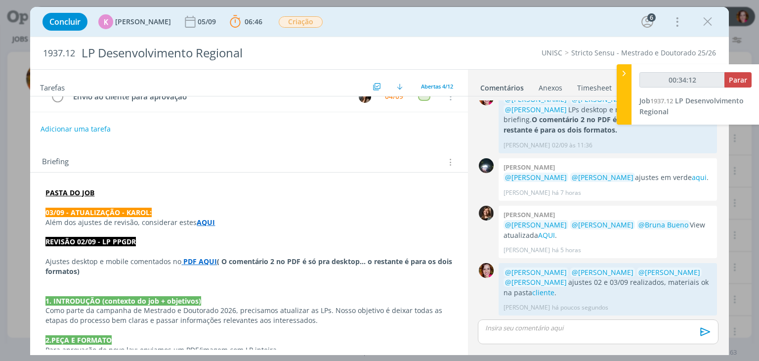
scroll to position [0, 0]
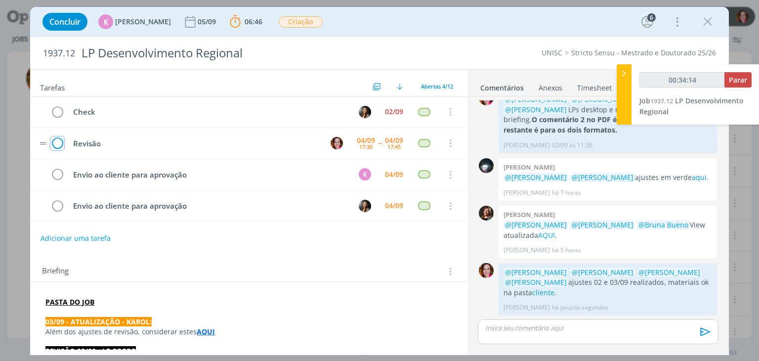
click at [61, 142] on icon "dialog" at bounding box center [57, 143] width 14 height 15
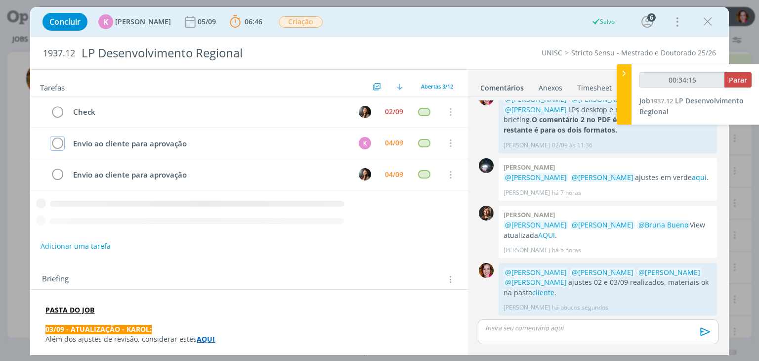
type input "00:34:16"
click at [734, 81] on span "Parar" at bounding box center [737, 79] width 18 height 9
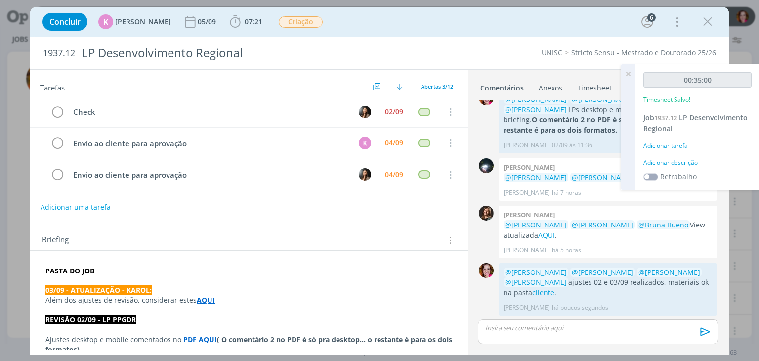
click at [688, 160] on div "Adicionar descrição" at bounding box center [697, 162] width 108 height 9
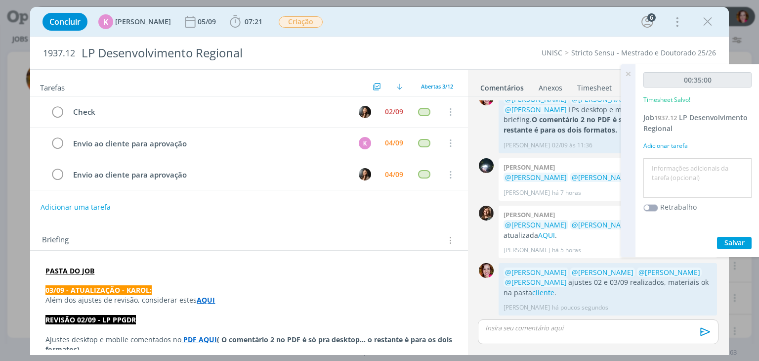
click at [682, 164] on textarea at bounding box center [697, 178] width 103 height 35
type textarea "A"
type textarea "Revisão ajustes 02 e 03/09"
click at [725, 242] on span "Salvar" at bounding box center [734, 242] width 20 height 9
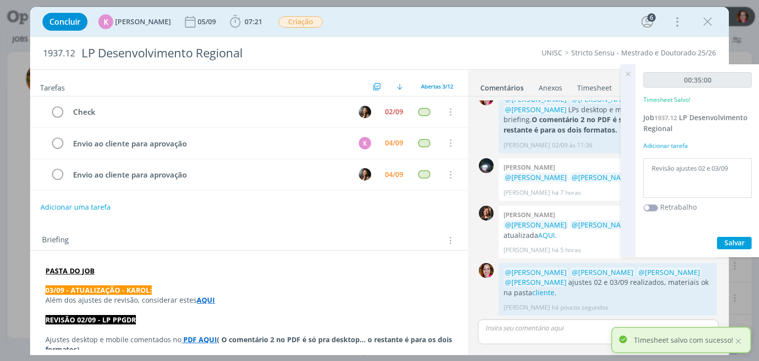
click at [628, 72] on icon at bounding box center [628, 73] width 18 height 19
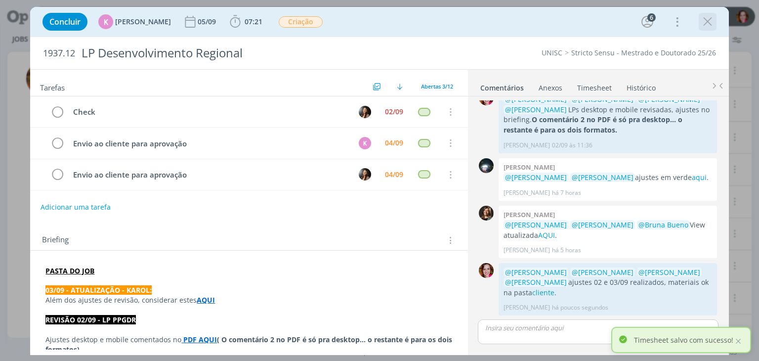
click at [712, 20] on icon "dialog" at bounding box center [707, 21] width 15 height 15
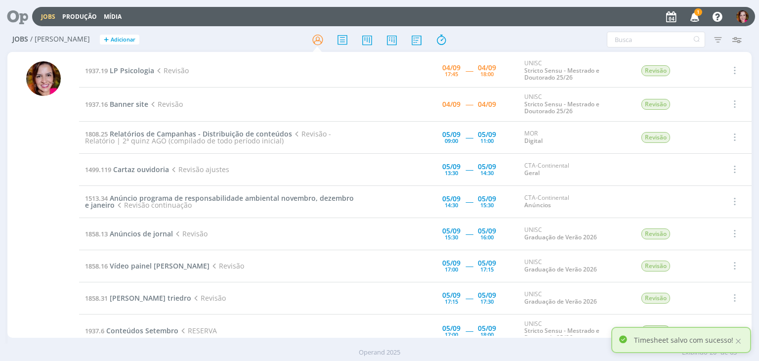
click at [691, 18] on icon "button" at bounding box center [694, 16] width 17 height 17
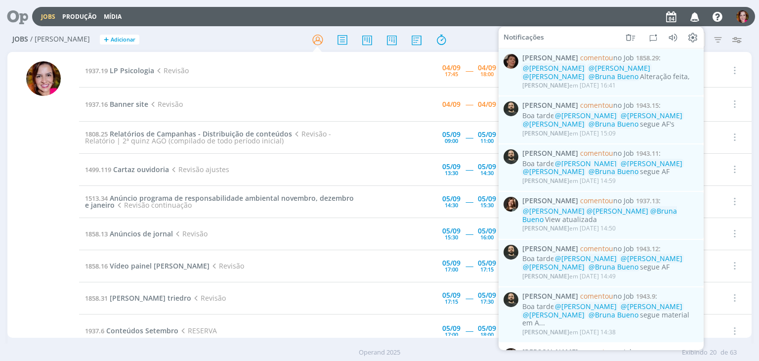
click at [435, 21] on div "Jobs Produção Mídia Notificações Patrick Meireles comentou no Job 1858.29 : @Ka…" at bounding box center [393, 16] width 723 height 19
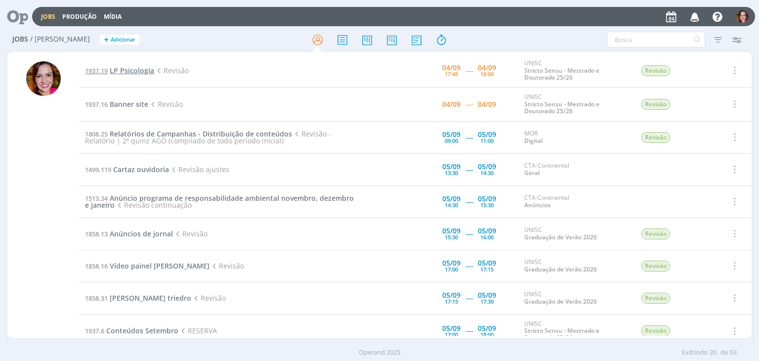
click at [140, 69] on span "LP Psicologia" at bounding box center [132, 70] width 44 height 9
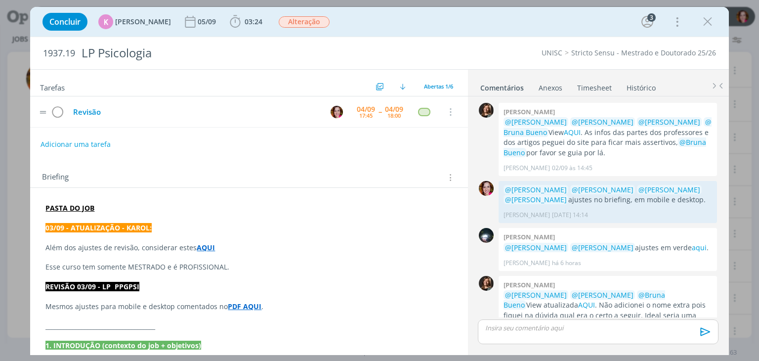
scroll to position [33, 0]
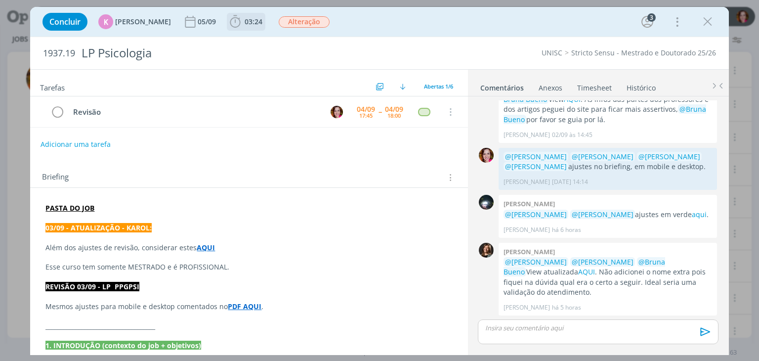
click at [244, 22] on span "03:24" at bounding box center [253, 21] width 18 height 9
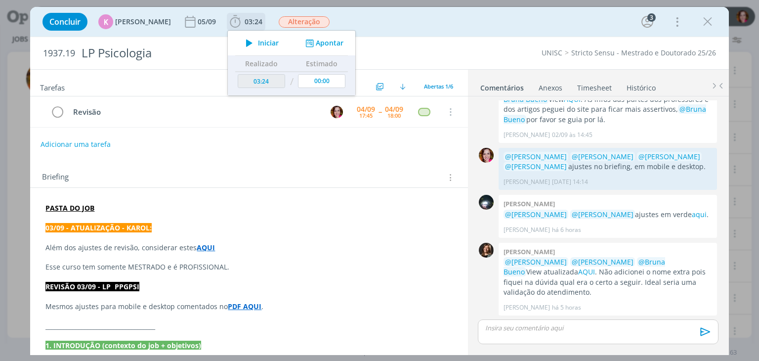
click at [241, 44] on icon "dialog" at bounding box center [249, 43] width 17 height 13
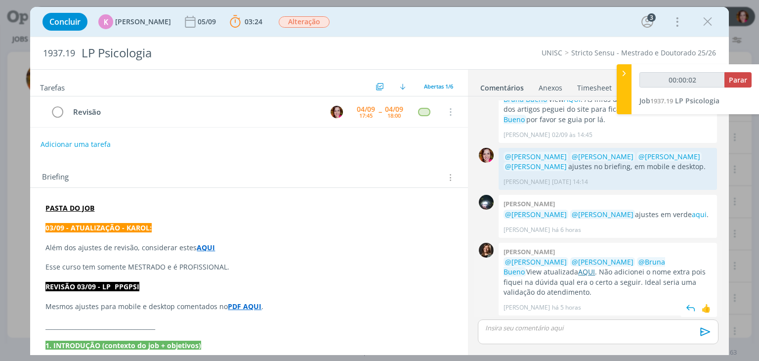
click at [588, 269] on link "AQUI" at bounding box center [586, 271] width 17 height 9
click at [239, 306] on strong "PDF AQUI" at bounding box center [245, 305] width 34 height 9
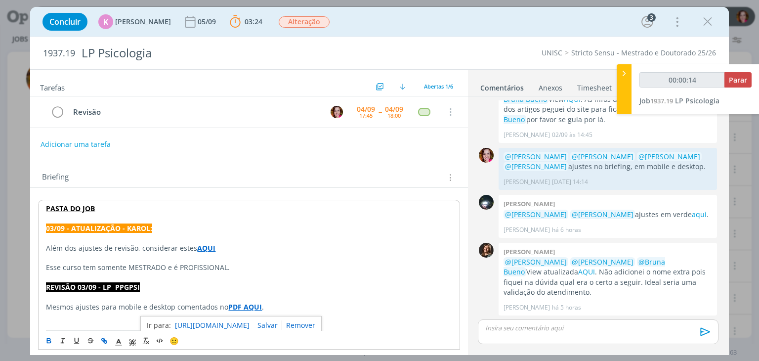
click at [249, 323] on link "https://sobeae.sharepoint.com/sites/SOBEAE/Documentos%20Compartilhados/Forms/Al…" at bounding box center [212, 325] width 75 height 13
click at [691, 211] on link "aqui" at bounding box center [698, 213] width 15 height 9
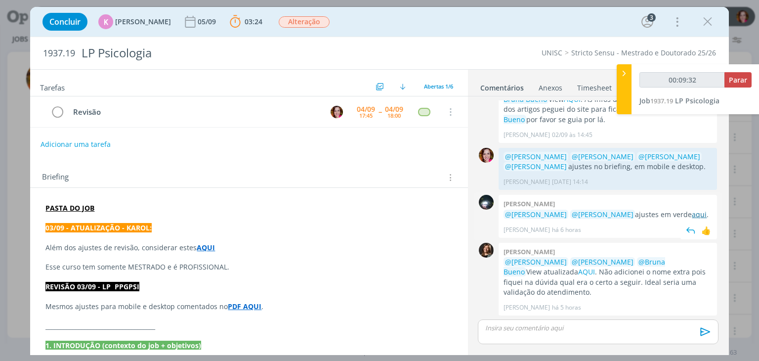
type input "00:10:32"
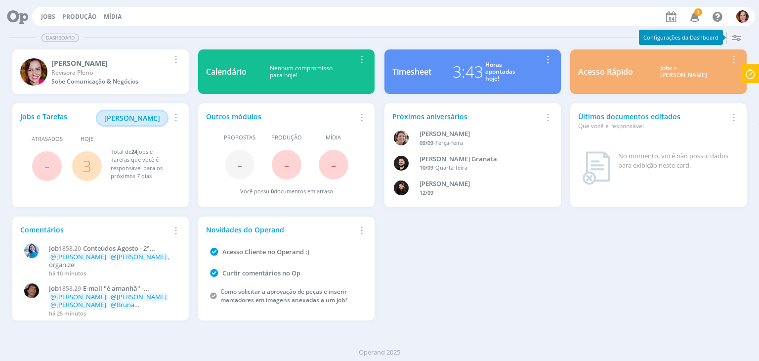
click at [126, 121] on span "[PERSON_NAME]" at bounding box center [132, 117] width 56 height 9
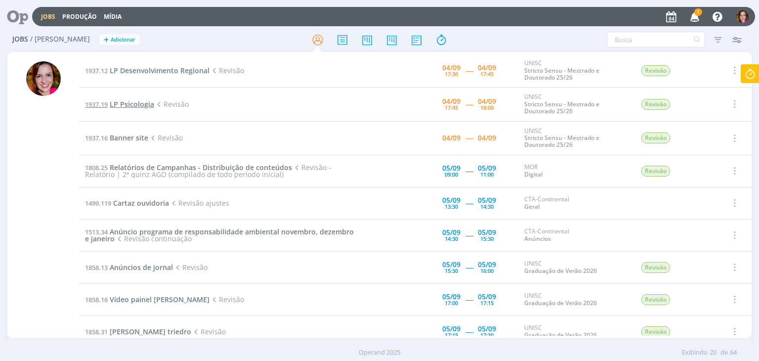
click at [130, 104] on span "LP Psicologia" at bounding box center [132, 103] width 44 height 9
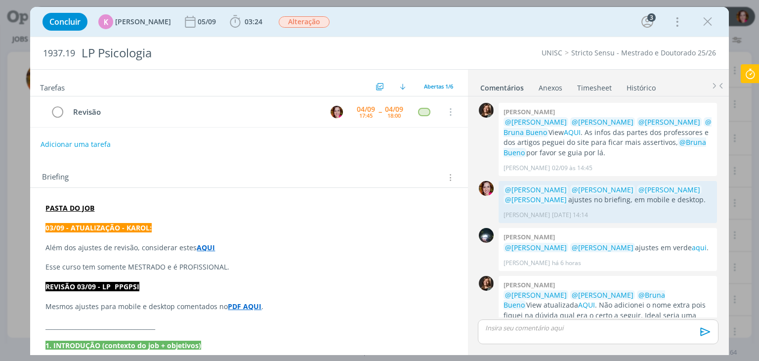
scroll to position [33, 0]
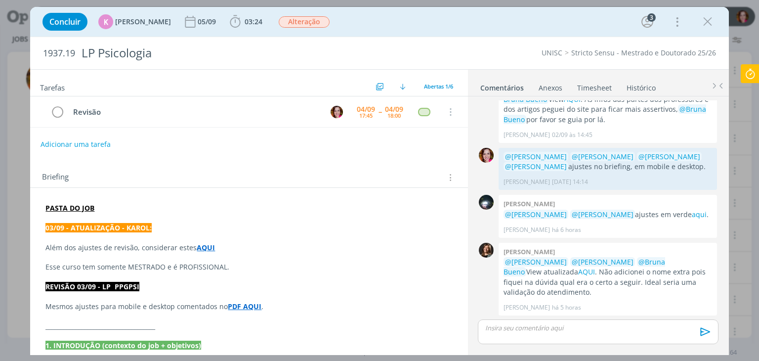
click at [201, 246] on strong "AQUI" at bounding box center [206, 247] width 18 height 9
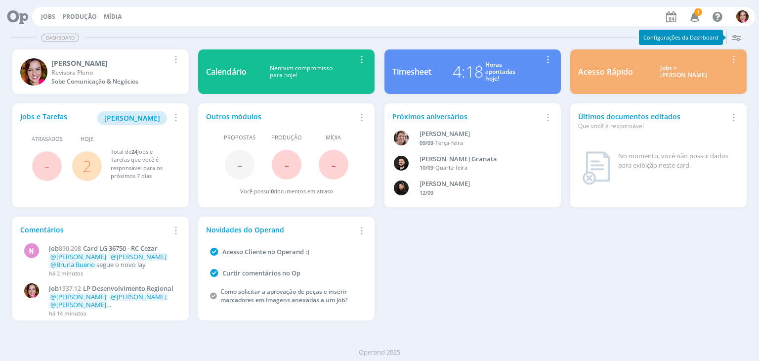
click at [697, 10] on span "1" at bounding box center [698, 11] width 8 height 7
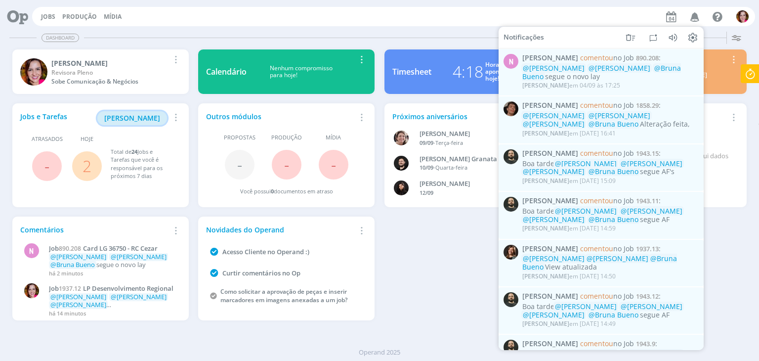
click at [130, 119] on span "[PERSON_NAME]" at bounding box center [132, 117] width 56 height 9
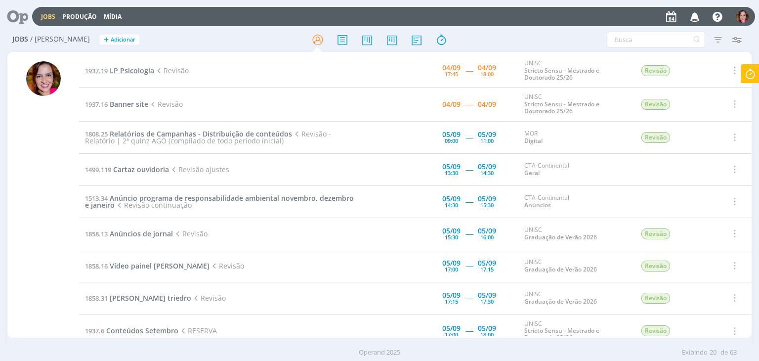
click at [130, 69] on span "LP Psicologia" at bounding box center [132, 70] width 44 height 9
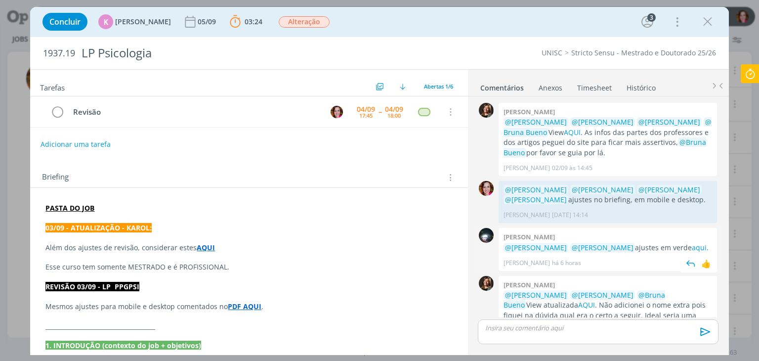
scroll to position [33, 0]
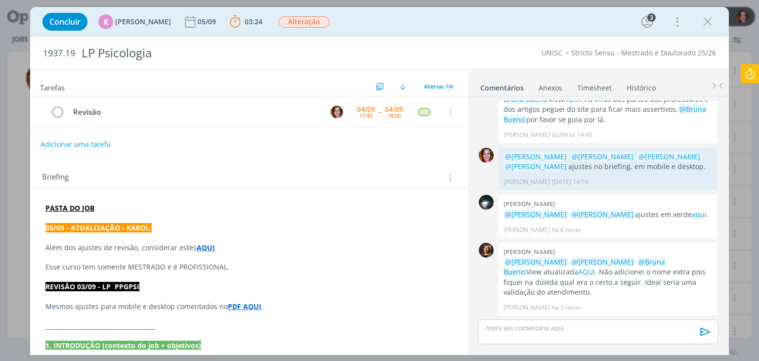
click at [530, 324] on p "dialog" at bounding box center [597, 327] width 224 height 9
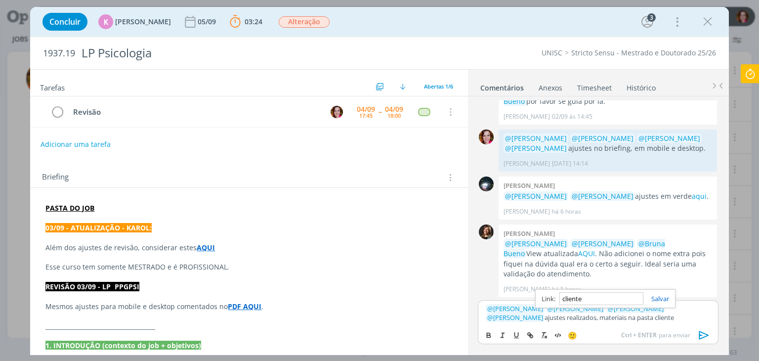
paste input "no site ([URL][DOMAIN_NAME]) tem [PERSON_NAME] - Doutora em Psicologia Social e…"
type input "no site ([URL][DOMAIN_NAME]) tem [PERSON_NAME] - Doutora em Psicologia Social e…"
click at [628, 319] on p "﻿ @ [PERSON_NAME] ﻿ ﻿ @ [PERSON_NAME] ﻿ ﻿ @ [PERSON_NAME] ﻿ ﻿ @ [PERSON_NAME] ﻿…" at bounding box center [597, 313] width 224 height 18
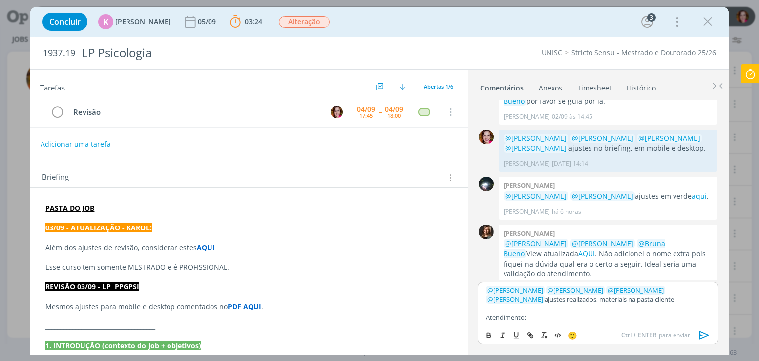
scroll to position [17, 0]
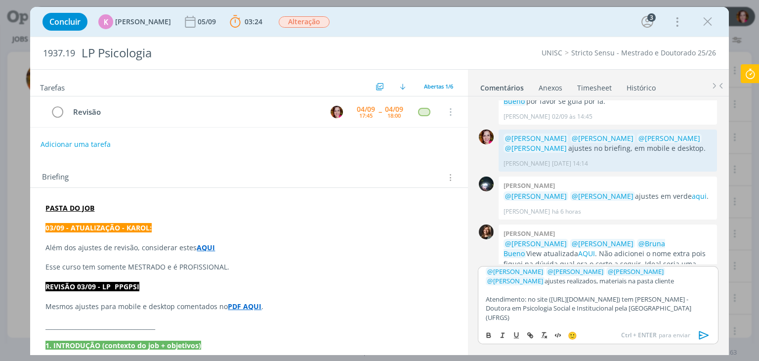
click at [562, 321] on p "Atendimento: no site ([URL][DOMAIN_NAME]) tem [PERSON_NAME] - Doutora em Psicol…" at bounding box center [597, 307] width 224 height 27
click at [541, 299] on p "Atendimento: no site ([URL][DOMAIN_NAME]) tem [PERSON_NAME] - Doutora em Psicol…" at bounding box center [597, 307] width 224 height 27
paste input "[URL][DOMAIN_NAME]"
type input "[URL][DOMAIN_NAME]"
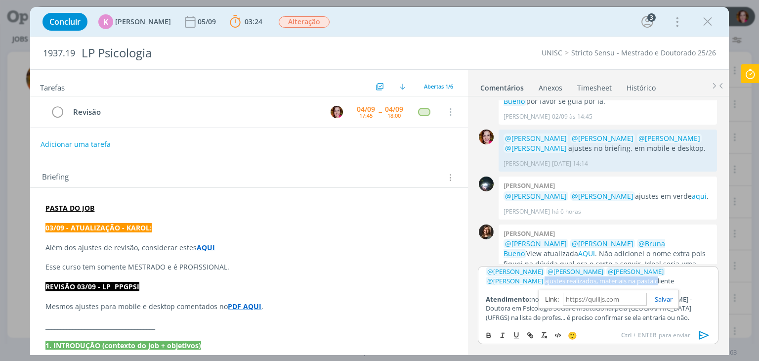
scroll to position [0, 0]
click at [699, 333] on icon "dialog" at bounding box center [703, 335] width 10 height 8
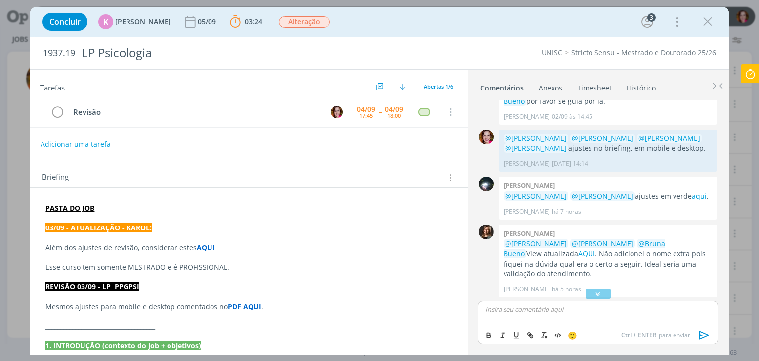
scroll to position [169, 0]
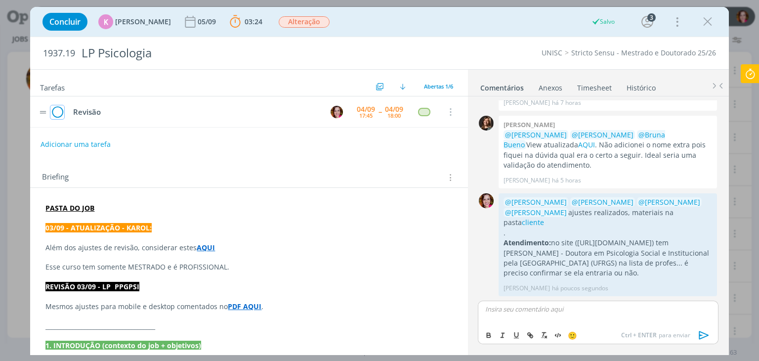
click at [57, 111] on icon "dialog" at bounding box center [57, 112] width 14 height 15
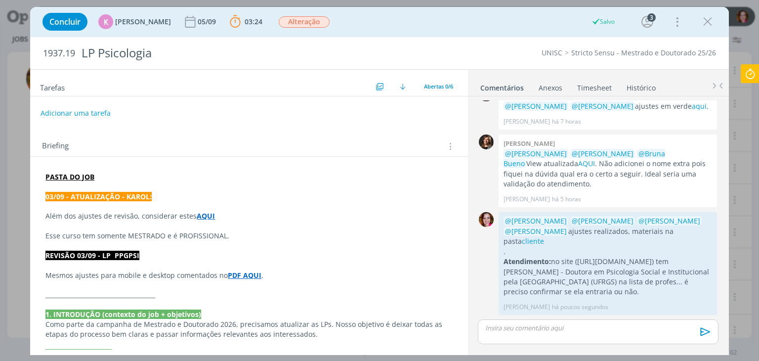
click at [752, 76] on icon at bounding box center [750, 73] width 18 height 19
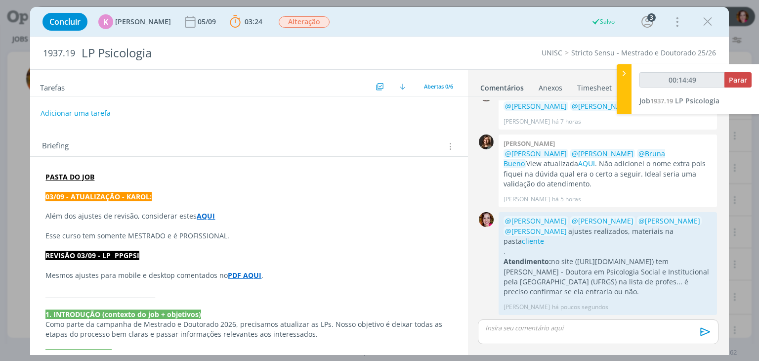
type input "00:14:50"
click at [730, 85] on button "Parar" at bounding box center [737, 79] width 27 height 15
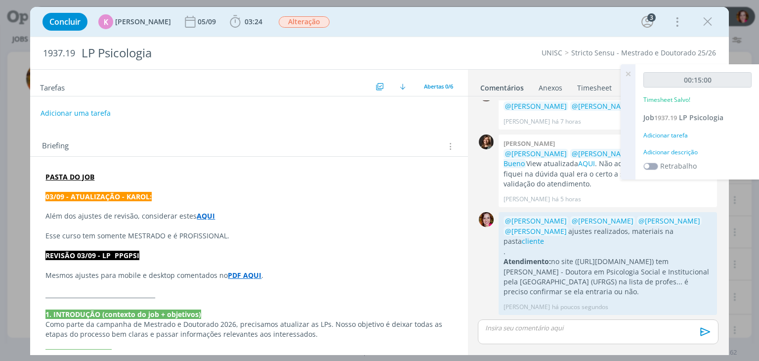
click at [661, 153] on div "Adicionar descrição" at bounding box center [697, 152] width 108 height 9
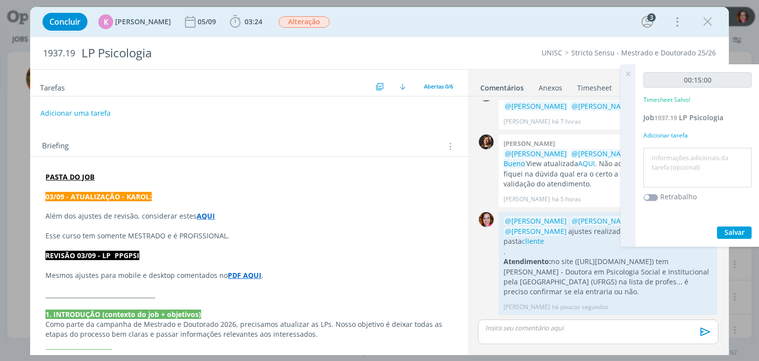
click at [661, 153] on textarea at bounding box center [697, 167] width 103 height 35
type textarea "Revisão ajustes 03/09"
click at [744, 230] on span "Salvar" at bounding box center [734, 231] width 20 height 9
click at [628, 74] on icon at bounding box center [628, 73] width 18 height 19
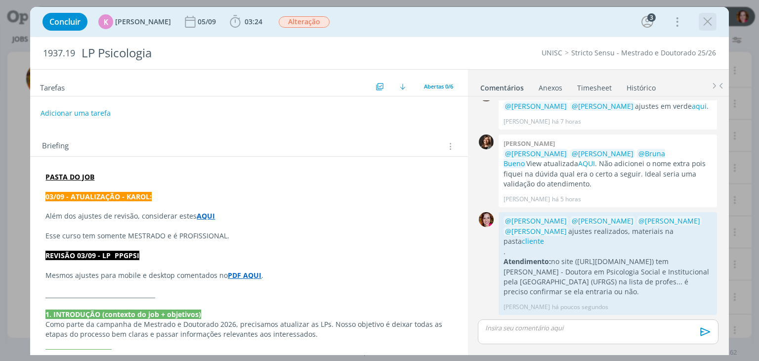
click at [705, 22] on icon "dialog" at bounding box center [707, 21] width 15 height 15
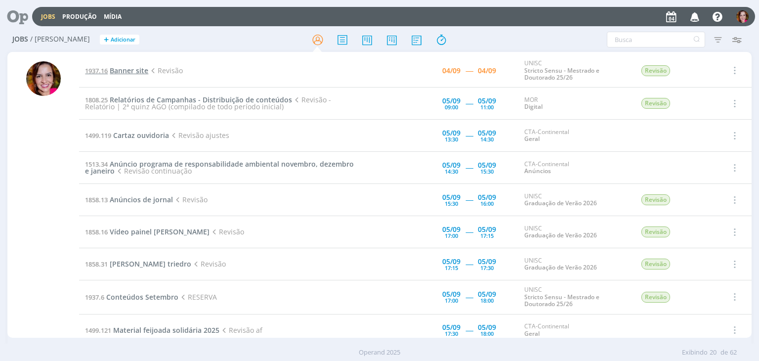
click at [125, 68] on span "Banner site" at bounding box center [129, 70] width 39 height 9
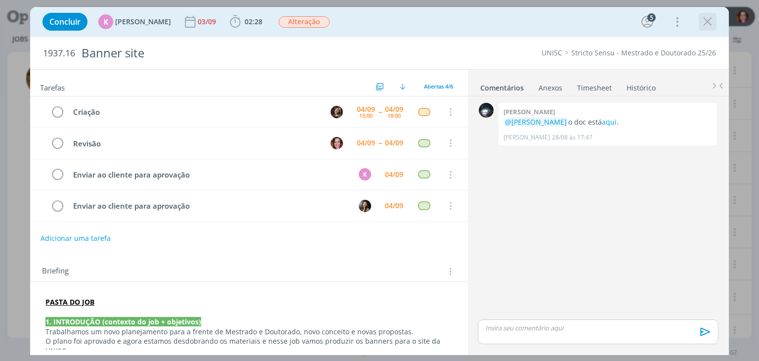
click at [707, 20] on icon "dialog" at bounding box center [707, 21] width 15 height 15
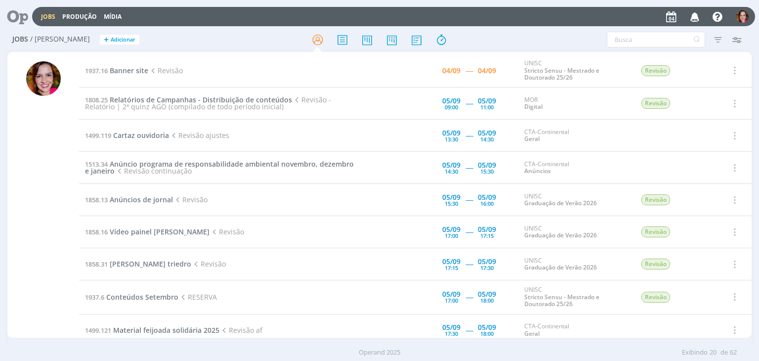
click at [43, 162] on div at bounding box center [43, 199] width 35 height 276
click at [696, 16] on icon "button" at bounding box center [694, 16] width 17 height 17
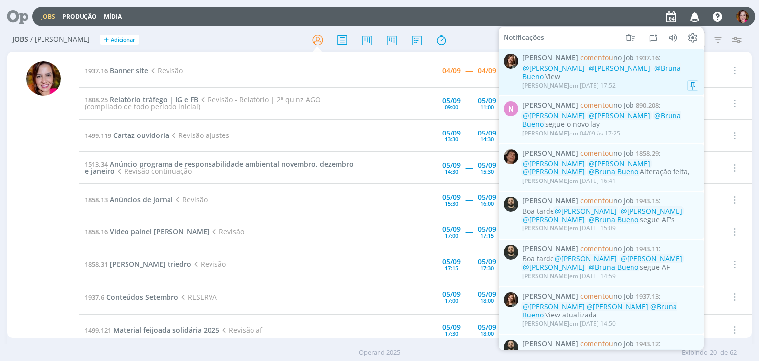
click at [575, 84] on div "[PERSON_NAME] em [DATE] 17:52" at bounding box center [568, 85] width 93 height 7
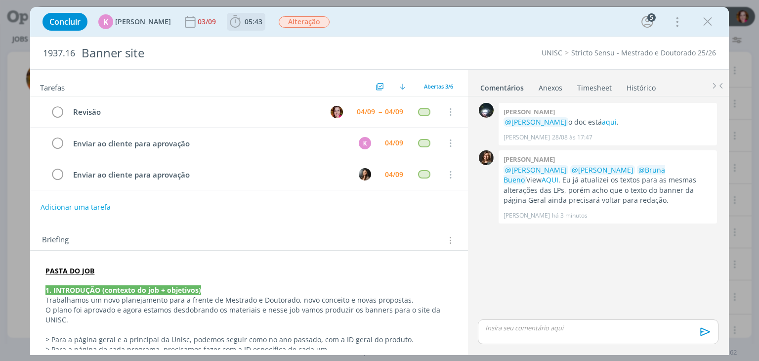
click at [257, 24] on b "05:43" at bounding box center [254, 21] width 22 height 7
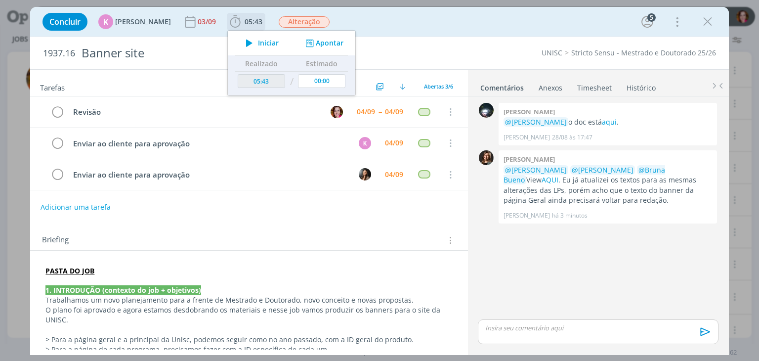
click at [258, 42] on span "Iniciar" at bounding box center [268, 43] width 21 height 7
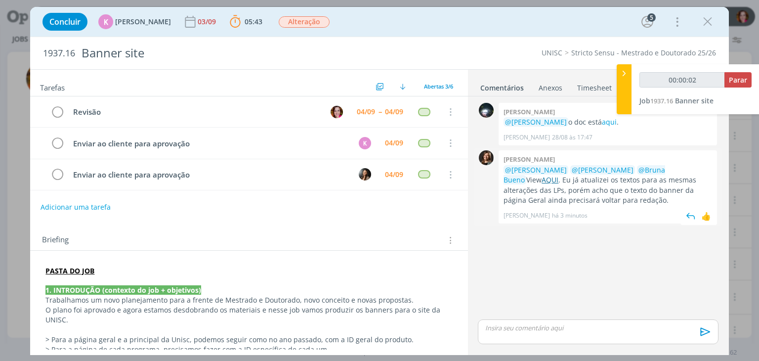
click at [541, 179] on link "AQUI" at bounding box center [549, 179] width 17 height 9
click at [602, 123] on link "aqui" at bounding box center [609, 121] width 15 height 9
type input "00:05:17"
click at [527, 326] on p "dialog" at bounding box center [597, 327] width 224 height 9
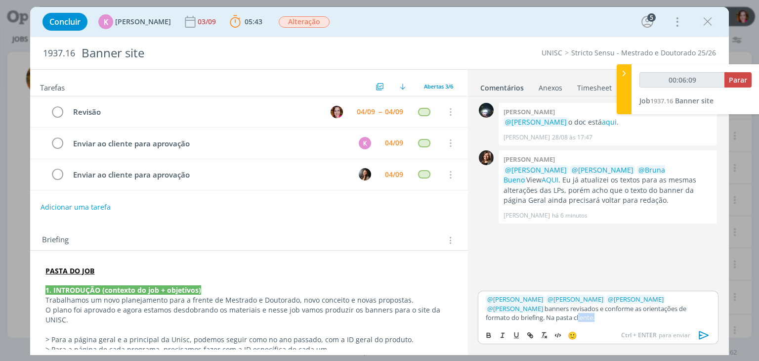
type input "00:06:10"
paste input "[URL][DOMAIN_NAME]"
type input "[URL][DOMAIN_NAME]"
click at [572, 320] on link "cliente" at bounding box center [581, 317] width 19 height 9
click at [520, 297] on link "[URL][DOMAIN_NAME]" at bounding box center [542, 298] width 67 height 13
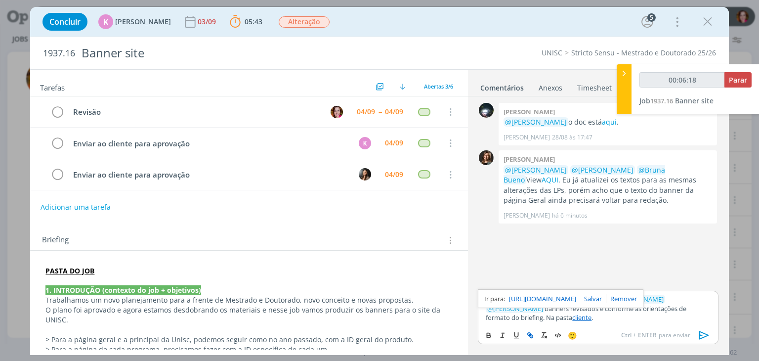
click at [703, 333] on icon "dialog" at bounding box center [703, 335] width 10 height 8
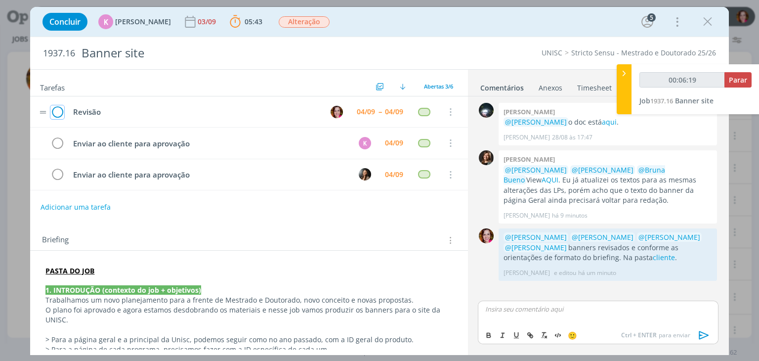
click at [58, 113] on icon "dialog" at bounding box center [57, 112] width 14 height 15
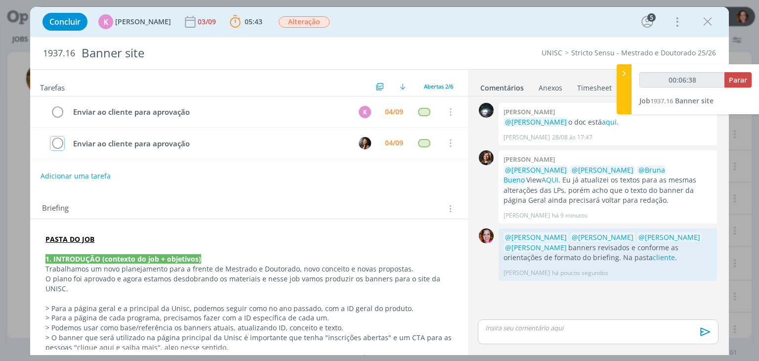
type input "00:06:39"
click at [742, 79] on span "Parar" at bounding box center [737, 79] width 18 height 9
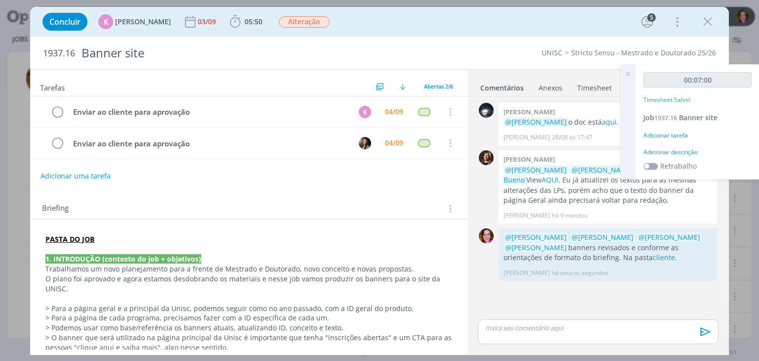
click at [669, 150] on div "Adicionar descrição" at bounding box center [697, 152] width 108 height 9
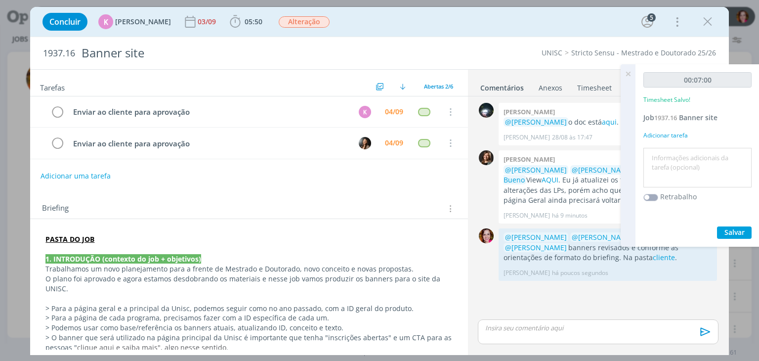
click at [669, 150] on textarea at bounding box center [697, 167] width 103 height 35
type textarea "Revisão banners"
click at [734, 234] on span "Salvar" at bounding box center [734, 231] width 20 height 9
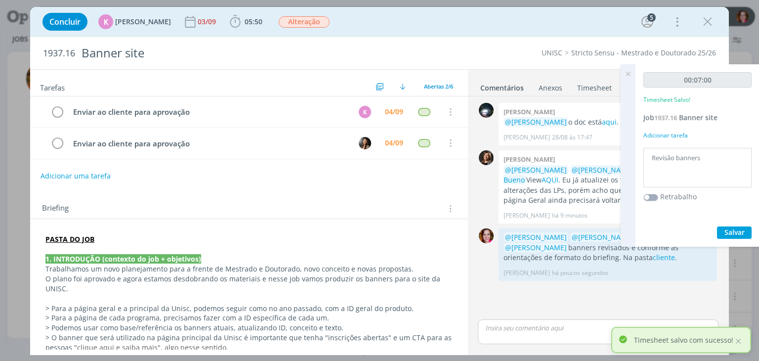
click at [625, 72] on icon at bounding box center [628, 73] width 18 height 19
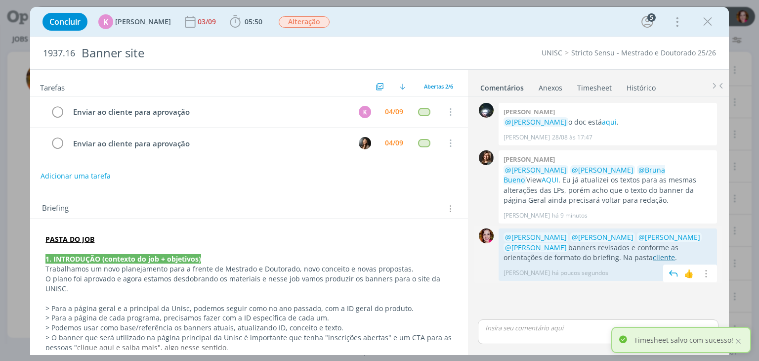
click at [652, 256] on link "cliente" at bounding box center [663, 256] width 22 height 9
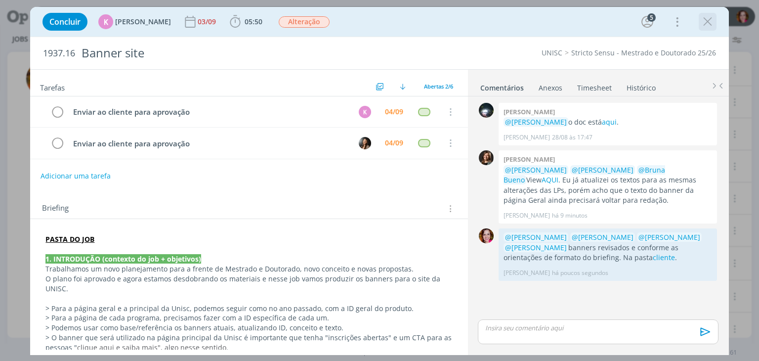
click at [709, 22] on icon "dialog" at bounding box center [707, 21] width 15 height 15
